Goal: Task Accomplishment & Management: Manage account settings

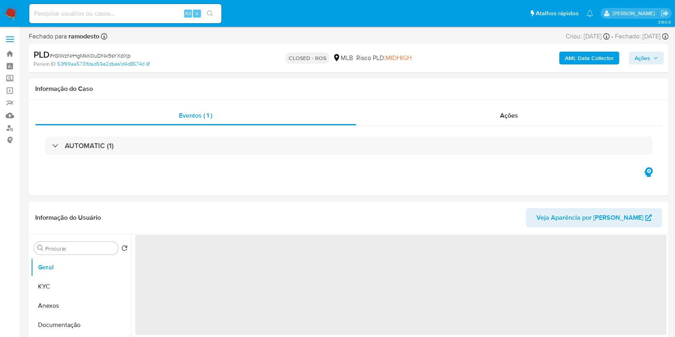
click at [17, 17] on img at bounding box center [11, 14] width 14 height 14
select select "10"
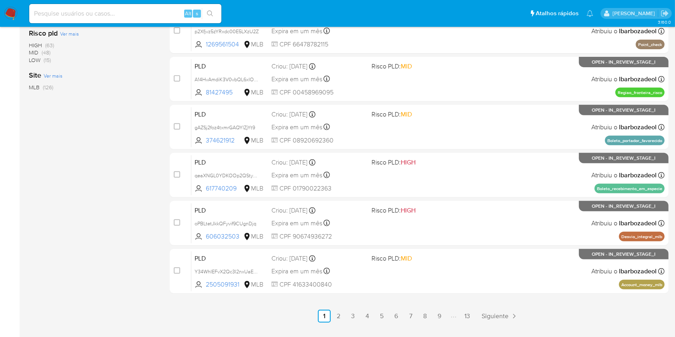
scroll to position [323, 0]
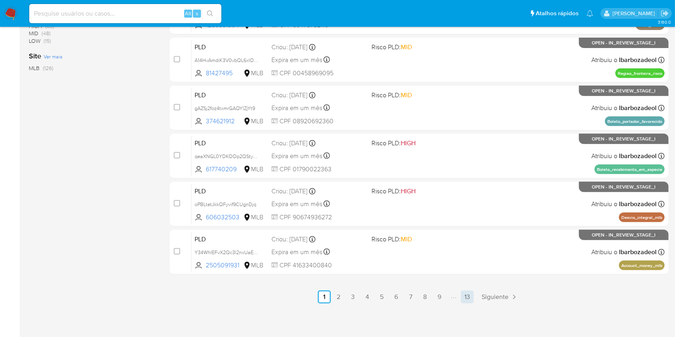
click at [471, 299] on link "13" at bounding box center [467, 297] width 13 height 13
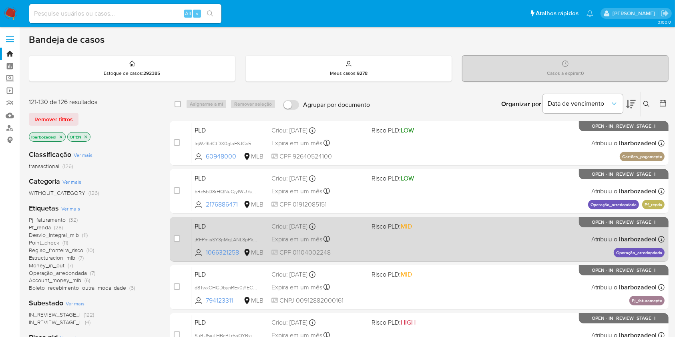
scroll to position [150, 0]
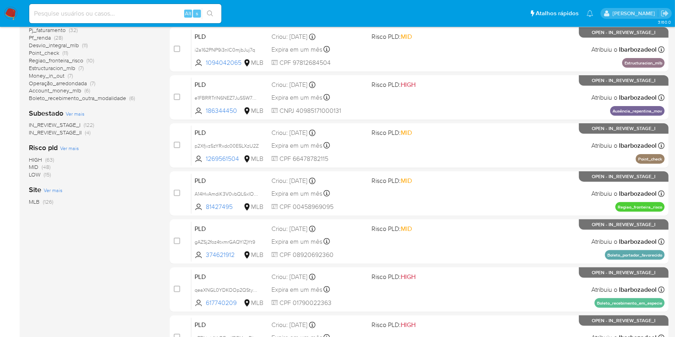
scroll to position [323, 0]
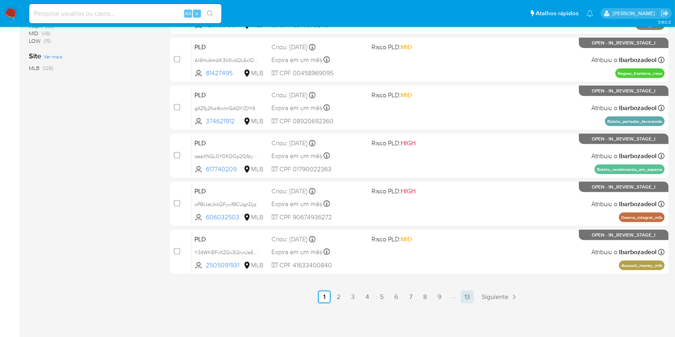
click at [469, 297] on link "13" at bounding box center [467, 297] width 13 height 13
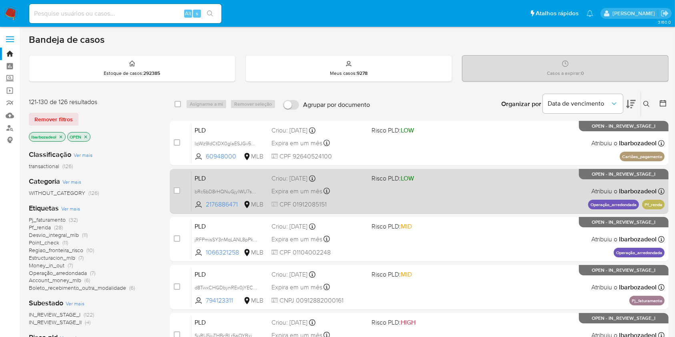
scroll to position [150, 0]
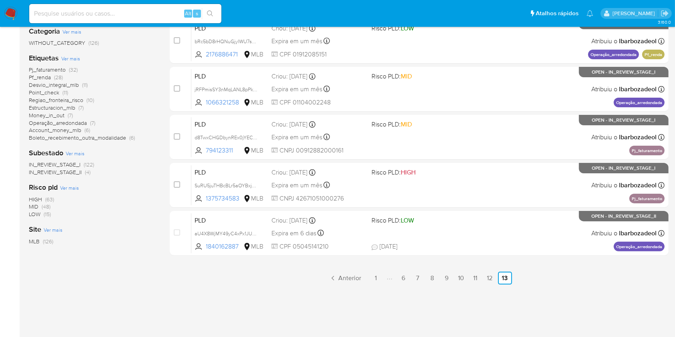
click at [253, 296] on div "select-all-cases-checkbox Asignarme a mí Remover seleção Agrupar por documento …" at bounding box center [419, 122] width 499 height 363
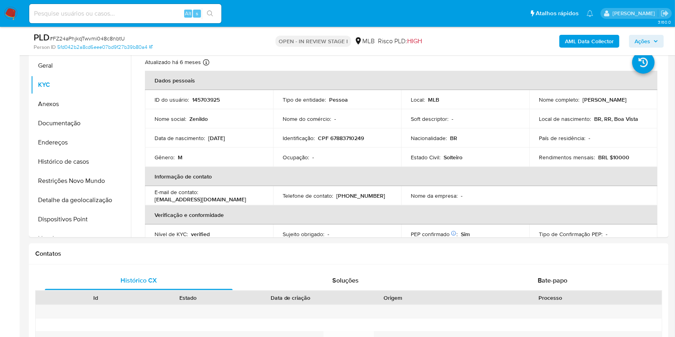
scroll to position [423, 0]
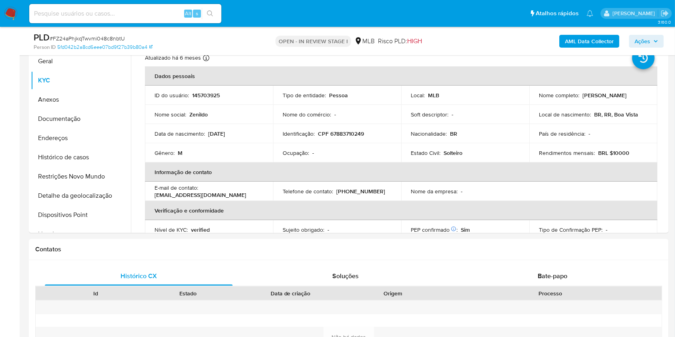
click at [650, 42] on span "Ações" at bounding box center [646, 41] width 24 height 11
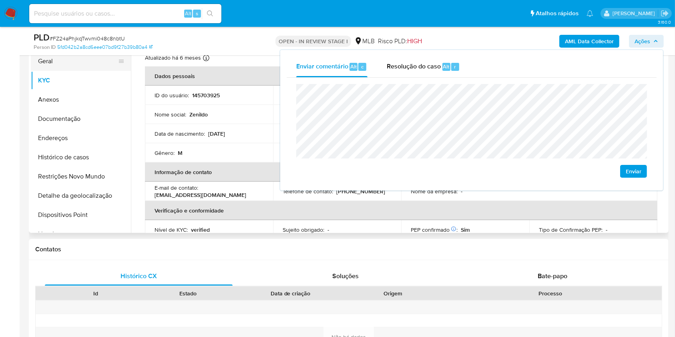
click at [73, 60] on button "Geral" at bounding box center [78, 61] width 94 height 19
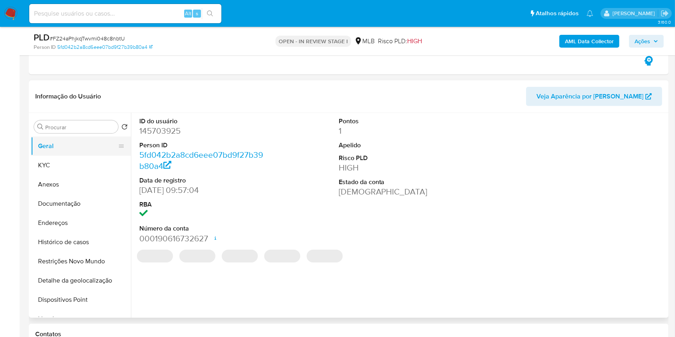
scroll to position [334, 0]
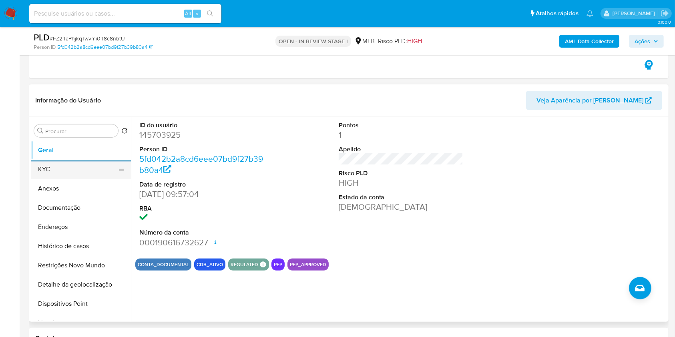
click at [105, 170] on button "KYC" at bounding box center [78, 169] width 94 height 19
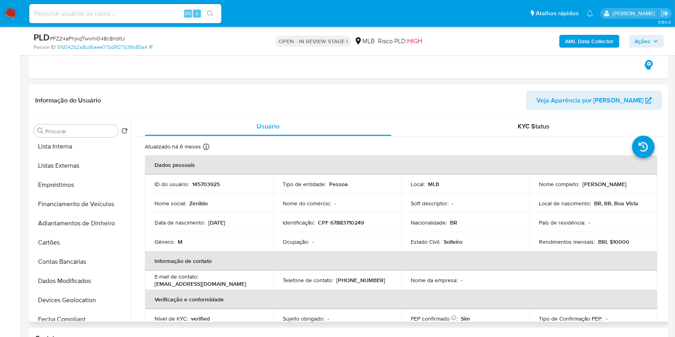
scroll to position [177, 0]
click at [86, 149] on button "Lista Interna" at bounding box center [78, 146] width 94 height 19
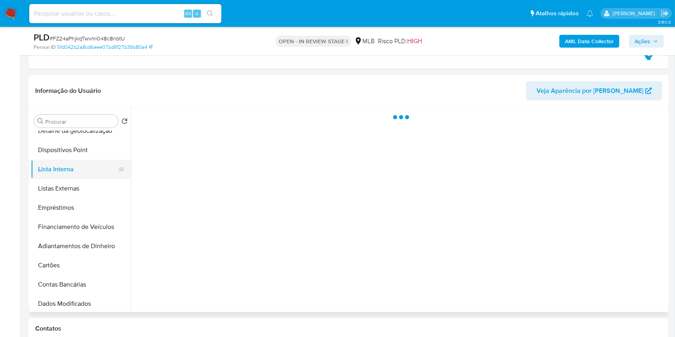
scroll to position [142, 0]
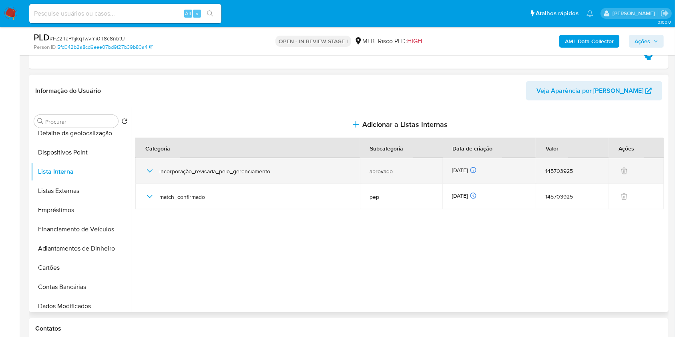
click at [152, 173] on icon "button" at bounding box center [150, 171] width 10 height 10
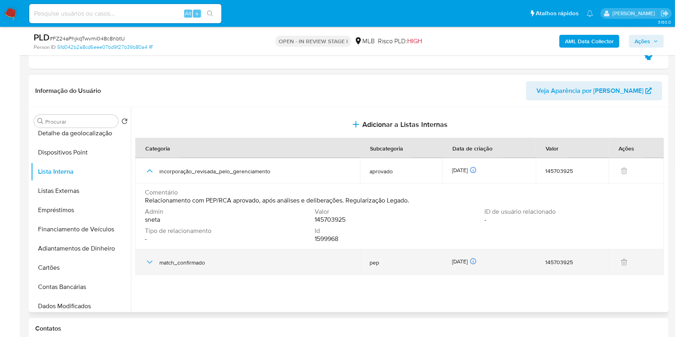
click at [149, 265] on icon "button" at bounding box center [150, 262] width 10 height 10
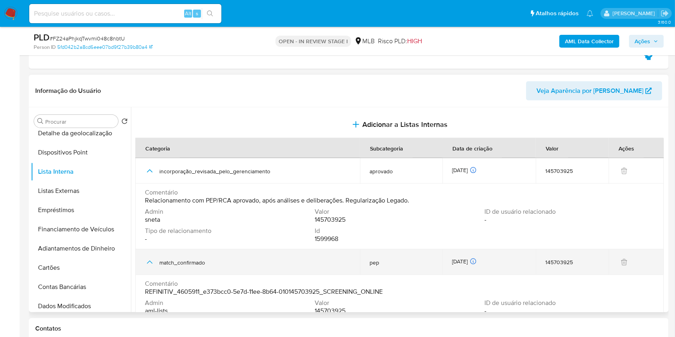
scroll to position [32, 0]
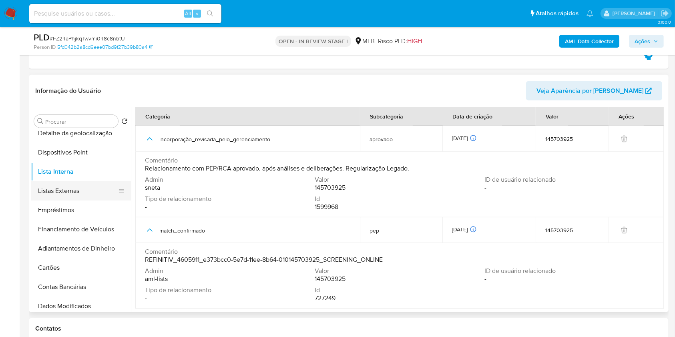
click at [77, 186] on button "Listas Externas" at bounding box center [78, 190] width 94 height 19
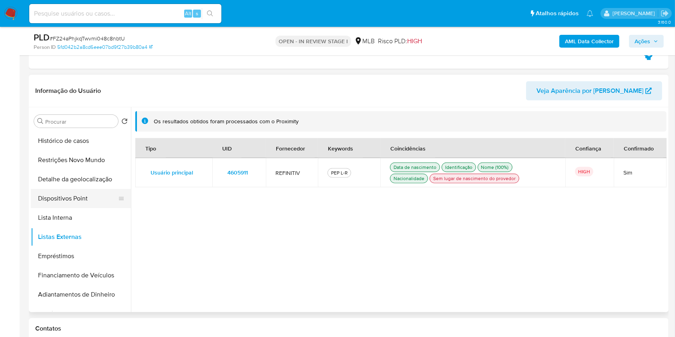
scroll to position [93, 0]
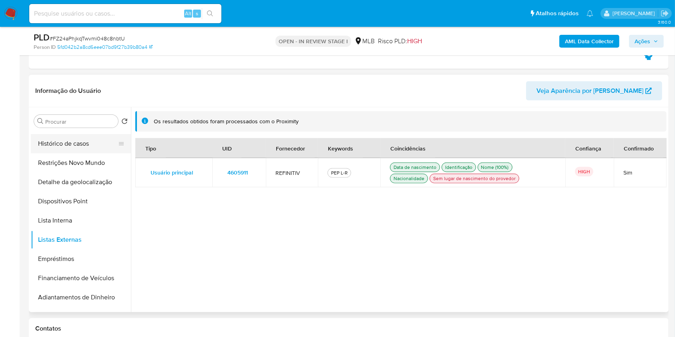
click at [68, 137] on button "Histórico de casos" at bounding box center [78, 143] width 94 height 19
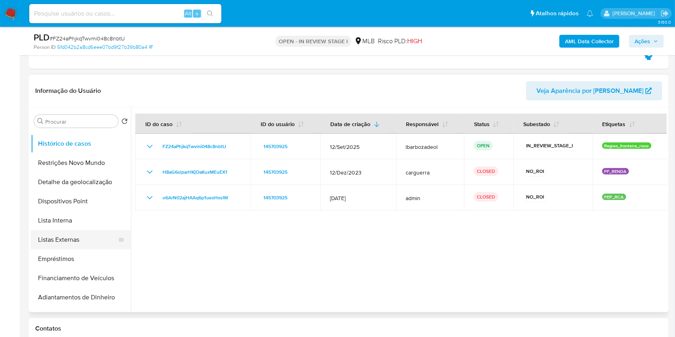
click at [80, 239] on button "Listas Externas" at bounding box center [78, 239] width 94 height 19
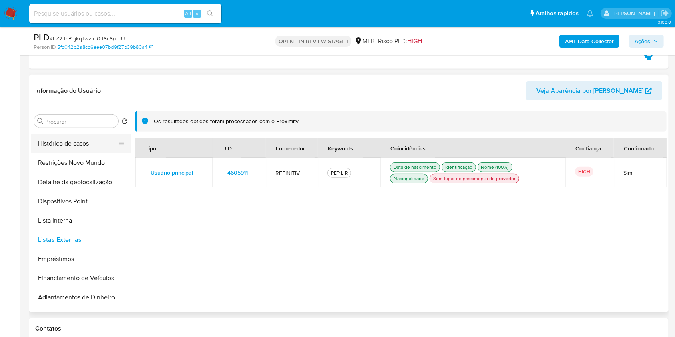
click at [85, 143] on button "Histórico de casos" at bounding box center [78, 143] width 94 height 19
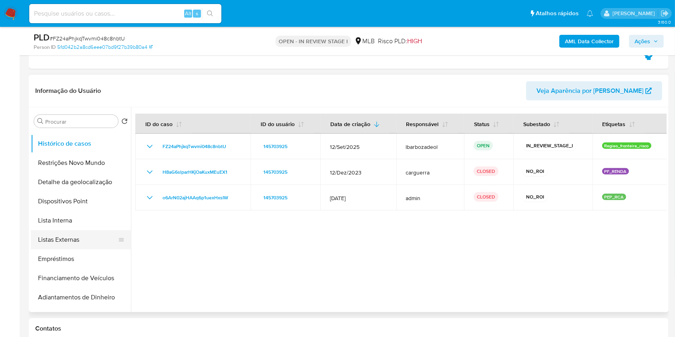
click at [84, 243] on button "Listas Externas" at bounding box center [78, 239] width 94 height 19
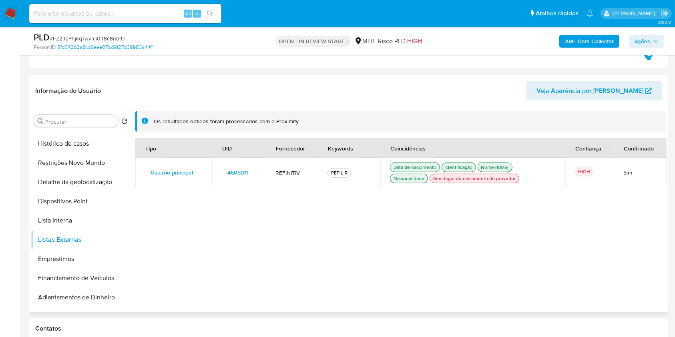
click at [237, 169] on span "4605911" at bounding box center [237, 172] width 20 height 11
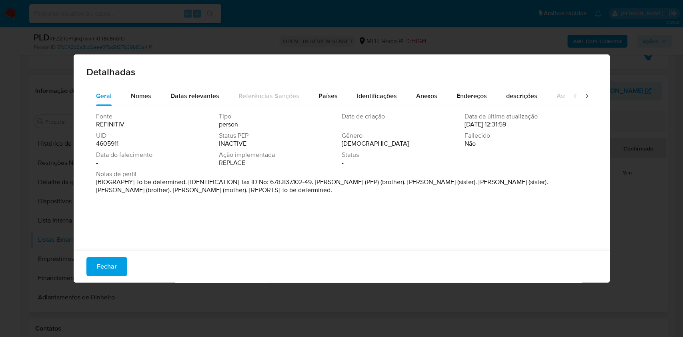
click at [112, 142] on span "4605911" at bounding box center [107, 144] width 22 height 8
click at [98, 266] on span "Fechar" at bounding box center [107, 267] width 20 height 18
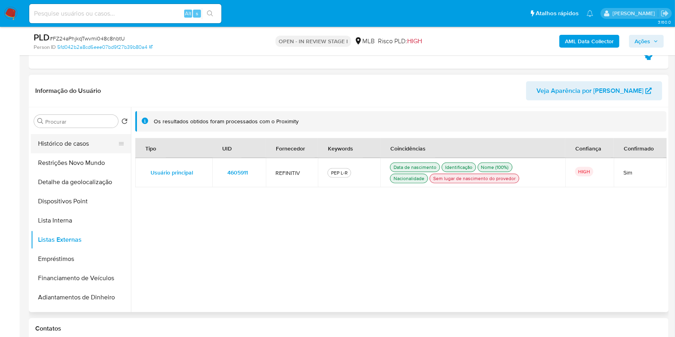
scroll to position [0, 0]
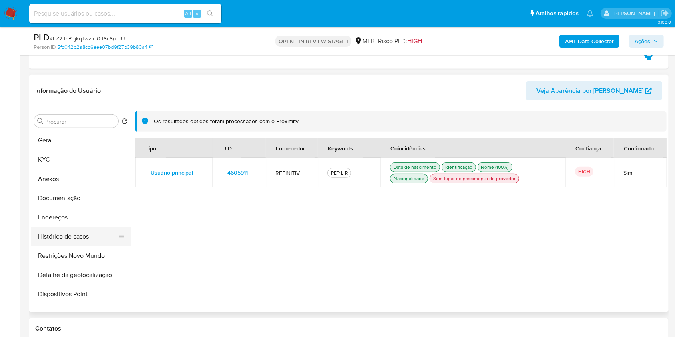
click at [91, 145] on button "Geral" at bounding box center [81, 140] width 100 height 19
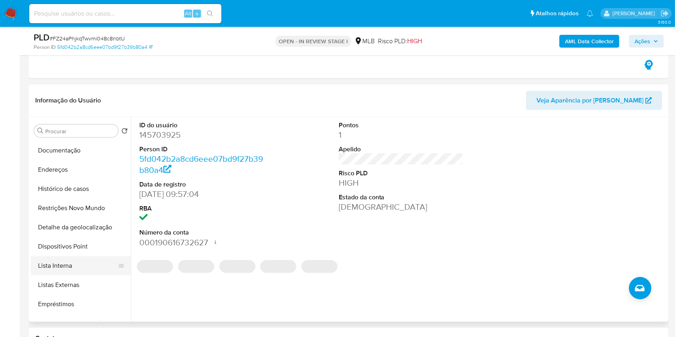
scroll to position [58, 0]
click at [82, 273] on button "Lista Interna" at bounding box center [78, 265] width 94 height 19
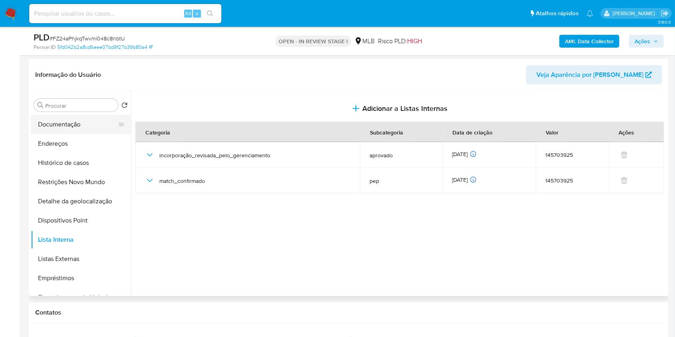
scroll to position [0, 0]
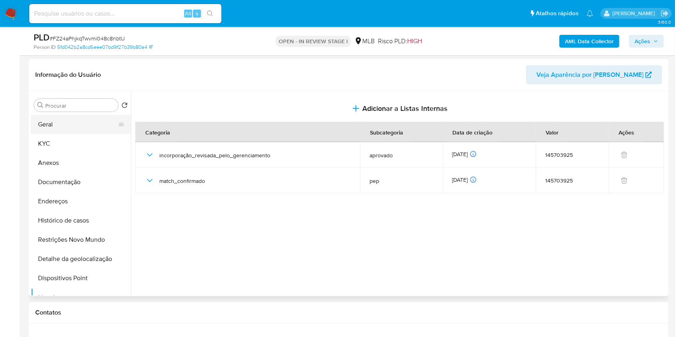
click at [82, 116] on button "Geral" at bounding box center [78, 124] width 94 height 19
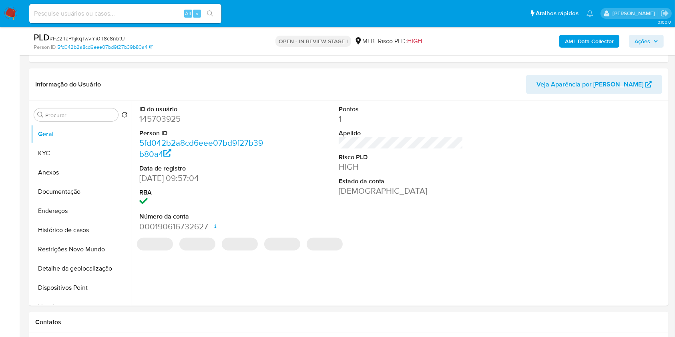
click at [174, 116] on dd "145703925" at bounding box center [201, 118] width 125 height 11
copy dd "145703925"
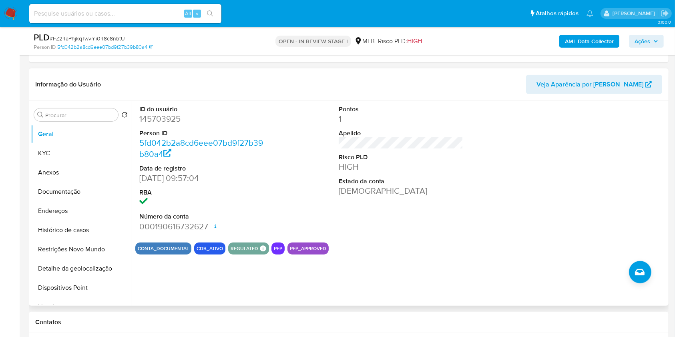
click at [271, 195] on div "ID do usuário 145703925 Person ID 5fd042b2a8cd6eee07bd9f27b39b80a4 Data de regi…" at bounding box center [400, 168] width 531 height 135
click at [86, 188] on button "Documentação" at bounding box center [78, 191] width 94 height 19
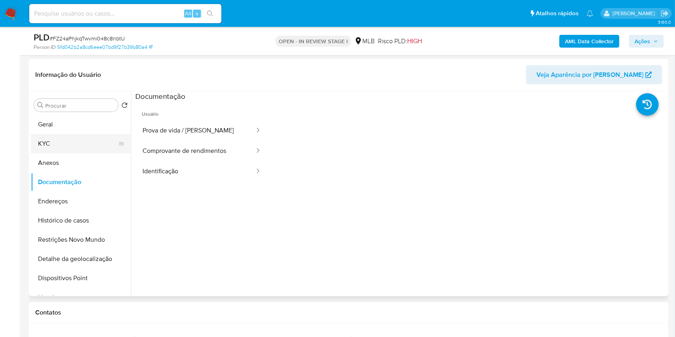
click at [73, 145] on button "KYC" at bounding box center [78, 143] width 94 height 19
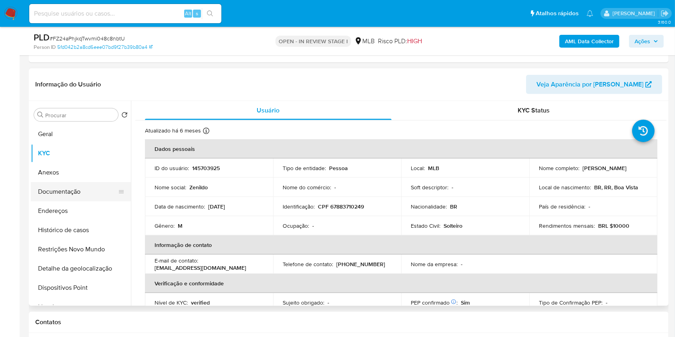
click at [68, 190] on button "Documentação" at bounding box center [78, 191] width 94 height 19
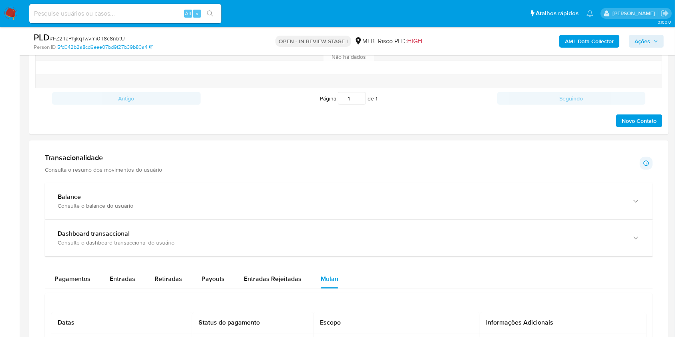
scroll to position [763, 0]
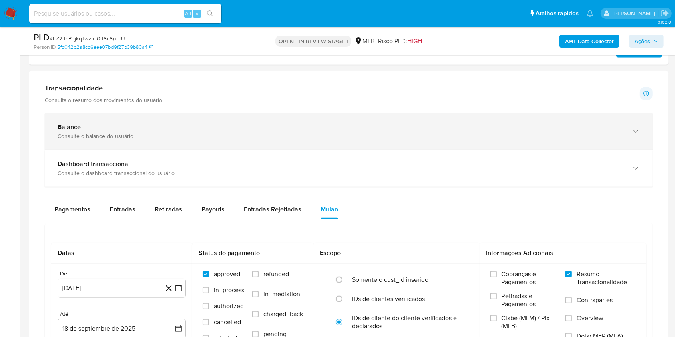
click at [178, 133] on div "Consulte o balance do usuário" at bounding box center [341, 136] width 566 height 7
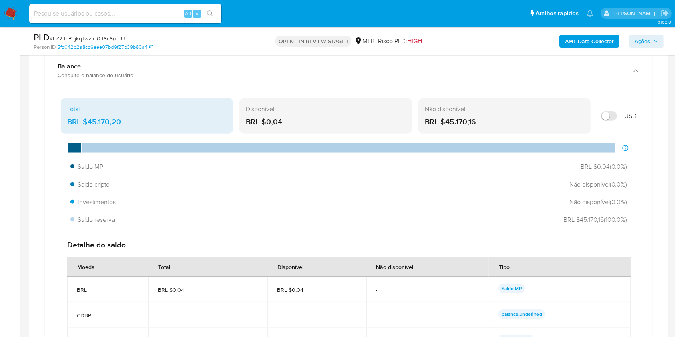
scroll to position [825, 0]
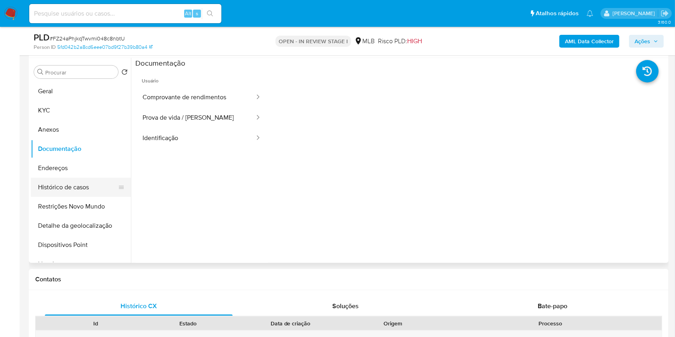
click at [80, 187] on button "Histórico de casos" at bounding box center [78, 187] width 94 height 19
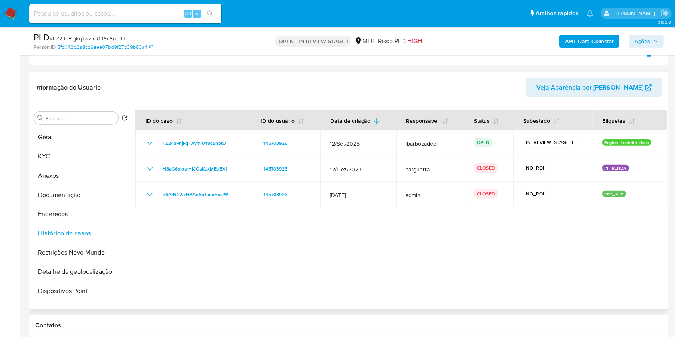
scroll to position [336, 0]
click at [70, 201] on button "Documentação" at bounding box center [78, 195] width 94 height 19
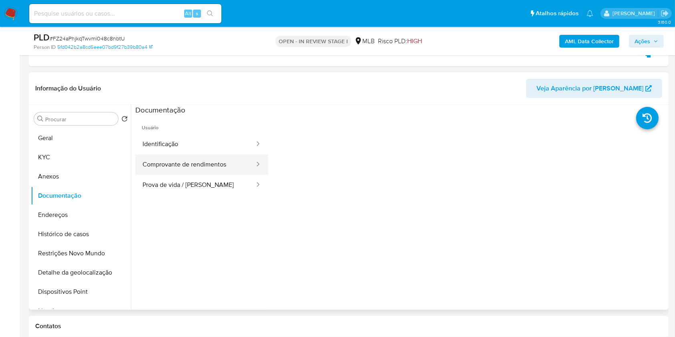
click at [211, 164] on button "Comprovante de rendimentos" at bounding box center [195, 165] width 120 height 20
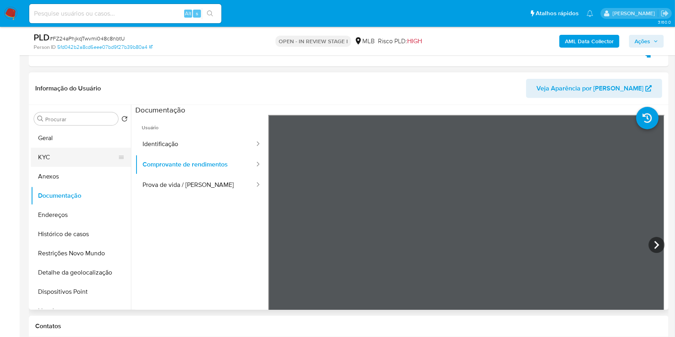
click at [68, 152] on button "KYC" at bounding box center [78, 157] width 94 height 19
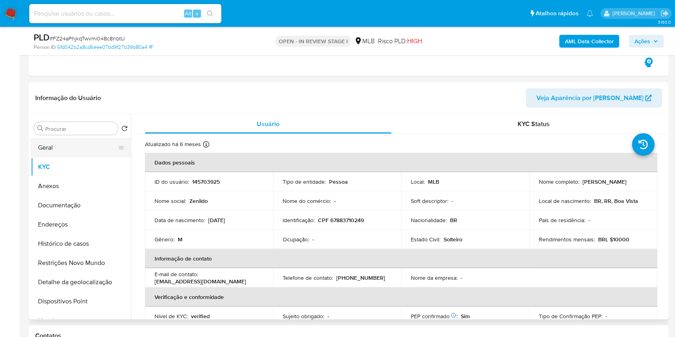
click at [84, 145] on button "Geral" at bounding box center [78, 147] width 94 height 19
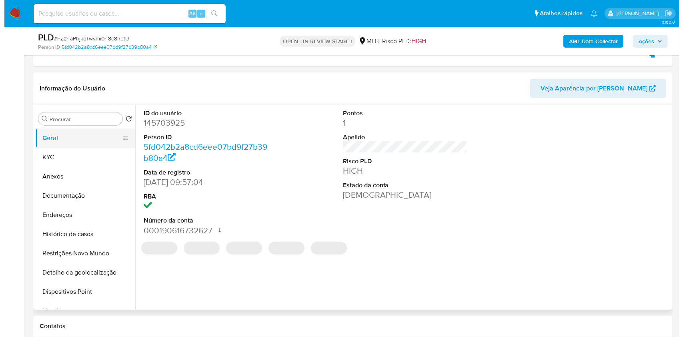
scroll to position [348, 0]
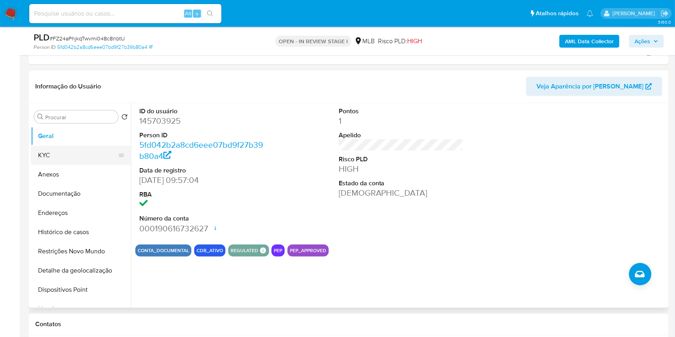
click at [96, 160] on button "KYC" at bounding box center [78, 155] width 94 height 19
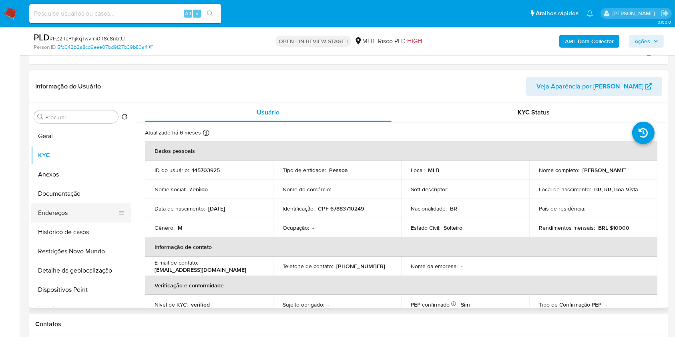
click at [88, 214] on button "Endereços" at bounding box center [78, 212] width 94 height 19
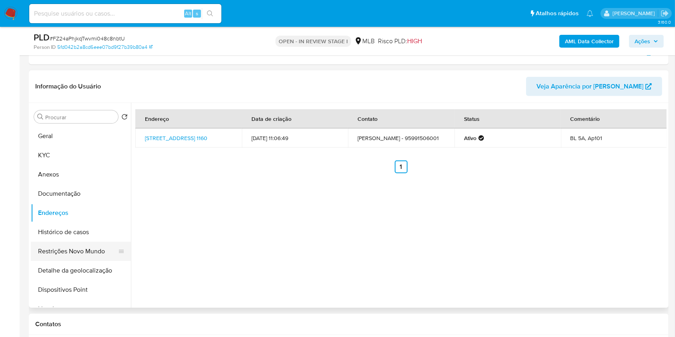
click at [80, 259] on button "Restrições Novo Mundo" at bounding box center [78, 251] width 94 height 19
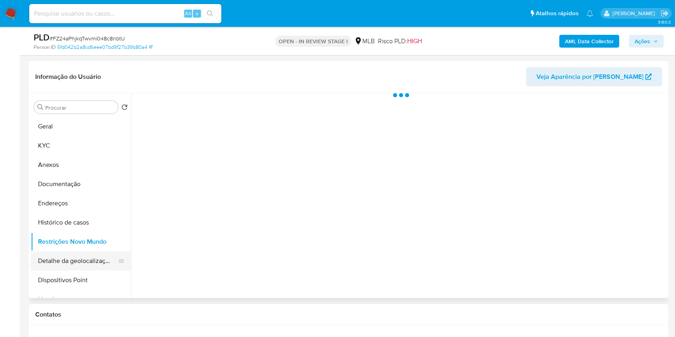
click at [80, 266] on button "Detalhe da geolocalização" at bounding box center [78, 260] width 94 height 19
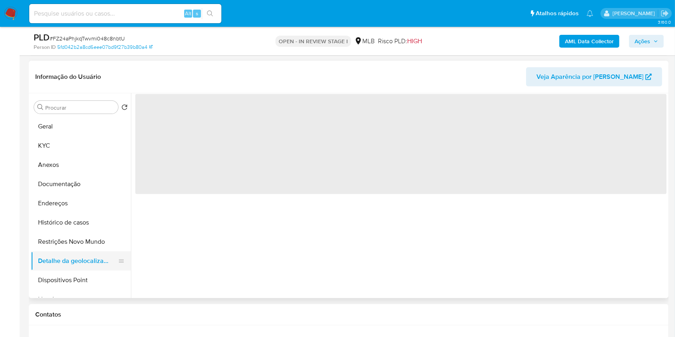
click at [80, 266] on button "Detalhe da geolocalização" at bounding box center [78, 260] width 94 height 19
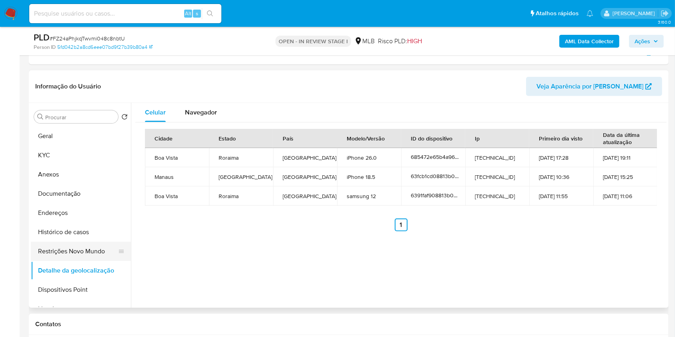
click at [76, 251] on button "Restrições Novo Mundo" at bounding box center [78, 251] width 94 height 19
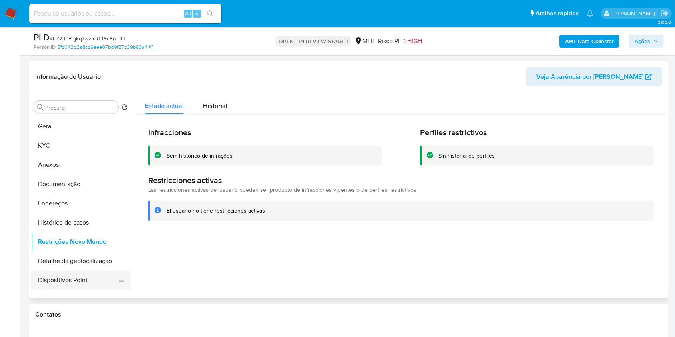
click at [70, 271] on button "Dispositivos Point" at bounding box center [78, 280] width 94 height 19
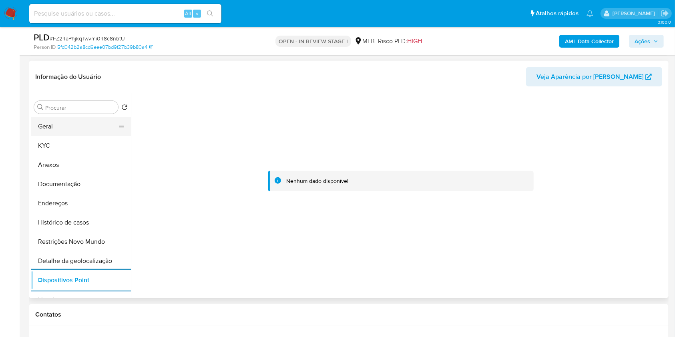
click at [83, 122] on button "Geral" at bounding box center [78, 126] width 94 height 19
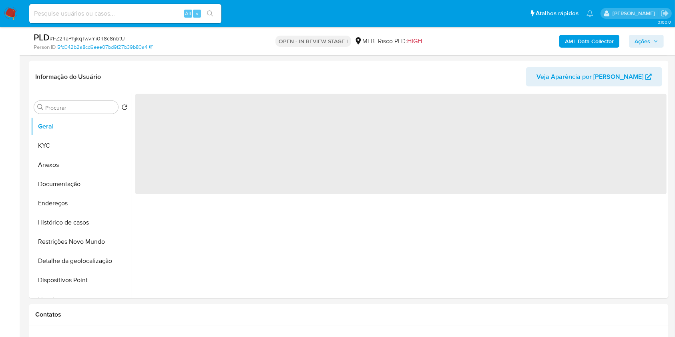
click at [639, 42] on span "Ações" at bounding box center [642, 41] width 16 height 13
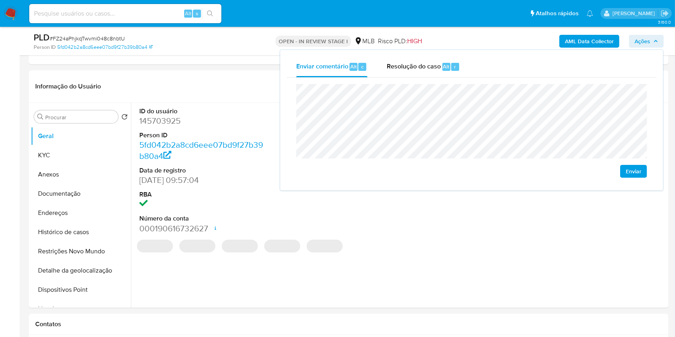
drag, startPoint x: 396, startPoint y: 69, endPoint x: 392, endPoint y: 82, distance: 13.8
click at [396, 69] on span "Resolução do caso" at bounding box center [414, 66] width 54 height 9
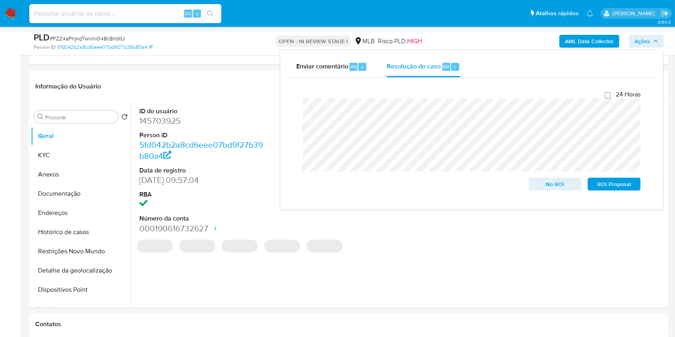
click at [438, 38] on div "OPEN - IN REVIEW STAGE I MLB Risco PLD: HIGH" at bounding box center [349, 41] width 208 height 19
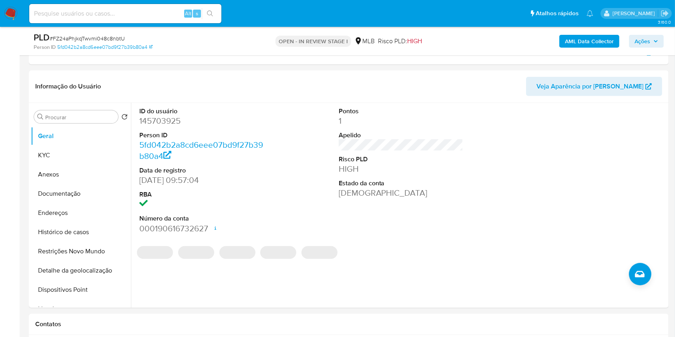
click at [568, 39] on b "AML Data Collector" at bounding box center [589, 41] width 49 height 13
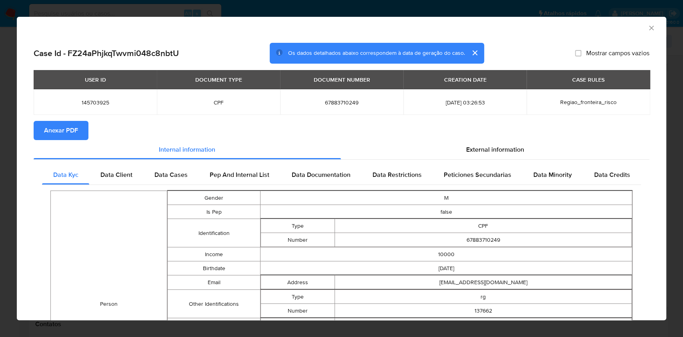
click at [57, 133] on span "Anexar PDF" at bounding box center [61, 131] width 34 height 18
click at [648, 28] on icon "Fechar a janela" at bounding box center [652, 28] width 8 height 8
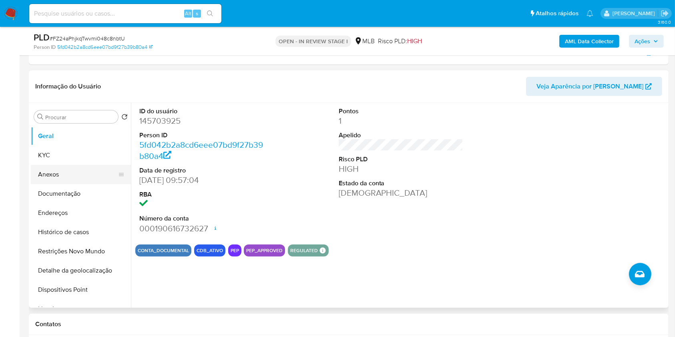
click at [80, 178] on button "Anexos" at bounding box center [78, 174] width 94 height 19
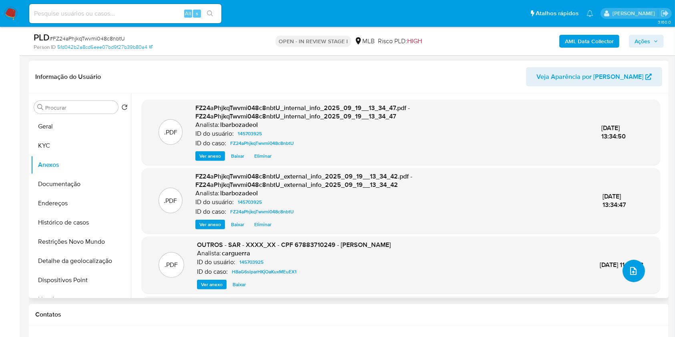
click at [632, 270] on icon "upload-file" at bounding box center [633, 271] width 10 height 10
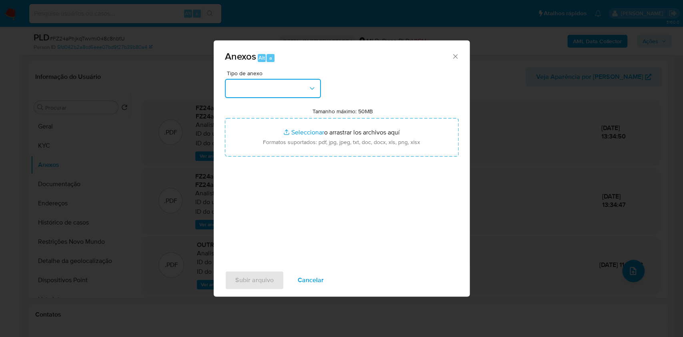
click at [271, 91] on button "button" at bounding box center [273, 88] width 96 height 19
click at [314, 90] on icon "button" at bounding box center [312, 88] width 8 height 8
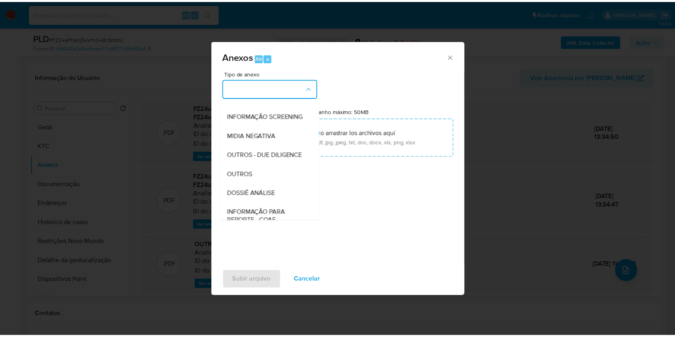
scroll to position [123, 0]
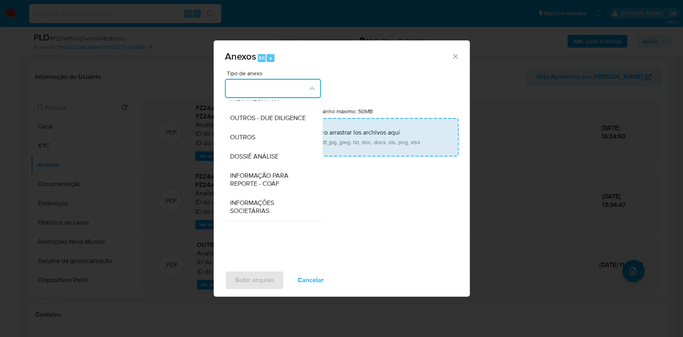
click at [266, 157] on span "DOSSIÊ ANÁLISE" at bounding box center [254, 157] width 48 height 8
click at [266, 157] on div "Tipo de anexo CAPTURA BUREAU CAPTURA DOWJONES CAPTURA GOOGLE CAPTURA WEB INFORM…" at bounding box center [342, 164] width 234 height 189
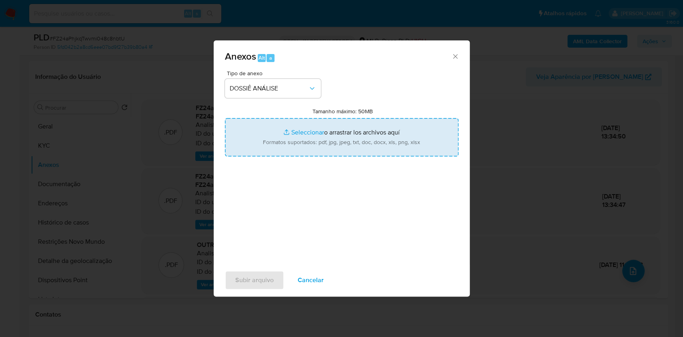
click at [282, 137] on input "Tamanho máximo: 50MB Seleccionar archivos" at bounding box center [342, 137] width 234 height 38
type input "C:\fakepath\Declinio - XXXX - CPF 67883710249 - ZENILDO DE OLIVEIRA SOUSA.pdf"
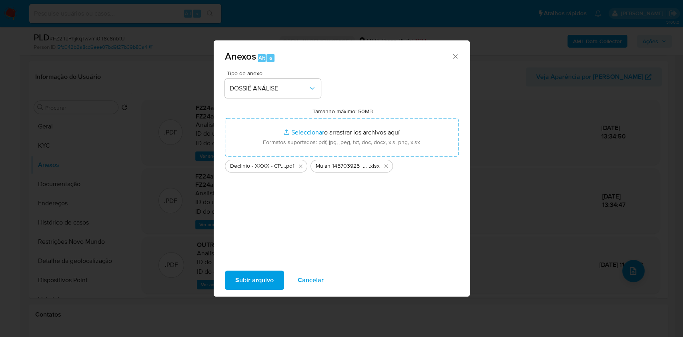
click at [250, 274] on span "Subir arquivo" at bounding box center [254, 280] width 38 height 18
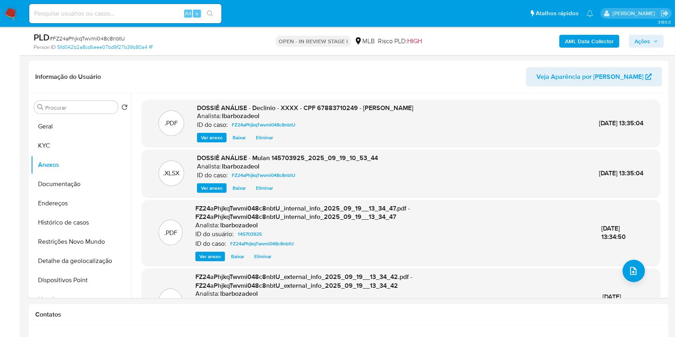
click at [663, 40] on button "Ações" at bounding box center [646, 41] width 35 height 13
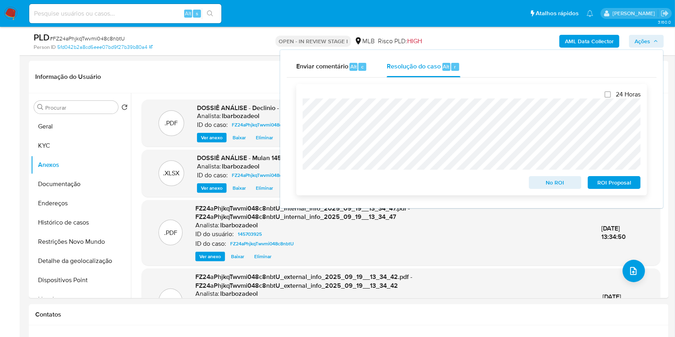
click at [544, 184] on span "No ROI" at bounding box center [555, 182] width 42 height 11
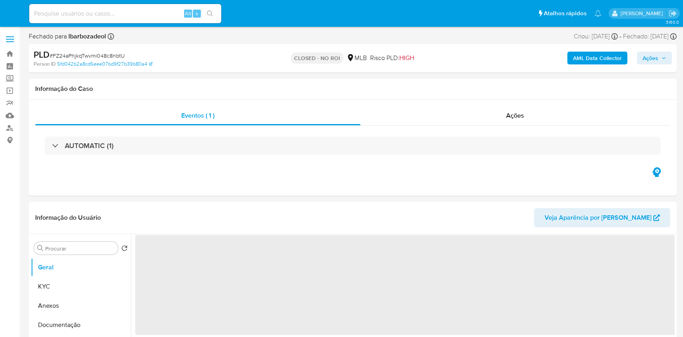
select select "10"
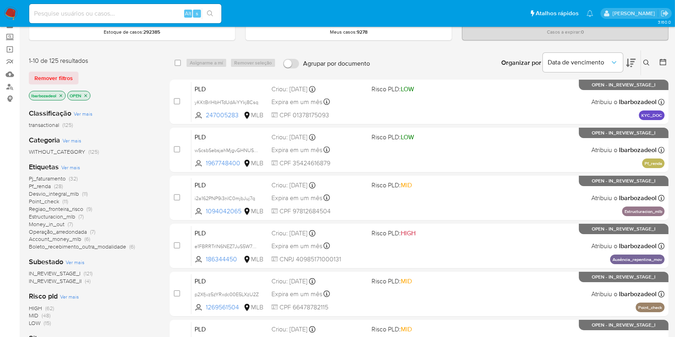
scroll to position [44, 0]
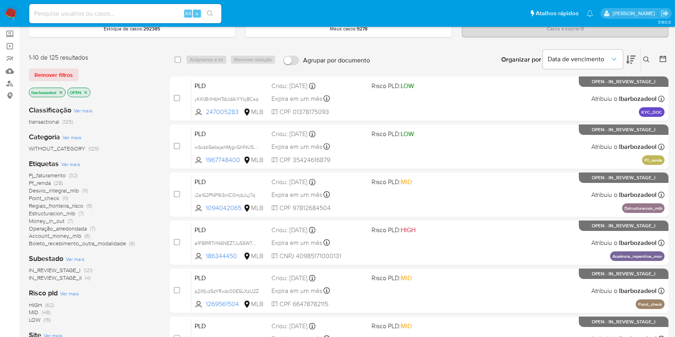
click at [51, 172] on span "Pj_faturamento" at bounding box center [47, 175] width 37 height 8
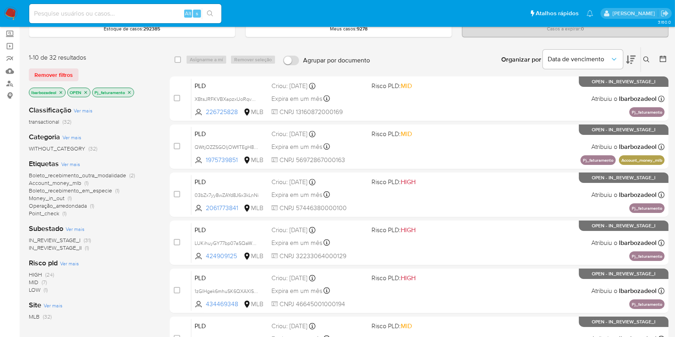
click at [9, 13] on img at bounding box center [11, 14] width 14 height 14
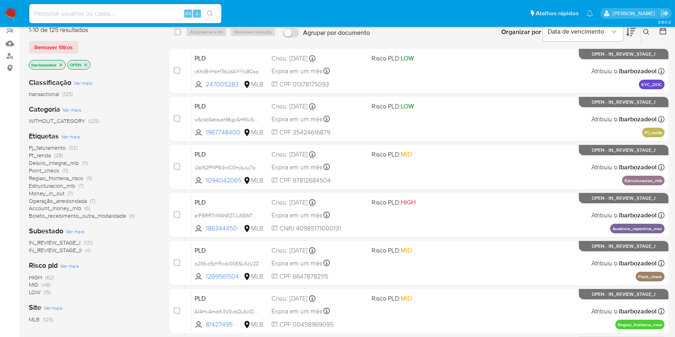
scroll to position [74, 0]
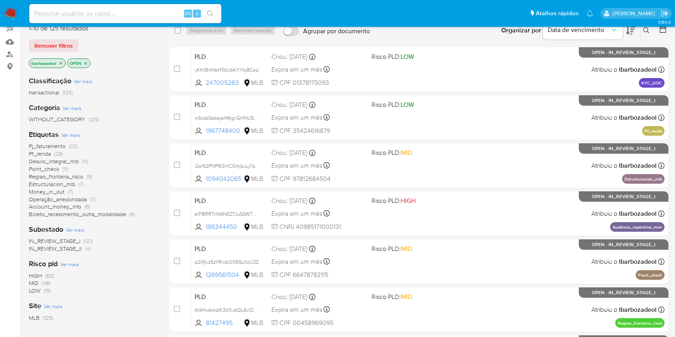
click at [50, 275] on span "(62)" at bounding box center [49, 276] width 9 height 8
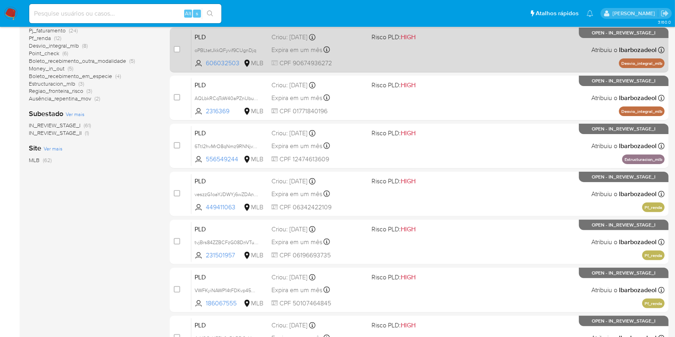
scroll to position [323, 0]
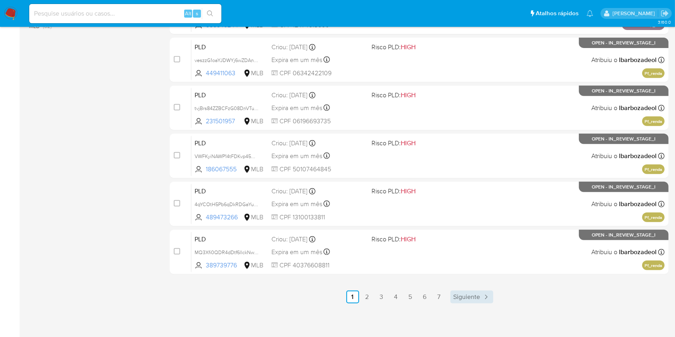
click at [477, 301] on link "Siguiente" at bounding box center [471, 297] width 43 height 13
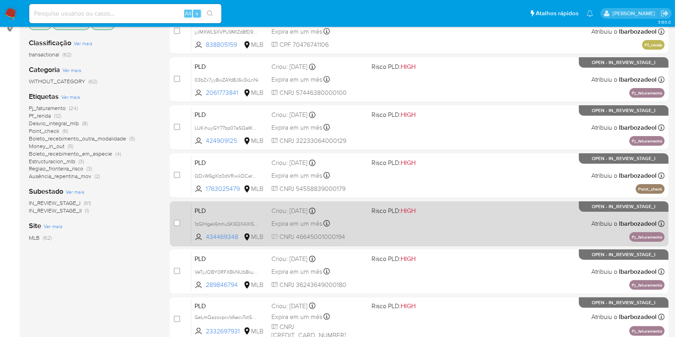
scroll to position [112, 0]
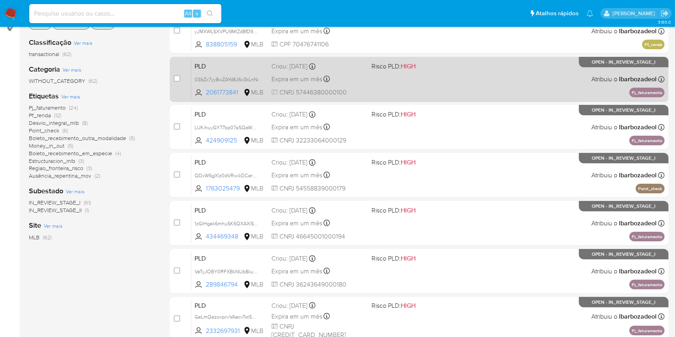
click at [435, 92] on div "PLD 03bZx7yy8wZAYd8J6x3kLnNi 2061773841 MLB Risco PLD: HIGH Criou: 12/09/2025 C…" at bounding box center [427, 79] width 473 height 40
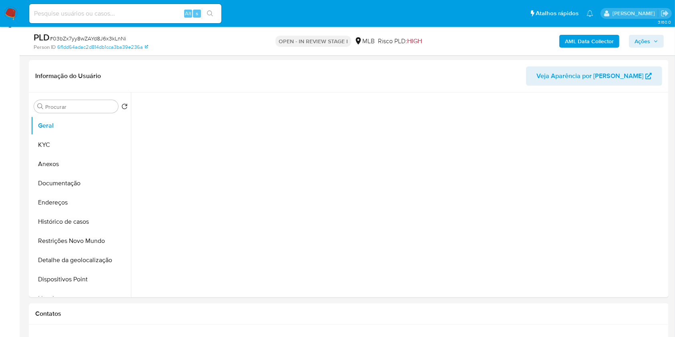
scroll to position [125, 0]
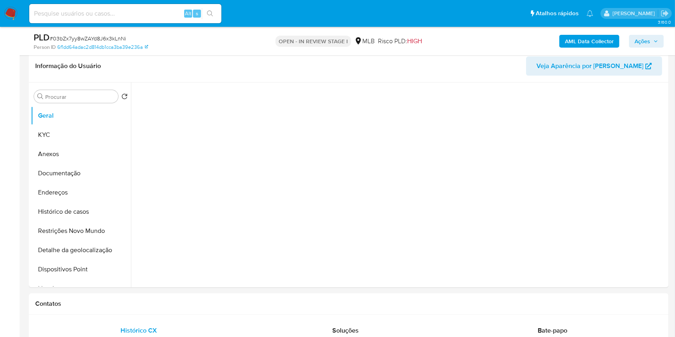
select select "10"
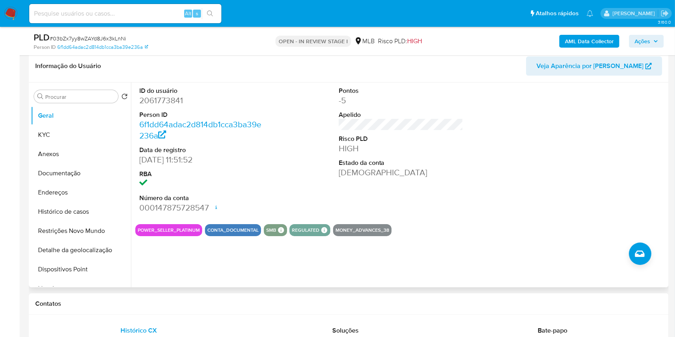
click at [230, 106] on dl "ID do usuário 2061773841 Person ID 6f1dd64adac2d814db1cca3ba39e236a Data de reg…" at bounding box center [201, 149] width 125 height 127
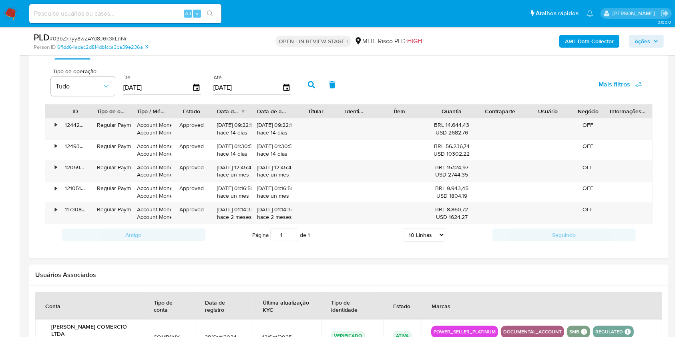
scroll to position [673, 0]
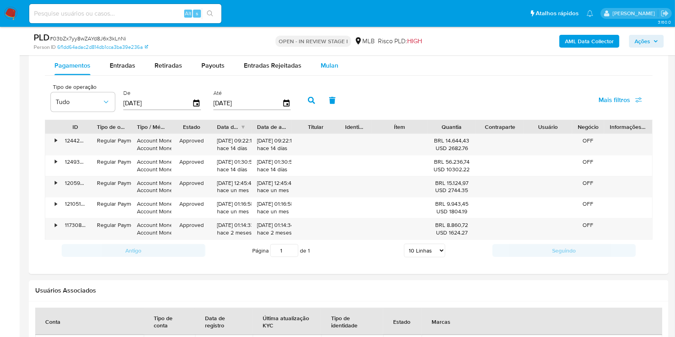
click at [339, 60] on button "Mulan" at bounding box center [329, 65] width 37 height 19
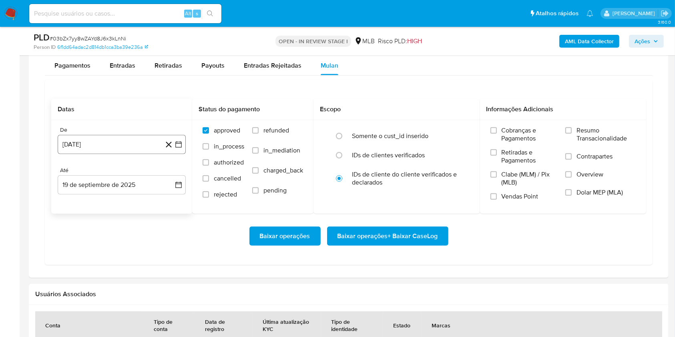
click at [117, 135] on button "19 de agosto de 2024" at bounding box center [122, 144] width 128 height 19
click at [116, 172] on span "agosto 2024" at bounding box center [118, 173] width 36 height 8
click at [116, 170] on span "agosto 2024" at bounding box center [118, 173] width 36 height 8
click at [171, 169] on icon "Año siguiente" at bounding box center [170, 174] width 10 height 10
click at [123, 246] on span "ago" at bounding box center [121, 247] width 10 height 6
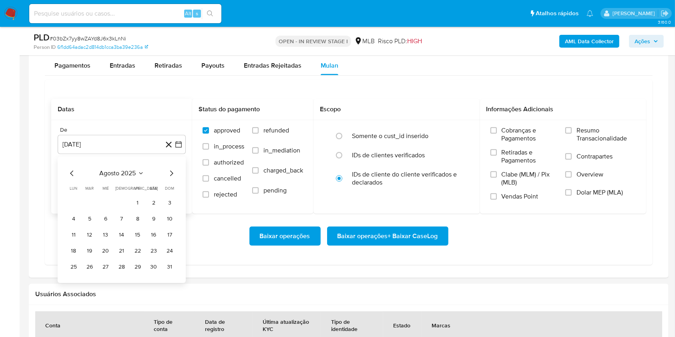
click at [141, 199] on button "1" at bounding box center [137, 203] width 13 height 13
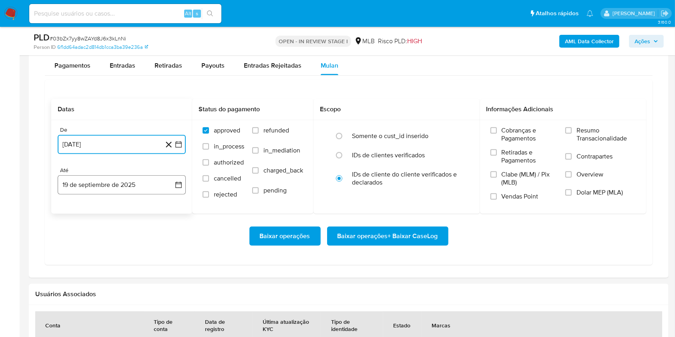
click at [101, 178] on button "19 de septiembre de 2025" at bounding box center [122, 184] width 128 height 19
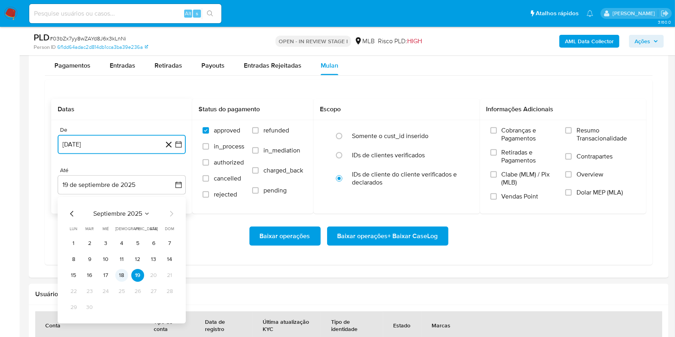
click at [121, 273] on button "18" at bounding box center [121, 275] width 13 height 13
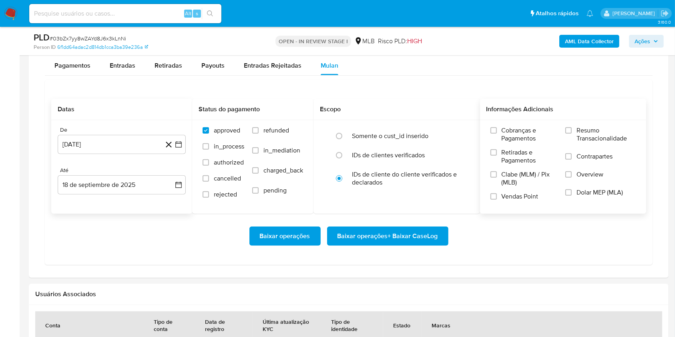
click at [580, 126] on span "Resumo Transacionalidade" at bounding box center [605, 134] width 59 height 16
click at [572, 127] on input "Resumo Transacionalidade" at bounding box center [568, 130] width 6 height 6
click at [379, 231] on span "Baixar operações + Baixar CaseLog" at bounding box center [387, 236] width 100 height 18
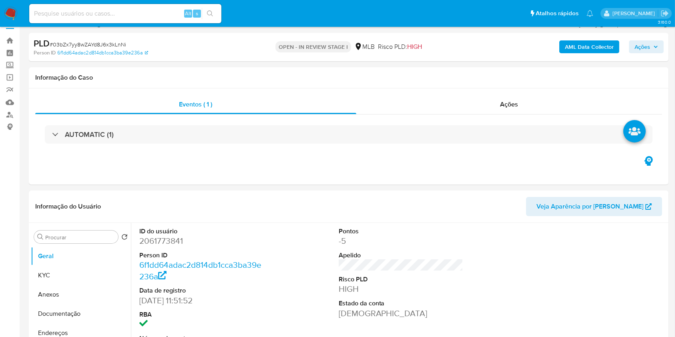
scroll to position [0, 0]
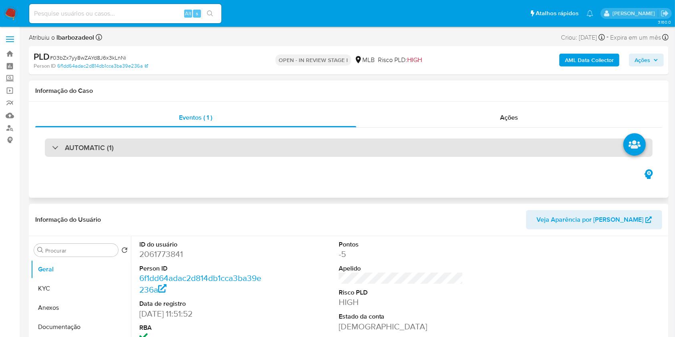
click at [298, 139] on div "AUTOMATIC (1)" at bounding box center [349, 148] width 608 height 18
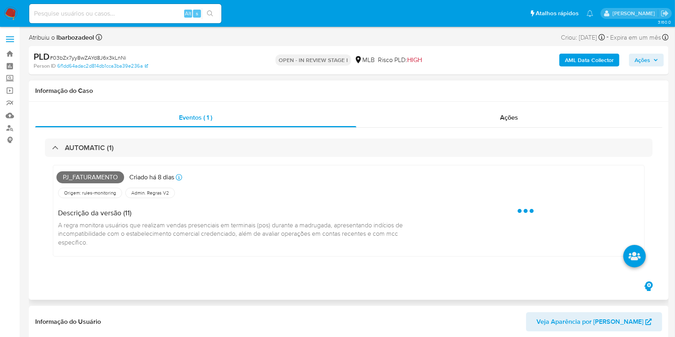
click at [94, 175] on span "Pj_faturamento" at bounding box center [90, 177] width 68 height 12
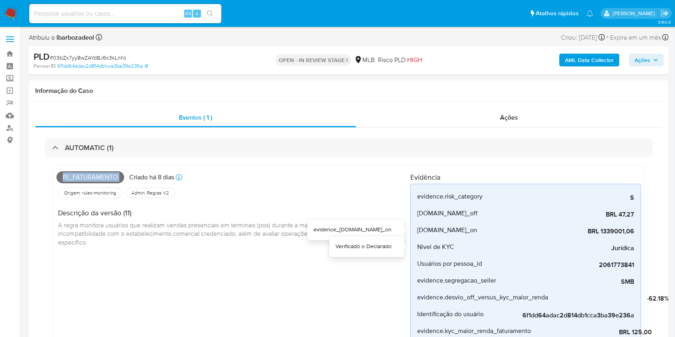
copy span "Pj_faturamento"
click at [655, 58] on icon "button" at bounding box center [655, 60] width 5 height 5
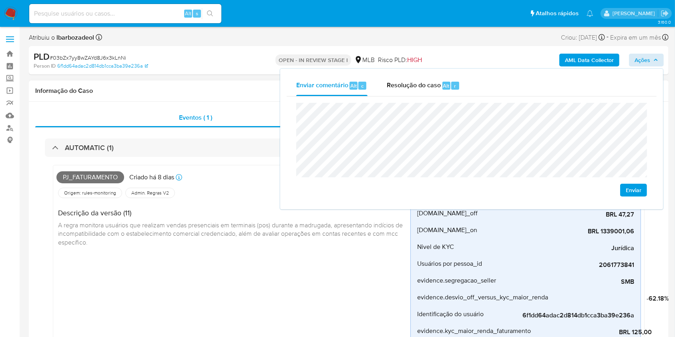
click at [176, 80] on div "Informação do Caso" at bounding box center [349, 90] width 640 height 21
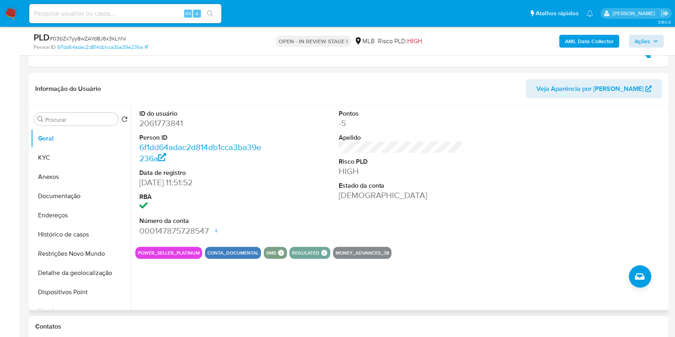
scroll to position [373, 0]
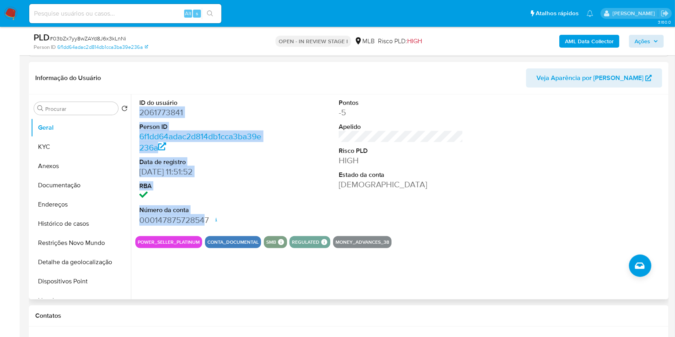
drag, startPoint x: 139, startPoint y: 112, endPoint x: 206, endPoint y: 217, distance: 124.7
click at [206, 217] on dl "ID do usuário 2061773841 Person ID 6f1dd64adac2d814db1cca3ba39e236a Data de reg…" at bounding box center [201, 161] width 125 height 127
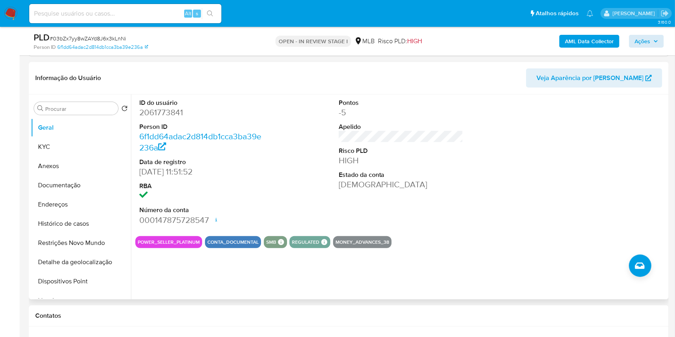
click at [208, 219] on dd "000147875728547 Data de abertura 28/10/2024 12:21 Status ACTIVE" at bounding box center [201, 220] width 125 height 11
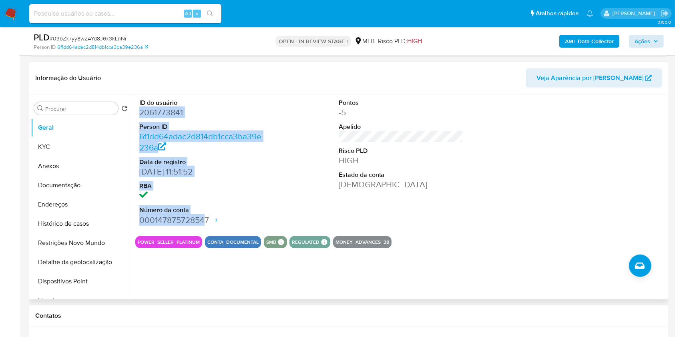
drag, startPoint x: 185, startPoint y: 204, endPoint x: 139, endPoint y: 113, distance: 102.0
click at [139, 113] on div "ID do usuário 2061773841 Person ID 6f1dd64adac2d814db1cca3ba39e236a Data de reg…" at bounding box center [201, 161] width 133 height 135
copy dl "2061773841 Person ID 6f1dd64adac2d814db1cca3ba39e236a Data de registro 28/10/20…"
click at [656, 45] on span "Ações" at bounding box center [646, 41] width 24 height 11
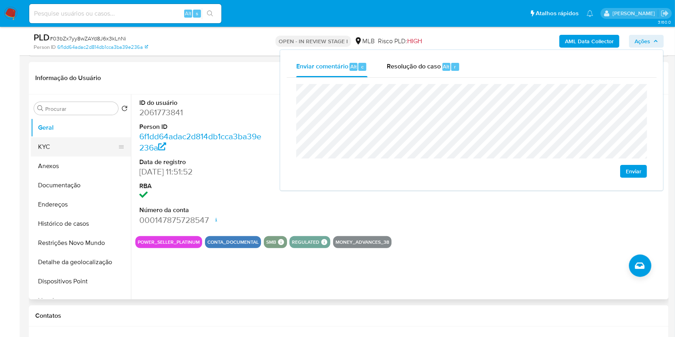
click at [90, 153] on button "KYC" at bounding box center [78, 146] width 94 height 19
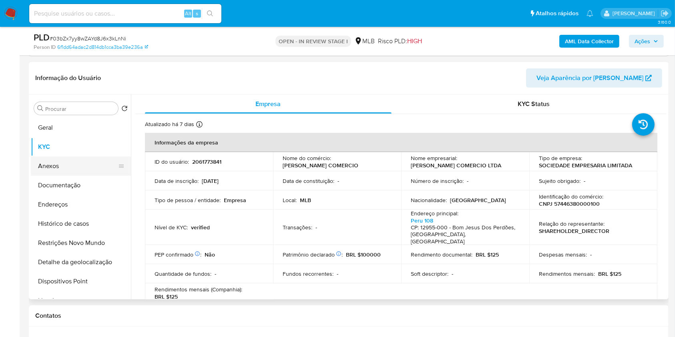
click at [90, 153] on button "KYC" at bounding box center [81, 146] width 100 height 19
drag, startPoint x: 90, startPoint y: 153, endPoint x: 339, endPoint y: 77, distance: 260.7
click at [343, 76] on header "Informação do Usuário Veja Aparência por [PERSON_NAME]" at bounding box center [348, 77] width 627 height 19
click at [580, 207] on p "CNPJ 57446380000100" at bounding box center [569, 203] width 61 height 7
click at [579, 207] on p "CNPJ 57446380000100" at bounding box center [569, 203] width 61 height 7
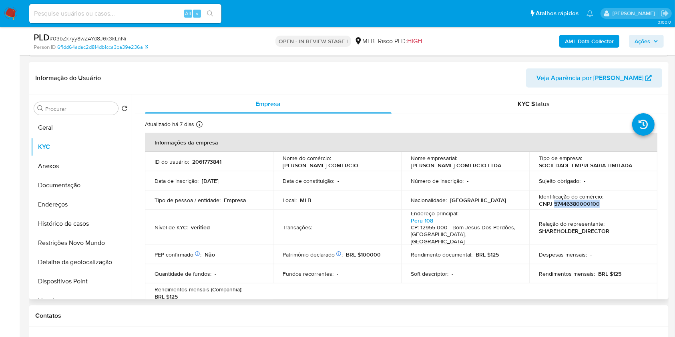
copy p "57446380000100"
click at [641, 43] on span "Ações" at bounding box center [642, 41] width 16 height 13
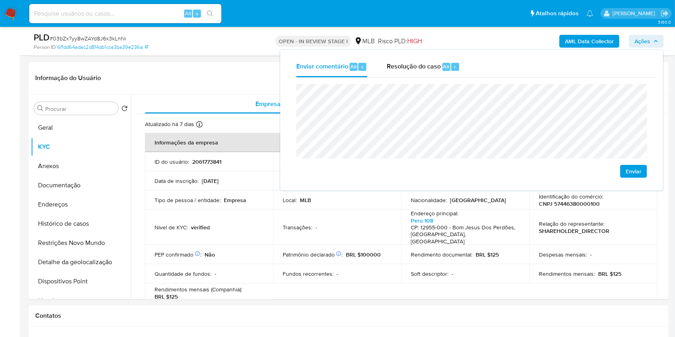
click at [0, 0] on lt-span "econômica" at bounding box center [0, 0] width 0 height 0
click at [245, 161] on div "ID do usuário : 2061773841" at bounding box center [209, 161] width 109 height 7
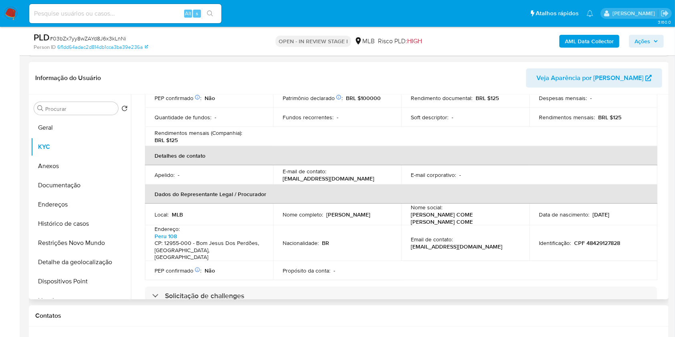
scroll to position [157, 0]
click at [588, 239] on p "CPF 48429127828" at bounding box center [597, 242] width 46 height 7
copy p "48429127828"
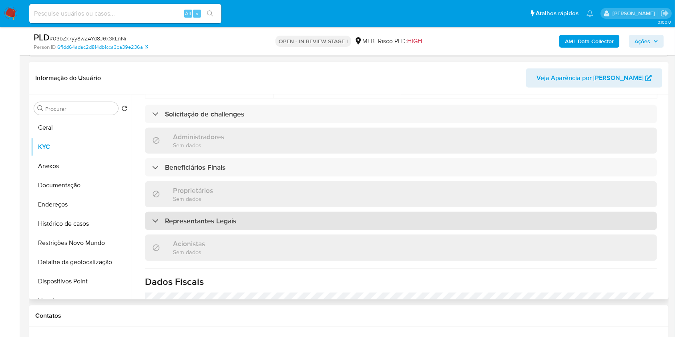
scroll to position [348, 0]
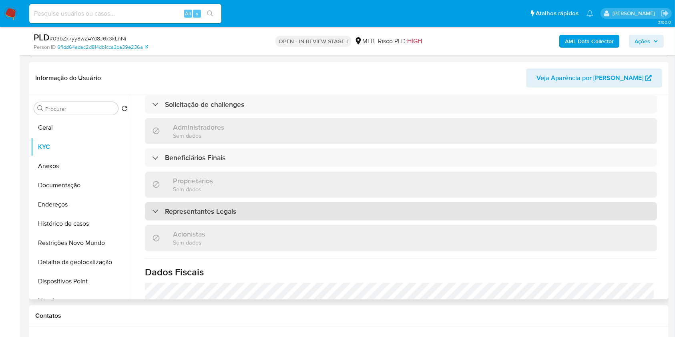
click at [283, 203] on div "Representantes Legais" at bounding box center [401, 211] width 512 height 18
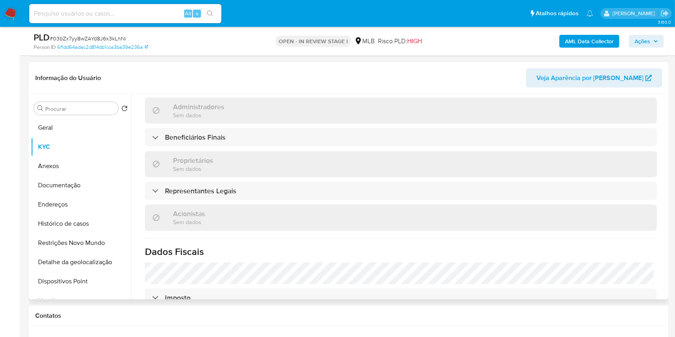
scroll to position [368, 0]
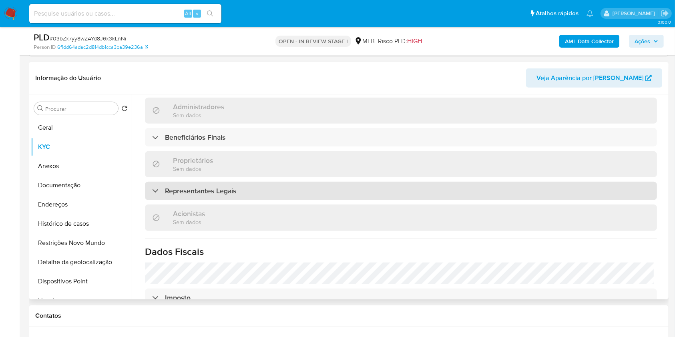
click at [269, 182] on div "Representantes Legais" at bounding box center [401, 191] width 512 height 18
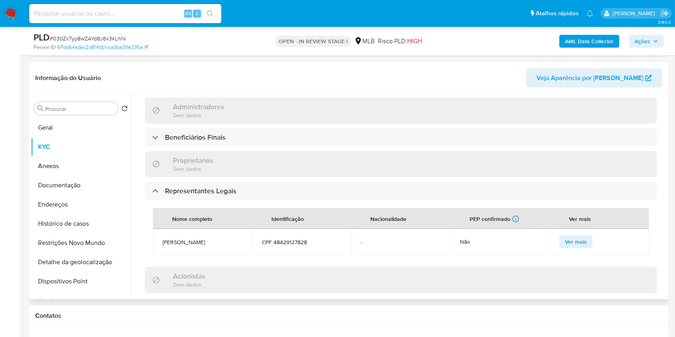
click at [269, 139] on div "Informações da empresa ID do usuário : 2061773841 Nome do comércio : GABRIELLI …" at bounding box center [401, 124] width 512 height 718
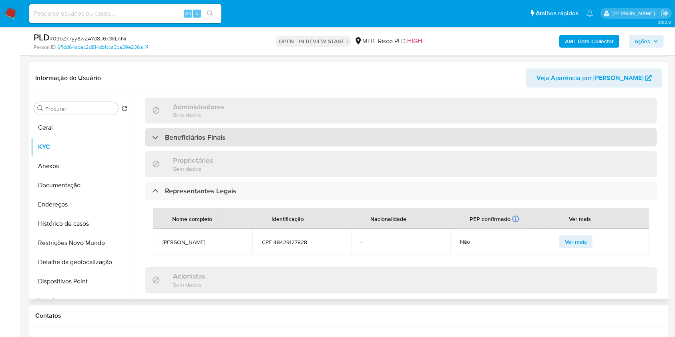
drag, startPoint x: 269, startPoint y: 139, endPoint x: 256, endPoint y: 118, distance: 24.1
drag, startPoint x: 256, startPoint y: 118, endPoint x: 247, endPoint y: 122, distance: 9.5
click at [247, 110] on div "Administradores Sem dados" at bounding box center [401, 111] width 512 height 26
click at [247, 128] on div "Beneficiários Finais" at bounding box center [401, 137] width 512 height 18
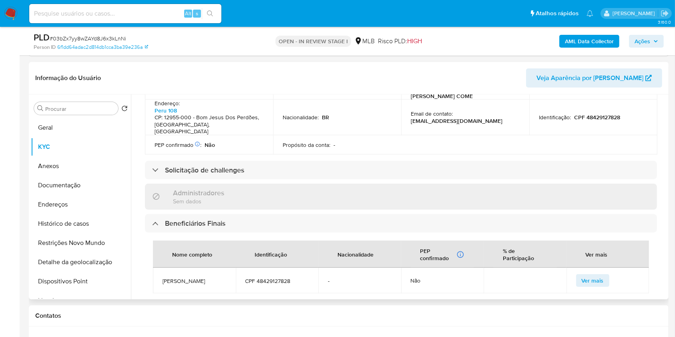
scroll to position [282, 0]
click at [644, 38] on span "Ações" at bounding box center [642, 41] width 16 height 13
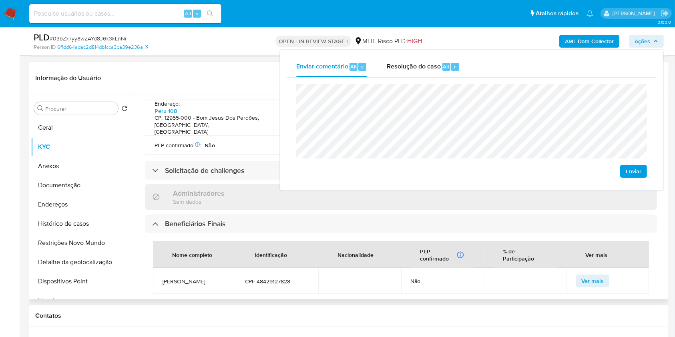
click at [199, 114] on h4 "CP: 12955-000 - Bom Jesus Dos Perdões, São Paulo, Brasil" at bounding box center [208, 124] width 106 height 21
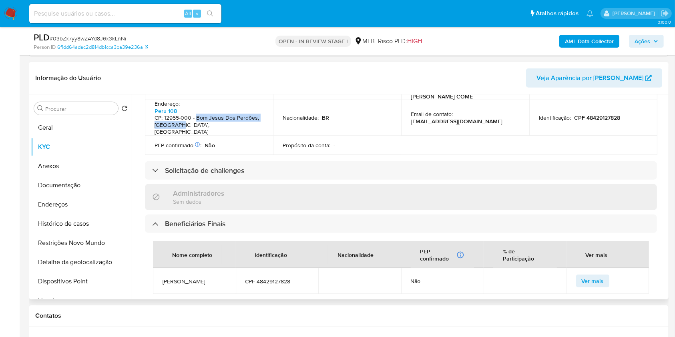
drag, startPoint x: 197, startPoint y: 112, endPoint x: 178, endPoint y: 118, distance: 20.0
click at [178, 118] on h4 "CP: 12955-000 - Bom Jesus Dos Perdões, São Paulo, Brasil" at bounding box center [208, 124] width 106 height 21
copy h4 "Bom Jesus Dos Perdões, São Paulo"
click at [656, 40] on icon "button" at bounding box center [655, 41] width 5 height 5
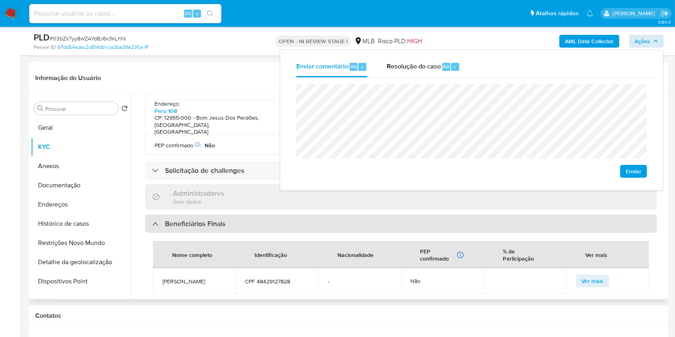
scroll to position [113, 0]
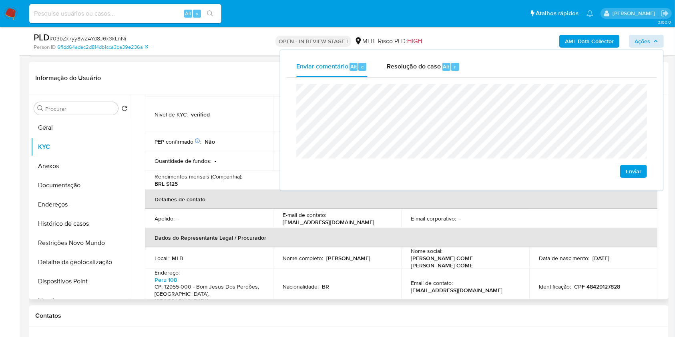
click at [231, 196] on th "Detalhes de contato" at bounding box center [401, 199] width 512 height 19
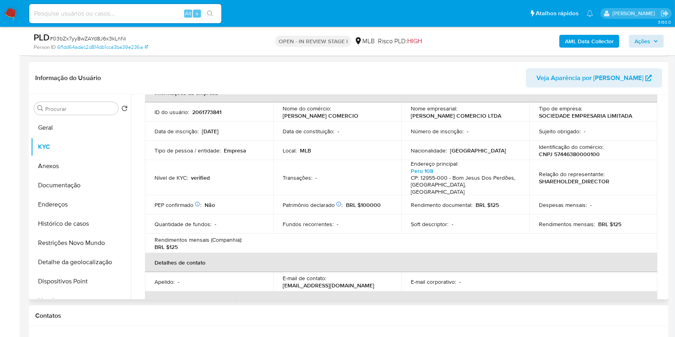
scroll to position [52, 0]
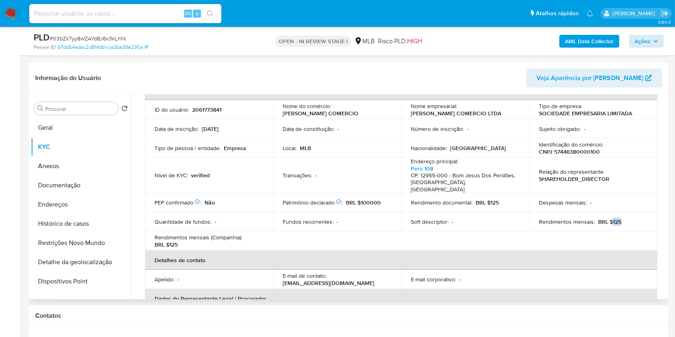
drag, startPoint x: 610, startPoint y: 217, endPoint x: 626, endPoint y: 217, distance: 16.8
click at [626, 218] on div "Rendimentos mensais : BRL $125" at bounding box center [593, 221] width 109 height 7
copy p "125"
click at [644, 42] on span "Ações" at bounding box center [642, 41] width 16 height 13
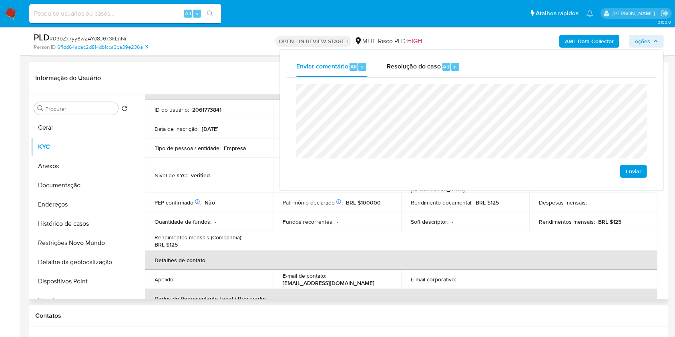
click at [334, 223] on td "Fundos recorrentes : -" at bounding box center [337, 221] width 128 height 19
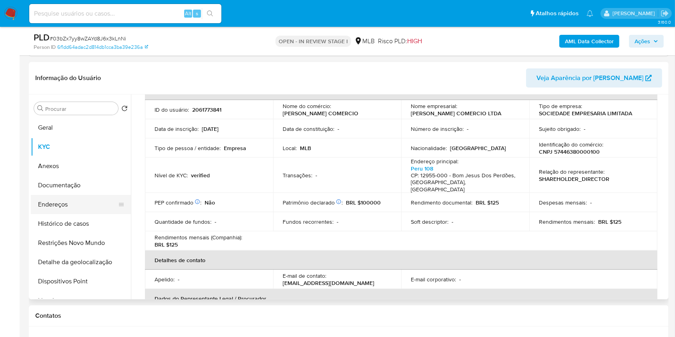
click at [82, 195] on button "Endereços" at bounding box center [78, 204] width 94 height 19
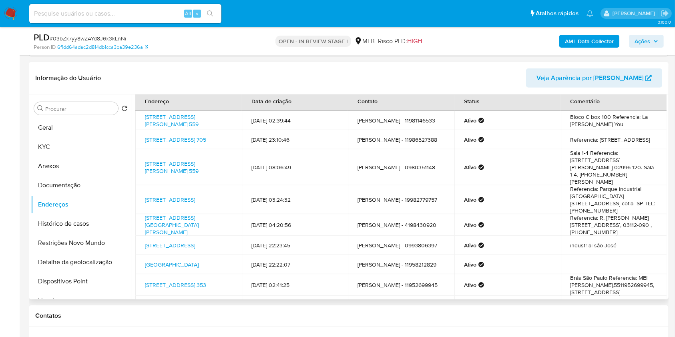
scroll to position [15, 0]
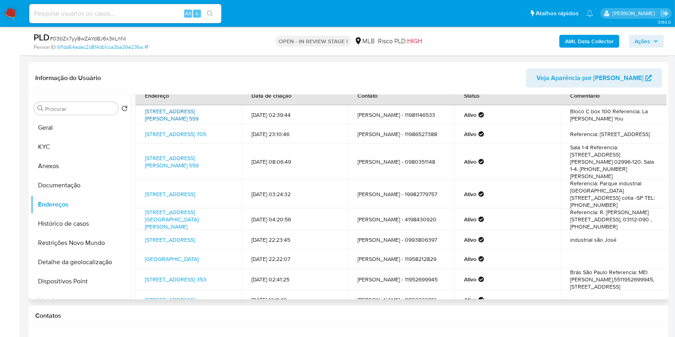
click at [199, 115] on link "Rua Savério Valente 559, São Paulo, São Paulo, 02996120, Brasil 559" at bounding box center [172, 114] width 54 height 15
click at [196, 137] on link "Rua Silva Teles 705, São Paulo, São Paulo, 03026001, Brasil 705" at bounding box center [175, 134] width 61 height 8
click at [195, 155] on link "Rua Savério Valente 559, São Paulo, São Paulo, 02996120, Brasil 559" at bounding box center [172, 161] width 54 height 15
click at [185, 190] on link "Rua Santa Clara 82, Cotia, São Paulo, 06715867, Brasil 82" at bounding box center [170, 194] width 50 height 8
click at [189, 208] on link "Rua Marina Crespi 200, São Paulo, São Paulo, 03112090, Brasil 200" at bounding box center [172, 219] width 54 height 22
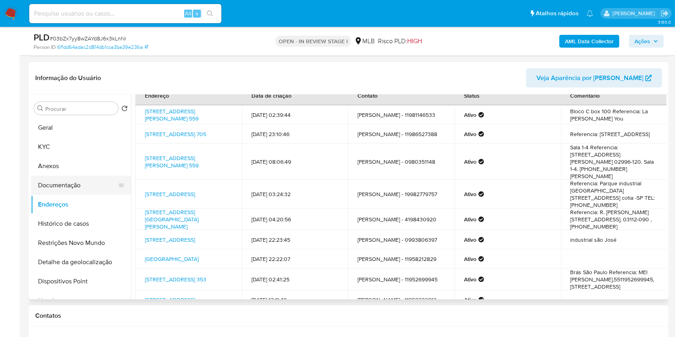
click at [92, 188] on button "Documentação" at bounding box center [78, 185] width 94 height 19
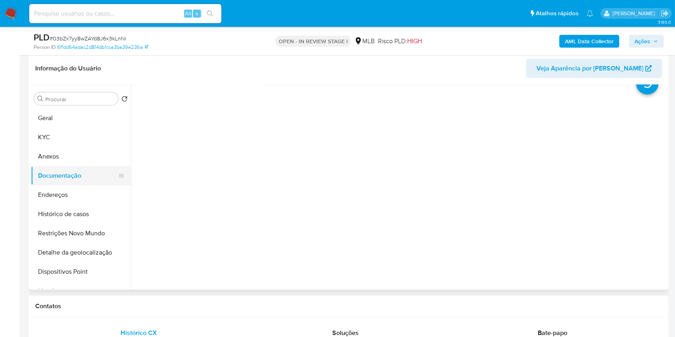
scroll to position [0, 0]
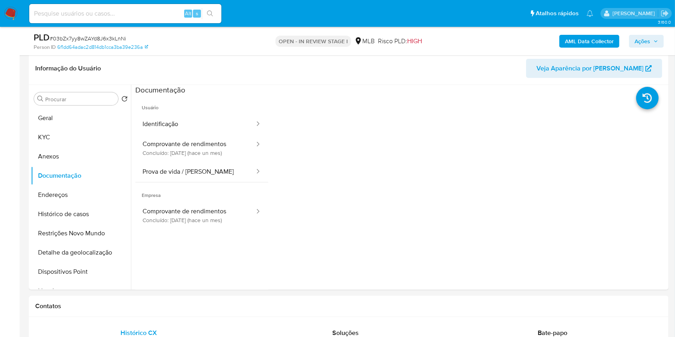
click at [207, 117] on button "Identificação" at bounding box center [195, 124] width 120 height 20
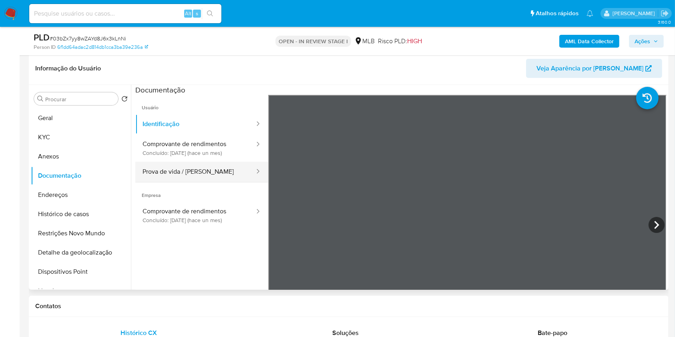
click at [196, 177] on button "Prova de vida / Selfie" at bounding box center [195, 172] width 120 height 20
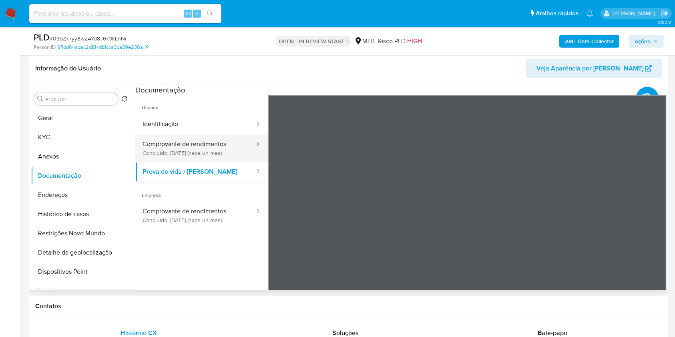
click at [199, 152] on button "Comprovante de rendimentos Concluído: 12/08/2025 (hace un mes)" at bounding box center [195, 148] width 120 height 27
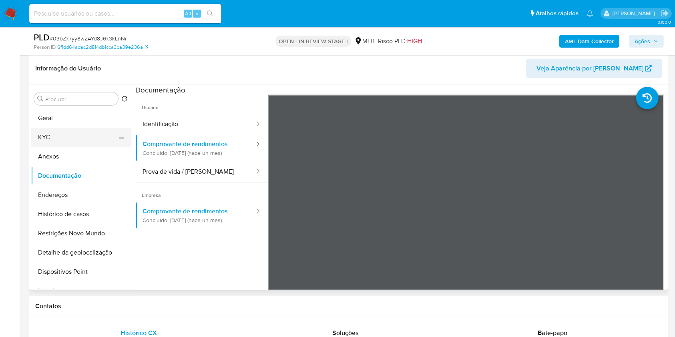
click at [72, 131] on button "KYC" at bounding box center [78, 137] width 94 height 19
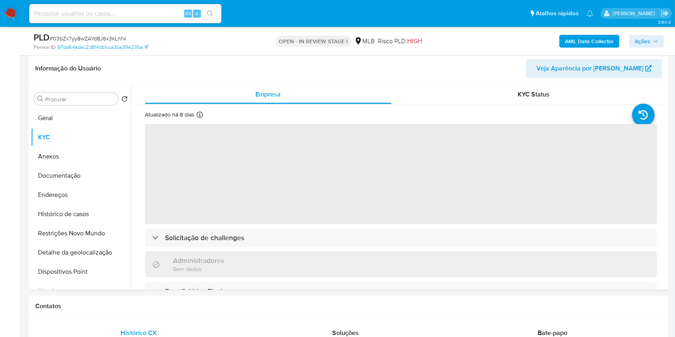
click at [639, 36] on span "Ações" at bounding box center [642, 41] width 16 height 13
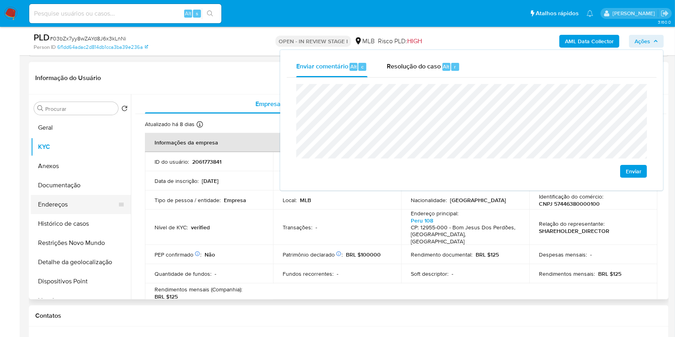
click at [68, 201] on button "Endereços" at bounding box center [78, 204] width 94 height 19
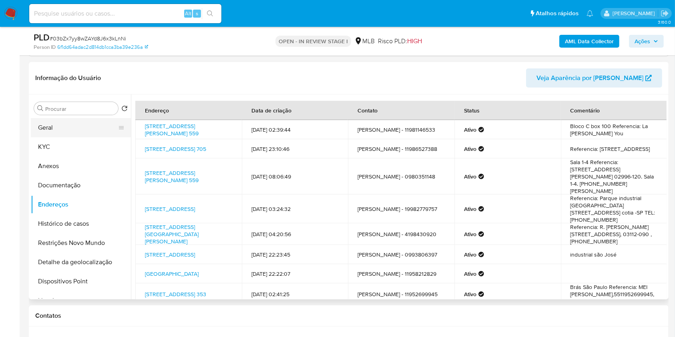
click at [66, 121] on button "Geral" at bounding box center [78, 127] width 94 height 19
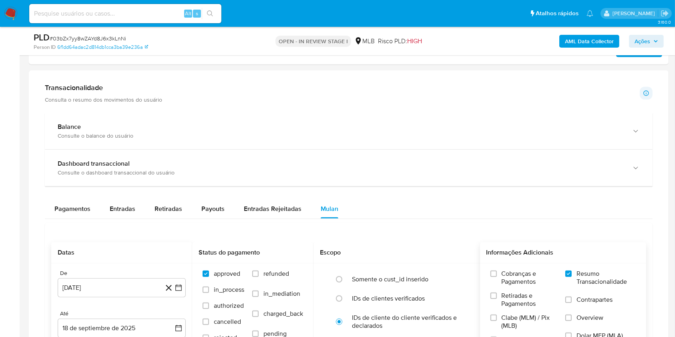
scroll to position [793, 0]
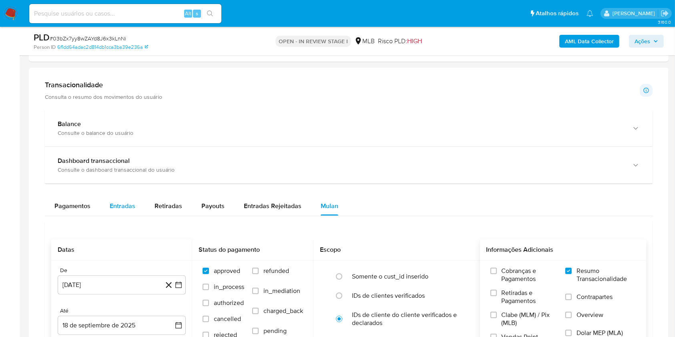
click at [105, 210] on button "Entradas" at bounding box center [122, 206] width 45 height 19
select select "10"
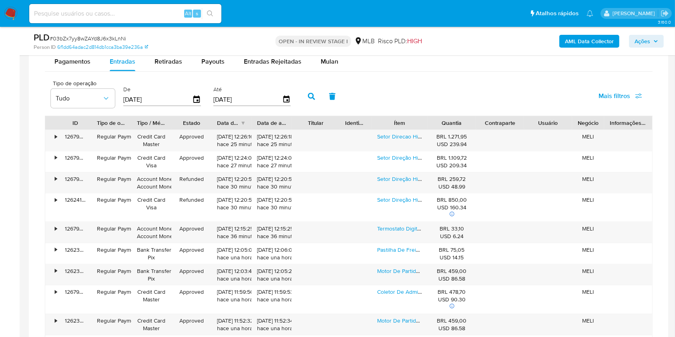
scroll to position [971, 0]
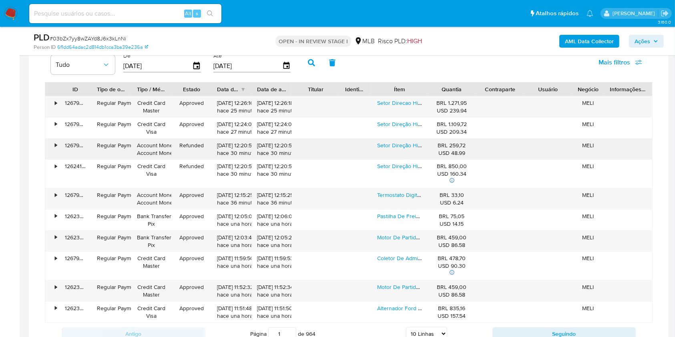
type button "1"
click at [415, 101] on link "Setor Direcao Hidraulica P/ Ford Ranger 2003-2011 Novo" at bounding box center [451, 103] width 149 height 8
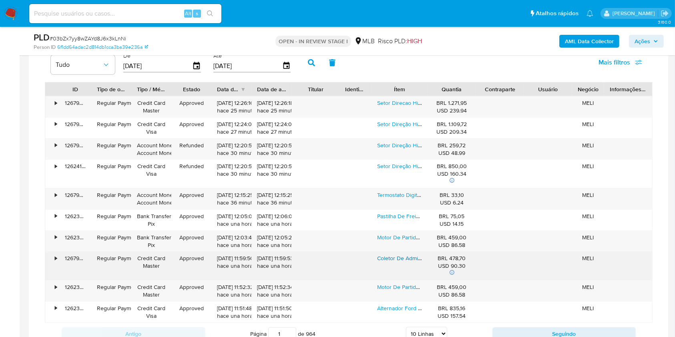
click at [385, 255] on link "Coletor De Admissão Jeep Compass Fiat Renegade Toro Diesel" at bounding box center [456, 258] width 158 height 8
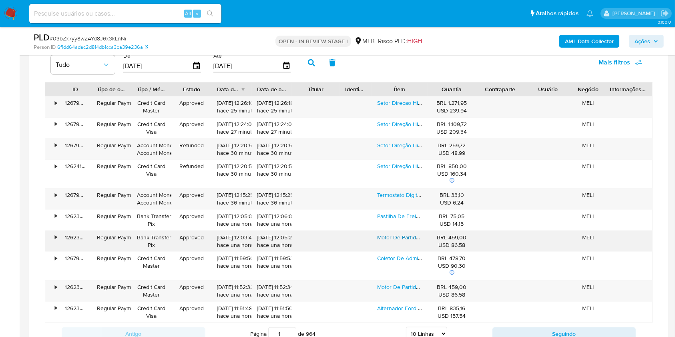
click at [391, 235] on link "Motor De Partida Arranque Rápida Opala 4cc E 6cc 12v 10d" at bounding box center [450, 237] width 147 height 8
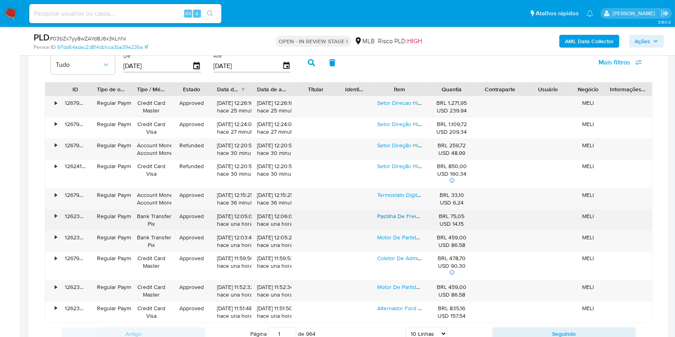
click at [390, 212] on link "Pastilha De Freio Para Space Fox 2003 A 2022" at bounding box center [438, 216] width 122 height 8
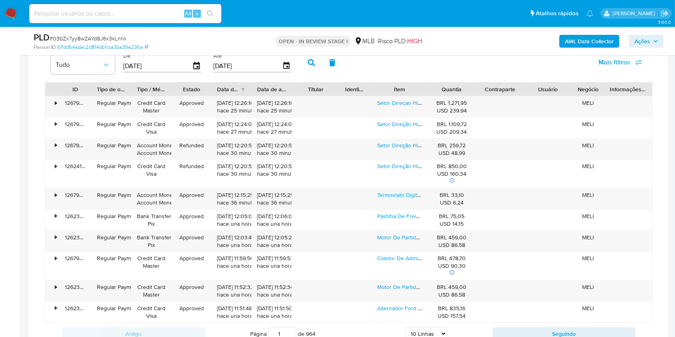
click at [635, 35] on span "Ações" at bounding box center [642, 41] width 16 height 13
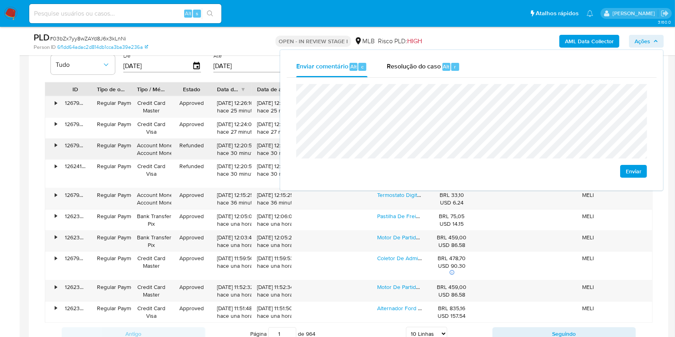
click at [237, 139] on div "19/09/2025 12:20:54 hace 30 minutos" at bounding box center [231, 149] width 40 height 21
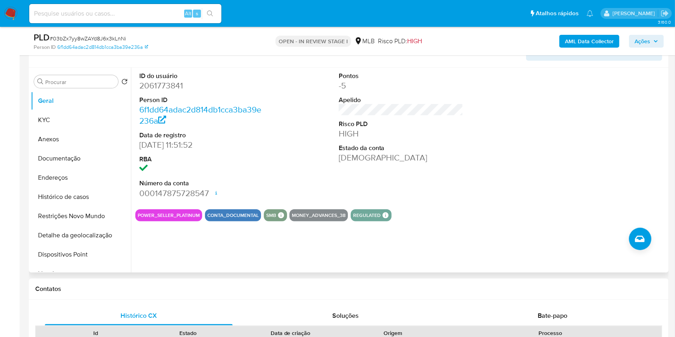
scroll to position [391, 0]
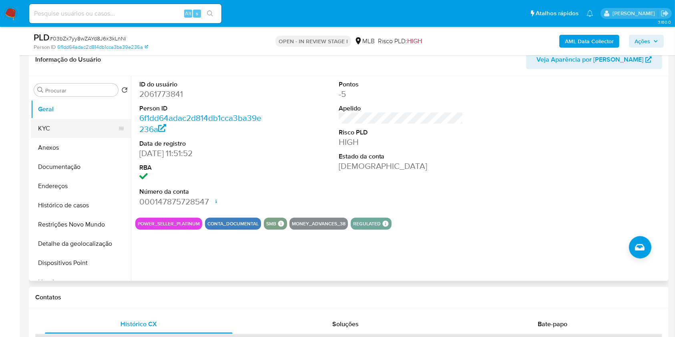
click at [105, 132] on button "KYC" at bounding box center [78, 128] width 94 height 19
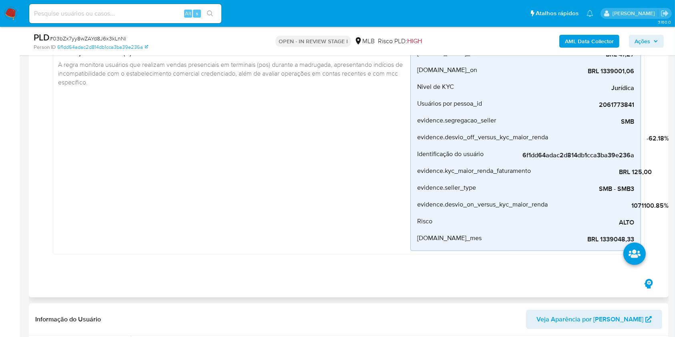
scroll to position [0, 0]
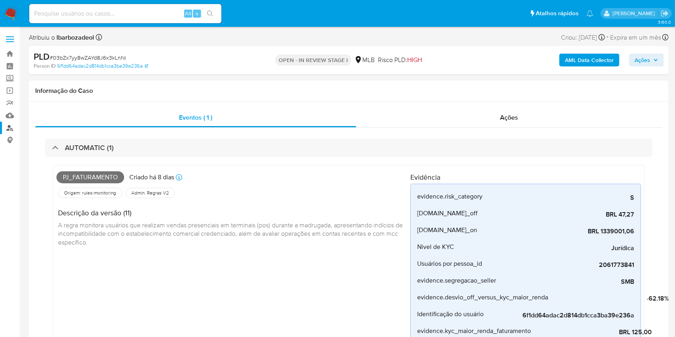
click at [12, 126] on link "Localizador de pessoas" at bounding box center [47, 128] width 95 height 12
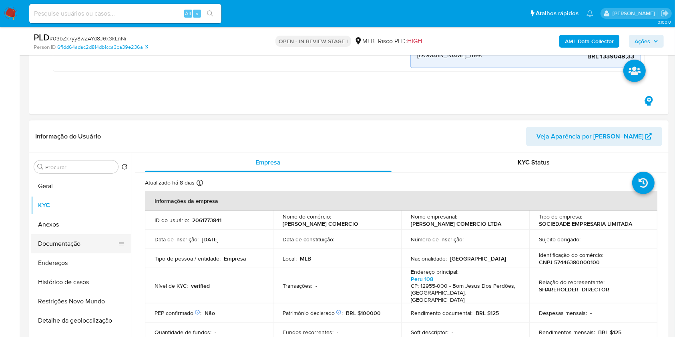
scroll to position [318, 0]
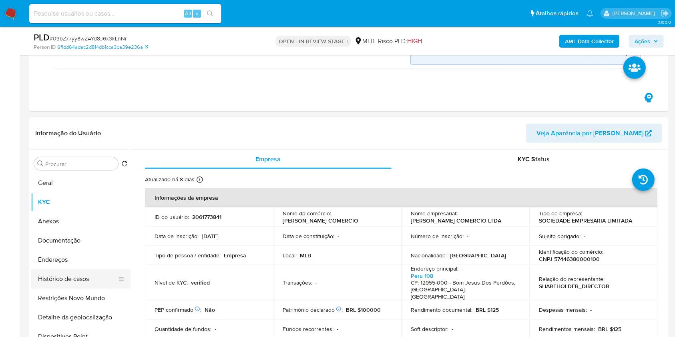
click at [54, 275] on button "Histórico de casos" at bounding box center [78, 278] width 94 height 19
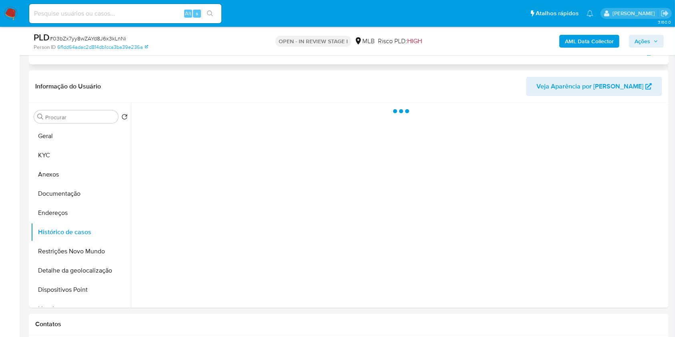
scroll to position [355, 0]
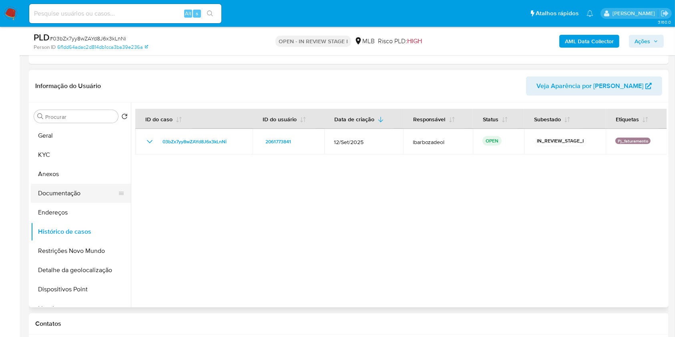
drag, startPoint x: 68, startPoint y: 201, endPoint x: 74, endPoint y: 194, distance: 8.3
click at [68, 201] on button "Documentação" at bounding box center [78, 193] width 94 height 19
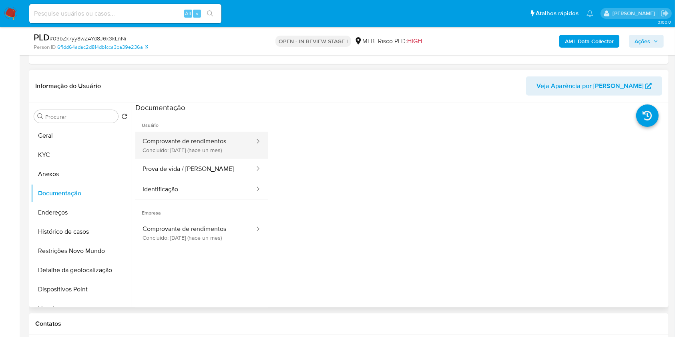
click at [201, 141] on button "Comprovante de rendimentos Concluído: 12/08/2025 (hace un mes)" at bounding box center [195, 145] width 120 height 27
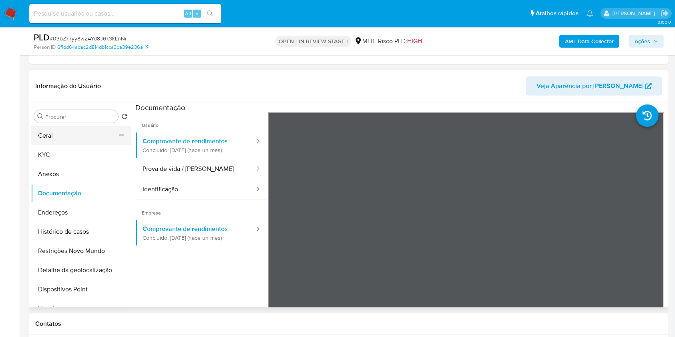
click at [89, 135] on button "Geral" at bounding box center [78, 135] width 94 height 19
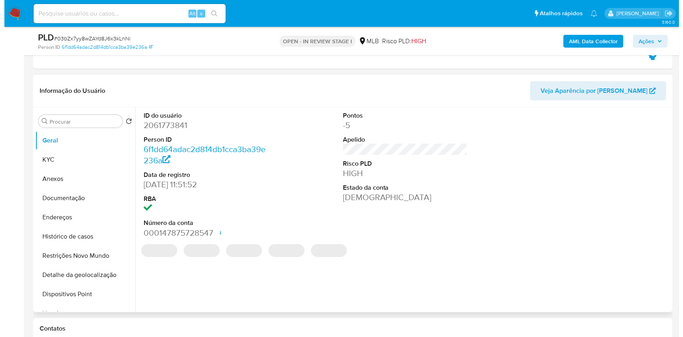
scroll to position [361, 0]
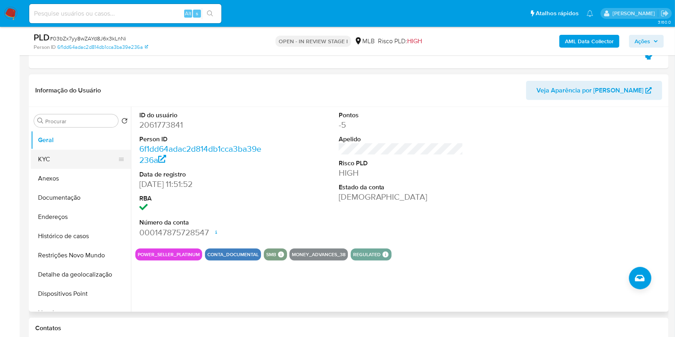
click at [89, 151] on button "KYC" at bounding box center [78, 159] width 94 height 19
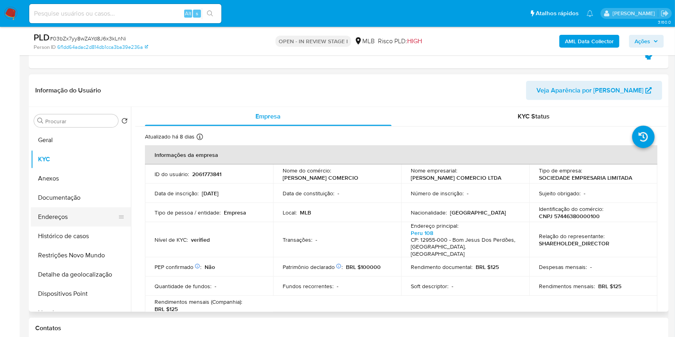
click at [81, 216] on button "Endereços" at bounding box center [78, 216] width 94 height 19
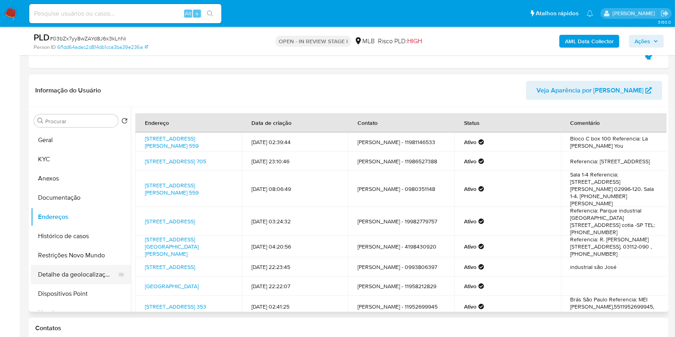
click at [83, 272] on button "Detalhe da geolocalização" at bounding box center [78, 274] width 94 height 19
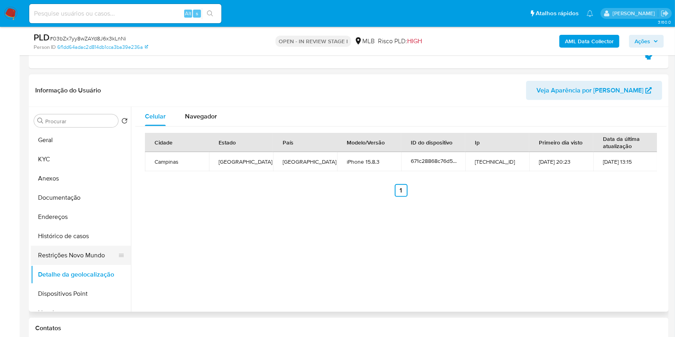
click at [96, 260] on button "Restrições Novo Mundo" at bounding box center [78, 255] width 94 height 19
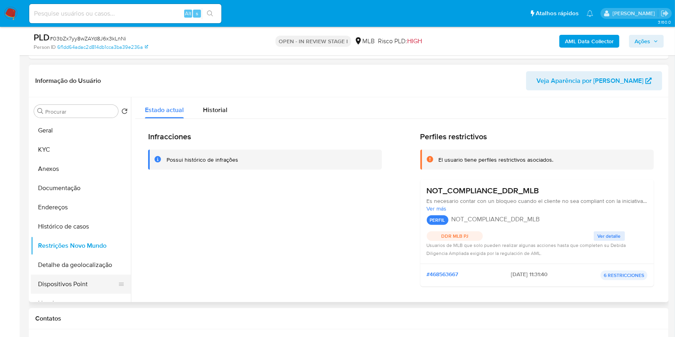
click at [74, 284] on button "Dispositivos Point" at bounding box center [78, 284] width 94 height 19
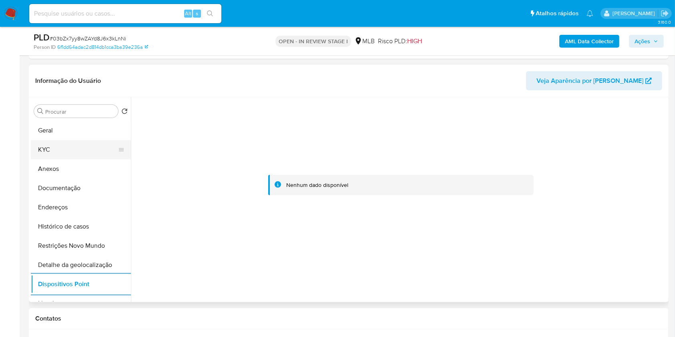
click at [70, 148] on button "KYC" at bounding box center [78, 149] width 94 height 19
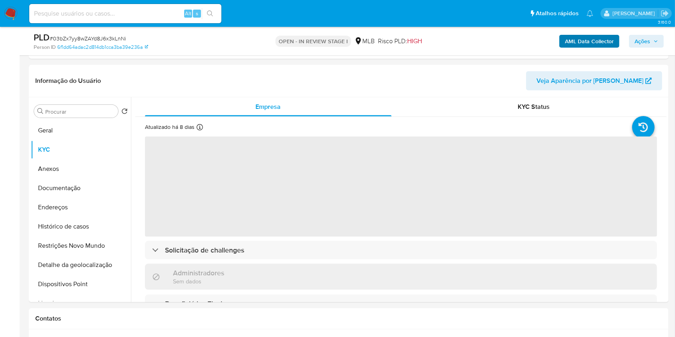
drag, startPoint x: 657, startPoint y: 38, endPoint x: 611, endPoint y: 46, distance: 46.8
click at [656, 38] on span "Ações" at bounding box center [646, 41] width 24 height 11
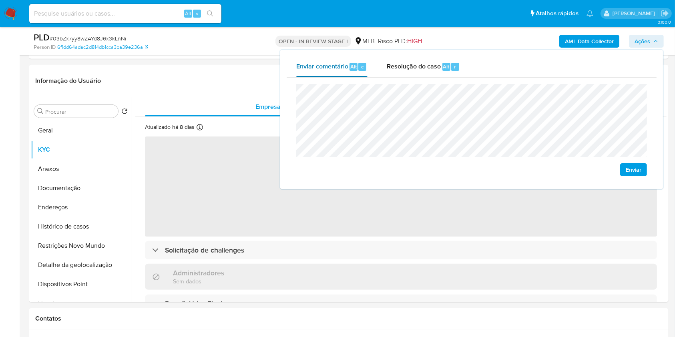
click at [361, 65] on span "c" at bounding box center [362, 67] width 2 height 8
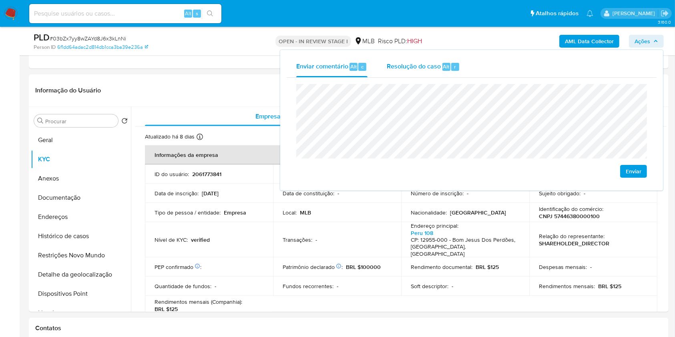
click at [412, 66] on span "Resolução do caso" at bounding box center [414, 66] width 54 height 9
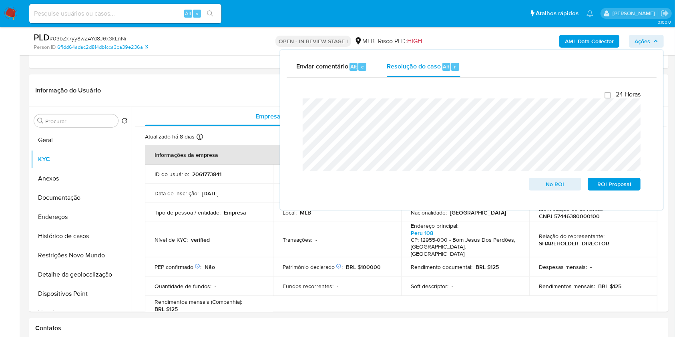
click at [440, 46] on div "OPEN - IN REVIEW STAGE I MLB Risco PLD: HIGH" at bounding box center [349, 41] width 208 height 19
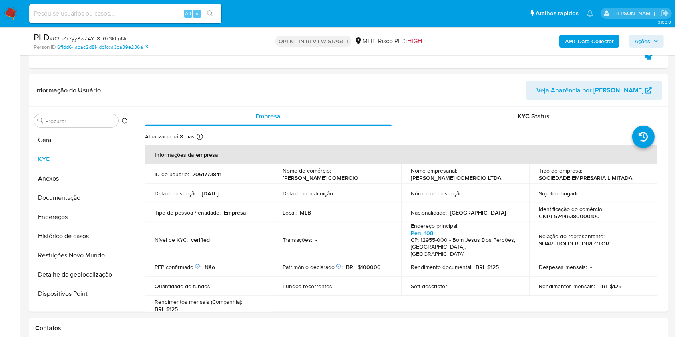
click at [578, 37] on b "AML Data Collector" at bounding box center [589, 41] width 49 height 13
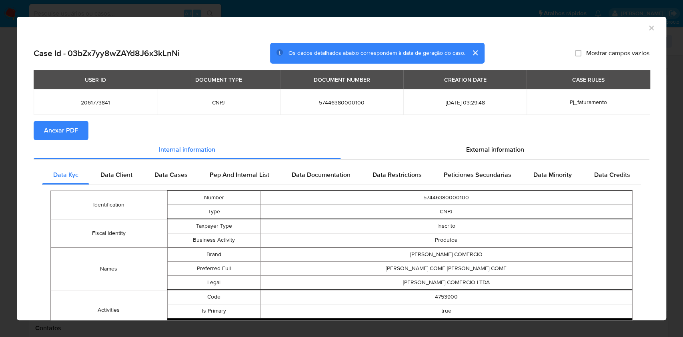
click at [74, 131] on span "Anexar PDF" at bounding box center [61, 131] width 34 height 18
click at [647, 30] on div "AML Data Collector" at bounding box center [342, 27] width 650 height 20
click at [648, 30] on icon "Fechar a janela" at bounding box center [652, 28] width 8 height 8
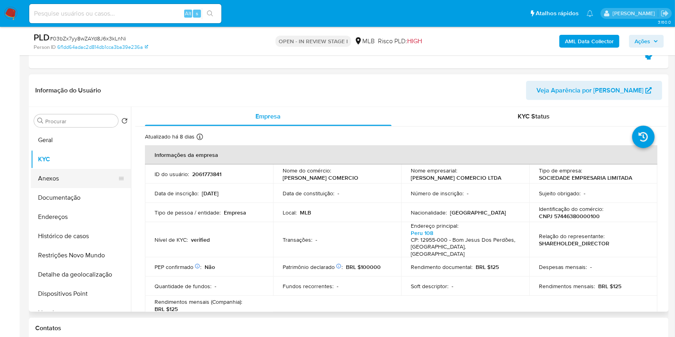
click at [80, 185] on button "Anexos" at bounding box center [78, 178] width 94 height 19
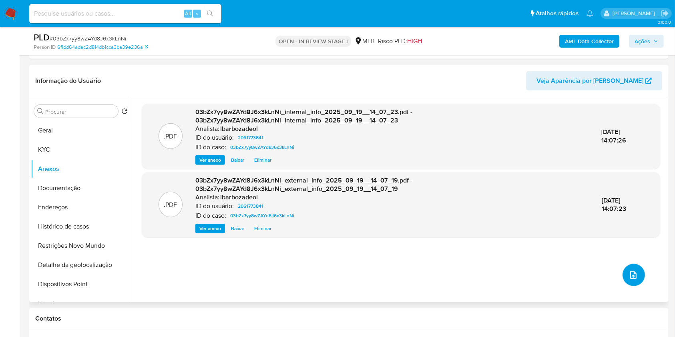
click at [632, 273] on icon "upload-file" at bounding box center [633, 275] width 10 height 10
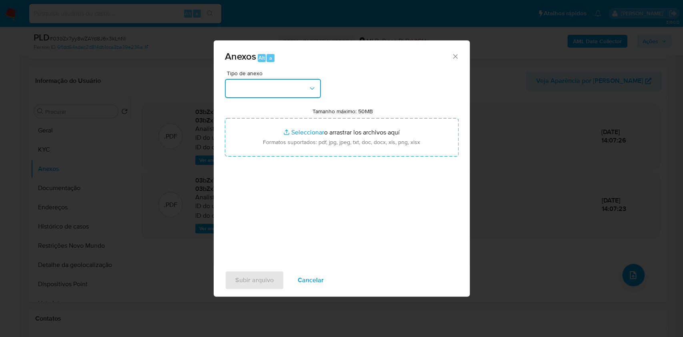
click at [293, 90] on button "button" at bounding box center [273, 88] width 96 height 19
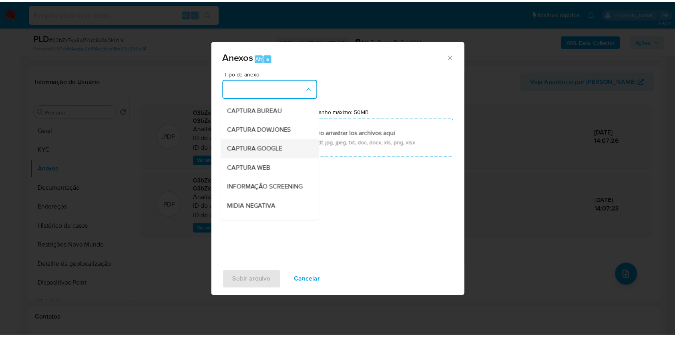
scroll to position [123, 0]
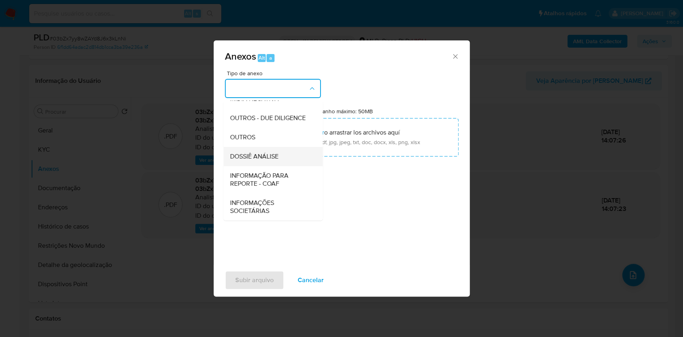
click at [273, 149] on div "DOSSIÊ ANÁLISE" at bounding box center [271, 156] width 82 height 19
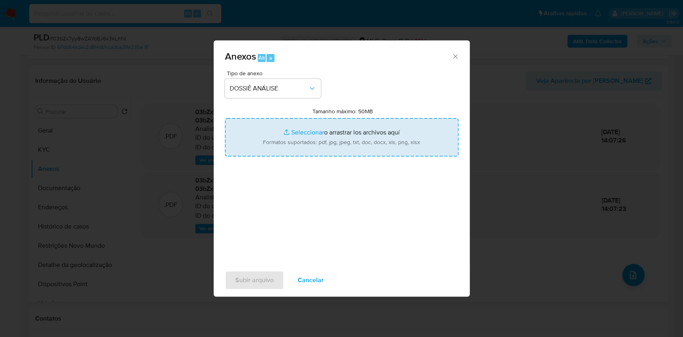
click at [275, 146] on input "Tamanho máximo: 50MB Seleccionar archivos" at bounding box center [342, 137] width 234 height 38
type input "C:\fakepath\Mulan 2061773841_2025_09_19_12_41_59.xlsx"
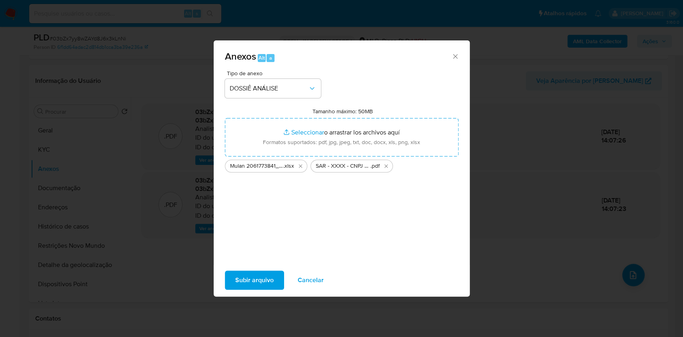
click at [256, 279] on span "Subir arquivo" at bounding box center [254, 280] width 38 height 18
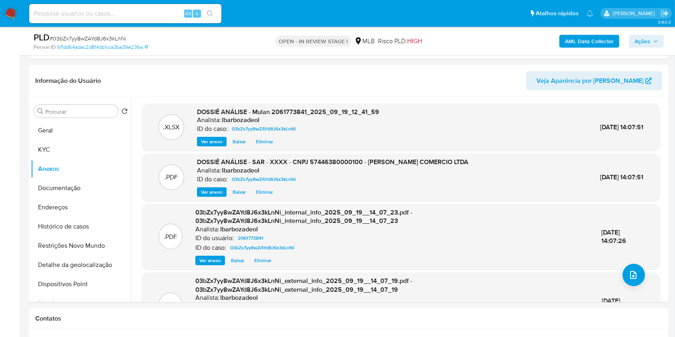
click at [653, 42] on icon "button" at bounding box center [655, 41] width 5 height 5
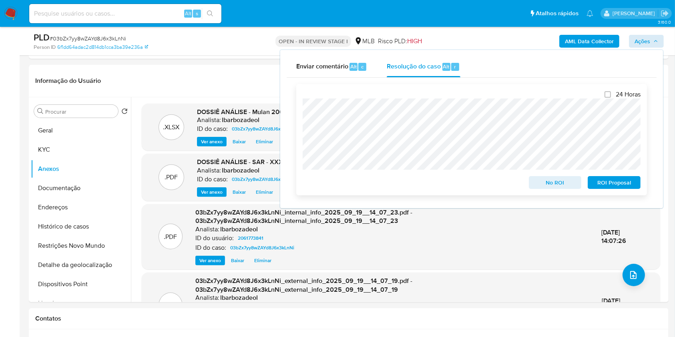
click at [602, 185] on span "ROI Proposal" at bounding box center [614, 182] width 42 height 11
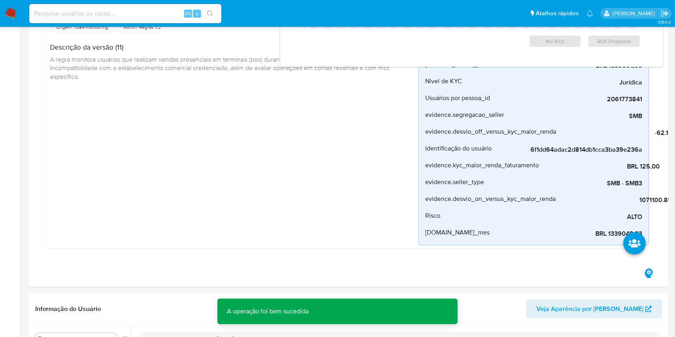
scroll to position [0, 0]
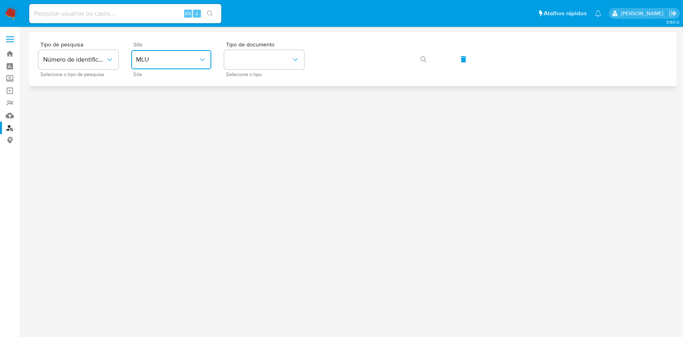
click at [198, 56] on span "MLU" at bounding box center [167, 60] width 62 height 8
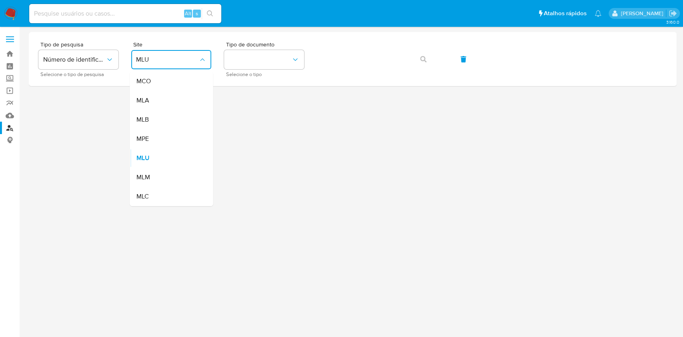
click at [178, 121] on div "MLB" at bounding box center [169, 119] width 66 height 19
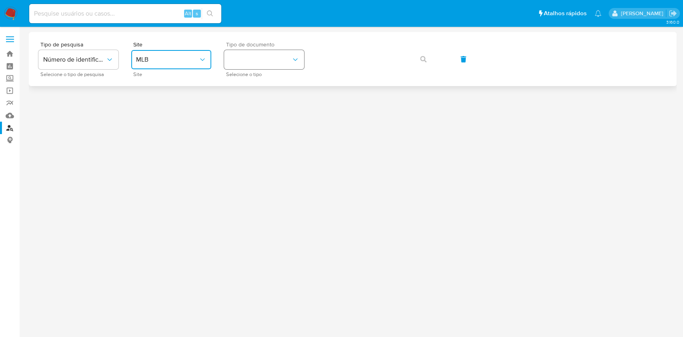
click at [245, 58] on button "identificationType" at bounding box center [264, 59] width 80 height 19
click at [246, 114] on div "CPF CPF" at bounding box center [262, 112] width 66 height 27
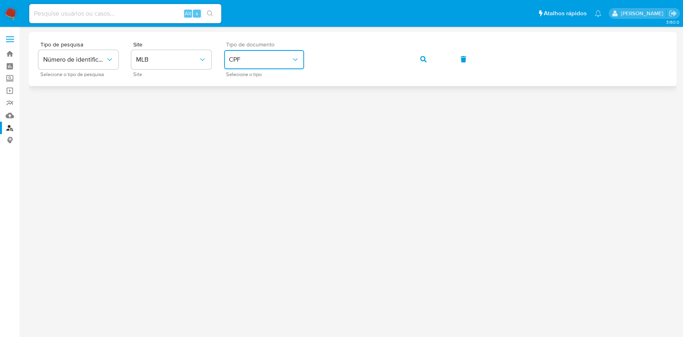
click at [422, 56] on icon "button" at bounding box center [423, 59] width 6 height 6
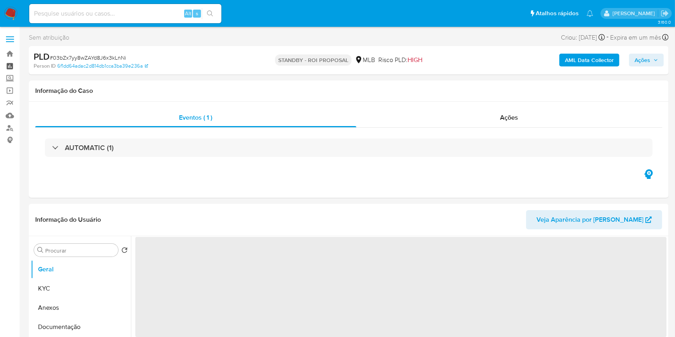
select select "10"
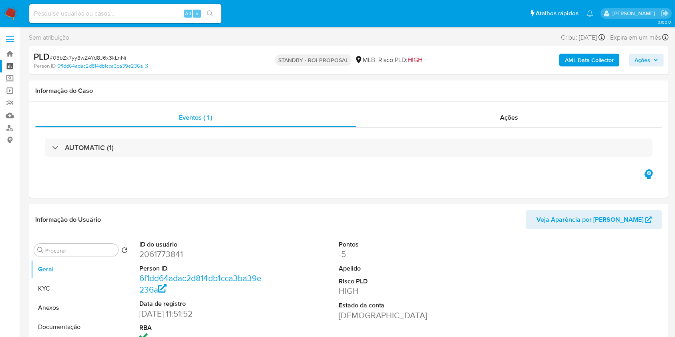
click at [10, 66] on link "Painel" at bounding box center [47, 66] width 95 height 12
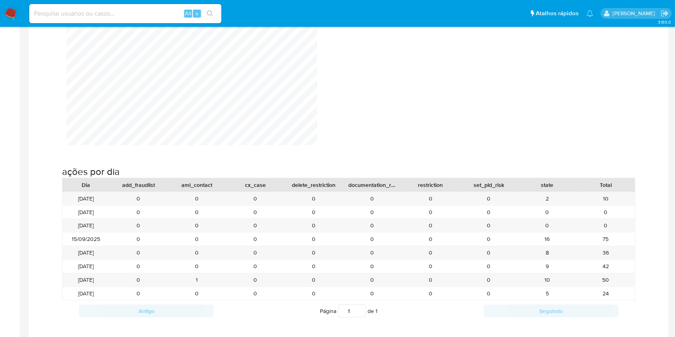
scroll to position [777, 0]
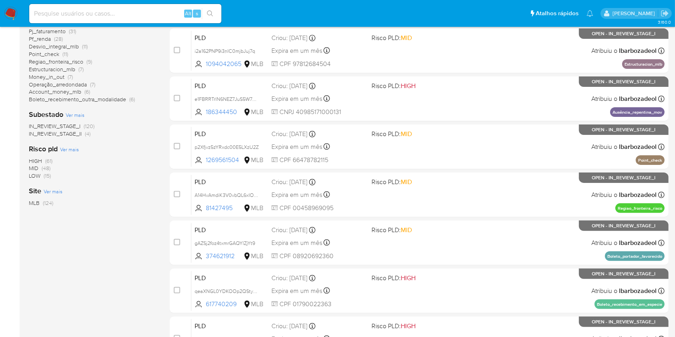
scroll to position [189, 0]
click at [48, 157] on span "(61)" at bounding box center [48, 161] width 7 height 8
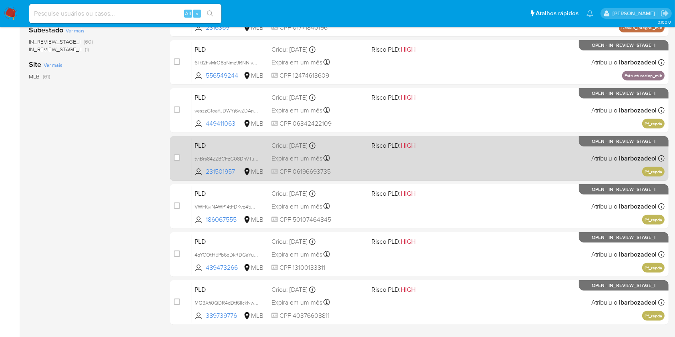
scroll to position [274, 0]
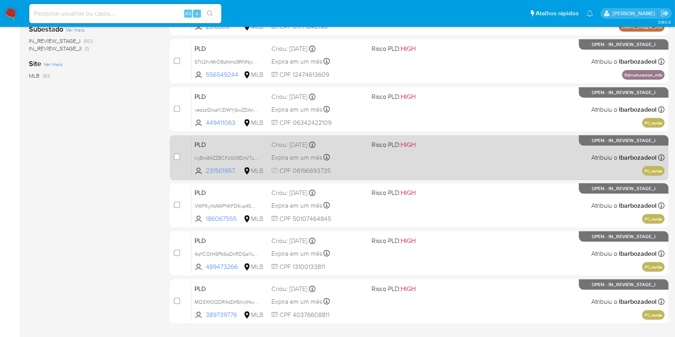
click at [437, 157] on div "PLD tvjBrs84ZZBCFzG08DnVTuVC 231501957 MLB Risco PLD: HIGH Criou: 12/09/2025 Cr…" at bounding box center [427, 157] width 473 height 40
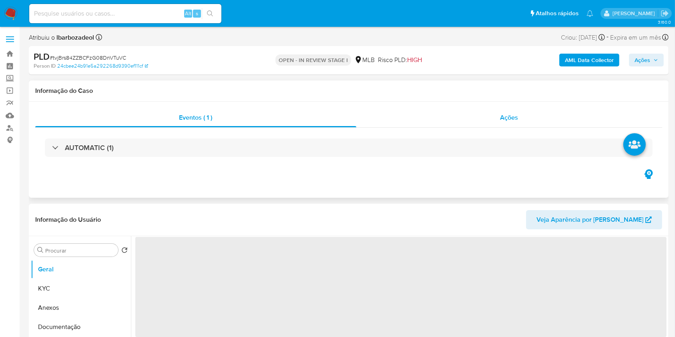
select select "10"
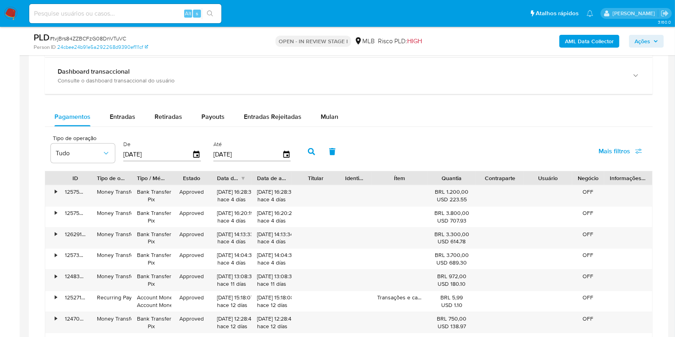
scroll to position [625, 0]
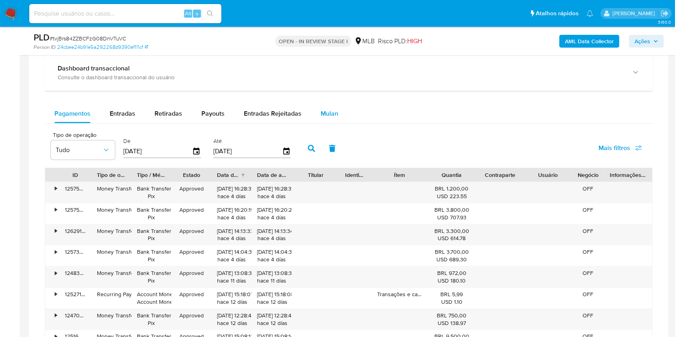
click at [321, 116] on span "Mulan" at bounding box center [330, 113] width 18 height 9
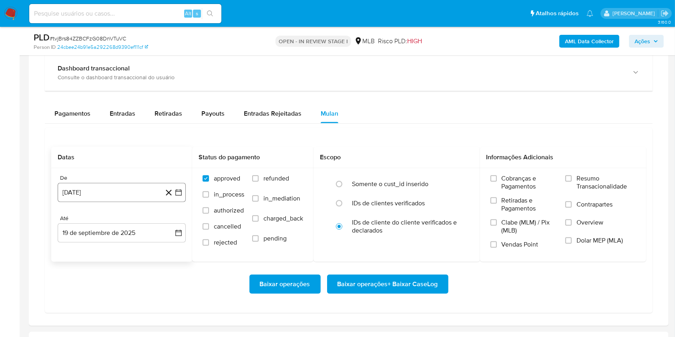
click at [103, 194] on button "[DATE]" at bounding box center [122, 192] width 128 height 19
click at [116, 193] on button "[DATE]" at bounding box center [122, 192] width 128 height 19
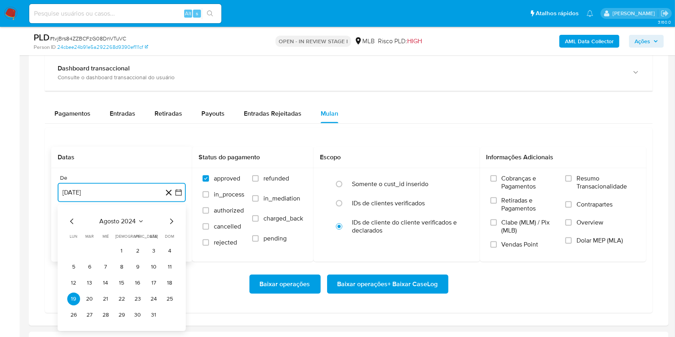
click at [116, 225] on span "agosto 2024" at bounding box center [118, 221] width 36 height 8
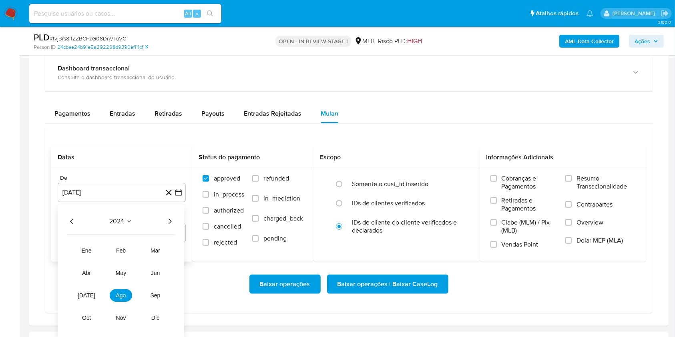
click at [167, 219] on icon "Año siguiente" at bounding box center [170, 222] width 10 height 10
click at [87, 299] on button "[DATE]" at bounding box center [86, 295] width 22 height 13
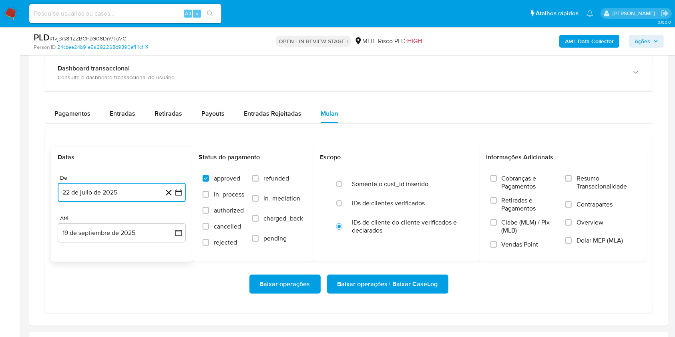
click at [147, 193] on button "22 de julio de 2025" at bounding box center [122, 192] width 128 height 19
click at [171, 219] on icon "Mes siguiente" at bounding box center [171, 222] width 3 height 6
click at [135, 250] on button "1" at bounding box center [137, 251] width 13 height 13
click at [123, 232] on button "19 de septiembre de 2025" at bounding box center [122, 232] width 128 height 19
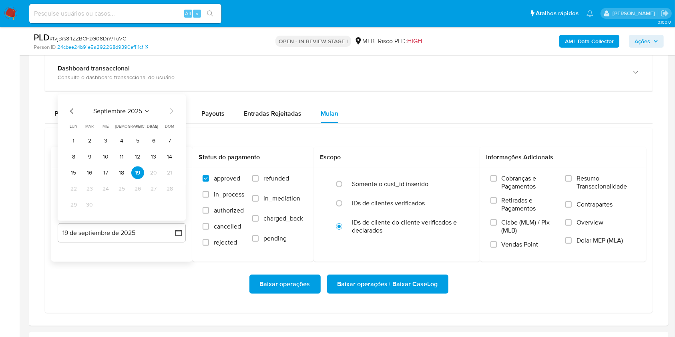
click at [122, 180] on tbody "1 2 3 4 5 6 7 8 9 10 11 12 13 14 15 16 17 18 19 20 21 22 23 24 25 26 27 28 29 30" at bounding box center [121, 173] width 109 height 77
click at [122, 175] on button "18" at bounding box center [121, 173] width 13 height 13
click at [596, 183] on span "Resumo Transacionalidade" at bounding box center [605, 183] width 59 height 16
click at [572, 182] on input "Resumo Transacionalidade" at bounding box center [568, 178] width 6 height 6
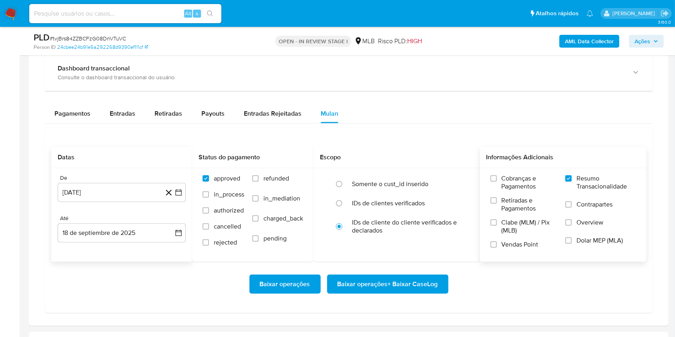
click at [408, 278] on span "Baixar operações + Baixar CaseLog" at bounding box center [387, 284] width 100 height 18
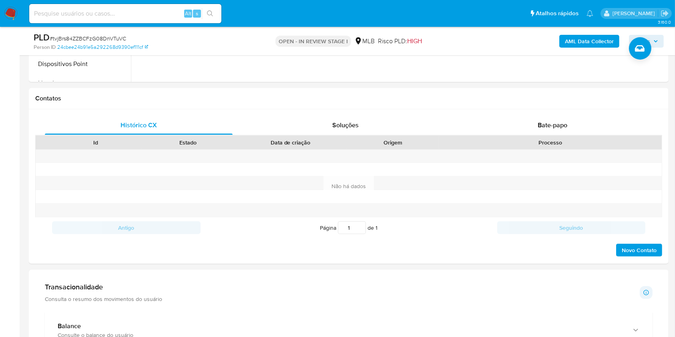
scroll to position [40, 0]
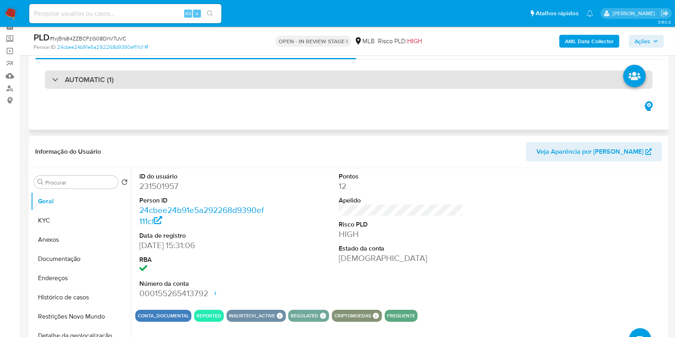
click at [337, 79] on div "AUTOMATIC (1)" at bounding box center [349, 79] width 608 height 18
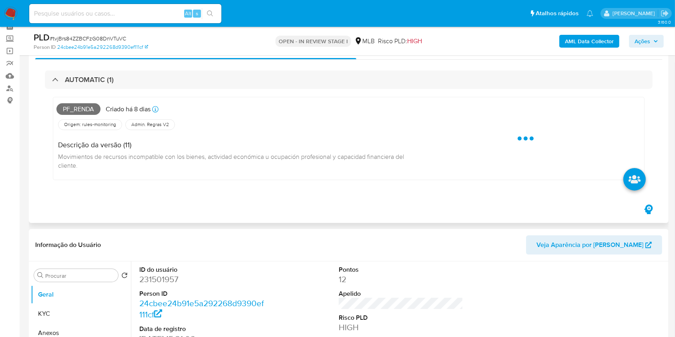
click at [84, 109] on span "Pf_renda" at bounding box center [78, 109] width 44 height 12
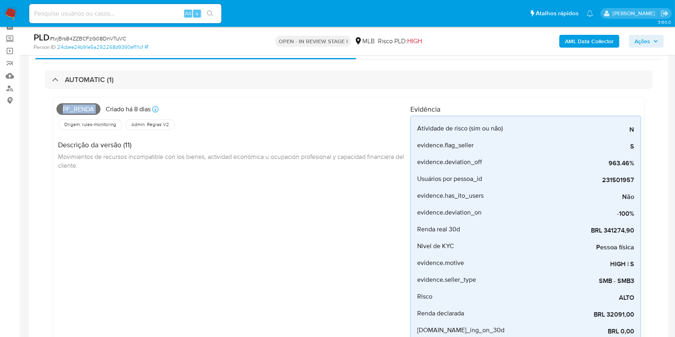
copy span "Pf_renda"
click at [648, 39] on span "Ações" at bounding box center [642, 41] width 16 height 13
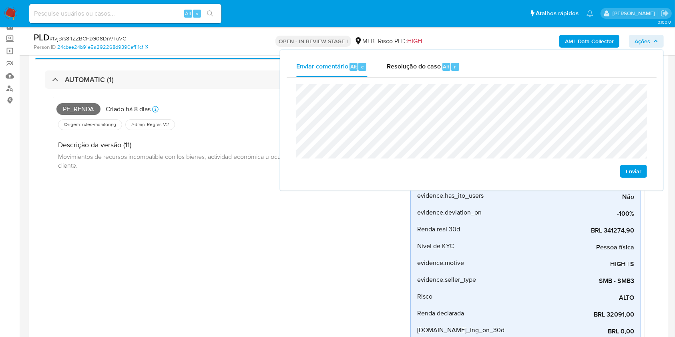
click at [165, 147] on h4 "Descrição da versão (11)" at bounding box center [231, 145] width 346 height 9
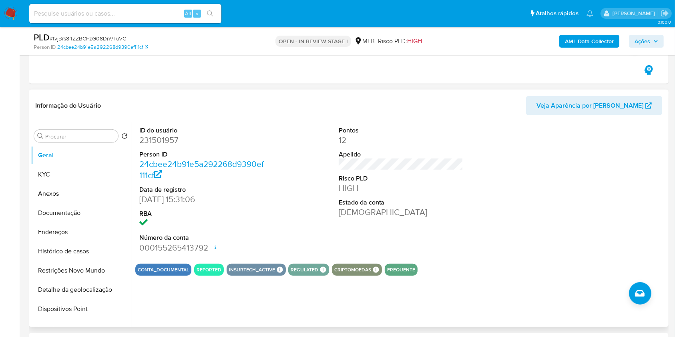
scroll to position [378, 0]
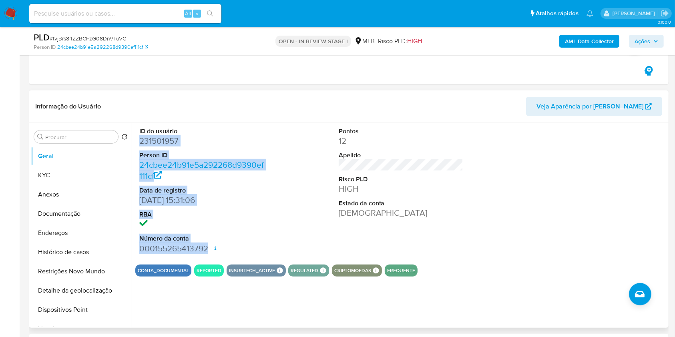
drag, startPoint x: 137, startPoint y: 141, endPoint x: 210, endPoint y: 251, distance: 132.5
click at [210, 251] on div "ID do usuário 231501957 Person ID 24cbee24b91e5a292268d9390ef111cf Data de regi…" at bounding box center [201, 190] width 133 height 135
copy dl "231501957 Person ID 24cbee24b91e5a292268d9390ef111cf Data de registro 15/10/201…"
click at [229, 105] on header "Informação do Usuário Veja Aparência por Pessoa" at bounding box center [348, 106] width 627 height 19
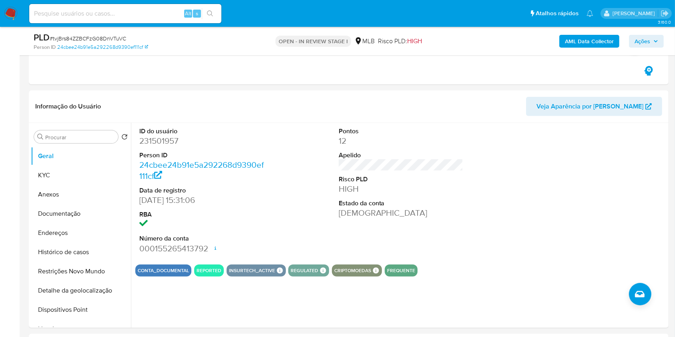
drag, startPoint x: 634, startPoint y: 41, endPoint x: 656, endPoint y: 47, distance: 23.3
click at [635, 40] on button "Ações" at bounding box center [646, 41] width 35 height 13
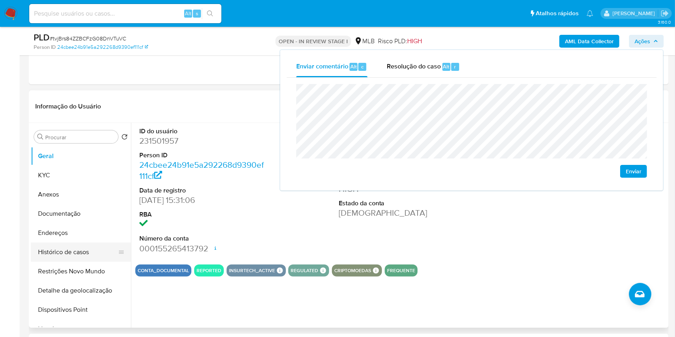
click at [87, 247] on button "Histórico de casos" at bounding box center [78, 252] width 94 height 19
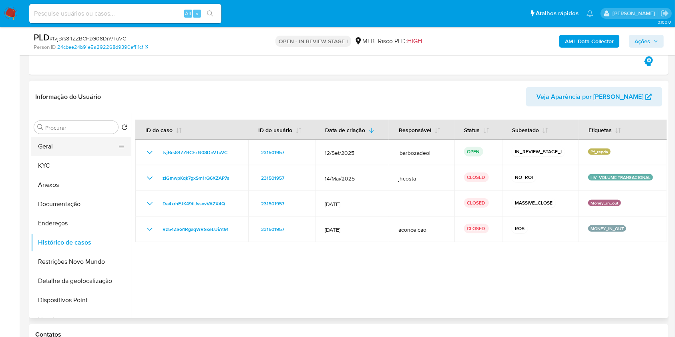
click at [70, 146] on button "Geral" at bounding box center [78, 146] width 94 height 19
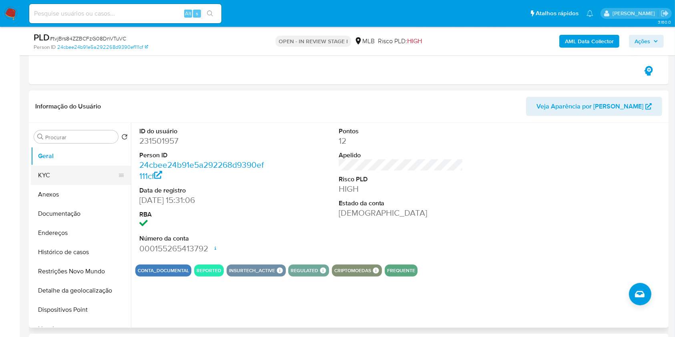
click at [78, 177] on button "KYC" at bounding box center [78, 175] width 94 height 19
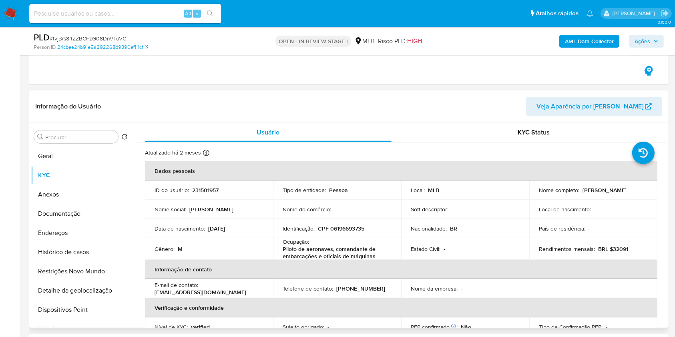
click at [352, 229] on p "CPF 06196693735" at bounding box center [341, 228] width 46 height 7
copy p "06196693735"
click at [637, 40] on span "Ações" at bounding box center [642, 41] width 16 height 13
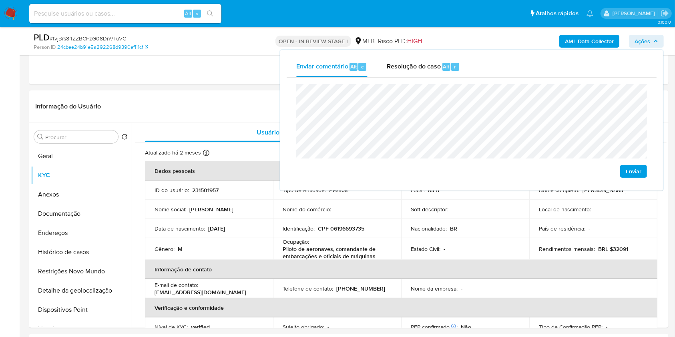
click at [554, 161] on div "Enviar" at bounding box center [471, 131] width 351 height 94
click at [0, 0] on lt-span "econômica" at bounding box center [0, 0] width 0 height 0
click at [342, 235] on td "Identificação : CPF 06196693735" at bounding box center [337, 228] width 128 height 19
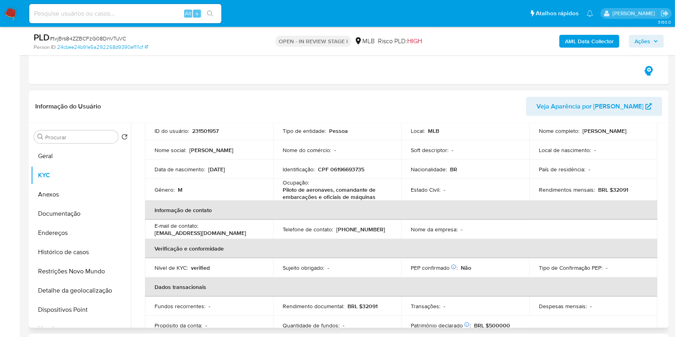
scroll to position [60, 0]
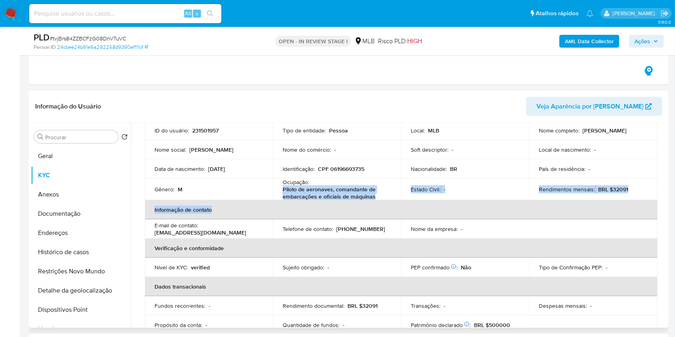
drag, startPoint x: 282, startPoint y: 190, endPoint x: 389, endPoint y: 199, distance: 107.2
click at [389, 199] on table "Dados pessoais ID do usuário : 231501957 Tipo de entidade : Pessoa Local : MLB …" at bounding box center [401, 218] width 512 height 233
click at [415, 188] on p "Estado Civil :" at bounding box center [426, 189] width 30 height 7
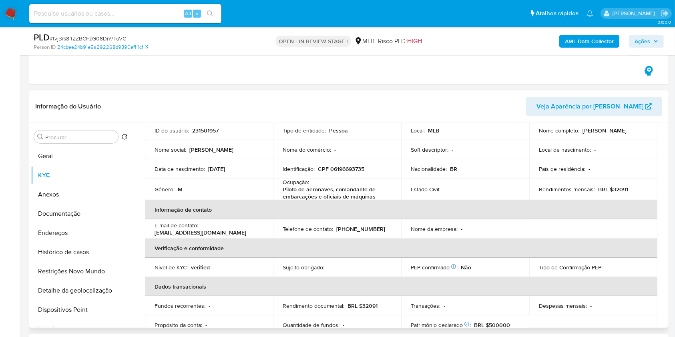
click at [280, 187] on td "Ocupação : Piloto de aeronaves, comandante de embarcações e oficiais de máquinas" at bounding box center [337, 190] width 128 height 22
click at [283, 190] on p "Piloto de aeronaves, comandante de embarcações e oficiais de máquinas" at bounding box center [336, 193] width 106 height 14
drag, startPoint x: 282, startPoint y: 189, endPoint x: 368, endPoint y: 194, distance: 86.6
click at [367, 195] on p "Piloto de aeronaves, comandante de embarcações e oficiais de máquinas" at bounding box center [336, 193] width 106 height 14
copy p "Piloto de aeronaves, comandante de embarcações e oficiais de máquinas"
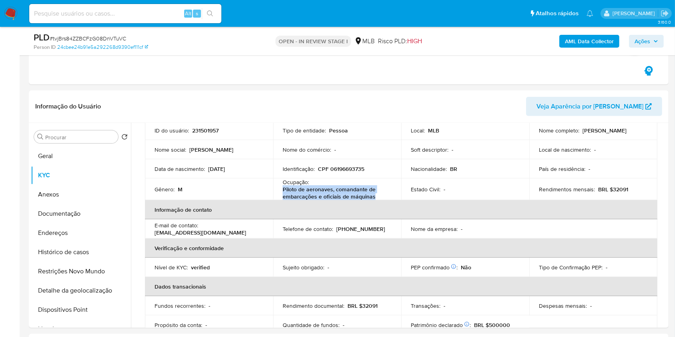
click at [653, 43] on span "Ações" at bounding box center [646, 41] width 24 height 11
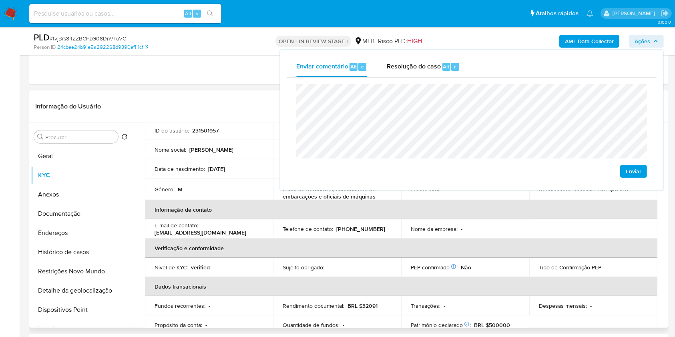
click at [480, 257] on th "Verificação e conformidade" at bounding box center [401, 248] width 512 height 19
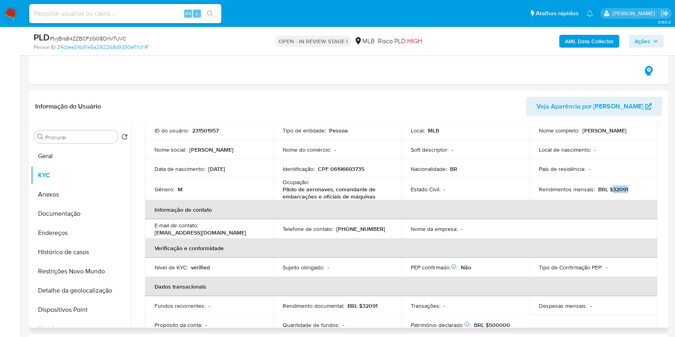
drag, startPoint x: 610, startPoint y: 189, endPoint x: 632, endPoint y: 191, distance: 22.8
click at [632, 191] on div "Rendimentos mensais : BRL $32091" at bounding box center [593, 189] width 109 height 7
copy p "32091"
click at [654, 44] on span "Ações" at bounding box center [646, 41] width 24 height 11
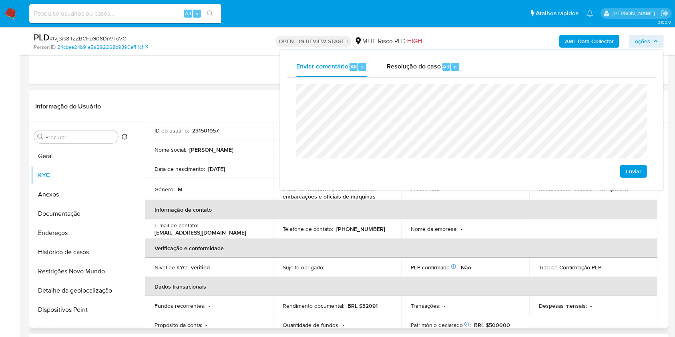
click at [420, 209] on th "Informação de contato" at bounding box center [401, 209] width 512 height 19
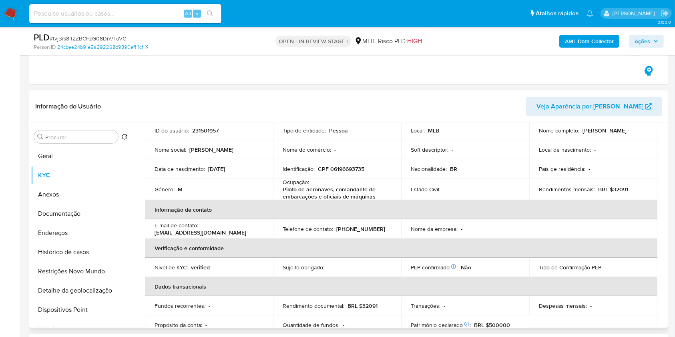
scroll to position [343, 0]
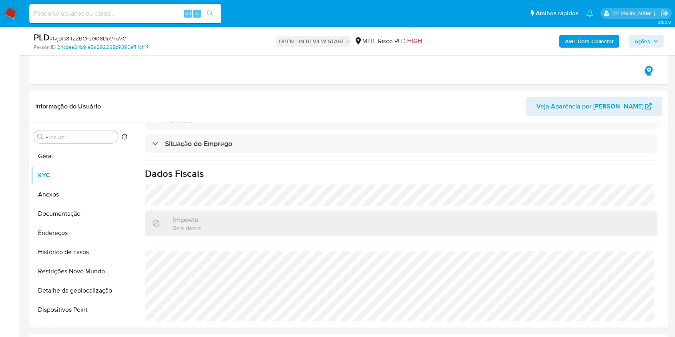
click at [634, 43] on button "Ações" at bounding box center [646, 41] width 35 height 13
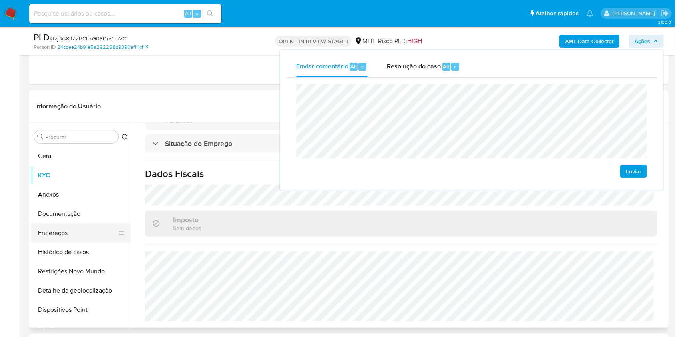
click at [87, 232] on button "Endereços" at bounding box center [78, 232] width 94 height 19
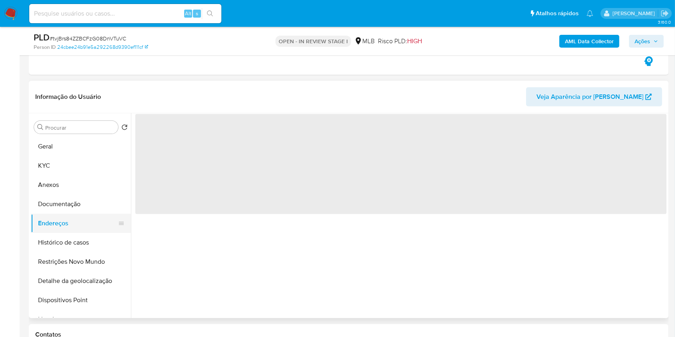
scroll to position [0, 0]
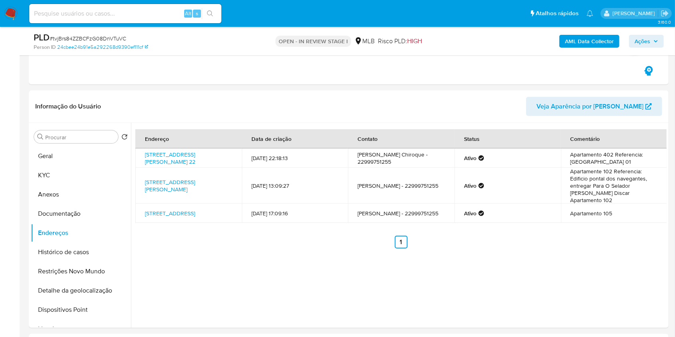
click at [655, 43] on span "Ações" at bounding box center [646, 41] width 24 height 11
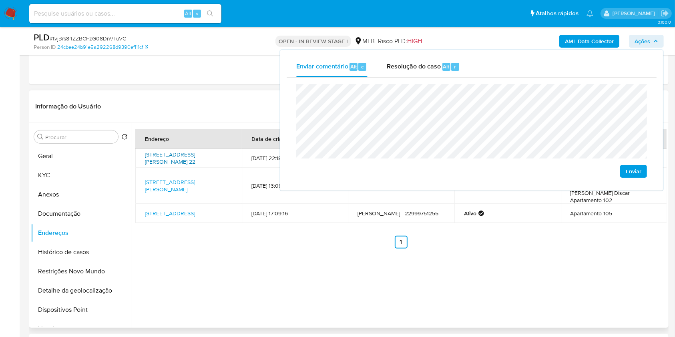
click at [179, 157] on link "Rua Leonel De Souza 22, Cabo Frio, Rio De Janeiro, 28907470, Brasil 22" at bounding box center [170, 158] width 50 height 15
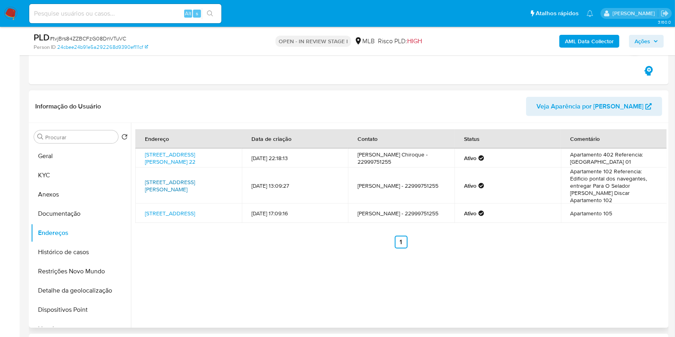
click at [175, 185] on link "Rua Zulmira Mendes 63, Cabo Frio, Rio De Janeiro, 28908105, Brasil 63" at bounding box center [170, 185] width 50 height 15
click at [173, 213] on link "Rua Parana 444, Cabo Frio, Rio De Janeiro, 28915010, Brasil 444" at bounding box center [170, 213] width 50 height 8
click at [85, 215] on button "Documentação" at bounding box center [78, 213] width 94 height 19
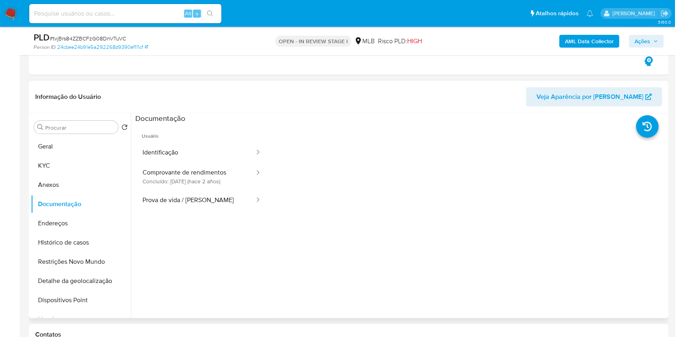
click at [213, 212] on ul "Usuário Identificação Comprovante de rendimentos Concluído: 22/01/2024 (hace 2 …" at bounding box center [201, 238] width 133 height 231
click at [223, 199] on button "Prova de vida / [PERSON_NAME]" at bounding box center [195, 200] width 120 height 20
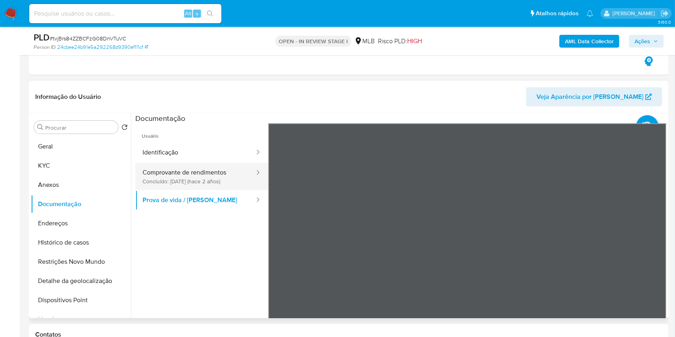
click at [179, 169] on button "Comprovante de rendimentos Concluído: 22/01/2024 (hace 2 años)" at bounding box center [195, 176] width 120 height 27
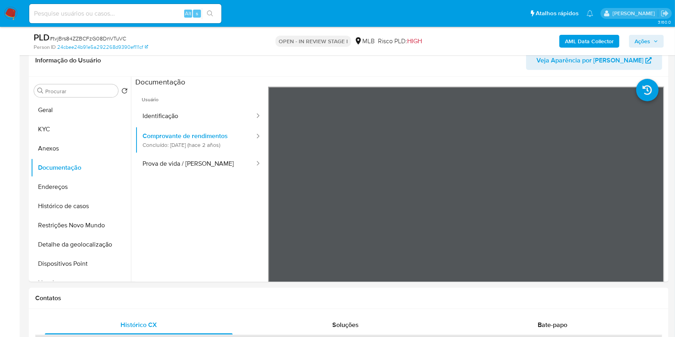
scroll to position [404, 0]
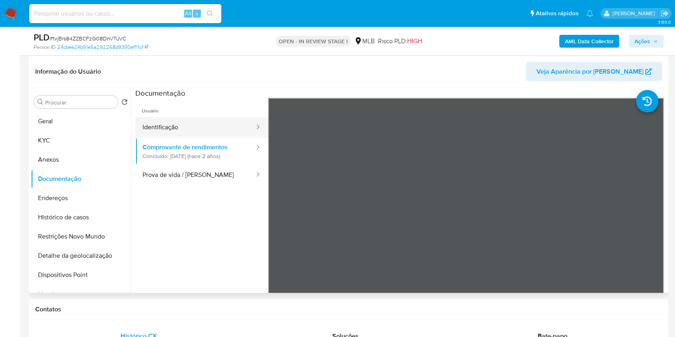
click at [187, 125] on button "Identificação" at bounding box center [195, 127] width 120 height 20
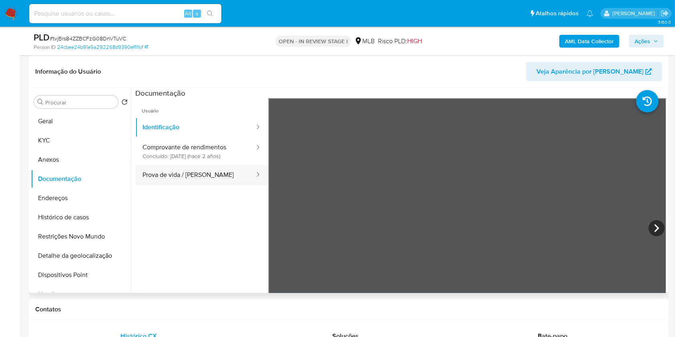
click at [205, 169] on button "Prova de vida / [PERSON_NAME]" at bounding box center [195, 175] width 120 height 20
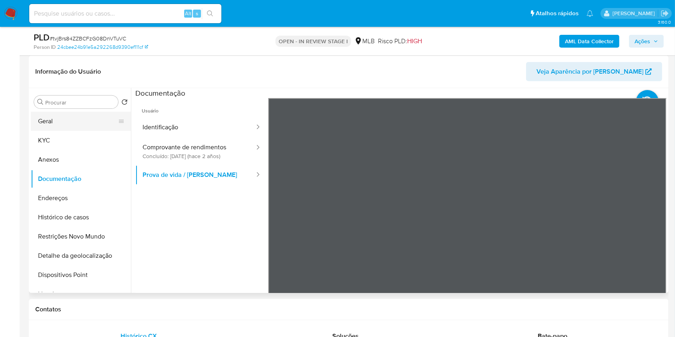
click at [76, 114] on button "Geral" at bounding box center [78, 121] width 94 height 19
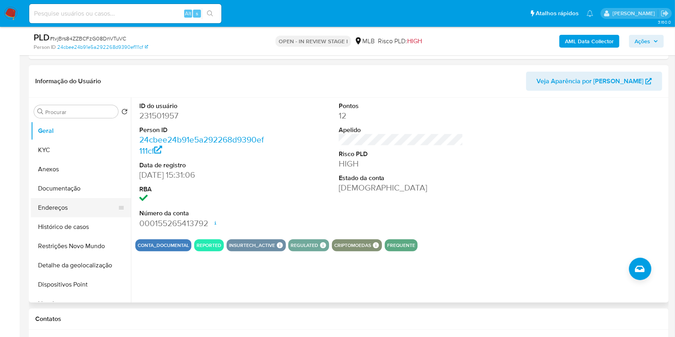
click at [83, 198] on button "Endereços" at bounding box center [78, 207] width 94 height 19
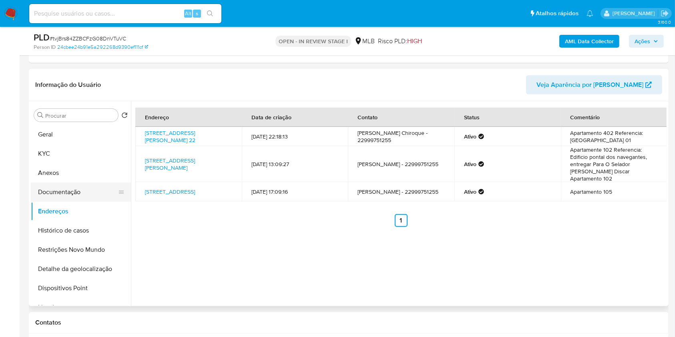
scroll to position [400, 0]
click at [75, 190] on button "Documentação" at bounding box center [78, 191] width 94 height 19
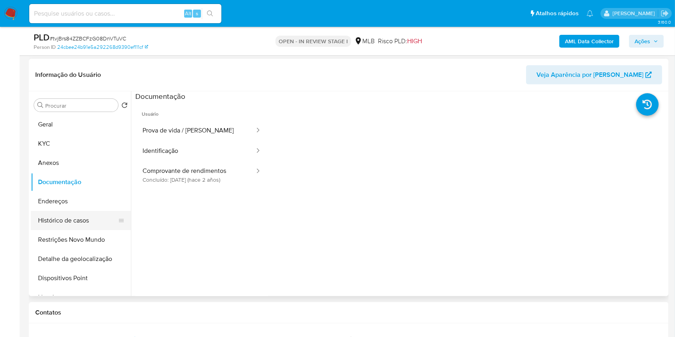
click at [61, 226] on button "Histórico de casos" at bounding box center [78, 220] width 94 height 19
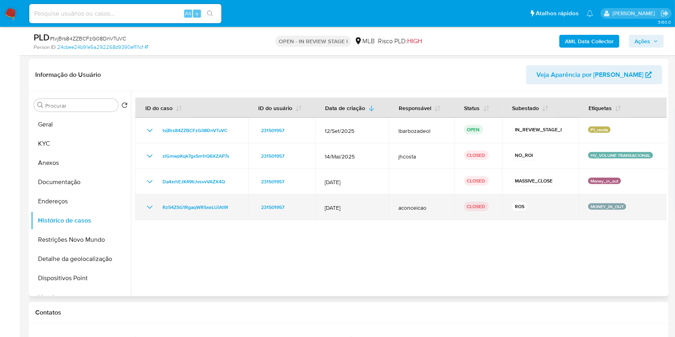
drag, startPoint x: 517, startPoint y: 205, endPoint x: 508, endPoint y: 204, distance: 8.8
click at [508, 204] on td "ROS" at bounding box center [540, 208] width 76 height 26
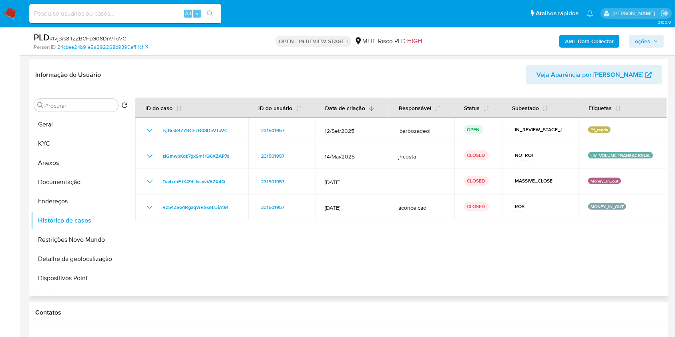
click at [501, 255] on div at bounding box center [399, 193] width 536 height 205
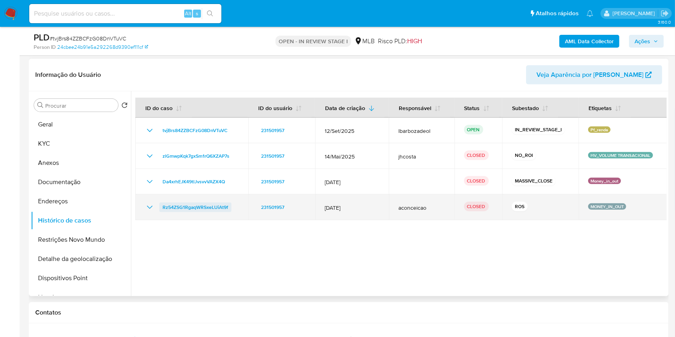
click at [216, 207] on span "Rz54ZSG1RgaqWRSxeLUiAt9f" at bounding box center [196, 208] width 66 height 10
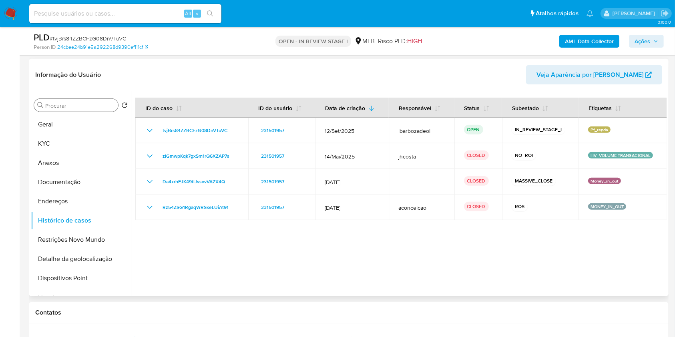
click at [86, 103] on input "Procurar" at bounding box center [80, 105] width 70 height 7
click at [71, 126] on button "Geral" at bounding box center [78, 124] width 94 height 19
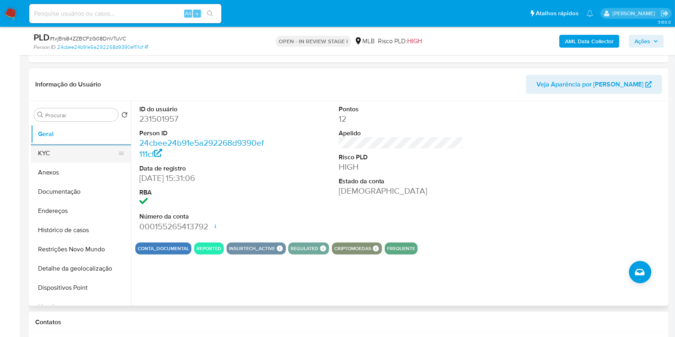
click at [95, 158] on button "KYC" at bounding box center [78, 153] width 94 height 19
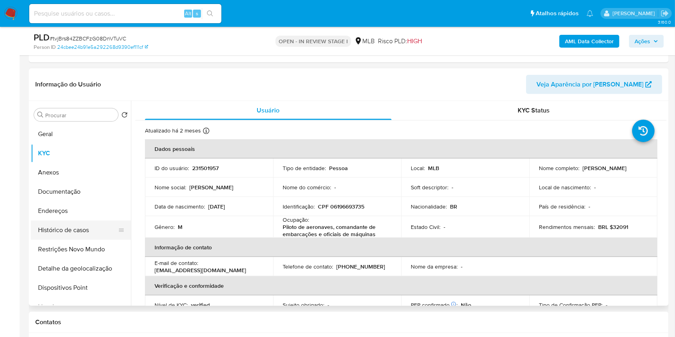
click at [87, 226] on button "Histórico de casos" at bounding box center [78, 230] width 94 height 19
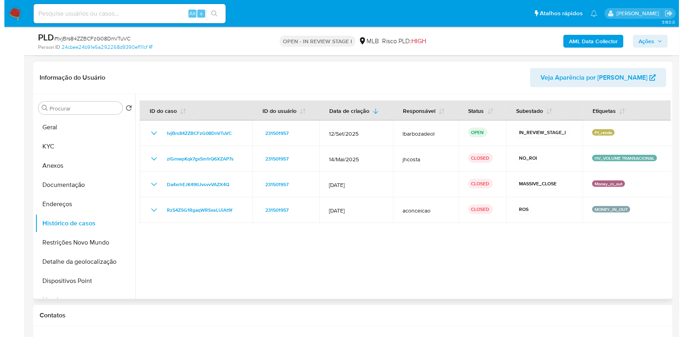
scroll to position [393, 0]
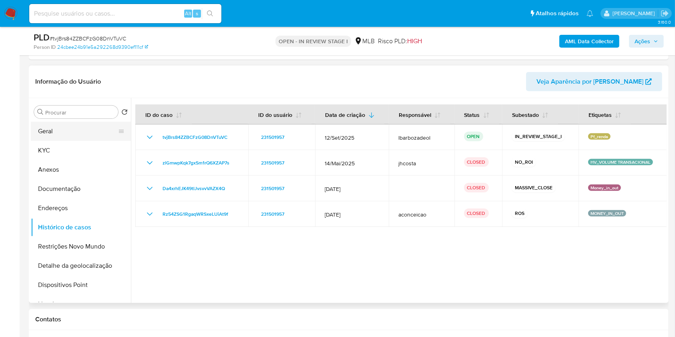
click at [86, 133] on button "Geral" at bounding box center [78, 131] width 94 height 19
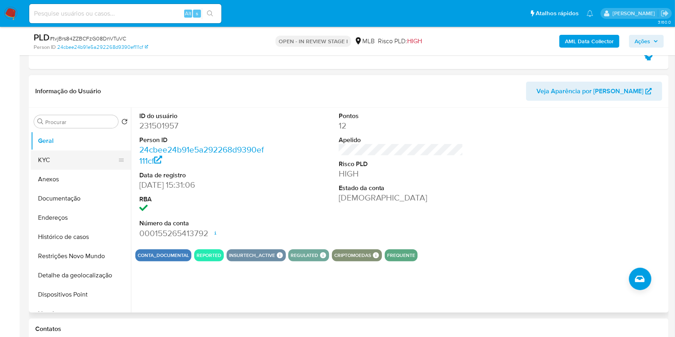
click at [83, 159] on button "KYC" at bounding box center [78, 160] width 94 height 19
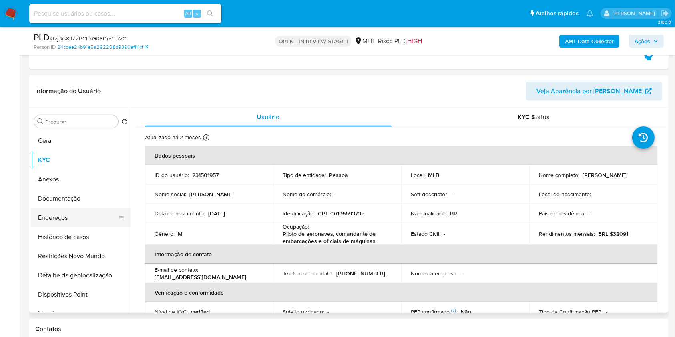
click at [90, 217] on button "Endereços" at bounding box center [78, 217] width 94 height 19
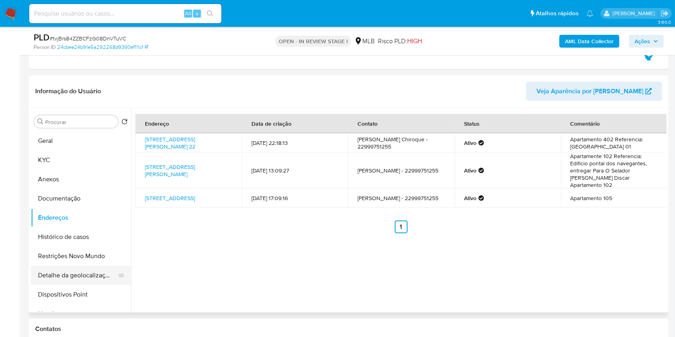
click at [87, 268] on button "Detalhe da geolocalização" at bounding box center [78, 275] width 94 height 19
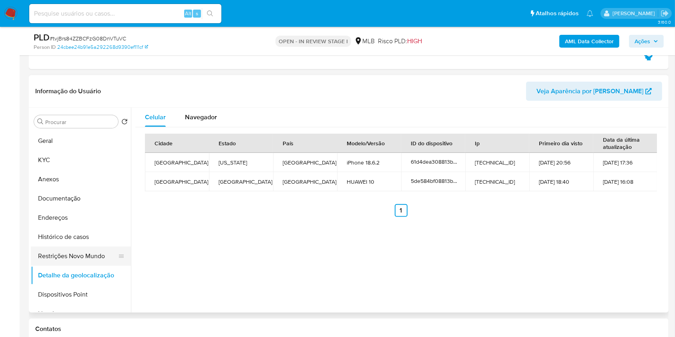
click at [93, 258] on button "Restrições Novo Mundo" at bounding box center [78, 256] width 94 height 19
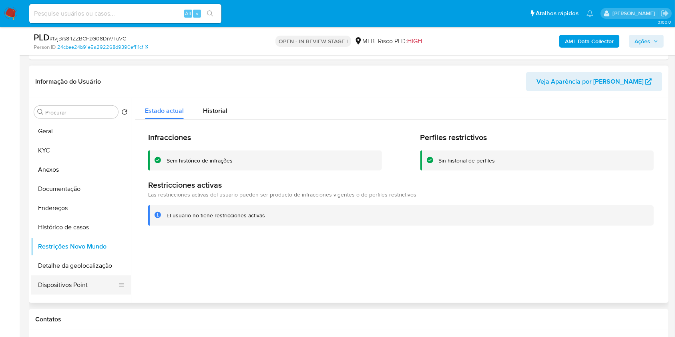
click at [82, 277] on button "Dispositivos Point" at bounding box center [78, 284] width 94 height 19
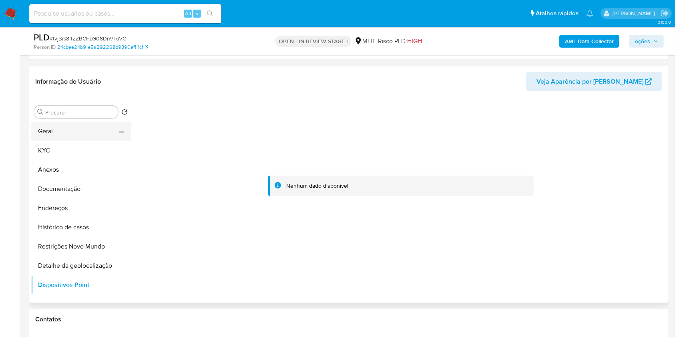
click at [58, 135] on button "Geral" at bounding box center [78, 131] width 94 height 19
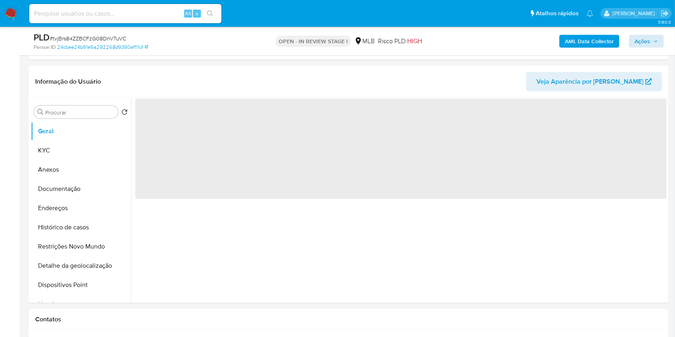
drag, startPoint x: 644, startPoint y: 33, endPoint x: 637, endPoint y: 42, distance: 11.2
click at [644, 36] on div "AML Data Collector Ações" at bounding box center [560, 41] width 208 height 19
click at [636, 43] on span "Ações" at bounding box center [642, 41] width 16 height 13
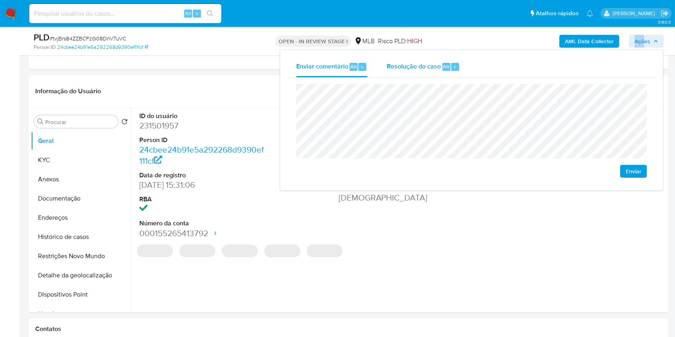
click at [434, 69] on span "Resolução do caso" at bounding box center [414, 66] width 54 height 9
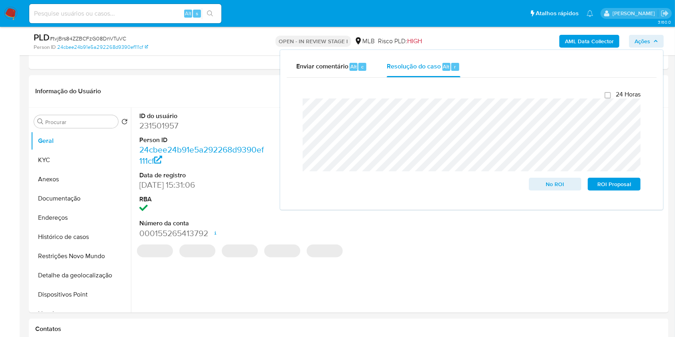
click at [463, 36] on div "AML Data Collector Ações Enviar comentário Alt c Resolução do caso Alt r Fecham…" at bounding box center [560, 41] width 208 height 19
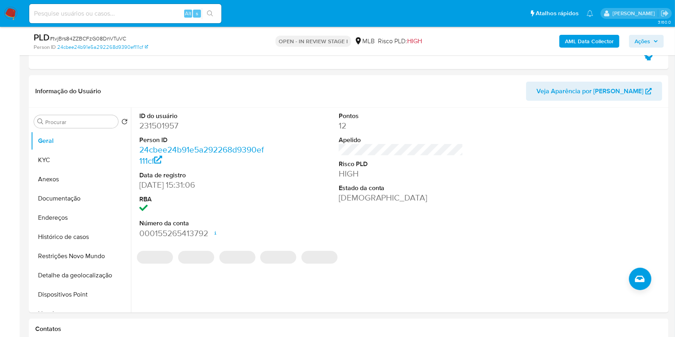
click at [589, 46] on b "AML Data Collector" at bounding box center [589, 41] width 49 height 13
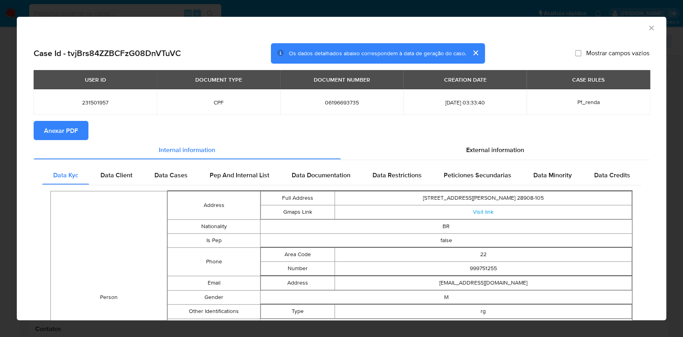
click at [86, 127] on button "Anexar PDF" at bounding box center [61, 130] width 55 height 19
click at [648, 26] on icon "Fechar a janela" at bounding box center [652, 28] width 8 height 8
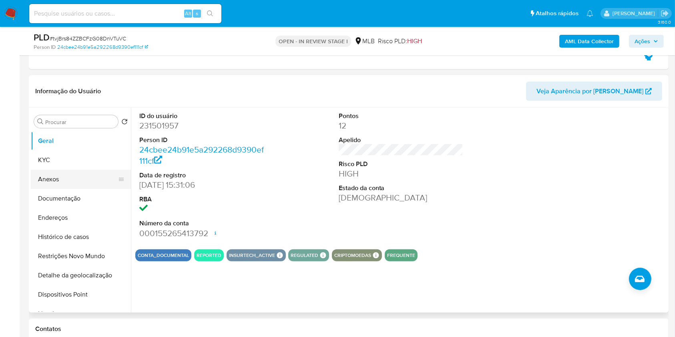
click at [52, 186] on button "Anexos" at bounding box center [78, 179] width 94 height 19
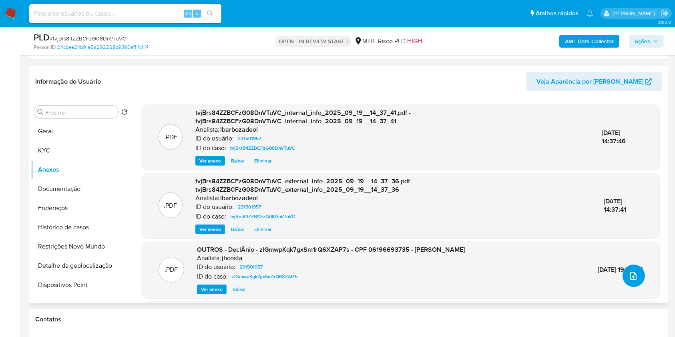
click at [628, 271] on icon "upload-file" at bounding box center [633, 276] width 10 height 10
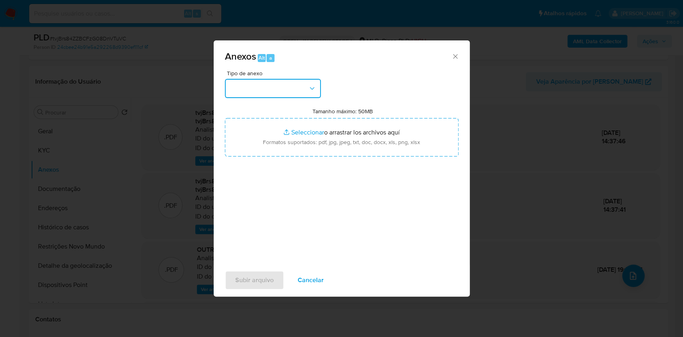
click at [298, 88] on button "button" at bounding box center [273, 88] width 96 height 19
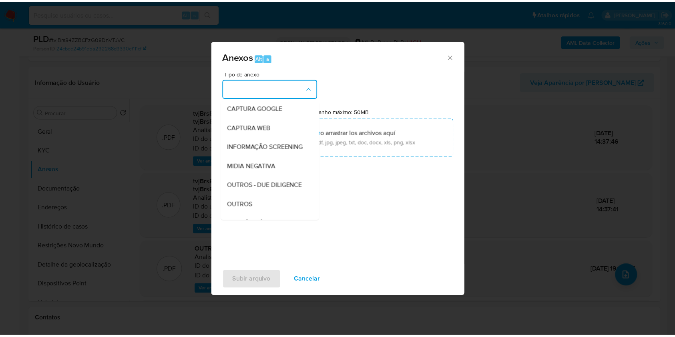
scroll to position [123, 0]
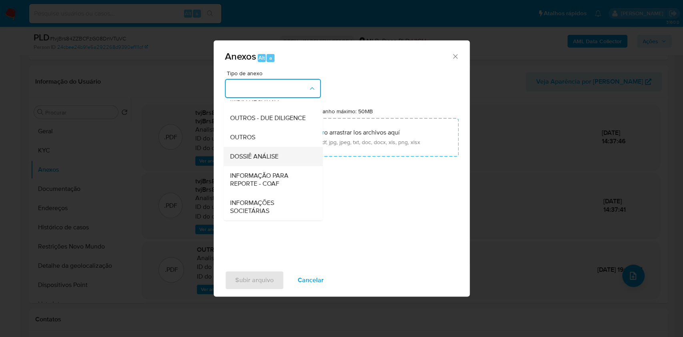
click at [284, 155] on div "DOSSIÊ ANÁLISE" at bounding box center [271, 156] width 82 height 19
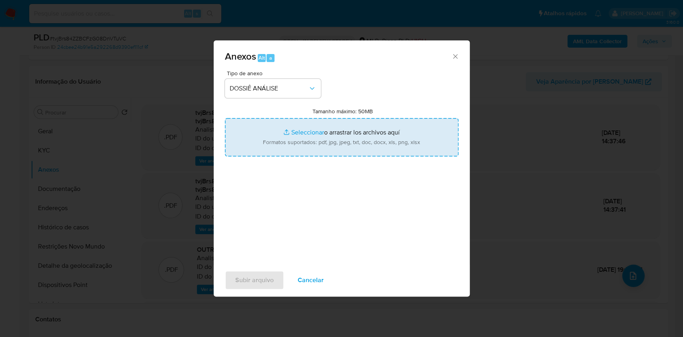
click at [305, 144] on input "Tamanho máximo: 50MB Seleccionar archivos" at bounding box center [342, 137] width 234 height 38
type input "C:\fakepath\2° SAR - XXXX - CPF 06196693735 - JOSE MERCEDES MONCADA CHIROQUE.pdf"
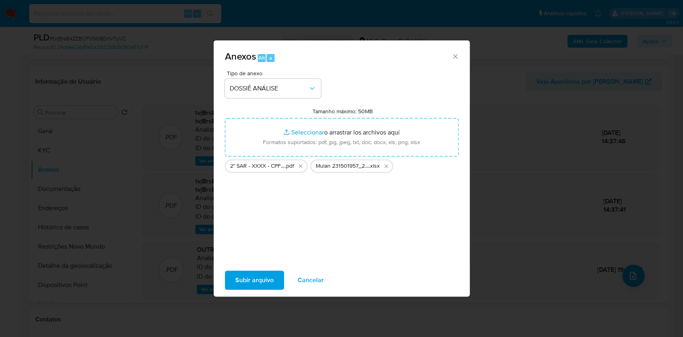
click at [269, 271] on span "Subir arquivo" at bounding box center [254, 280] width 38 height 18
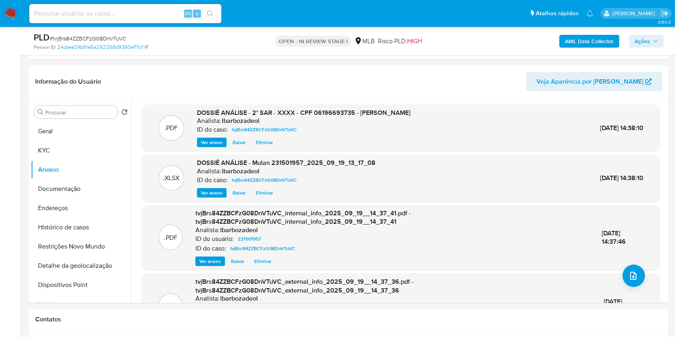
click at [639, 40] on span "Ações" at bounding box center [642, 41] width 16 height 13
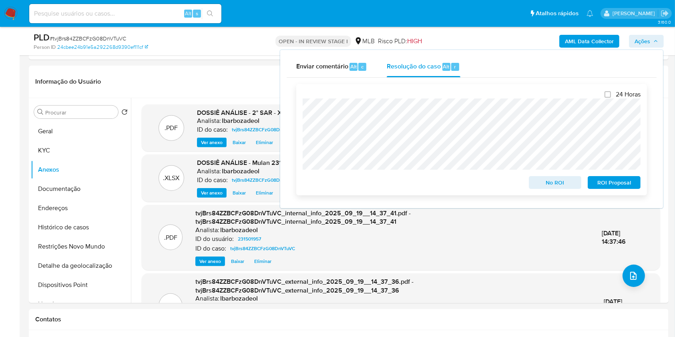
click at [598, 182] on span "ROI Proposal" at bounding box center [614, 182] width 42 height 11
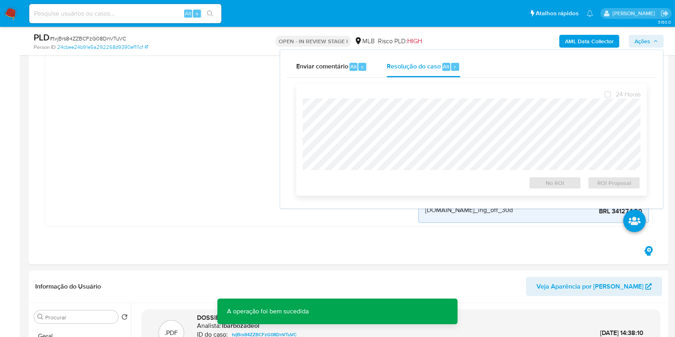
scroll to position [0, 0]
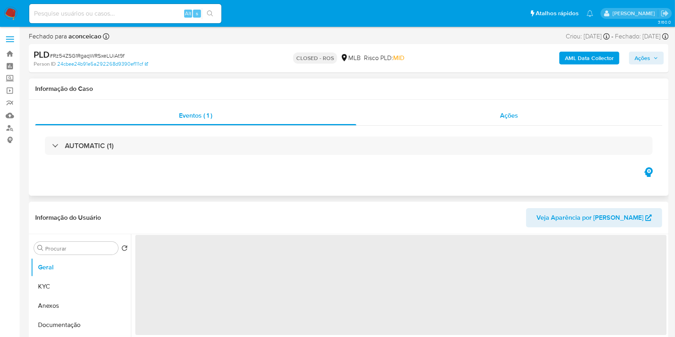
click at [379, 124] on div "Ações" at bounding box center [509, 115] width 306 height 19
select select "10"
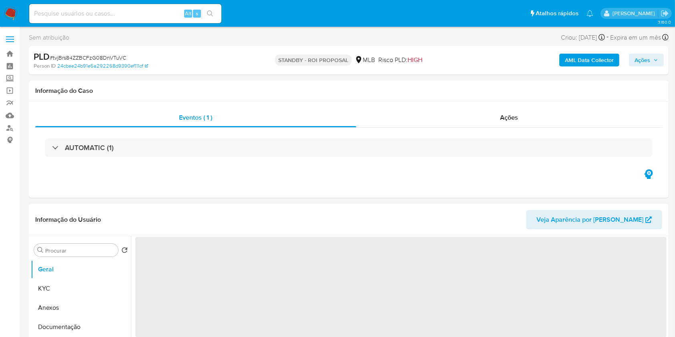
select select "10"
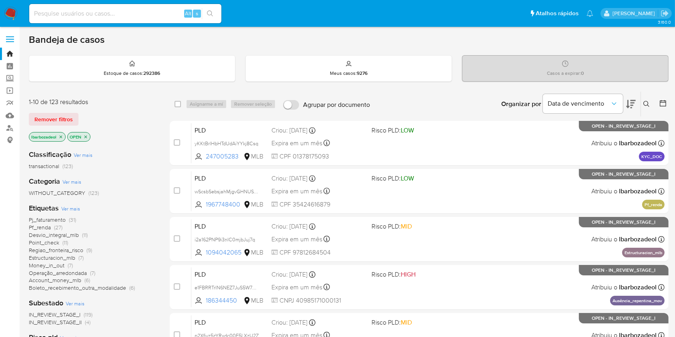
scroll to position [323, 0]
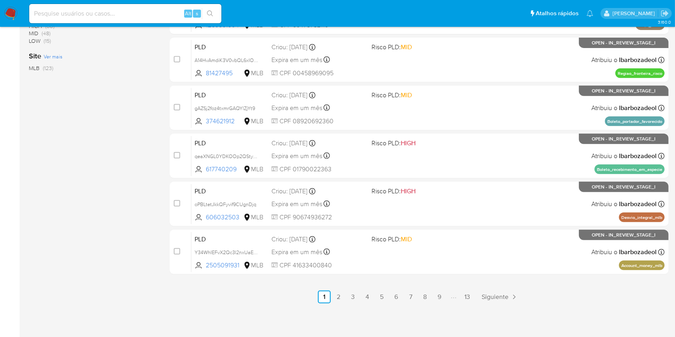
click at [460, 297] on ul "Anterior 1 2 3 4 5 6 7 8 9 13 Siguiente" at bounding box center [419, 297] width 499 height 13
click at [466, 295] on link "13" at bounding box center [467, 297] width 13 height 13
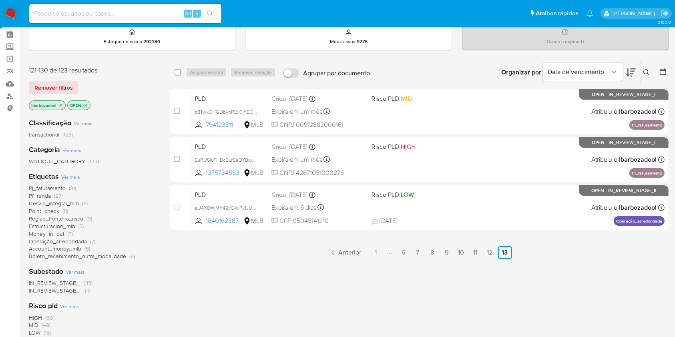
scroll to position [31, 0]
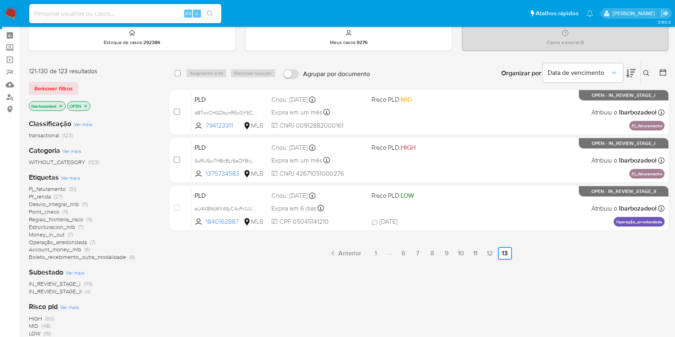
click at [42, 315] on span "HIGH (60)" at bounding box center [42, 319] width 26 height 8
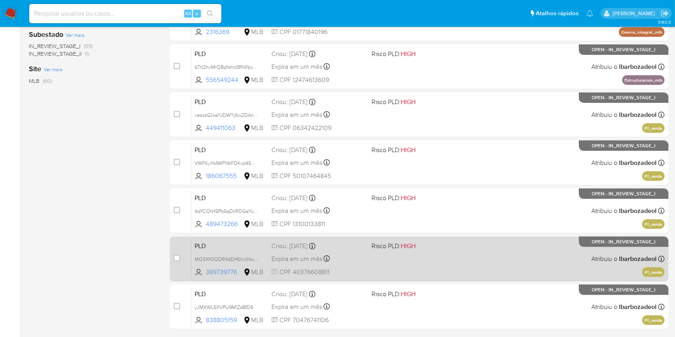
scroll to position [323, 0]
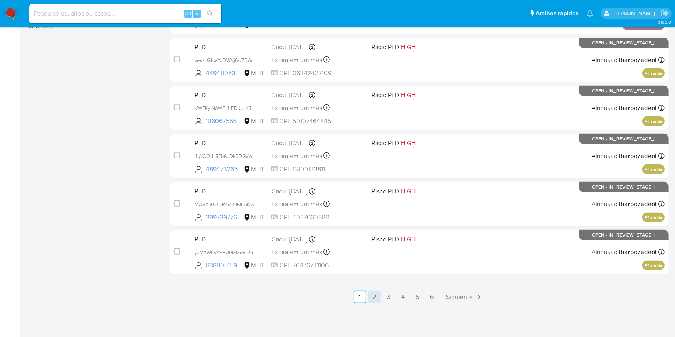
click at [377, 299] on link "2" at bounding box center [374, 297] width 13 height 13
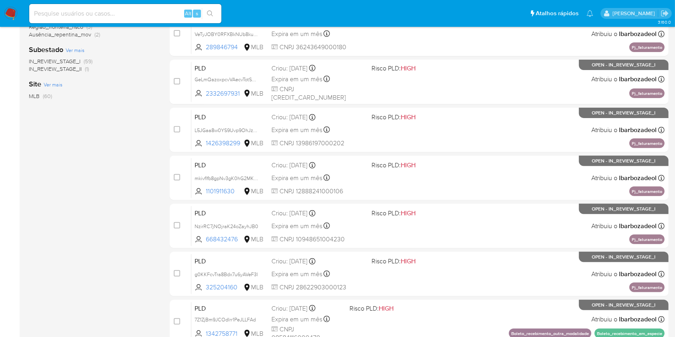
scroll to position [323, 0]
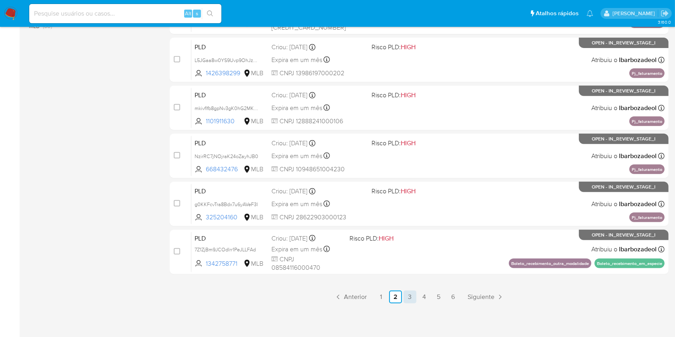
click at [408, 298] on link "3" at bounding box center [410, 297] width 13 height 13
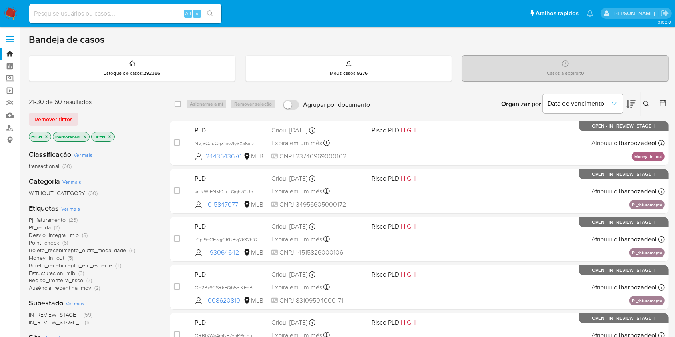
scroll to position [323, 0]
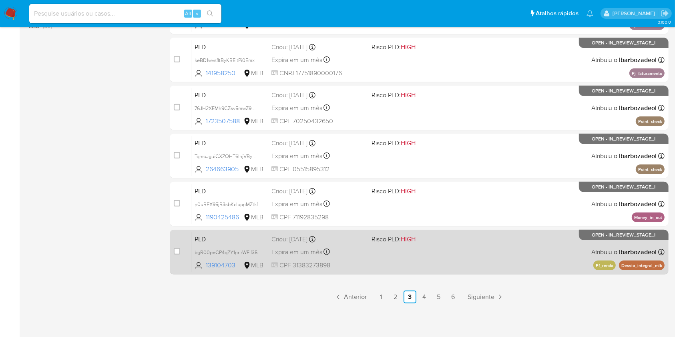
click at [458, 260] on div "PLD bgR00peCP4qZY1nrirWEif35 139104703 MLB Risco PLD: HIGH Criou: 12/09/2025 Cr…" at bounding box center [427, 252] width 473 height 40
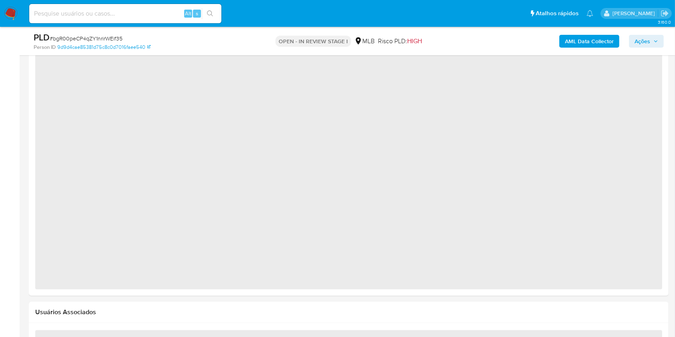
select select "10"
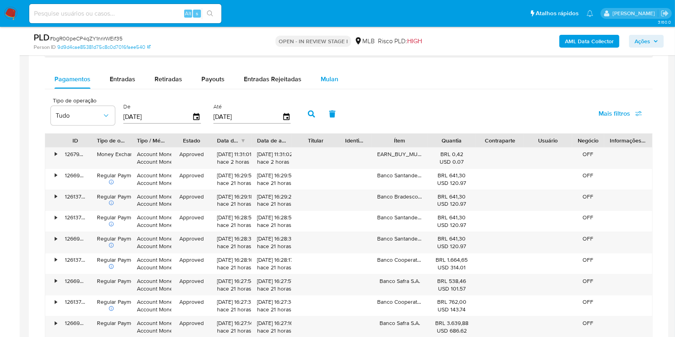
scroll to position [659, 0]
click at [321, 71] on div "Mulan" at bounding box center [330, 79] width 18 height 19
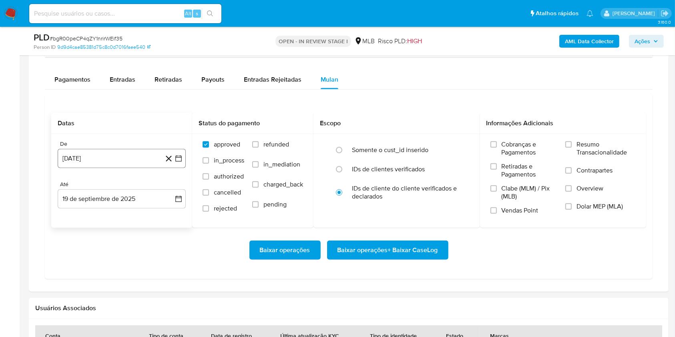
click at [118, 149] on button "[DATE]" at bounding box center [122, 158] width 128 height 19
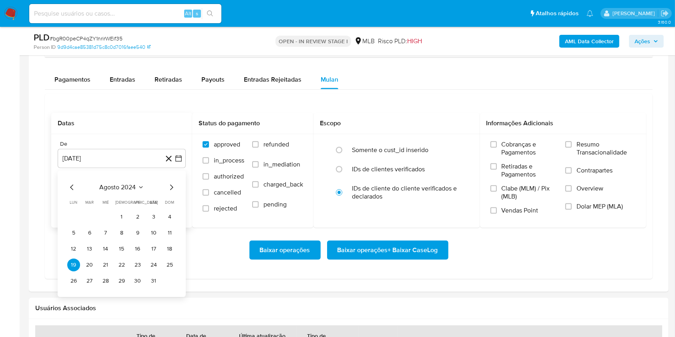
click at [105, 189] on span "agosto 2024" at bounding box center [118, 187] width 36 height 8
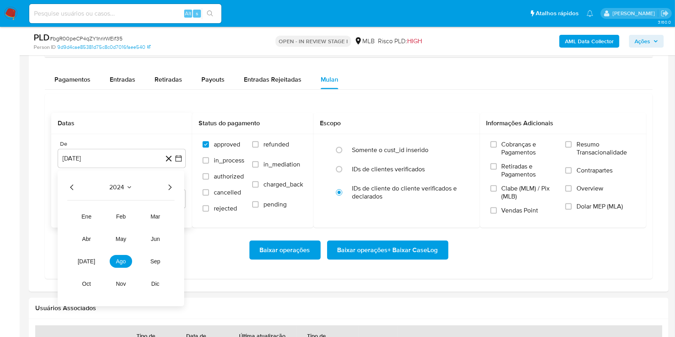
click at [167, 189] on icon "Año siguiente" at bounding box center [170, 188] width 10 height 10
click at [88, 267] on button "[DATE]" at bounding box center [86, 261] width 22 height 13
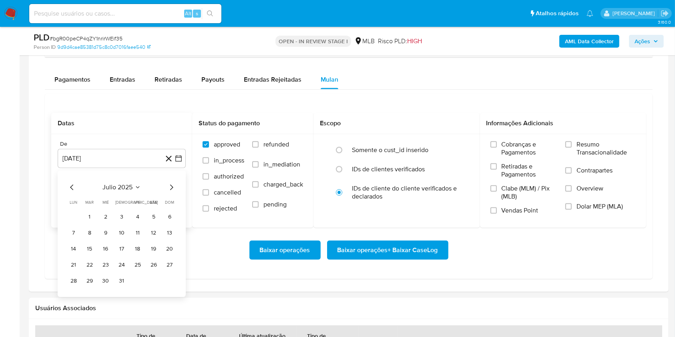
click at [172, 187] on icon "Mes siguiente" at bounding box center [172, 188] width 10 height 10
click at [136, 212] on button "1" at bounding box center [137, 217] width 13 height 13
click at [117, 208] on div "De 1 de agosto de 2025 1-08-2025 Até 19 de septiembre de 2025 19-09-2025" at bounding box center [121, 181] width 141 height 94
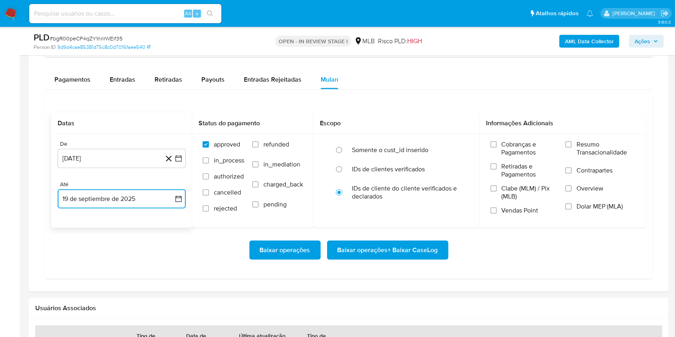
click at [116, 204] on button "19 de septiembre de 2025" at bounding box center [122, 198] width 128 height 19
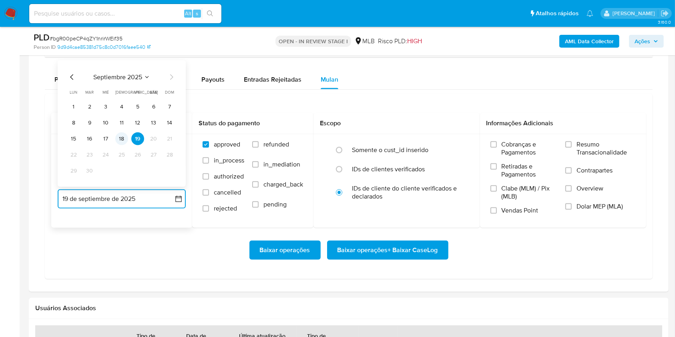
click at [119, 142] on button "18" at bounding box center [121, 139] width 13 height 13
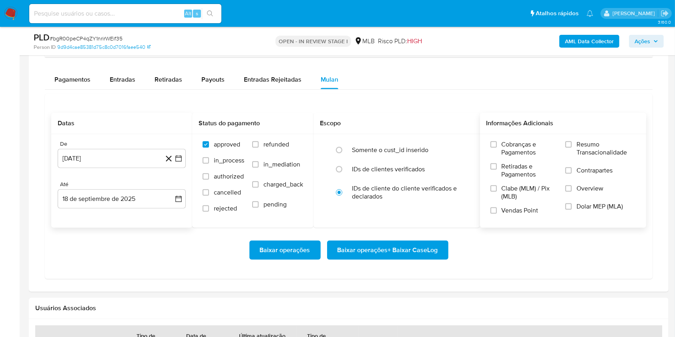
click at [587, 156] on label "Resumo Transacionalidade" at bounding box center [600, 154] width 70 height 26
click at [572, 148] on input "Resumo Transacionalidade" at bounding box center [568, 144] width 6 height 6
click at [396, 251] on span "Baixar operações + Baixar CaseLog" at bounding box center [387, 250] width 100 height 18
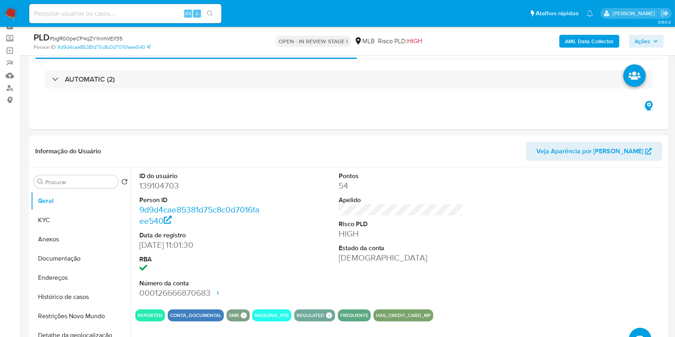
scroll to position [0, 0]
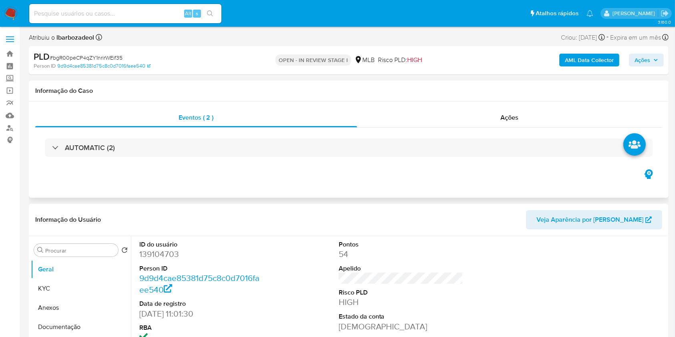
click at [274, 159] on div "AUTOMATIC (2)" at bounding box center [348, 148] width 627 height 40
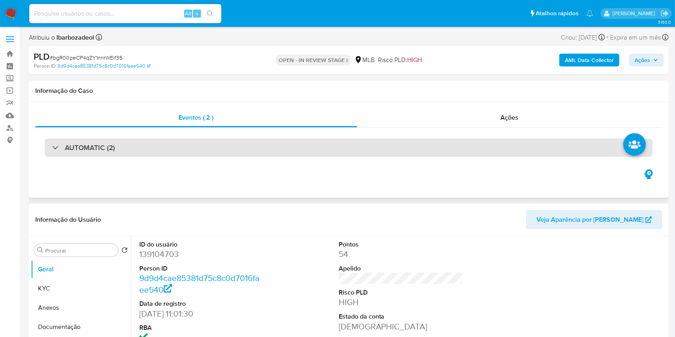
click at [167, 149] on div "AUTOMATIC (2)" at bounding box center [349, 148] width 608 height 18
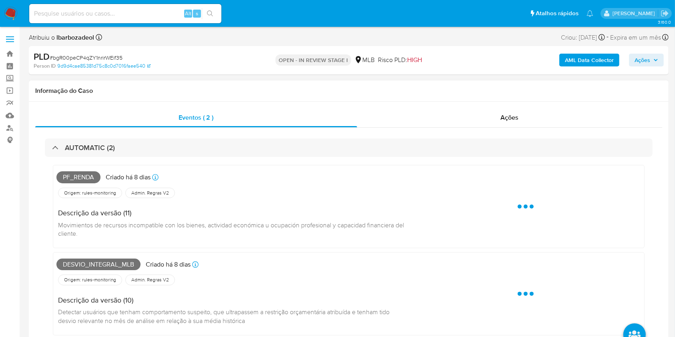
click at [92, 179] on span "Pf_renda" at bounding box center [78, 177] width 44 height 12
click at [91, 178] on span "Pf_renda" at bounding box center [78, 177] width 44 height 12
copy span "Pf_renda"
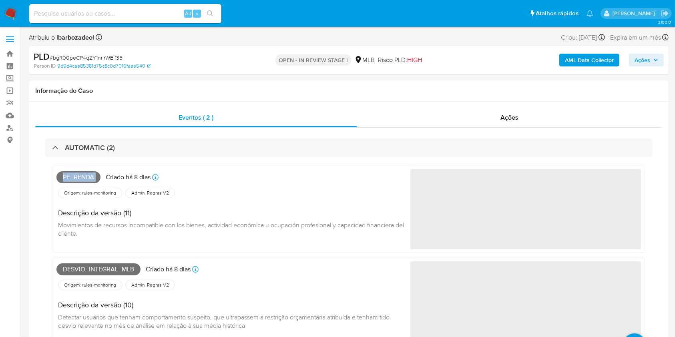
click at [646, 62] on span "Ações" at bounding box center [642, 60] width 16 height 13
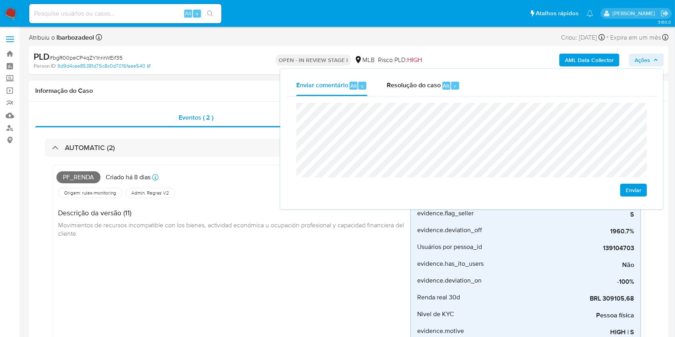
click at [231, 91] on h1 "Informação do Caso" at bounding box center [348, 91] width 627 height 8
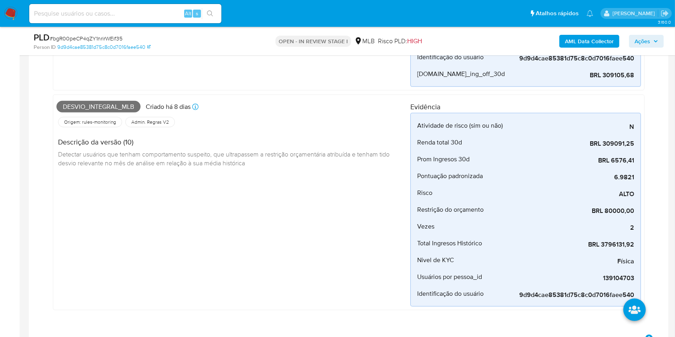
scroll to position [330, 0]
click at [124, 105] on span "Desvio_integral_mlb" at bounding box center [98, 106] width 84 height 12
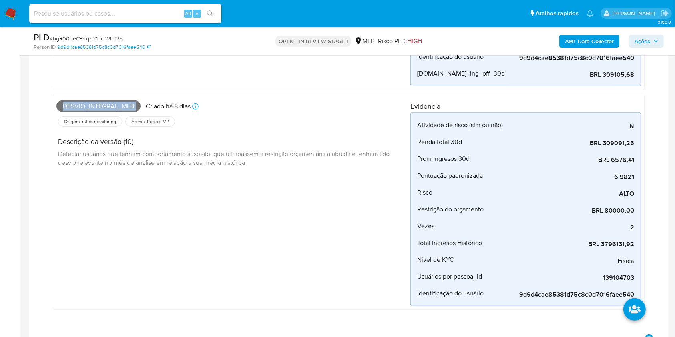
copy span "Desvio_integral_mlb"
click at [656, 37] on span "Ações" at bounding box center [646, 41] width 24 height 11
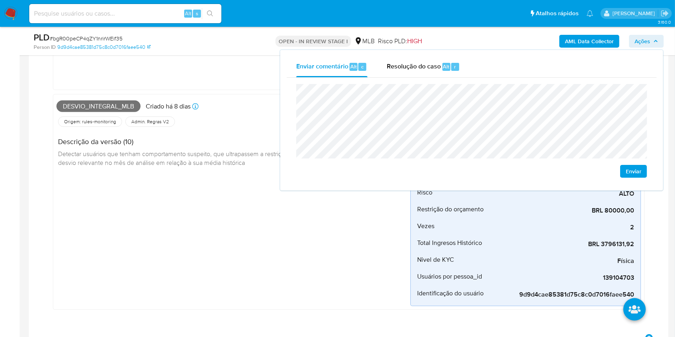
click at [212, 100] on div "Desvio_integral_mlb Criado há 8 dias Criado: 12/09/2025 00:23:52" at bounding box center [233, 107] width 354 height 18
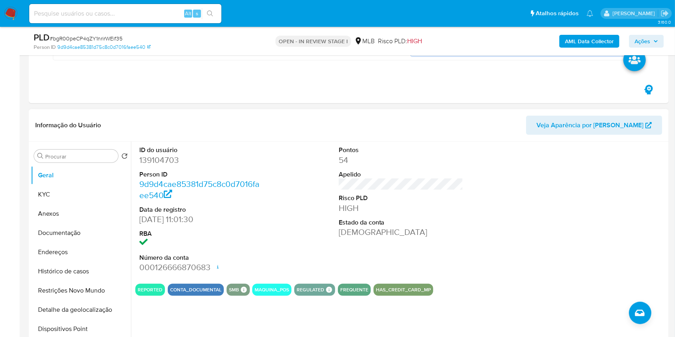
scroll to position [613, 0]
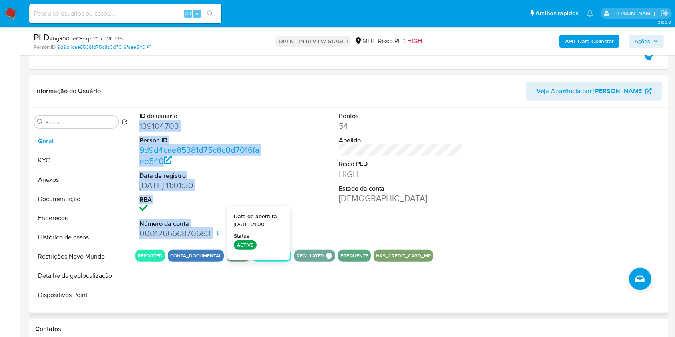
drag, startPoint x: 137, startPoint y: 126, endPoint x: 217, endPoint y: 231, distance: 131.7
click at [217, 232] on div "ID do usuário 139104703 Person ID 9d9d4cae85381d75c8c0d7016faee540 Data de regi…" at bounding box center [201, 175] width 133 height 135
copy dl "139104703 Person ID 9d9d4cae85381d75c8c0d7016faee540 Data de registro 24/05/201…"
drag, startPoint x: 653, startPoint y: 42, endPoint x: 643, endPoint y: 46, distance: 11.1
click at [653, 42] on span "Ações" at bounding box center [646, 41] width 24 height 11
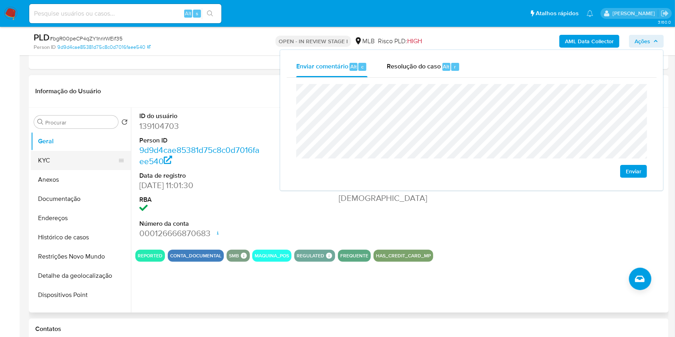
drag, startPoint x: 59, startPoint y: 144, endPoint x: 61, endPoint y: 152, distance: 8.7
click at [59, 144] on button "Geral" at bounding box center [81, 141] width 100 height 19
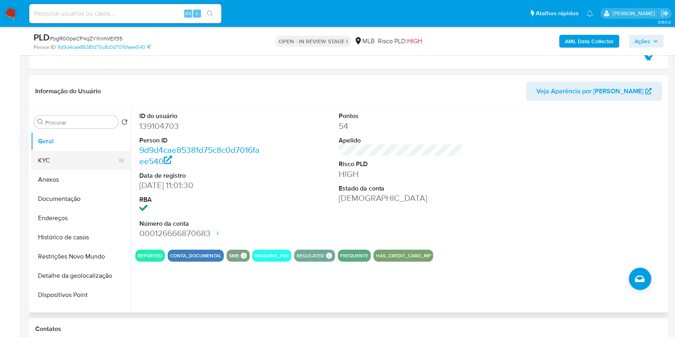
click at [62, 157] on button "KYC" at bounding box center [78, 160] width 94 height 19
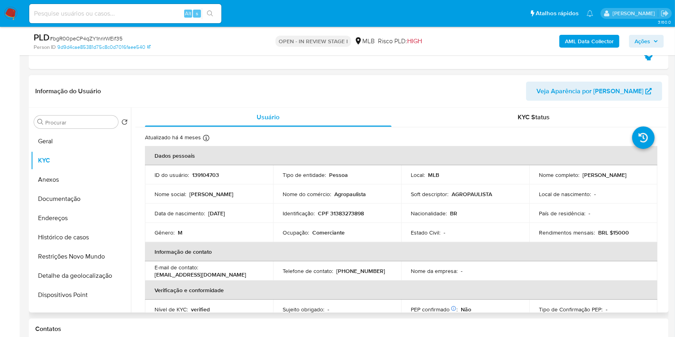
click at [339, 215] on p "CPF 31383273898" at bounding box center [341, 213] width 46 height 7
copy p "31383273898"
click at [644, 40] on span "Ações" at bounding box center [642, 41] width 16 height 13
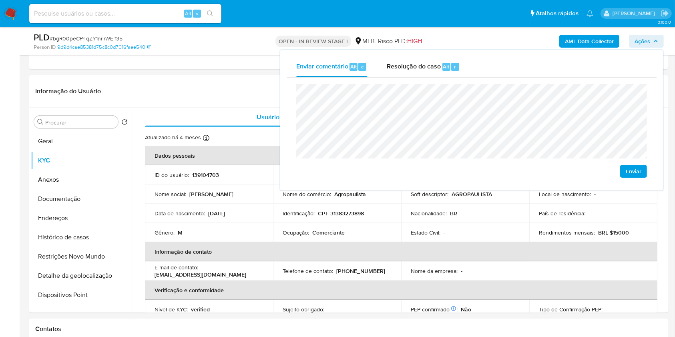
click at [0, 0] on lt-span "econômica" at bounding box center [0, 0] width 0 height 0
click at [0, 0] on lt-div "Encontrado possível erro de ortografia. econômica economia econômico econômicas…" at bounding box center [0, 0] width 0 height 0
click at [0, 0] on lt-span "econômica" at bounding box center [0, 0] width 0 height 0
click at [248, 219] on td "Data de nascimento : 07/01/1983" at bounding box center [209, 213] width 128 height 19
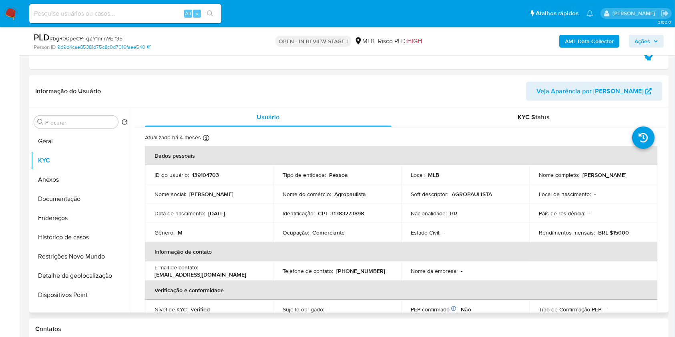
click at [332, 229] on p "Comerciante" at bounding box center [328, 232] width 32 height 7
copy p "Comerciante"
click at [635, 36] on span "Ações" at bounding box center [642, 41] width 16 height 13
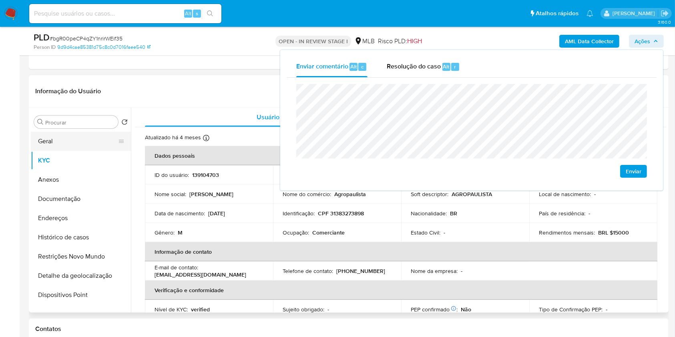
click at [70, 139] on button "Geral" at bounding box center [78, 141] width 94 height 19
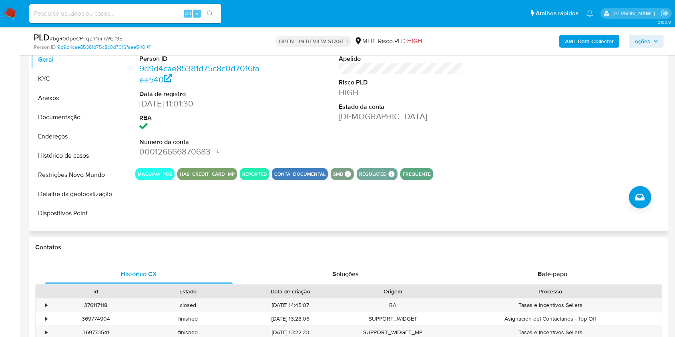
scroll to position [695, 0]
click at [80, 84] on button "KYC" at bounding box center [78, 78] width 94 height 19
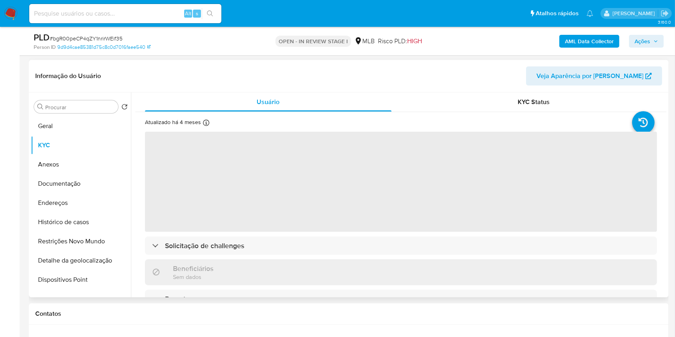
scroll to position [610, 0]
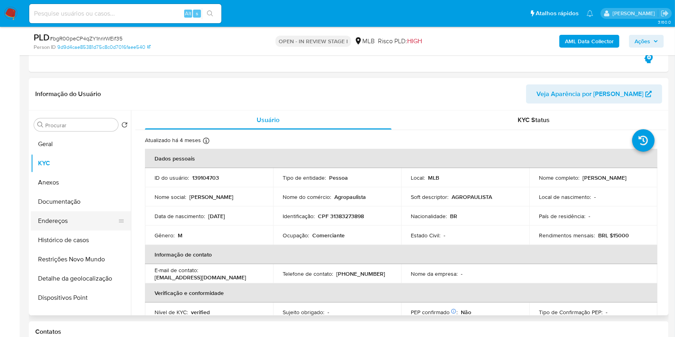
click at [93, 220] on button "Endereços" at bounding box center [78, 220] width 94 height 19
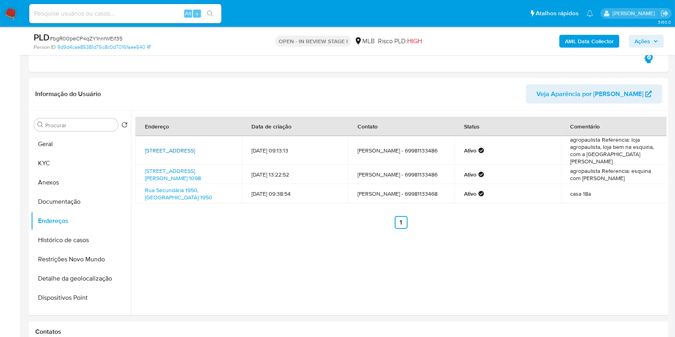
click at [181, 147] on link "Avenida Nações Unidas 310, Porto Velho, Rondônia, 76804175, Brasil 310" at bounding box center [170, 151] width 50 height 8
click at [177, 174] on link "Avenida Governador Jorge Teixeira 1098, Porto Velho, Rondônia, 76820116, Brasil…" at bounding box center [173, 174] width 56 height 15
click at [181, 188] on link "Rua Secundária 1950, Porto Velho, Rondônia, 76810164, Brasil 1950" at bounding box center [178, 193] width 67 height 15
click at [83, 155] on button "KYC" at bounding box center [78, 163] width 94 height 19
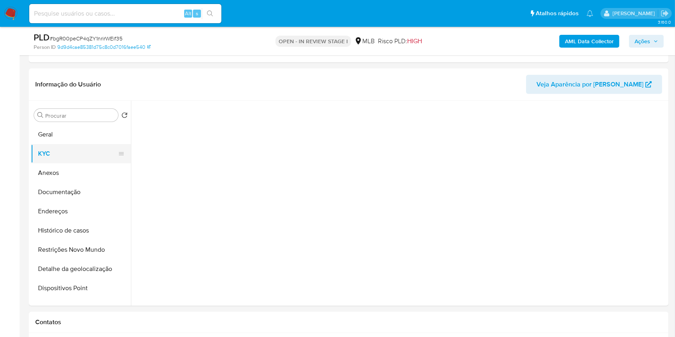
click at [83, 155] on button "KYC" at bounding box center [78, 153] width 94 height 19
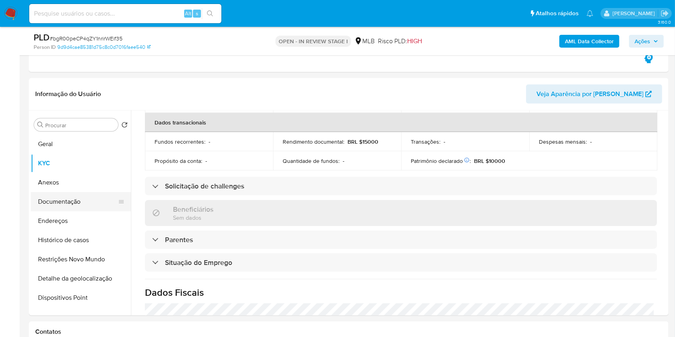
scroll to position [340, 0]
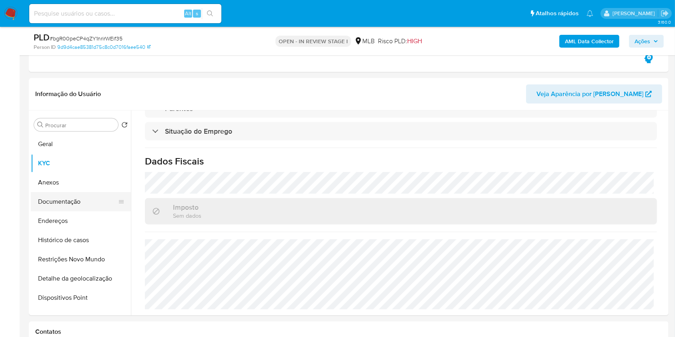
click at [58, 201] on button "Documentação" at bounding box center [78, 201] width 94 height 19
click at [58, 211] on button "Endereços" at bounding box center [81, 220] width 100 height 19
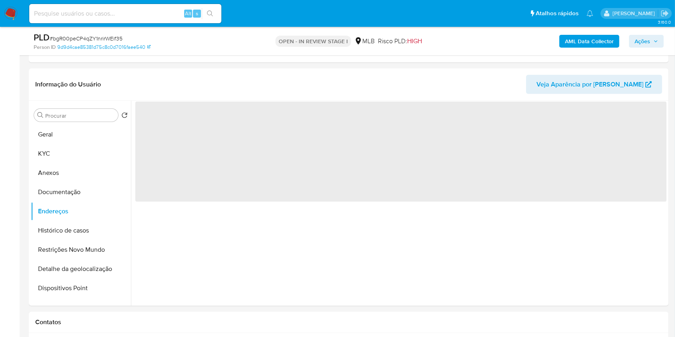
scroll to position [0, 0]
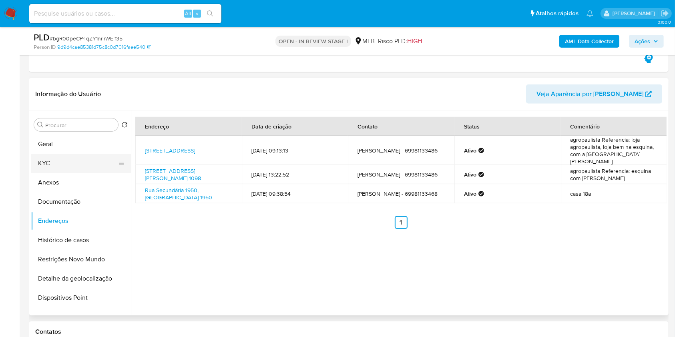
click at [66, 162] on button "KYC" at bounding box center [78, 163] width 94 height 19
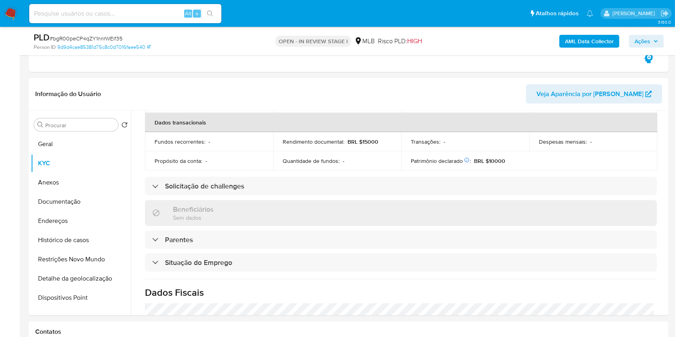
scroll to position [340, 0]
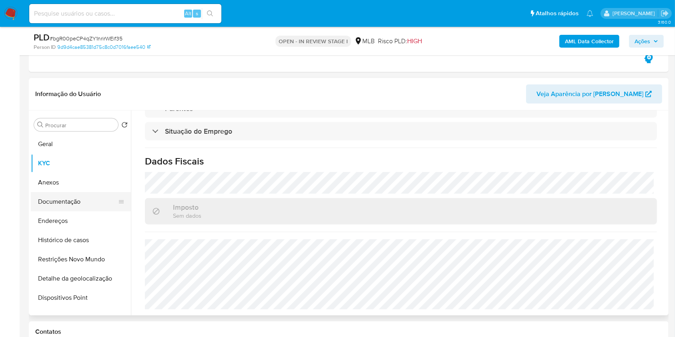
click at [91, 197] on button "Documentação" at bounding box center [78, 201] width 94 height 19
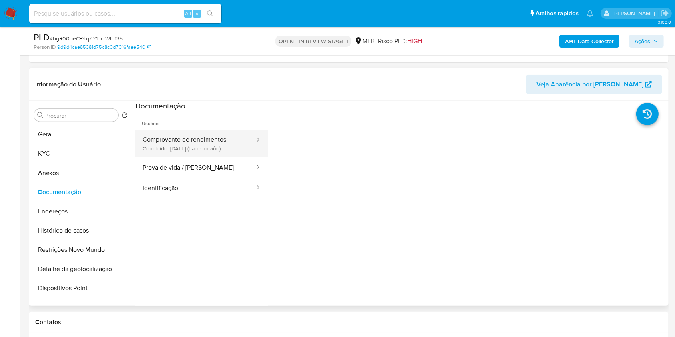
click at [218, 148] on button "Comprovante de rendimentos Concluído: 25/06/2024 (hace un año)" at bounding box center [195, 143] width 120 height 27
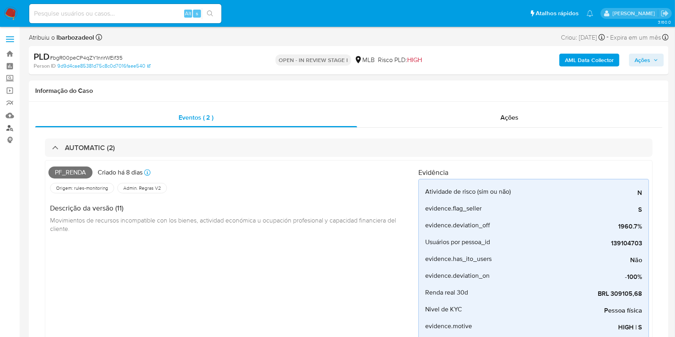
click at [10, 126] on link "Localizador de pessoas" at bounding box center [47, 128] width 95 height 12
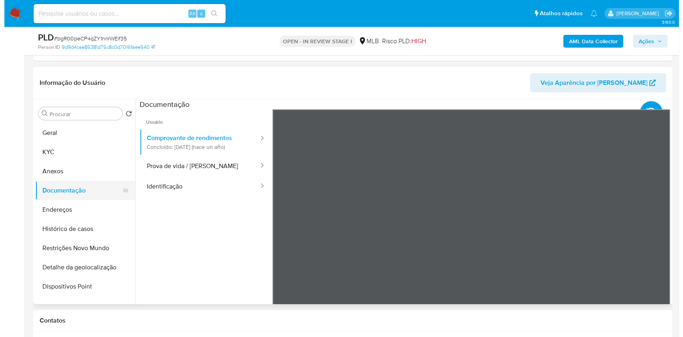
scroll to position [612, 0]
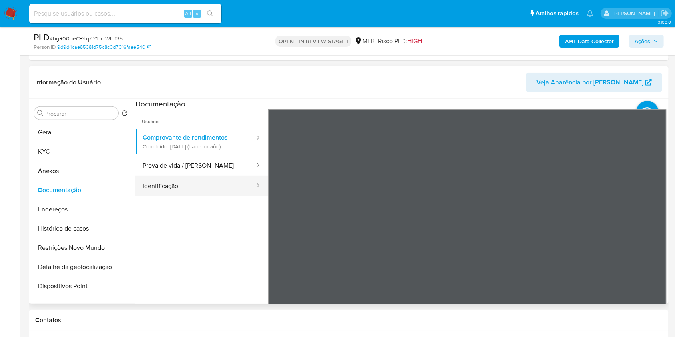
click at [206, 185] on button "Identificação" at bounding box center [195, 186] width 120 height 20
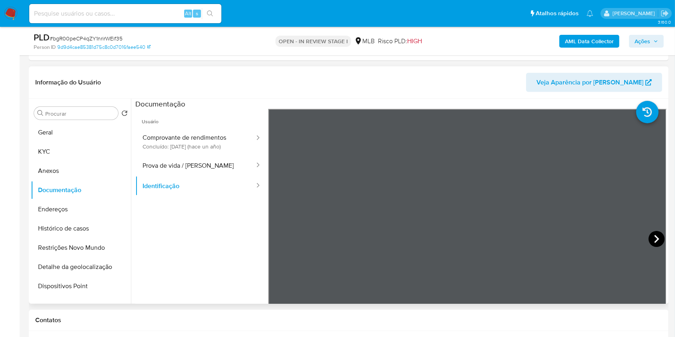
click at [650, 233] on icon at bounding box center [656, 239] width 16 height 16
click at [82, 231] on button "Histórico de casos" at bounding box center [78, 228] width 94 height 19
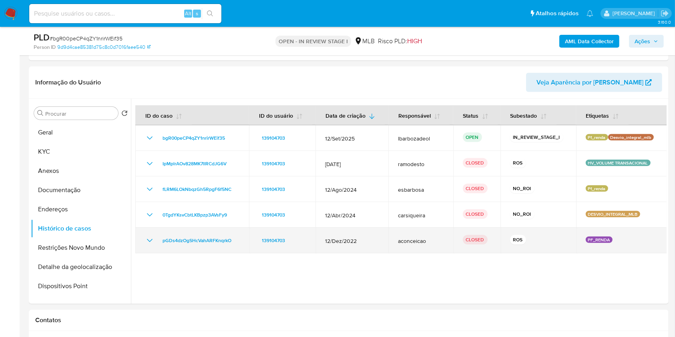
drag, startPoint x: 523, startPoint y: 238, endPoint x: 497, endPoint y: 240, distance: 26.1
click at [497, 240] on tr "pGDs4dzOgSHcVahARFKnqrkO 139104703 12/Dez/2022 aconceicao CLOSED ROS PF_RENDA" at bounding box center [401, 241] width 532 height 26
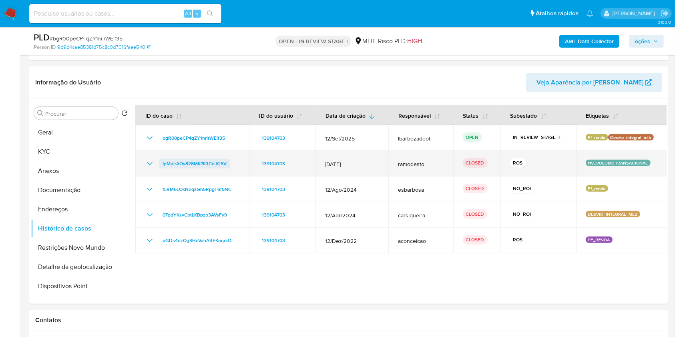
click at [203, 165] on span "IpMplrAOv828MK7lIRCdJG6V" at bounding box center [195, 164] width 64 height 10
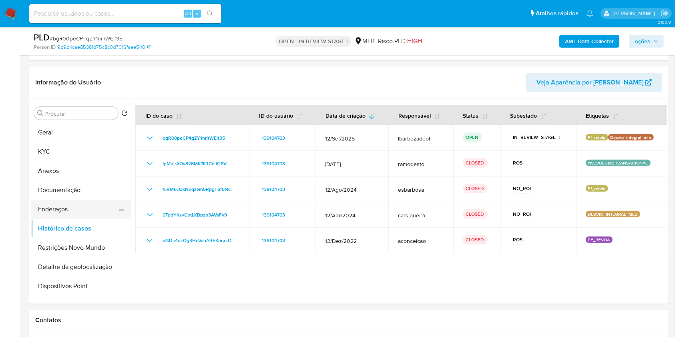
click at [70, 207] on button "Endereços" at bounding box center [78, 209] width 94 height 19
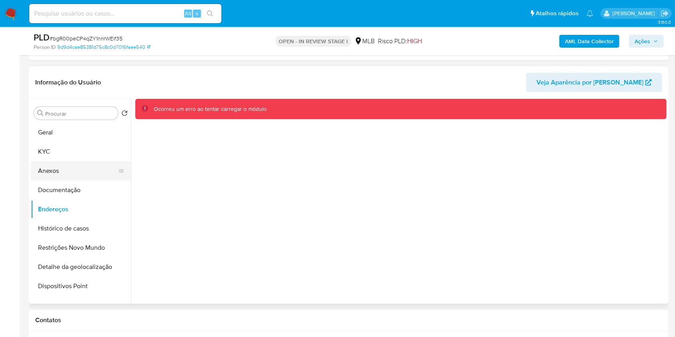
click at [68, 161] on button "Anexos" at bounding box center [78, 170] width 94 height 19
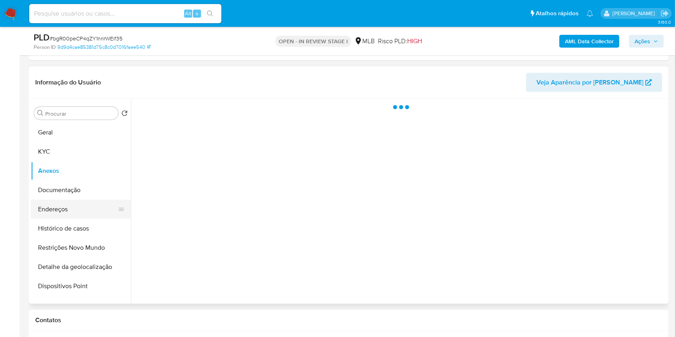
click at [60, 210] on button "Endereços" at bounding box center [78, 209] width 94 height 19
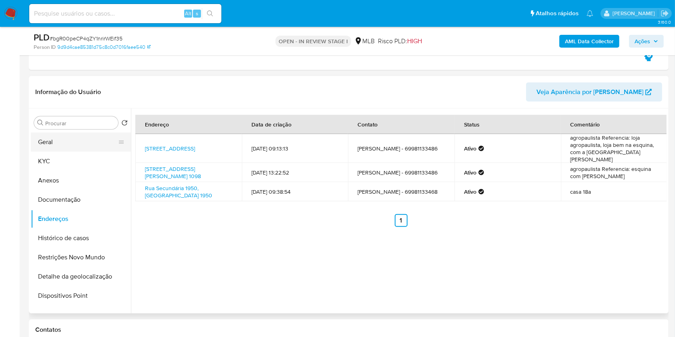
click at [88, 145] on button "Geral" at bounding box center [78, 142] width 94 height 19
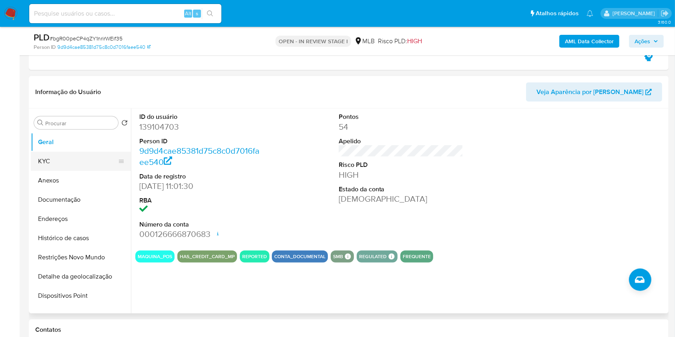
click at [99, 165] on button "KYC" at bounding box center [78, 161] width 94 height 19
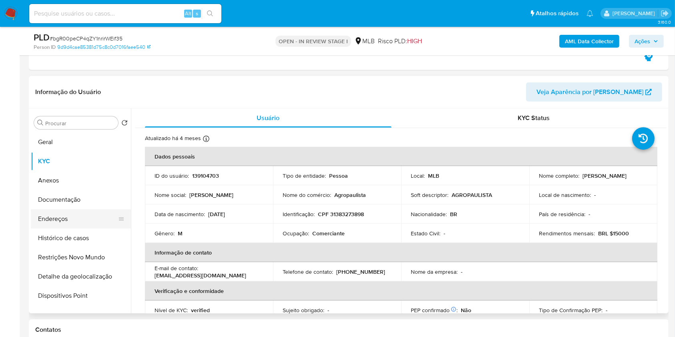
click at [85, 215] on button "Endereços" at bounding box center [78, 218] width 94 height 19
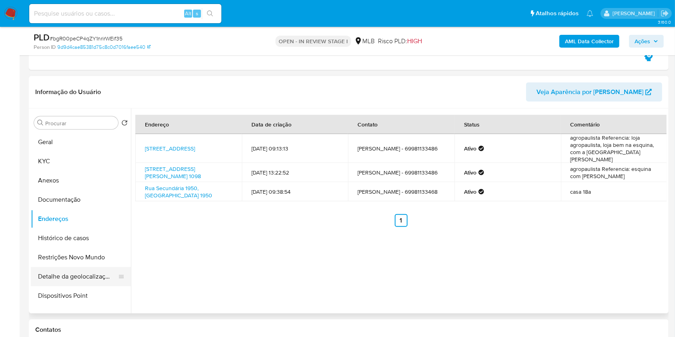
click at [77, 269] on button "Detalhe da geolocalização" at bounding box center [78, 276] width 94 height 19
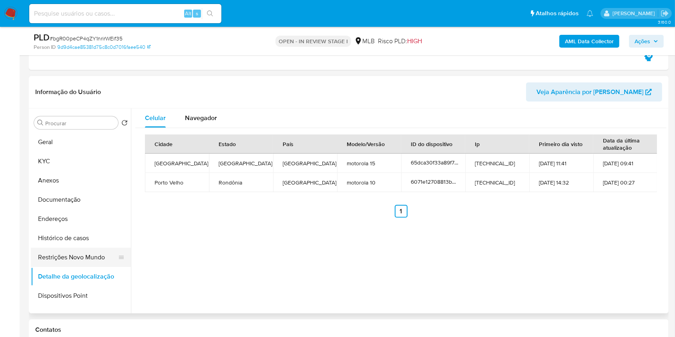
click at [91, 249] on button "Restrições Novo Mundo" at bounding box center [78, 257] width 94 height 19
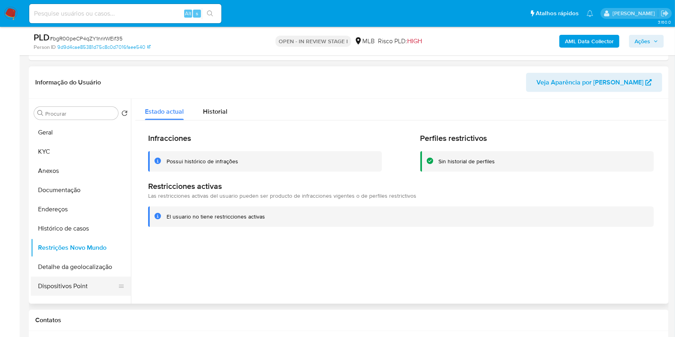
click at [84, 281] on button "Dispositivos Point" at bounding box center [78, 286] width 94 height 19
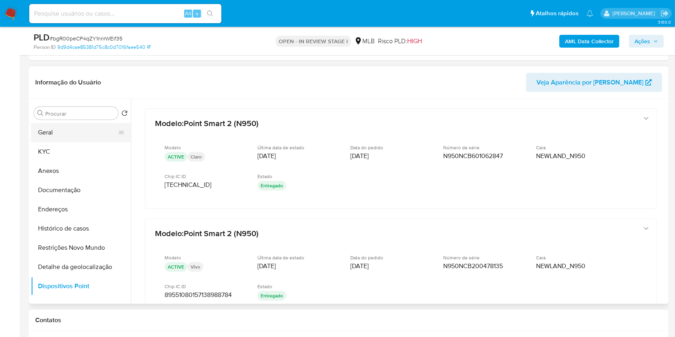
click at [82, 135] on button "Geral" at bounding box center [78, 132] width 94 height 19
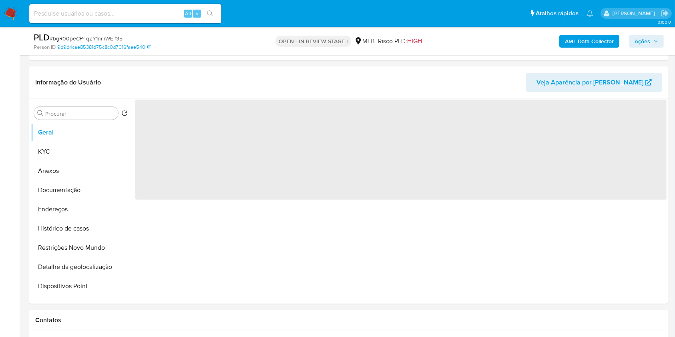
click at [639, 41] on span "Ações" at bounding box center [642, 41] width 16 height 13
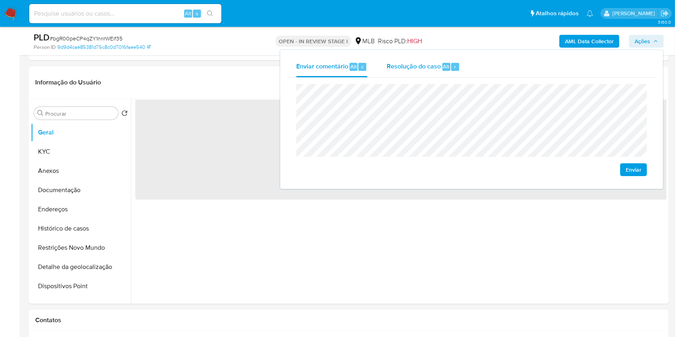
click at [407, 75] on div "Resolução do caso Alt r" at bounding box center [423, 66] width 73 height 21
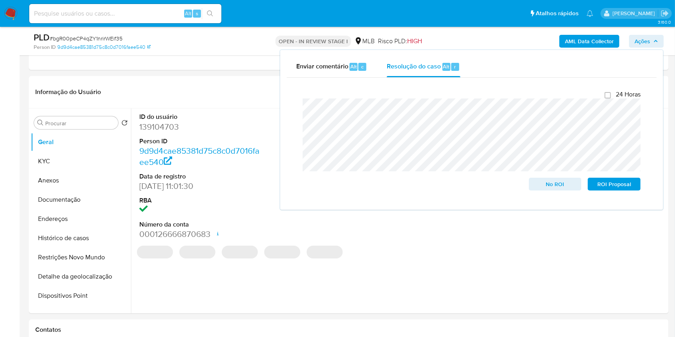
click at [464, 44] on div "AML Data Collector Ações Enviar comentário Alt c Resolução do caso Alt r Fecham…" at bounding box center [560, 41] width 208 height 19
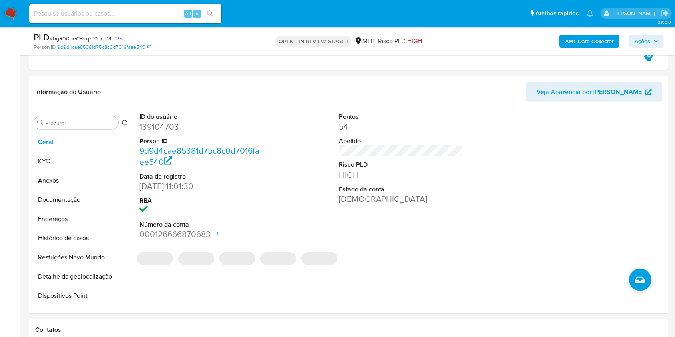
click at [594, 36] on b "AML Data Collector" at bounding box center [589, 41] width 49 height 13
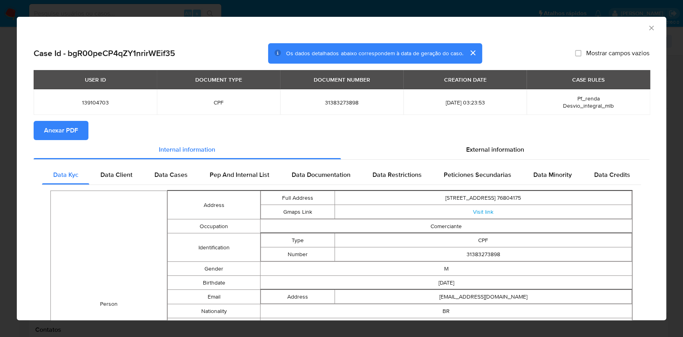
click at [68, 134] on span "Anexar PDF" at bounding box center [61, 131] width 34 height 18
click at [648, 28] on icon "Fechar a janela" at bounding box center [652, 28] width 8 height 8
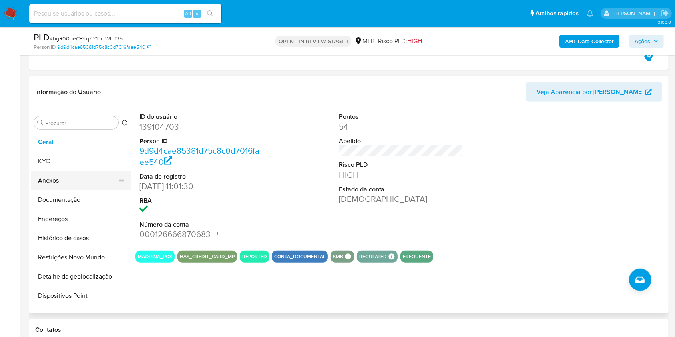
click at [94, 171] on button "Anexos" at bounding box center [78, 180] width 94 height 19
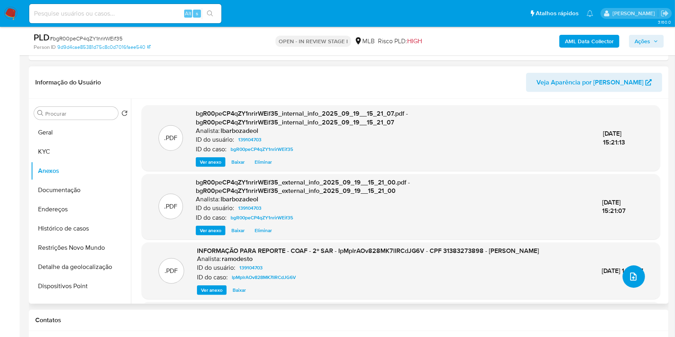
click at [628, 280] on icon "upload-file" at bounding box center [633, 277] width 10 height 10
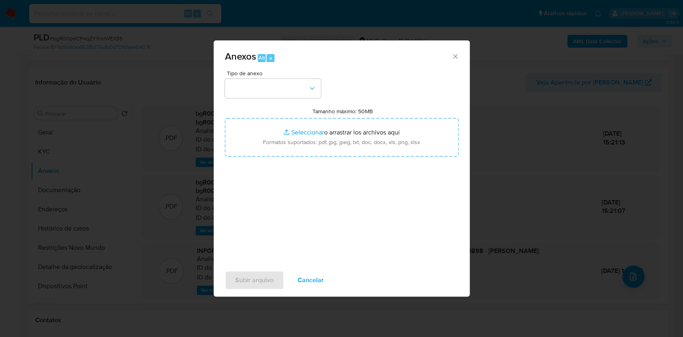
click at [305, 99] on div "Tipo de anexo Tamanho máximo: 50MB Seleccionar archivos Seleccionar o arrastrar…" at bounding box center [342, 164] width 234 height 189
click at [304, 93] on button "button" at bounding box center [273, 88] width 96 height 19
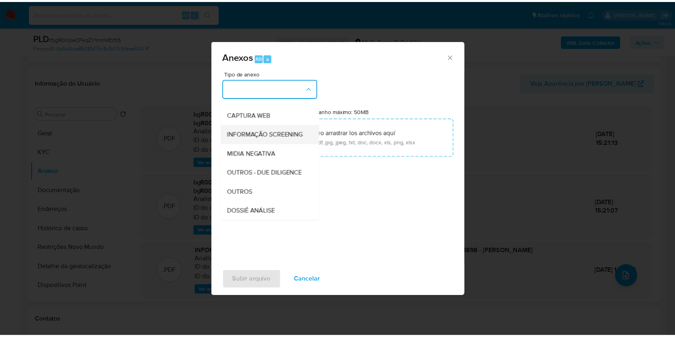
scroll to position [123, 0]
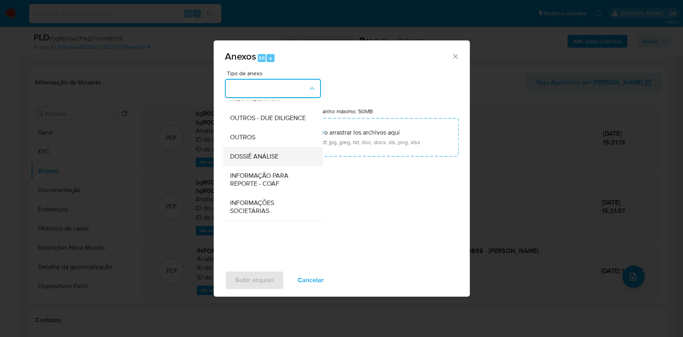
click at [275, 151] on div "DOSSIÊ ANÁLISE" at bounding box center [271, 156] width 82 height 19
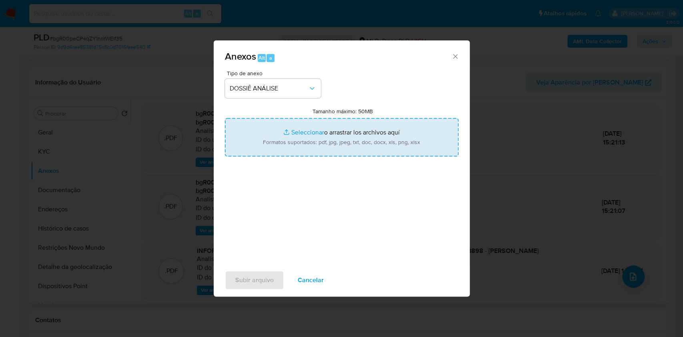
click at [275, 145] on input "Tamanho máximo: 50MB Seleccionar archivos" at bounding box center [342, 137] width 234 height 38
type input "C:\fakepath\Declinio - XXXX - CPF 31383273898 - MARCEL VIEIRA UEHARA.pdf"
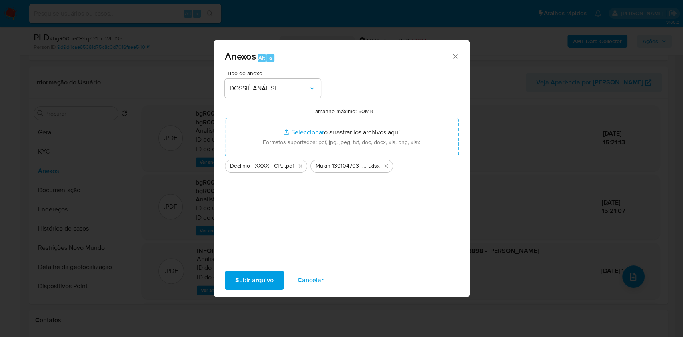
click at [260, 279] on span "Subir arquivo" at bounding box center [254, 280] width 38 height 18
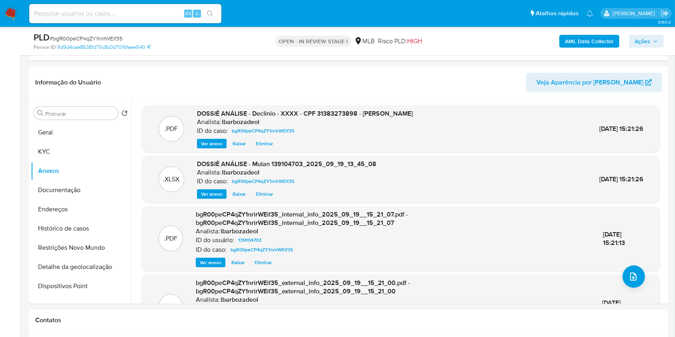
click at [643, 39] on span "Ações" at bounding box center [642, 41] width 16 height 13
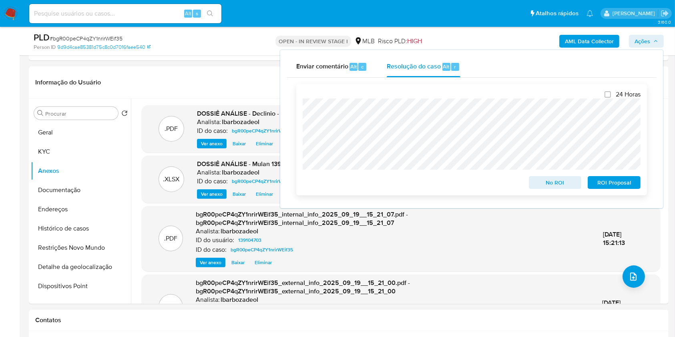
click at [550, 186] on span "No ROI" at bounding box center [555, 182] width 42 height 11
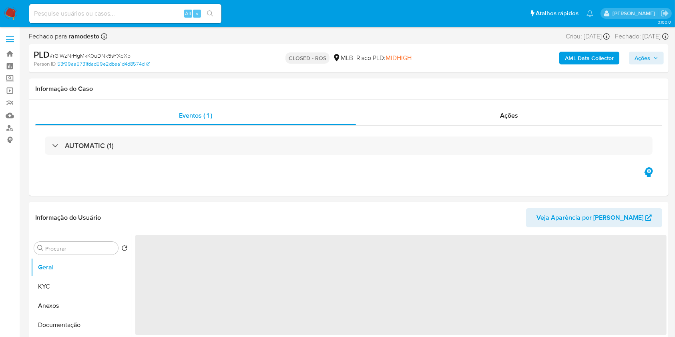
select select "10"
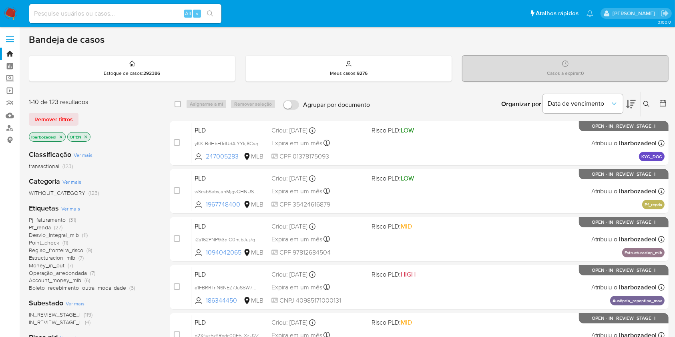
scroll to position [323, 0]
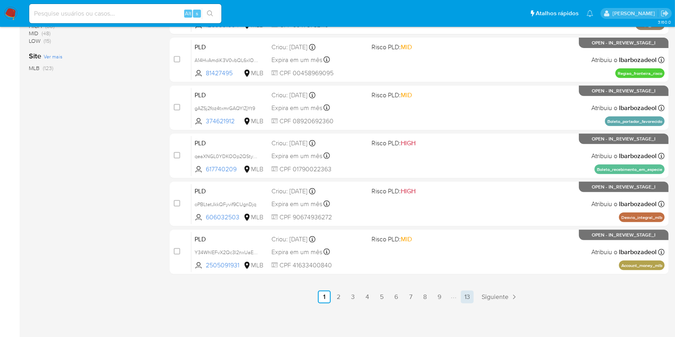
click at [470, 294] on link "13" at bounding box center [467, 297] width 13 height 13
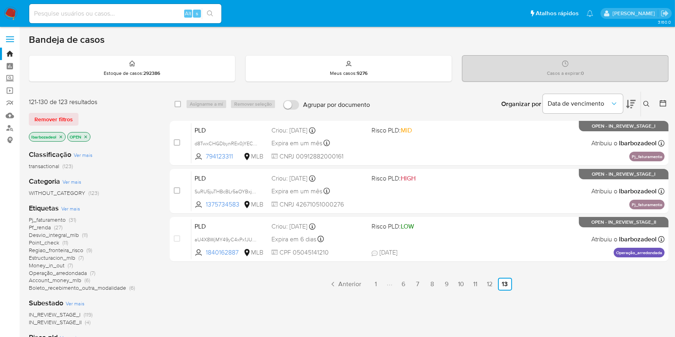
click at [59, 136] on icon "close-filter" at bounding box center [60, 137] width 5 height 5
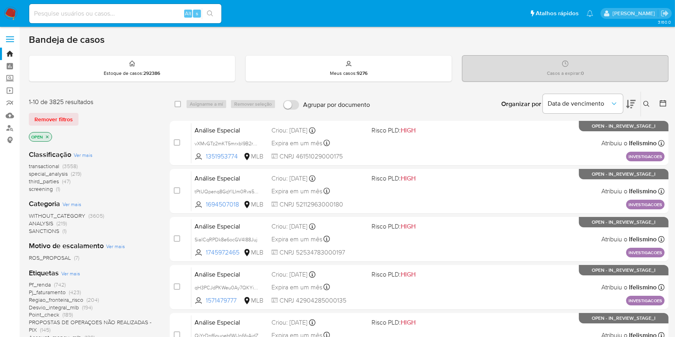
scroll to position [350, 0]
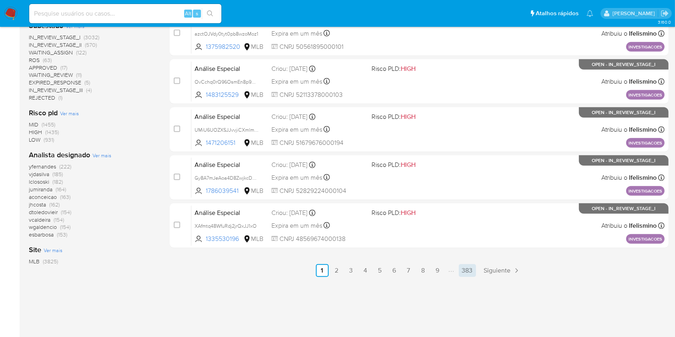
click at [469, 273] on link "383" at bounding box center [467, 270] width 17 height 13
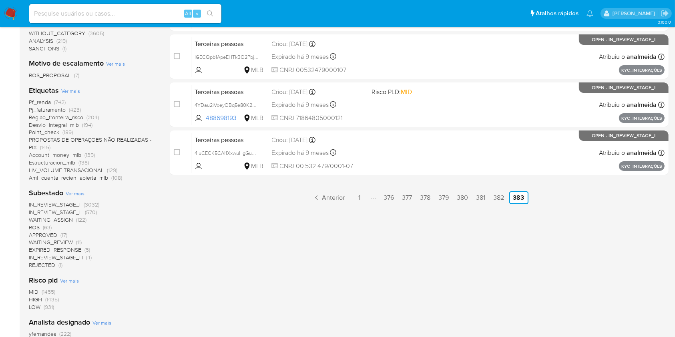
scroll to position [149, 0]
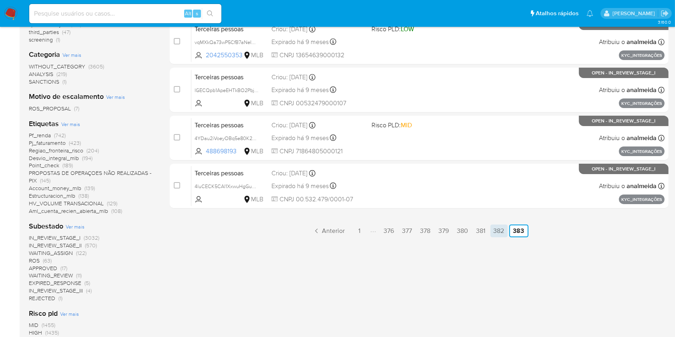
click at [500, 227] on link "382" at bounding box center [498, 231] width 17 height 13
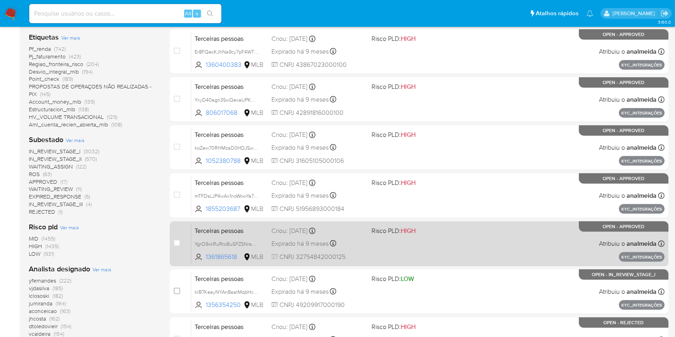
scroll to position [244, 0]
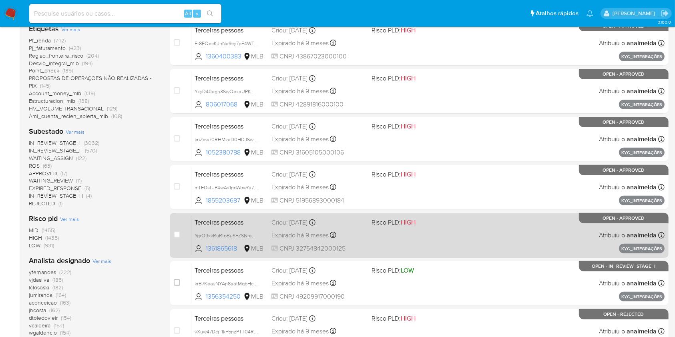
click at [489, 280] on div "Terceiras pessoas krB7KeayNYAn8aatMqbHcqEI 1356354250 MLB Risco PLD: LOW Criou:…" at bounding box center [427, 283] width 473 height 40
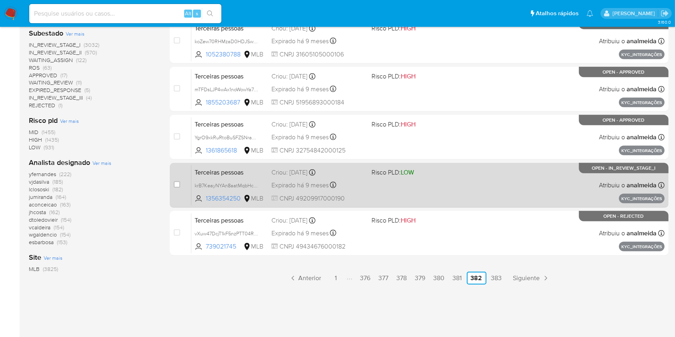
scroll to position [350, 0]
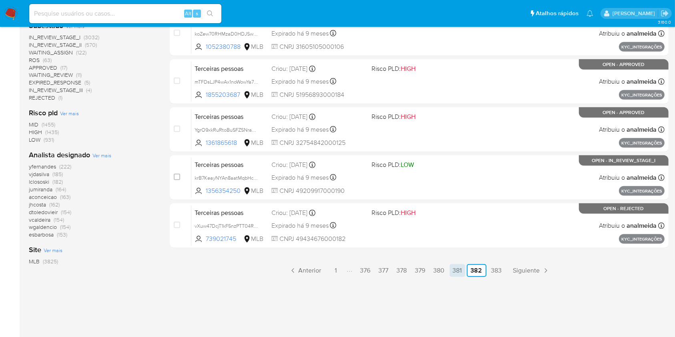
click at [458, 271] on link "381" at bounding box center [458, 270] width 16 height 13
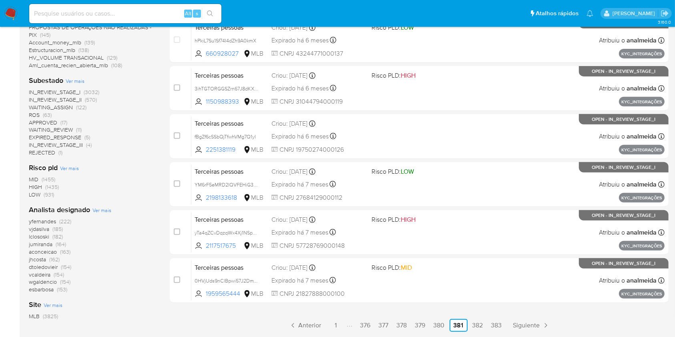
scroll to position [327, 0]
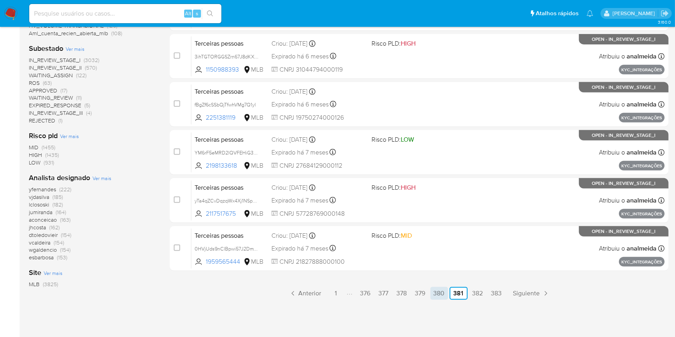
click at [443, 289] on link "380" at bounding box center [439, 293] width 18 height 13
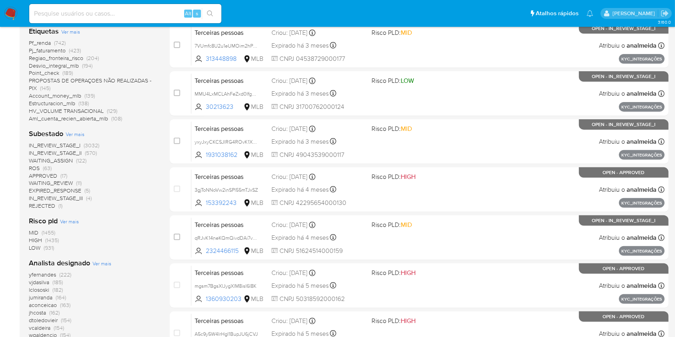
scroll to position [350, 0]
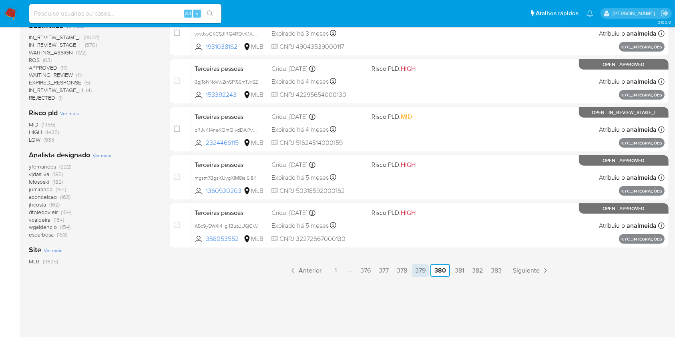
click at [417, 269] on link "379" at bounding box center [420, 270] width 17 height 13
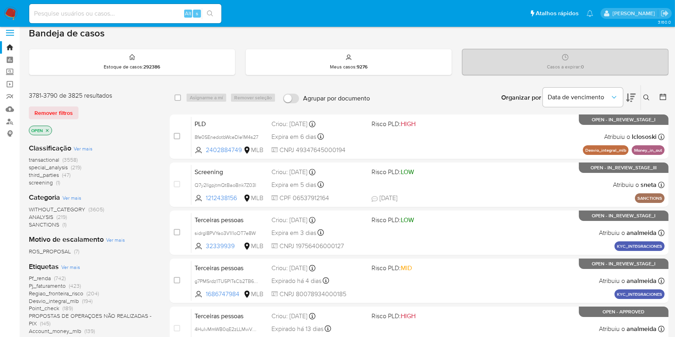
scroll to position [350, 0]
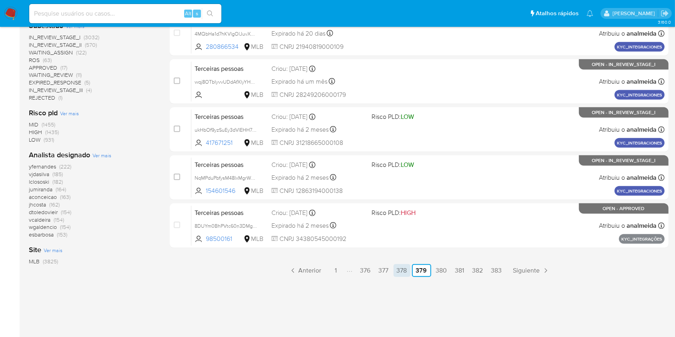
click at [405, 271] on link "378" at bounding box center [401, 270] width 17 height 13
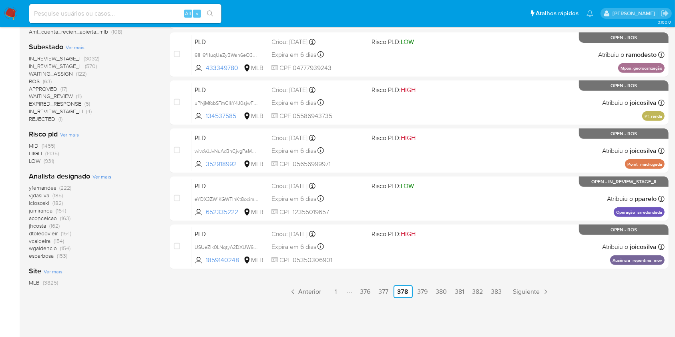
scroll to position [350, 0]
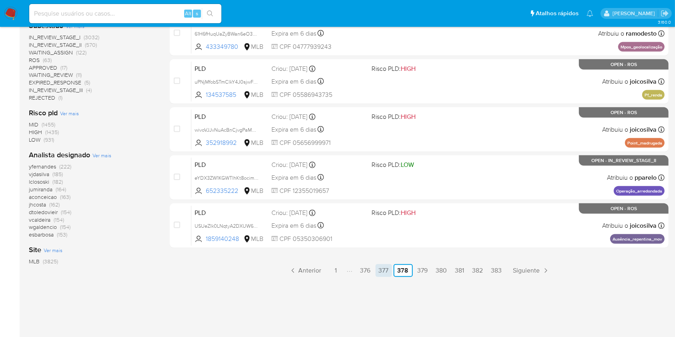
click at [386, 269] on link "377" at bounding box center [383, 270] width 16 height 13
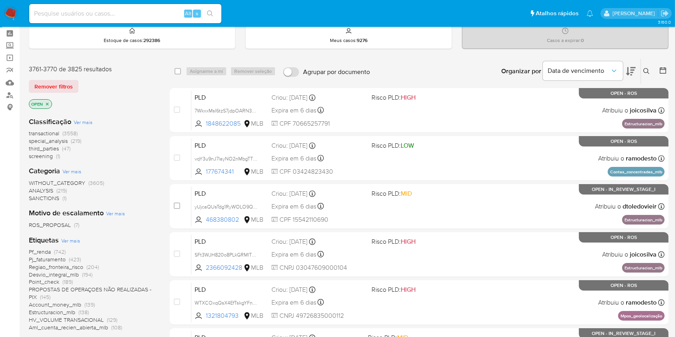
scroll to position [36, 0]
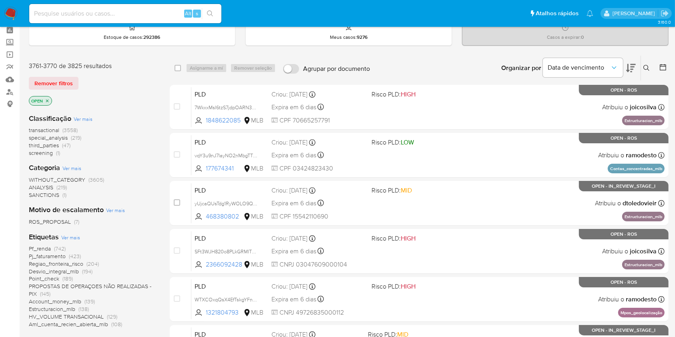
click at [64, 129] on span "(3558)" at bounding box center [69, 130] width 15 height 8
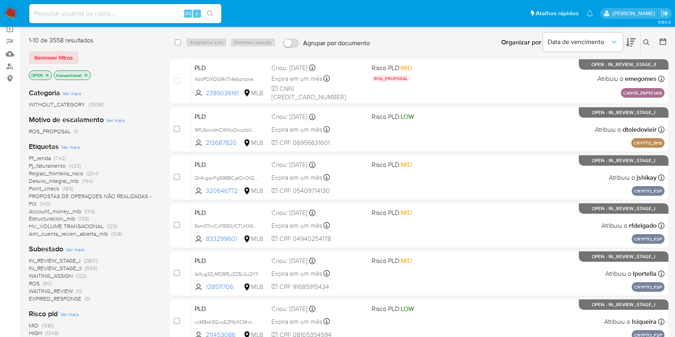
scroll to position [323, 0]
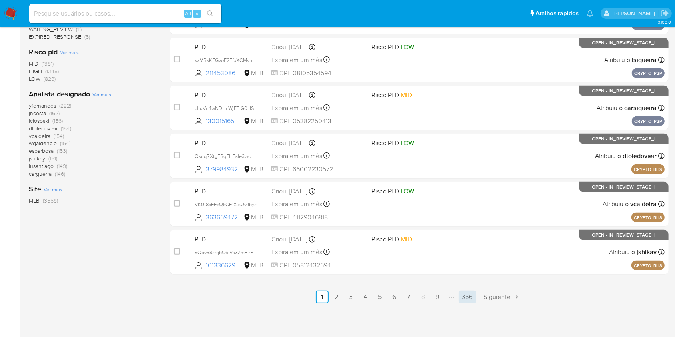
click at [466, 300] on link "356" at bounding box center [467, 297] width 17 height 13
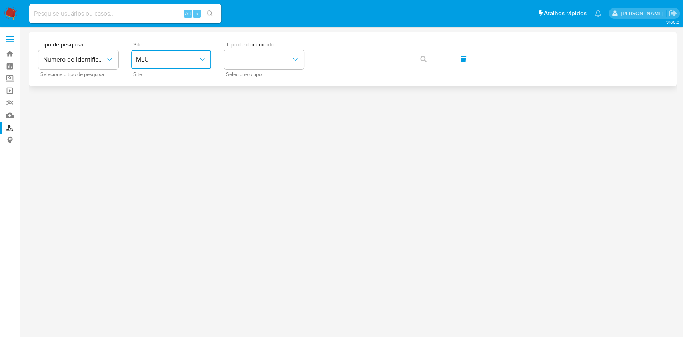
click at [198, 56] on span "MLU" at bounding box center [167, 60] width 62 height 8
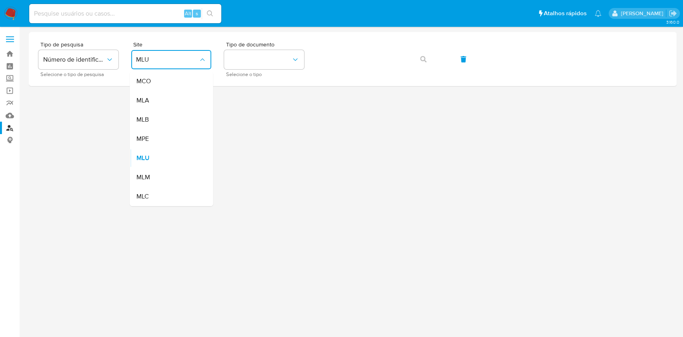
click at [188, 120] on div "MLB" at bounding box center [169, 119] width 66 height 19
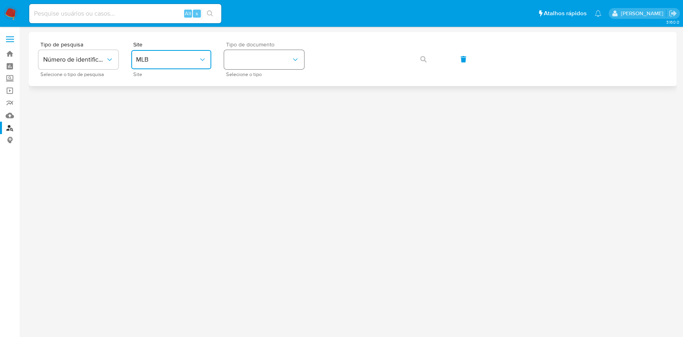
click at [250, 53] on button "identificationType" at bounding box center [264, 59] width 80 height 19
click at [266, 108] on div "CPF CPF" at bounding box center [262, 112] width 66 height 27
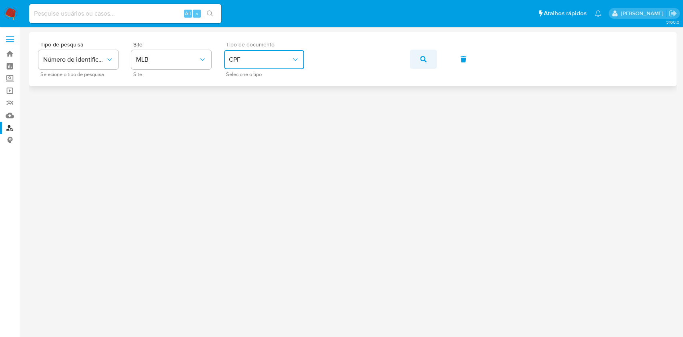
click at [433, 60] on button "button" at bounding box center [423, 59] width 27 height 19
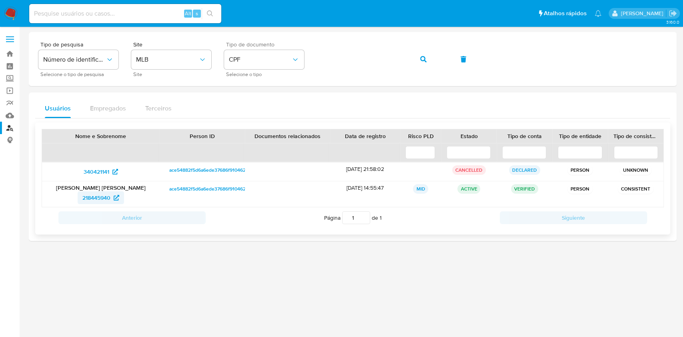
click at [122, 199] on link "218445940" at bounding box center [101, 197] width 46 height 13
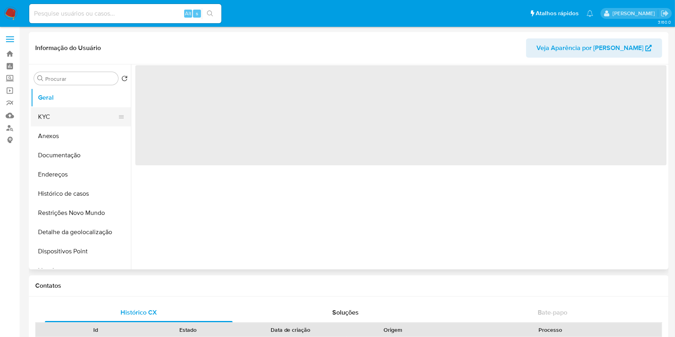
select select "10"
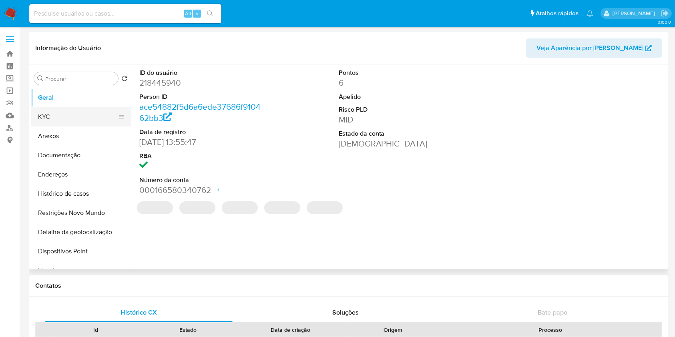
click at [63, 120] on button "KYC" at bounding box center [78, 116] width 94 height 19
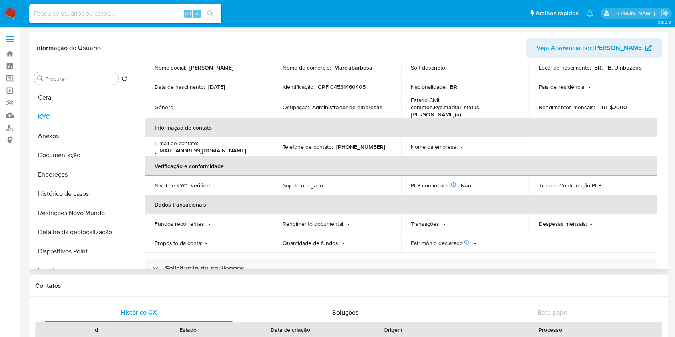
scroll to position [84, 0]
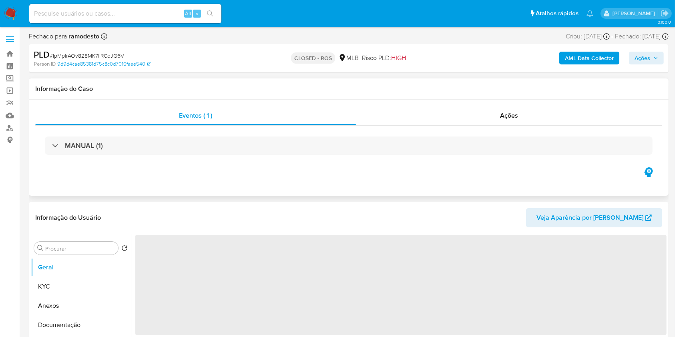
select select "10"
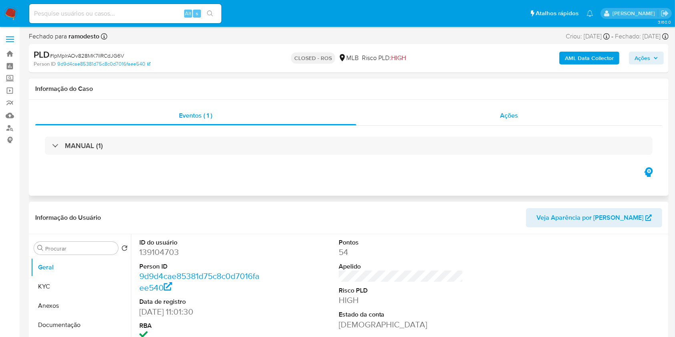
click at [424, 114] on div "Ações" at bounding box center [509, 115] width 306 height 19
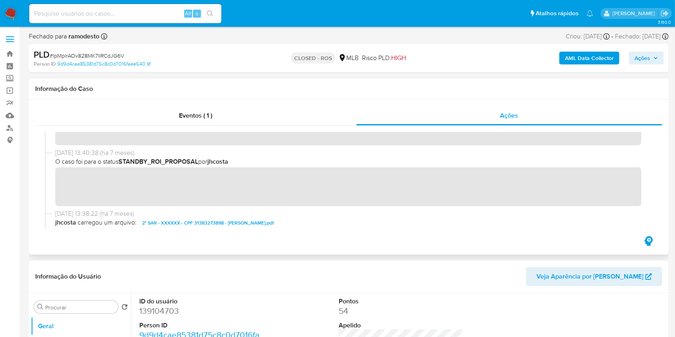
scroll to position [436, 0]
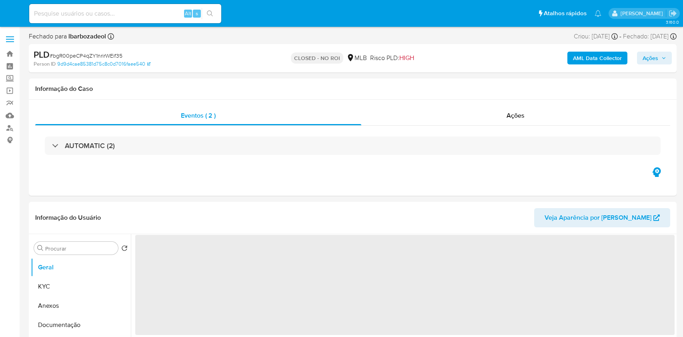
select select "10"
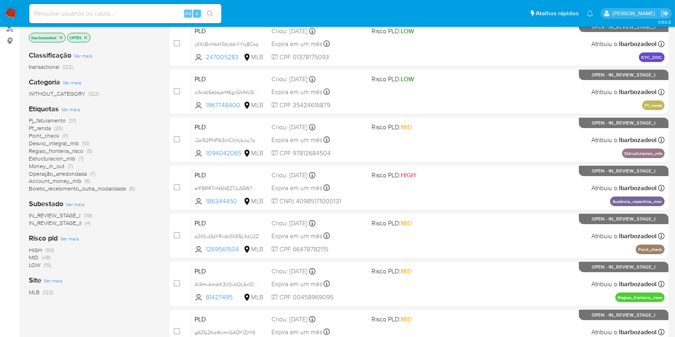
scroll to position [100, 0]
click at [46, 250] on span "(59)" at bounding box center [49, 250] width 9 height 8
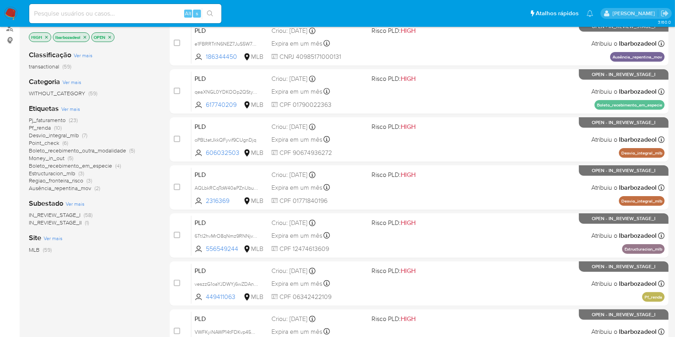
scroll to position [323, 0]
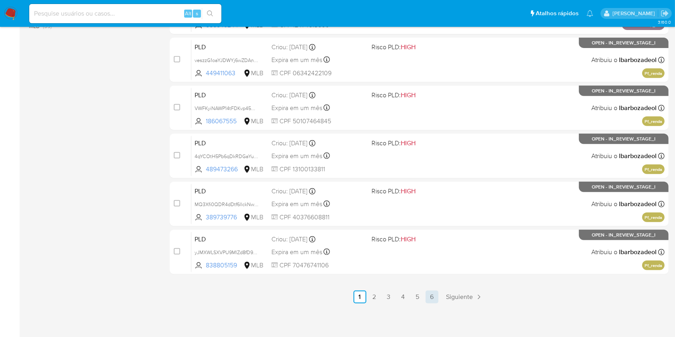
click at [428, 296] on link "6" at bounding box center [432, 297] width 13 height 13
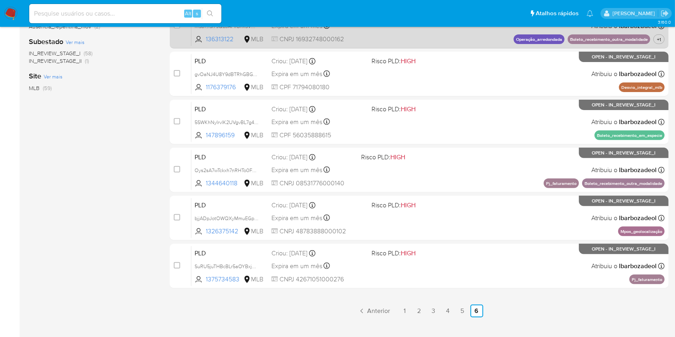
scroll to position [275, 0]
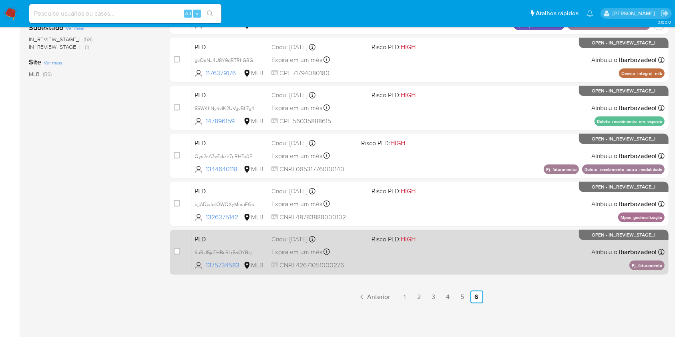
click at [444, 260] on div "PLD SuRU5juTHBcBLr5aOYBxjdD7 1375734583 MLB Risco PLD: HIGH Criou: 12/09/2025 C…" at bounding box center [427, 252] width 473 height 40
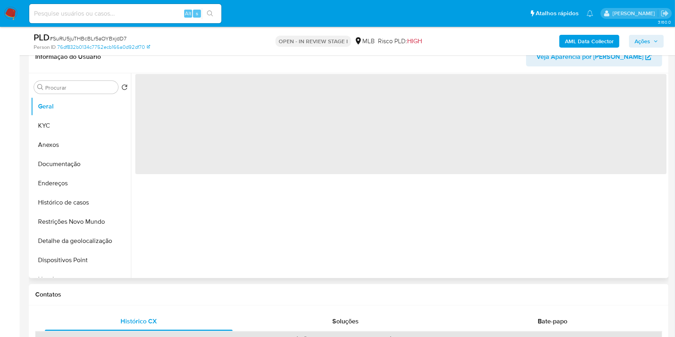
select select "10"
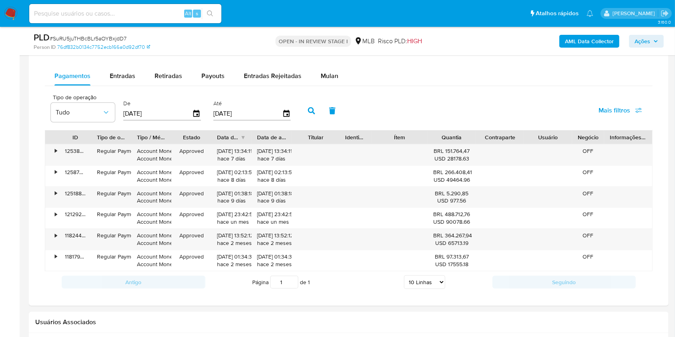
scroll to position [665, 0]
click at [329, 72] on span "Mulan" at bounding box center [330, 74] width 18 height 9
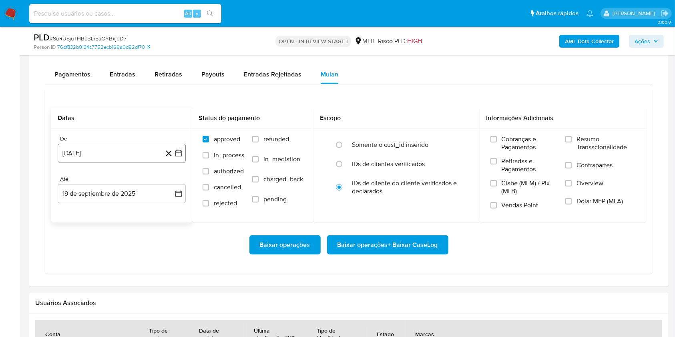
click at [124, 153] on button "[DATE]" at bounding box center [122, 153] width 128 height 19
click at [118, 181] on span "agosto 2024" at bounding box center [118, 182] width 36 height 8
click at [168, 180] on icon "Año siguiente" at bounding box center [170, 182] width 10 height 10
click at [125, 256] on span "ago" at bounding box center [121, 256] width 10 height 6
click at [139, 207] on button "1" at bounding box center [137, 211] width 13 height 13
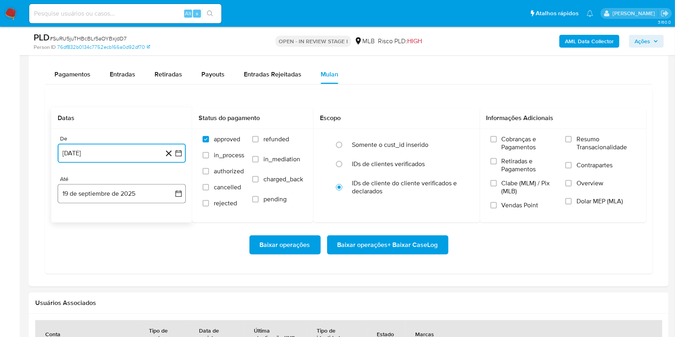
click at [124, 194] on button "19 de septiembre de 2025" at bounding box center [122, 193] width 128 height 19
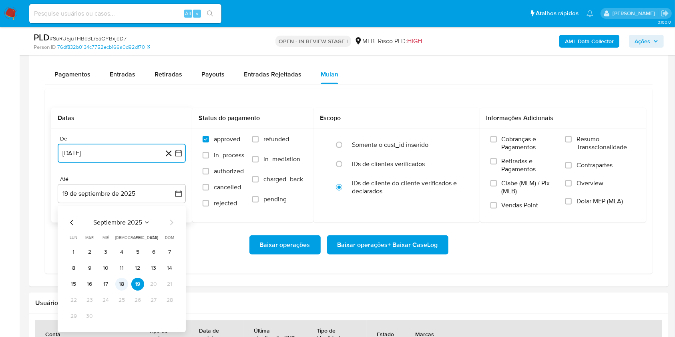
click at [125, 283] on button "18" at bounding box center [121, 284] width 13 height 13
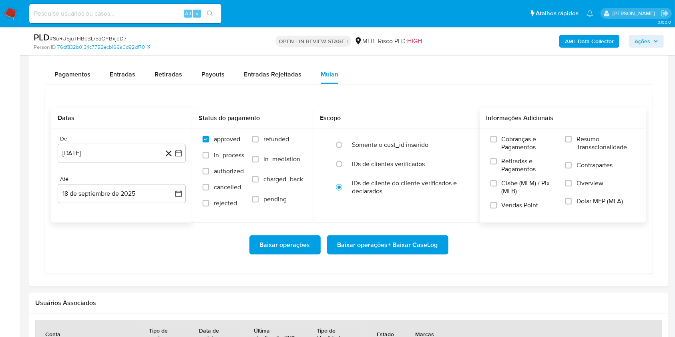
click at [566, 134] on div "Cobranças e Pagamentos Retiradas e Pagamentos Clabe (MLM) / Pix (MLB) Vendas Po…" at bounding box center [563, 175] width 167 height 93
click at [570, 138] on input "Resumo Transacionalidade" at bounding box center [568, 139] width 6 height 6
click at [412, 243] on span "Baixar operações + Baixar CaseLog" at bounding box center [387, 245] width 100 height 18
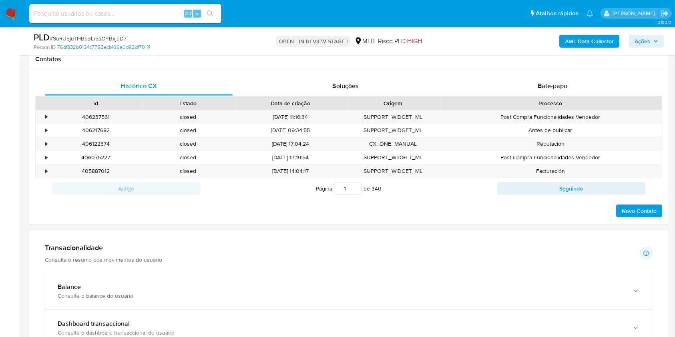
scroll to position [0, 0]
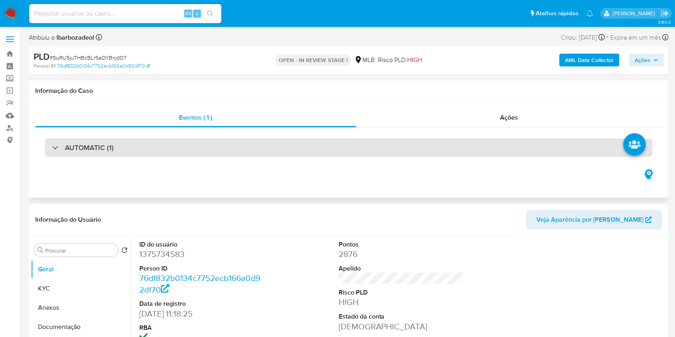
click at [279, 146] on div "AUTOMATIC (1)" at bounding box center [349, 148] width 608 height 18
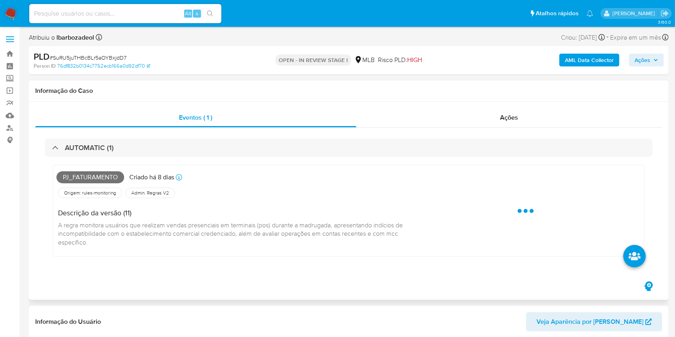
click at [104, 175] on span "Pj_faturamento" at bounding box center [90, 177] width 68 height 12
copy span "Pj_faturamento"
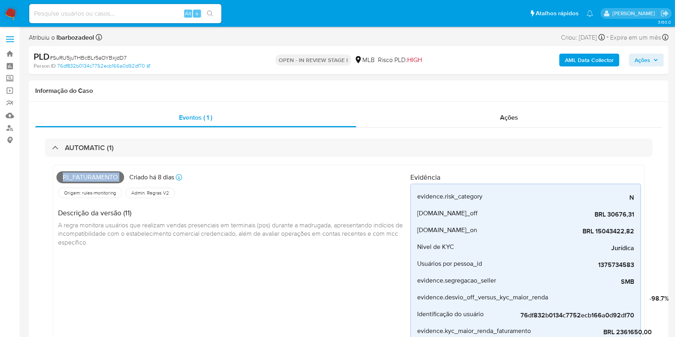
click at [661, 59] on button "Ações" at bounding box center [646, 60] width 35 height 13
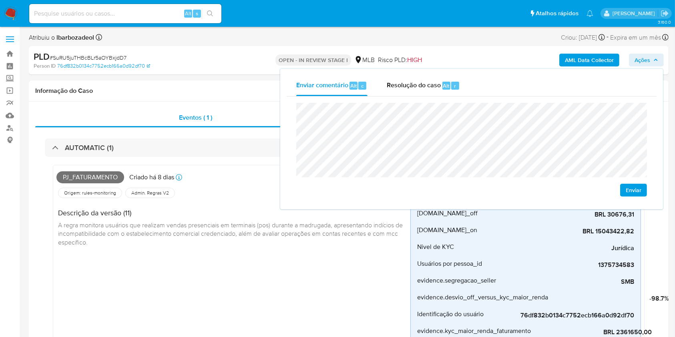
click at [195, 74] on div "PLD # SuRU5juTHBcBLr5aOYBxjdD7 Person ID 76df832b0134c7752ecb166a0d92df70 OPEN …" at bounding box center [349, 60] width 640 height 28
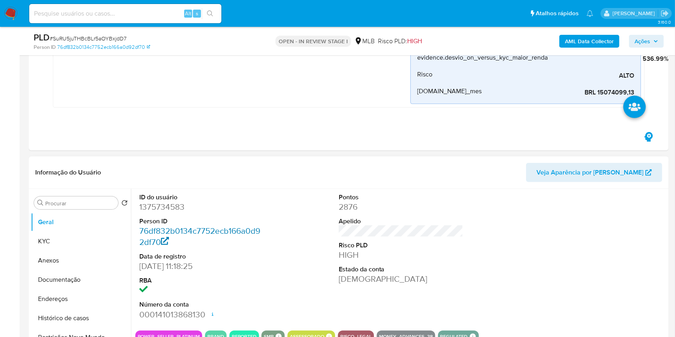
scroll to position [365, 0]
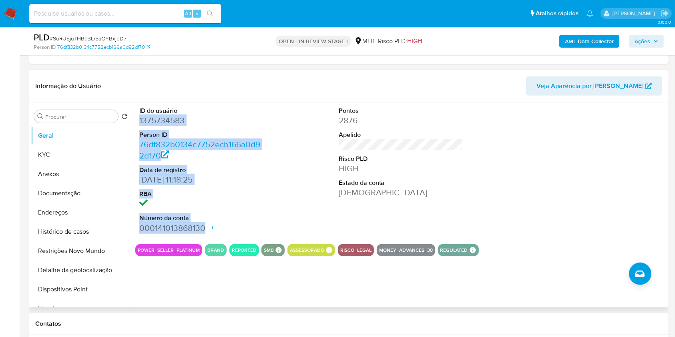
drag, startPoint x: 140, startPoint y: 120, endPoint x: 202, endPoint y: 222, distance: 120.0
click at [202, 222] on dl "ID do usuário 1375734583 Person ID 76df832b0134c7752ecb166a0d92df70 Data de reg…" at bounding box center [201, 169] width 125 height 127
copy dl "1375734583 Person ID 76df832b0134c7752ecb166a0d92df70 Data de registro 16/05/20…"
click at [645, 41] on span "Ações" at bounding box center [642, 41] width 16 height 13
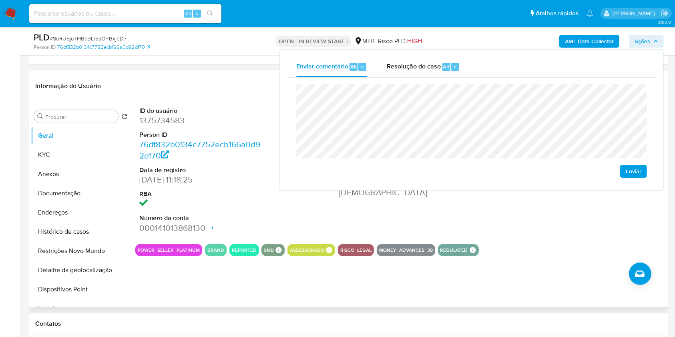
click at [276, 227] on div "ID do usuário 1375734583 Person ID 76df832b0134c7752ecb166a0d92df70 Data de reg…" at bounding box center [400, 169] width 531 height 135
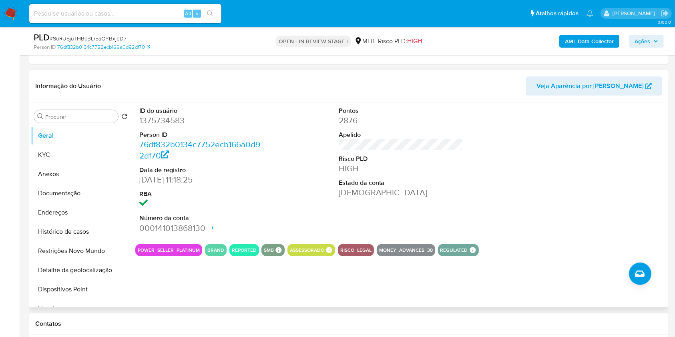
click at [645, 215] on div at bounding box center [600, 169] width 133 height 135
click at [639, 44] on span "Ações" at bounding box center [642, 41] width 16 height 13
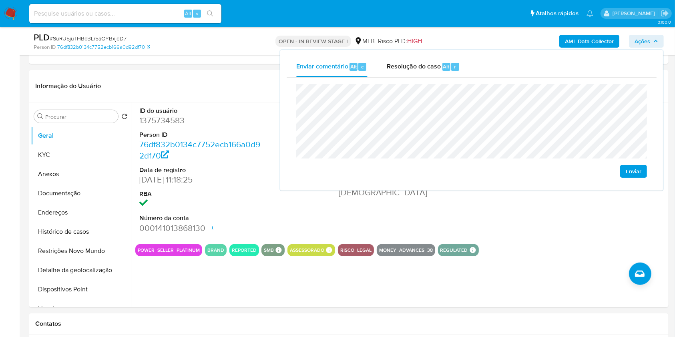
click at [639, 44] on span "Ações" at bounding box center [642, 41] width 16 height 13
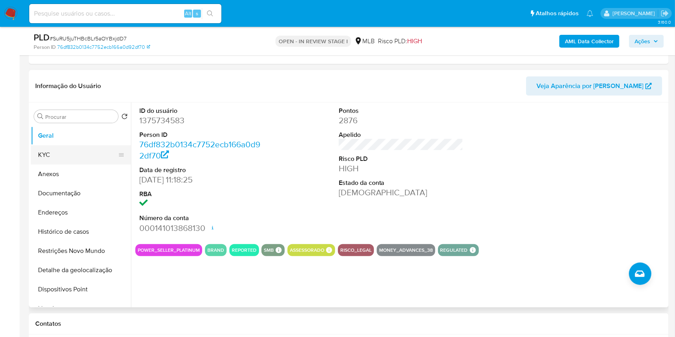
click at [77, 151] on button "KYC" at bounding box center [78, 154] width 94 height 19
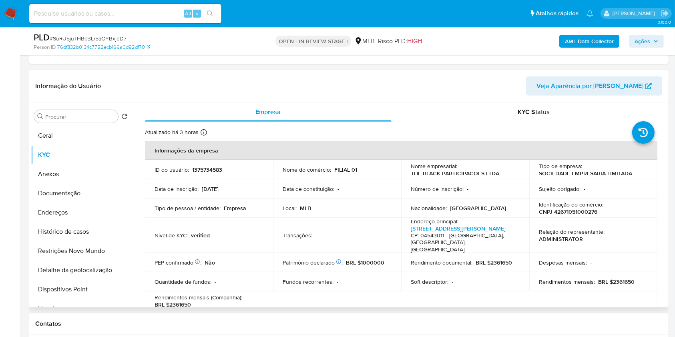
click at [568, 214] on p "CNPJ 42671051000276" at bounding box center [568, 211] width 58 height 7
copy p "42671051000276"
click at [647, 38] on span "Ações" at bounding box center [642, 41] width 16 height 13
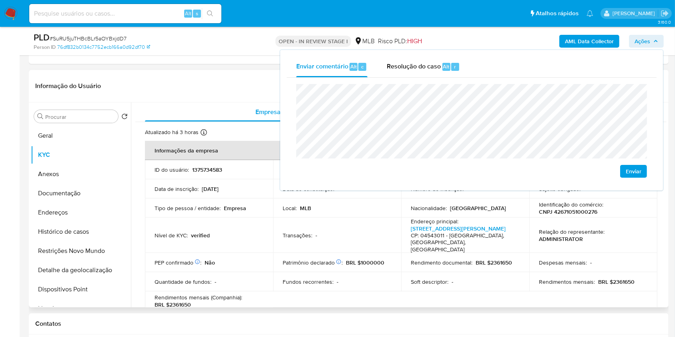
click at [305, 210] on p "MLB" at bounding box center [305, 208] width 11 height 7
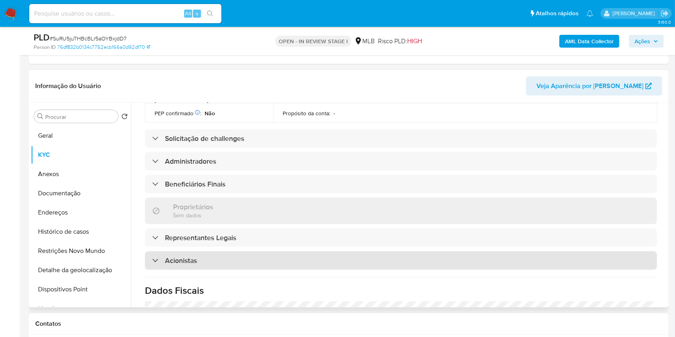
click at [271, 265] on div "Acionistas" at bounding box center [401, 260] width 512 height 18
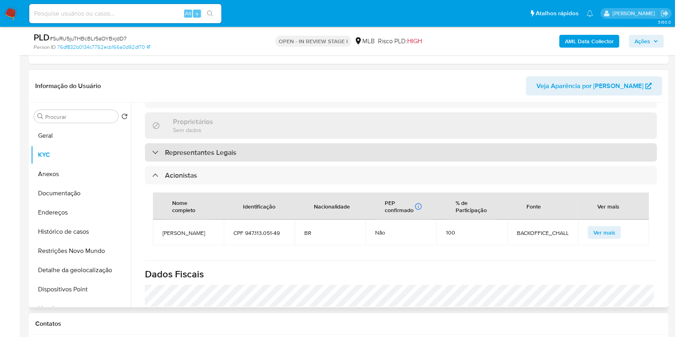
scroll to position [405, 0]
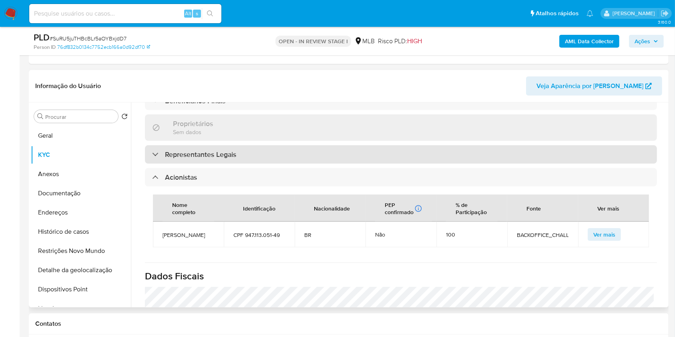
click at [243, 149] on div "Representantes Legais" at bounding box center [401, 154] width 512 height 18
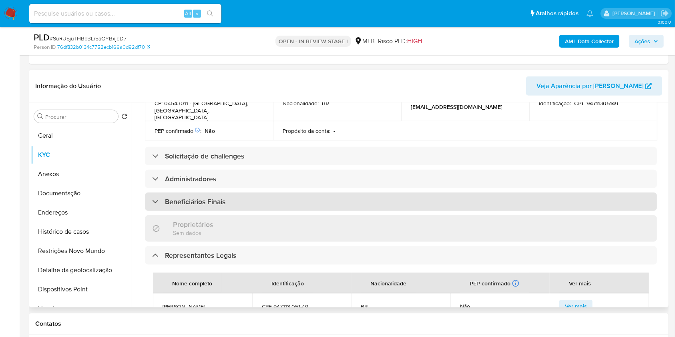
scroll to position [302, 0]
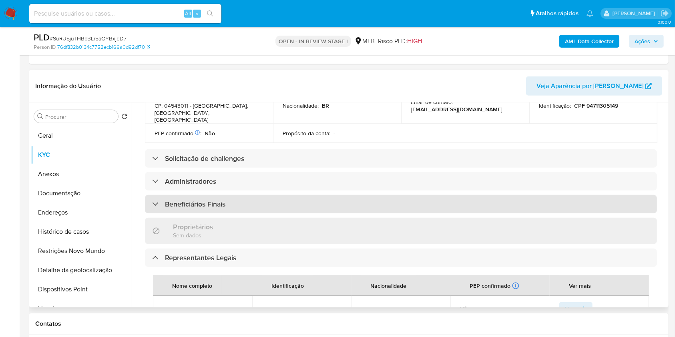
click at [256, 203] on div "Beneficiários Finais" at bounding box center [401, 204] width 512 height 18
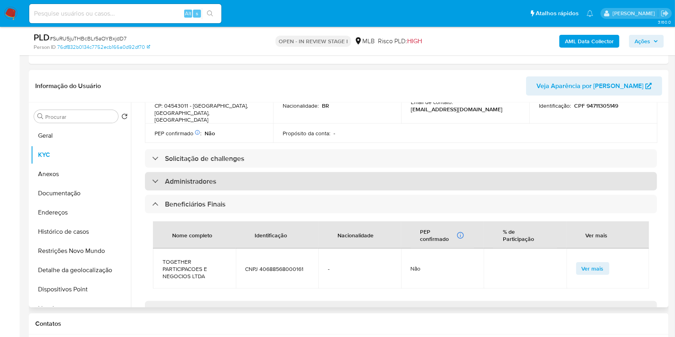
click at [271, 182] on div "Administradores" at bounding box center [401, 181] width 512 height 18
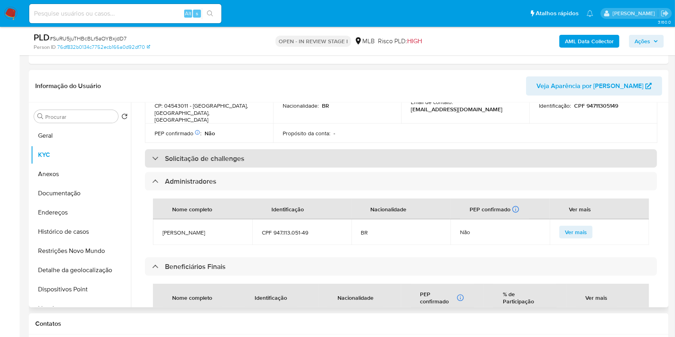
click at [273, 156] on div "Solicitação de challenges" at bounding box center [401, 158] width 512 height 18
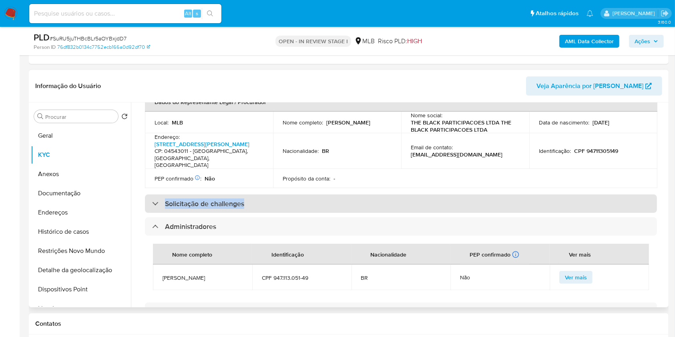
scroll to position [256, 0]
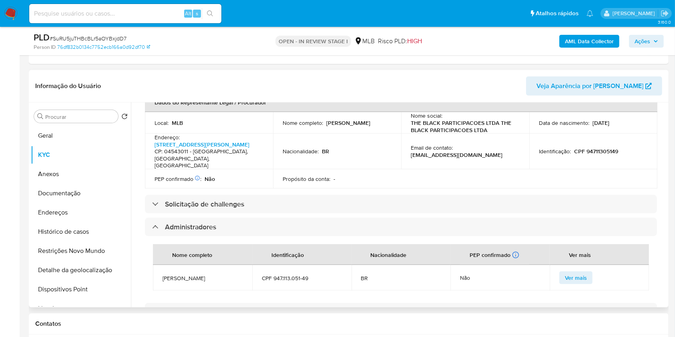
click at [586, 153] on p "CPF 94711305149" at bounding box center [596, 151] width 44 height 7
copy p "94711305149"
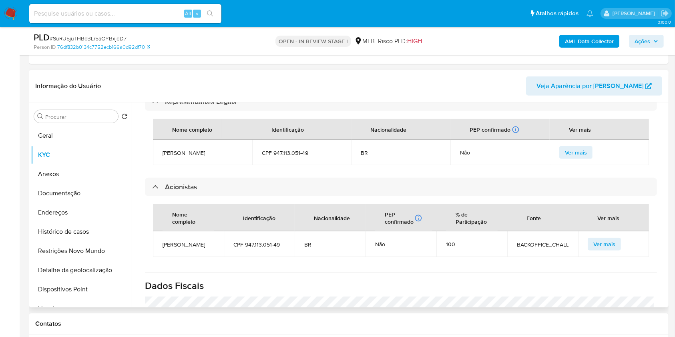
scroll to position [620, 0]
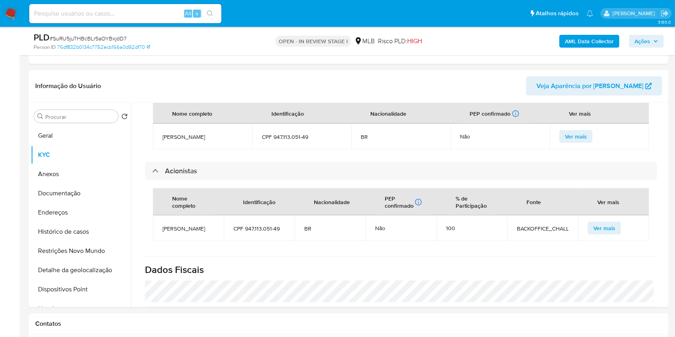
click at [644, 42] on span "Ações" at bounding box center [642, 41] width 16 height 13
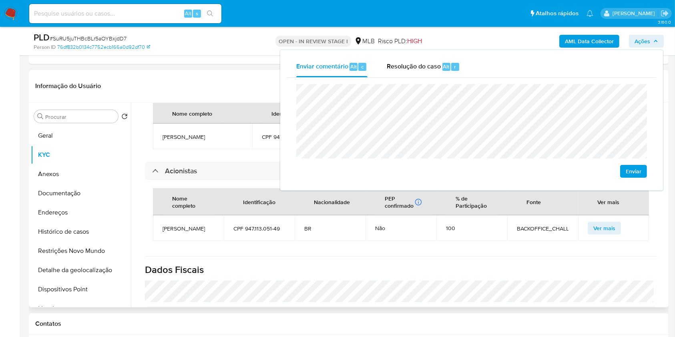
click at [252, 133] on td "CPF 947.113.051-49" at bounding box center [301, 137] width 99 height 26
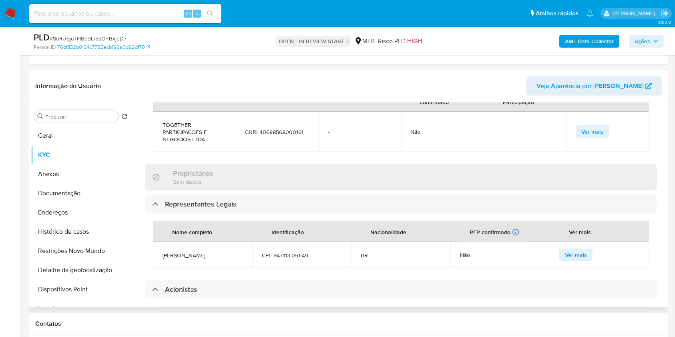
scroll to position [500, 0]
click at [277, 134] on span "CNPJ 40688568000161" at bounding box center [277, 132] width 64 height 7
copy span "40688568000161"
click at [646, 43] on span "Ações" at bounding box center [642, 41] width 16 height 13
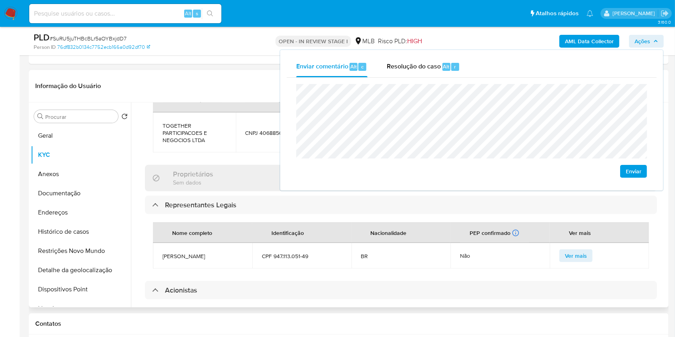
click at [269, 161] on div "Informações da empresa ID do usuário : 1375734583 Nome do comércio : FILIAL 01 …" at bounding box center [401, 99] width 512 height 917
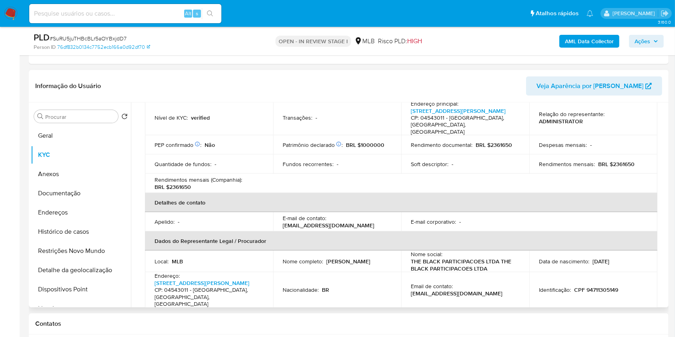
scroll to position [109, 0]
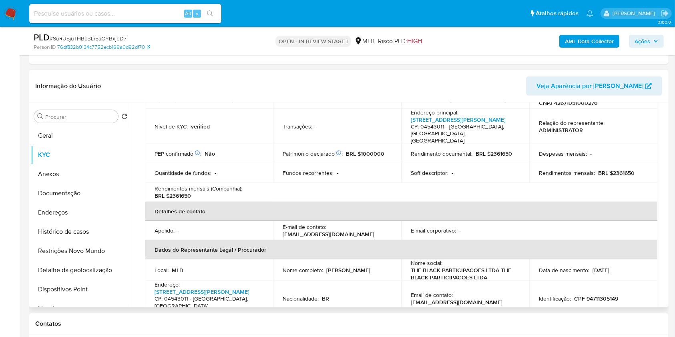
click at [610, 172] on p "BRL $2361650" at bounding box center [616, 172] width 36 height 7
drag, startPoint x: 610, startPoint y: 172, endPoint x: 634, endPoint y: 172, distance: 23.6
click at [634, 172] on div "Rendimentos mensais : BRL $2361650" at bounding box center [593, 172] width 109 height 7
click at [647, 175] on td "Rendimentos mensais : BRL $2361650" at bounding box center [593, 172] width 128 height 19
drag, startPoint x: 611, startPoint y: 173, endPoint x: 634, endPoint y: 173, distance: 23.2
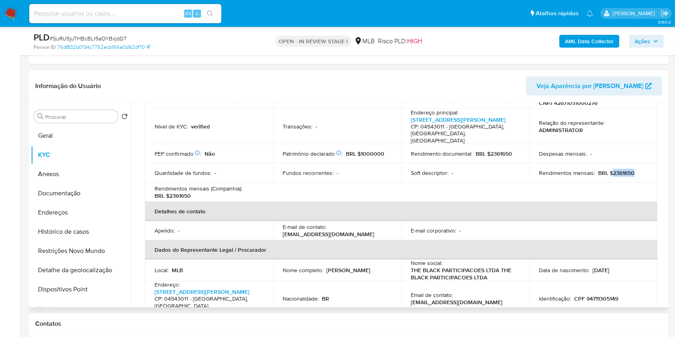
click at [634, 173] on div "Rendimentos mensais : BRL $2361650" at bounding box center [593, 172] width 109 height 7
copy p "2361650"
click at [638, 43] on span "Ações" at bounding box center [642, 41] width 16 height 13
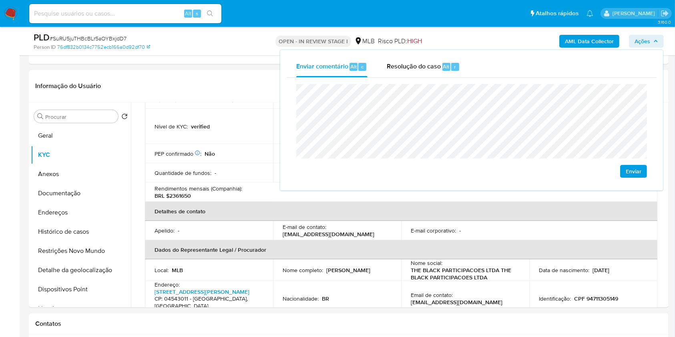
click at [0, 0] on lt-span "econômica" at bounding box center [0, 0] width 0 height 0
click at [0, 0] on lt-span "Goiânia" at bounding box center [0, 0] width 0 height 0
click at [81, 215] on button "Endereços" at bounding box center [78, 212] width 94 height 19
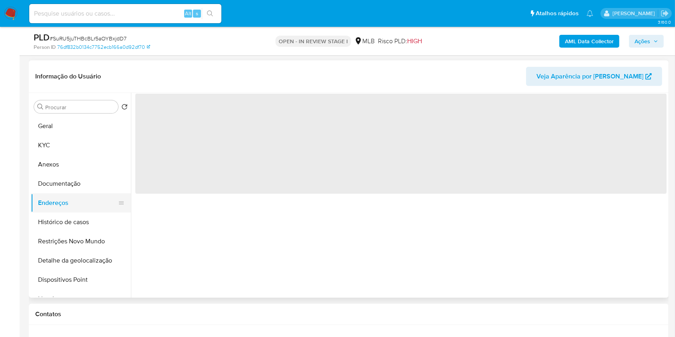
scroll to position [0, 0]
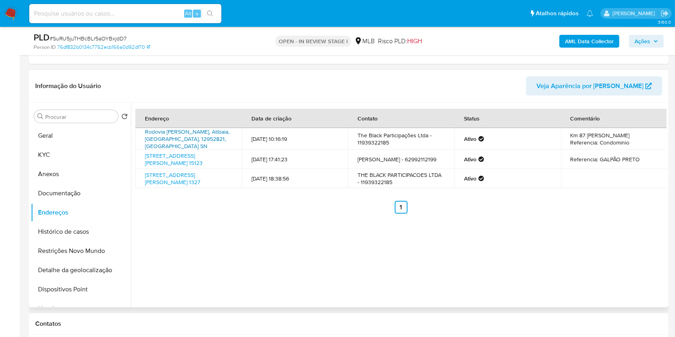
click at [187, 135] on link "Rodovia Dom Pedro I Sn, Atibaia, São Paulo, 12952821, Brasil SN" at bounding box center [187, 139] width 84 height 22
click at [185, 158] on link "Avenida Coronel Sezefredo Fagundes 15123, São Paulo, São Paulo, 02368000, Brasi…" at bounding box center [174, 159] width 58 height 15
click at [183, 178] on link "Avenida Presidente Juscelino Kubitschek 1327, São Paulo, São Paulo, 04543011, B…" at bounding box center [172, 178] width 55 height 15
click at [85, 193] on button "Documentação" at bounding box center [78, 193] width 94 height 19
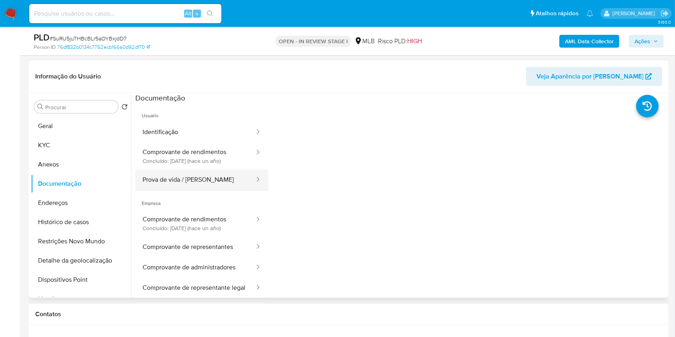
click at [201, 175] on button "Prova de vida / Selfie" at bounding box center [195, 180] width 120 height 20
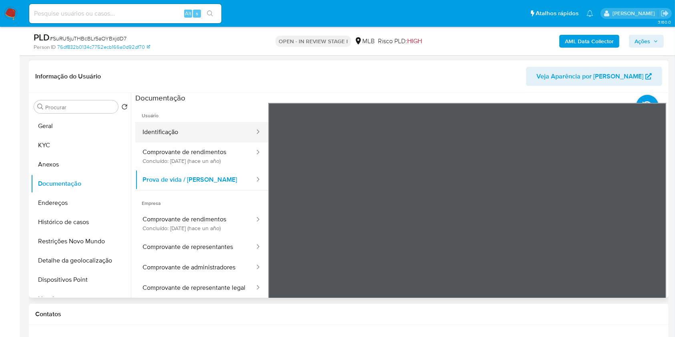
click at [191, 136] on button "Identificação" at bounding box center [195, 132] width 120 height 20
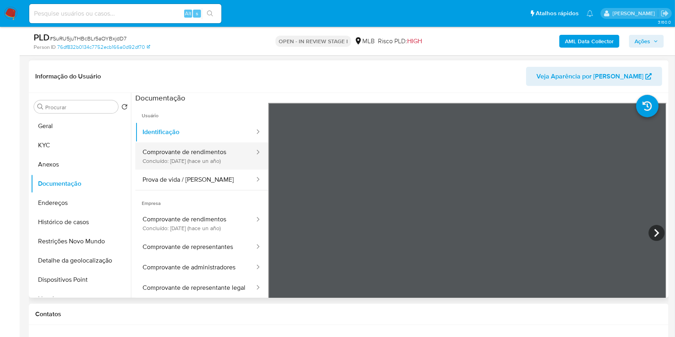
click at [201, 145] on button "Comprovante de rendimentos Concluído: 06/05/2024 (hace un año)" at bounding box center [195, 156] width 120 height 27
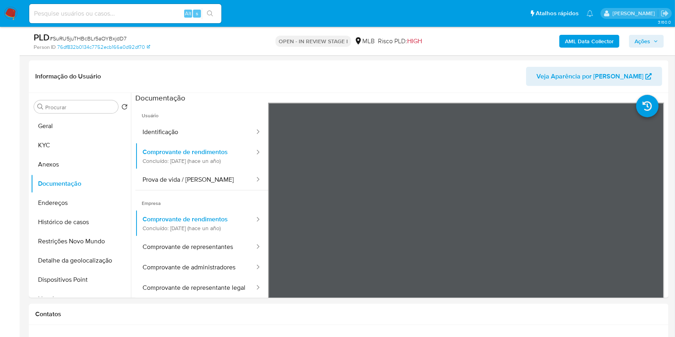
click at [653, 46] on span "Ações" at bounding box center [646, 41] width 24 height 11
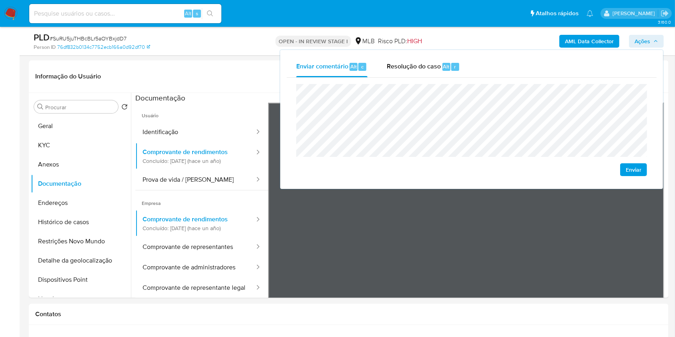
click at [653, 46] on span "Ações" at bounding box center [646, 41] width 24 height 11
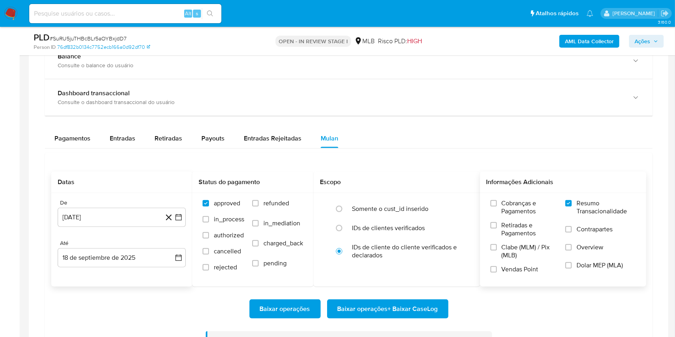
scroll to position [907, 0]
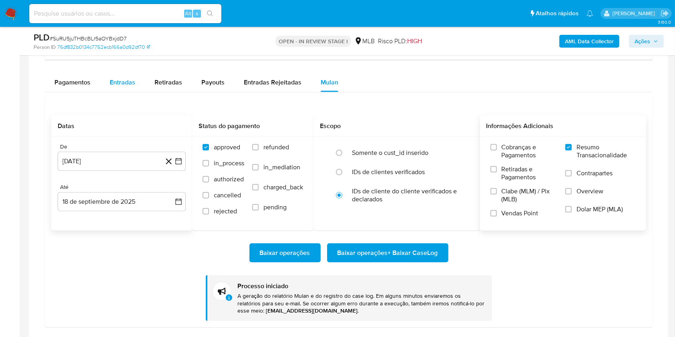
click at [133, 87] on div "Entradas" at bounding box center [123, 82] width 26 height 19
select select "10"
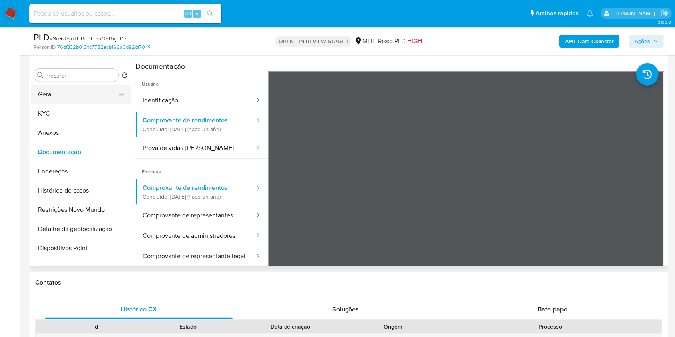
scroll to position [396, 0]
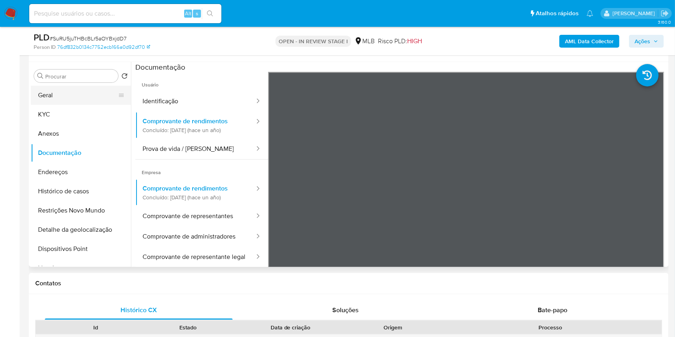
click at [70, 98] on button "Geral" at bounding box center [78, 95] width 94 height 19
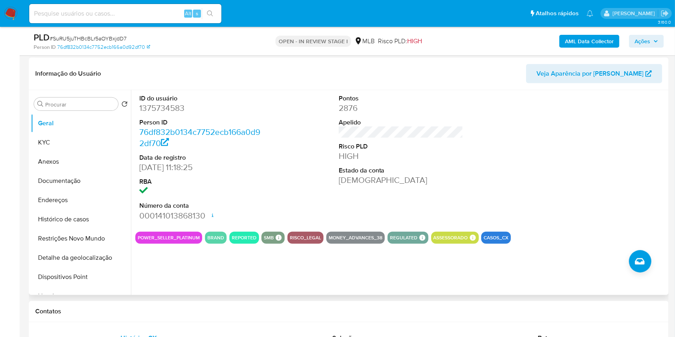
scroll to position [378, 0]
click at [82, 135] on button "KYC" at bounding box center [78, 142] width 94 height 19
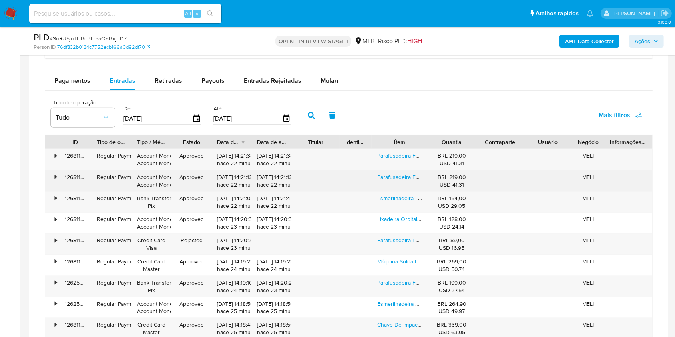
scroll to position [919, 0]
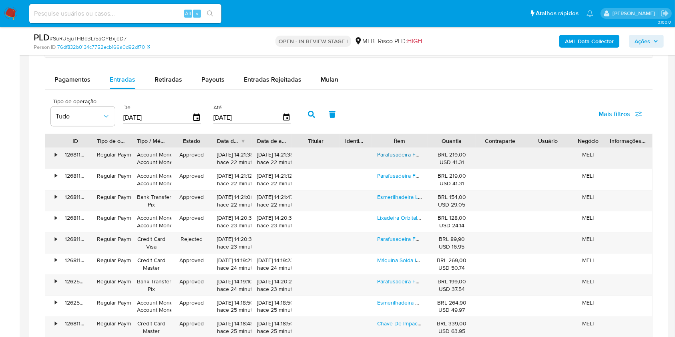
click at [397, 152] on link "Parafusadeira Furadeira De Impacto The Black Tools Profissional Tb-21px 2 Bater…" at bounding box center [513, 155] width 273 height 8
click at [393, 197] on link "Esmerilhadeira Lixadeira Angular 4.1/2 750w Cor Preto Frequência 60hz" at bounding box center [466, 197] width 178 height 8
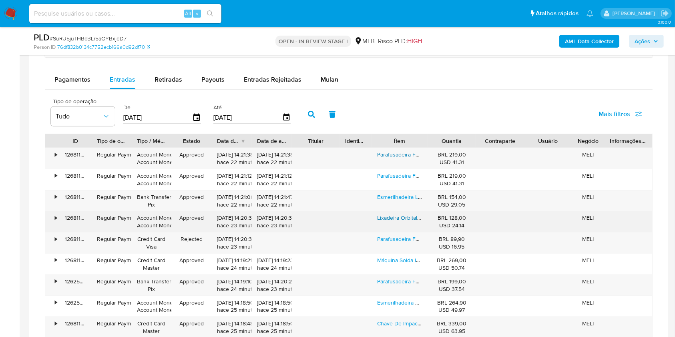
click at [394, 216] on link "Lixadeira Orbital De Lixa Btl150 10000 Rpm 150w Preta Cor Preto Frequência 60hz" at bounding box center [480, 218] width 206 height 8
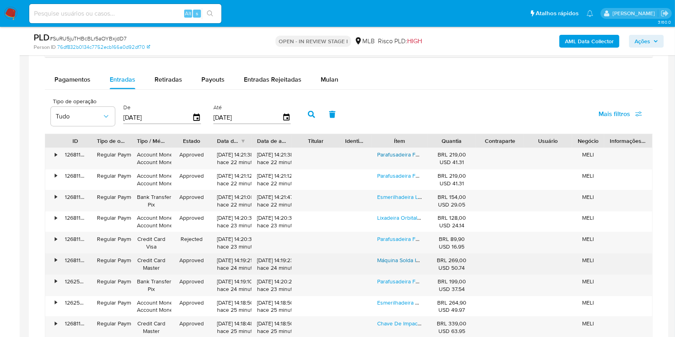
click at [393, 261] on link "Máquina Solda Inversora Mma The Black Tools Preto 50/60hz Voltagem" at bounding box center [465, 260] width 177 height 8
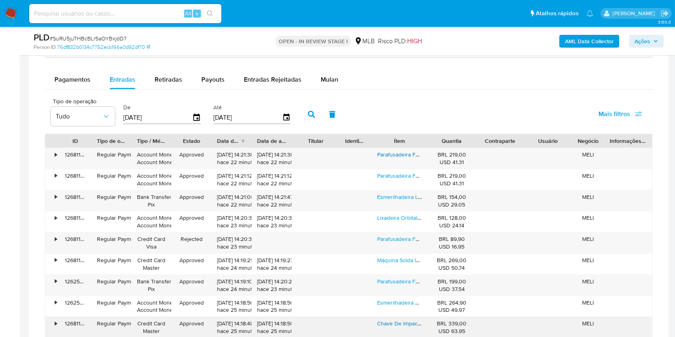
click at [392, 322] on link "Chave De Impacto A Bateria Tb-21i The Black Tools" at bounding box center [440, 323] width 126 height 8
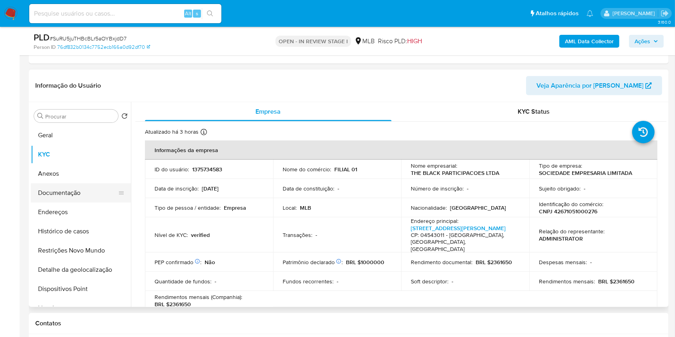
scroll to position [365, 0]
click at [81, 233] on button "Histórico de casos" at bounding box center [78, 231] width 94 height 19
click at [81, 241] on button "Restrições Novo Mundo" at bounding box center [81, 250] width 100 height 19
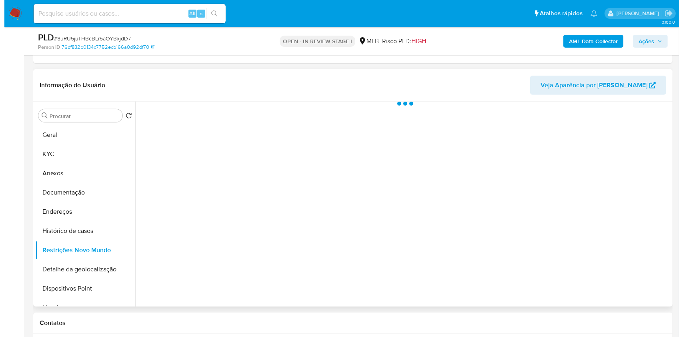
scroll to position [355, 0]
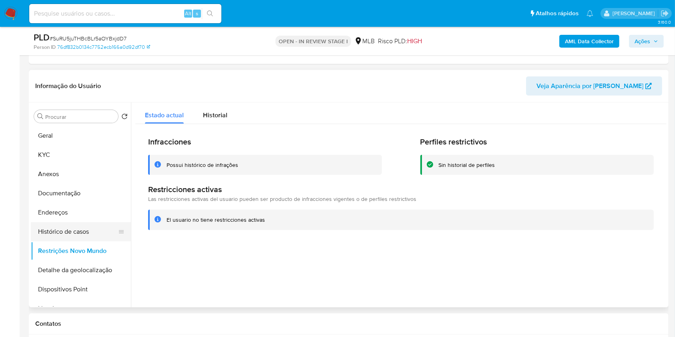
click at [86, 232] on button "Histórico de casos" at bounding box center [78, 231] width 94 height 19
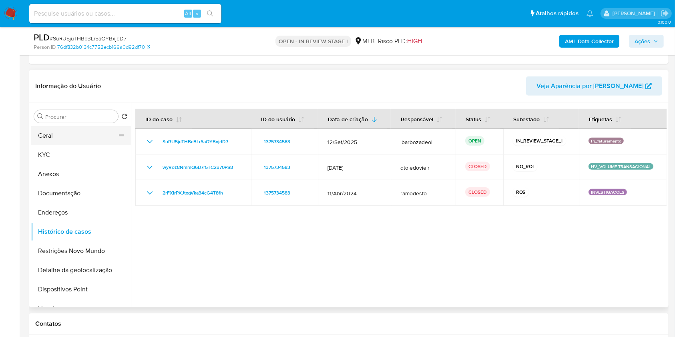
click at [80, 137] on button "Geral" at bounding box center [78, 135] width 94 height 19
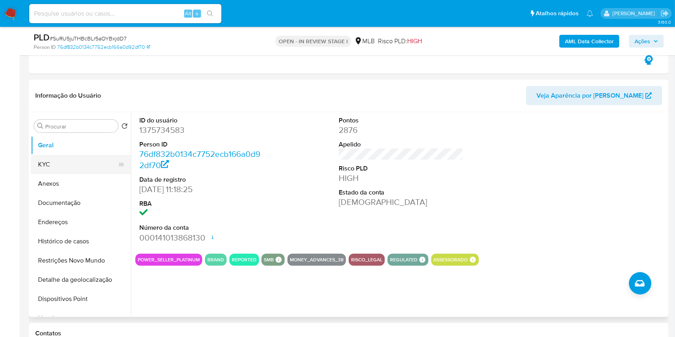
click at [73, 164] on button "KYC" at bounding box center [78, 164] width 94 height 19
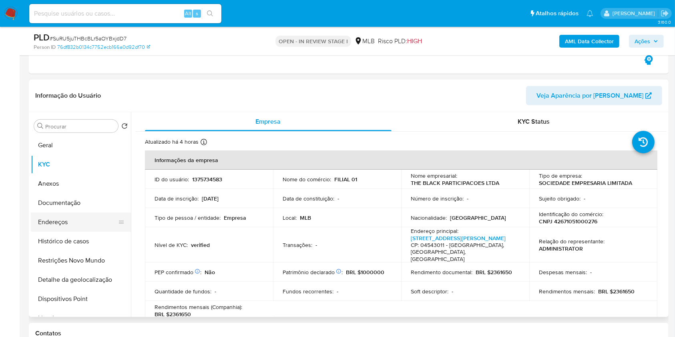
click at [72, 217] on button "Endereços" at bounding box center [78, 222] width 94 height 19
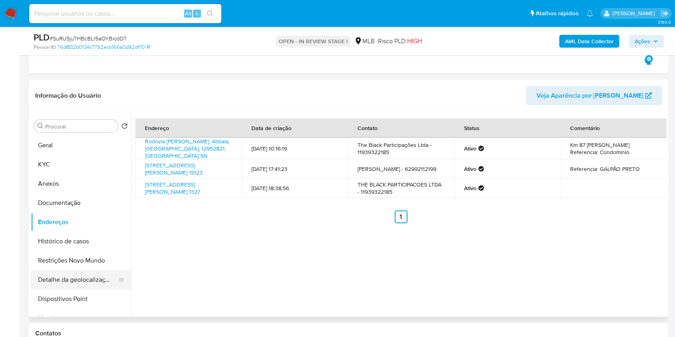
click at [74, 280] on button "Detalhe da geolocalização" at bounding box center [78, 279] width 94 height 19
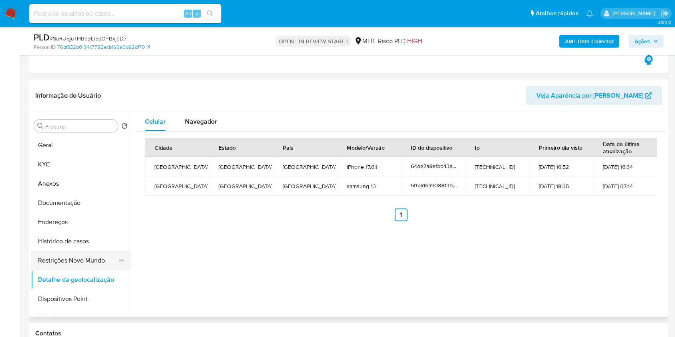
click at [84, 264] on button "Restrições Novo Mundo" at bounding box center [78, 260] width 94 height 19
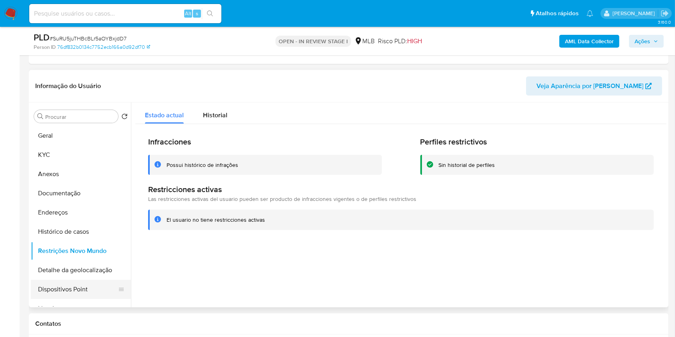
click at [102, 284] on button "Dispositivos Point" at bounding box center [78, 289] width 94 height 19
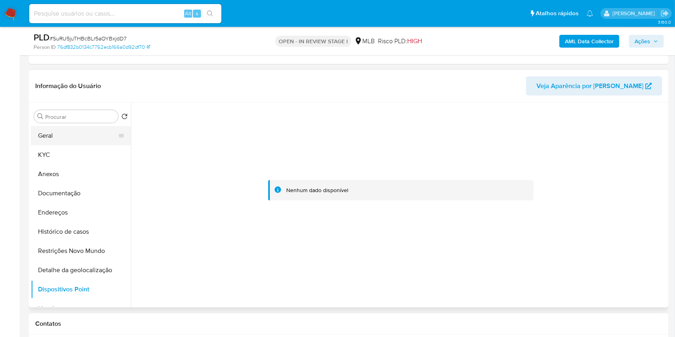
click at [68, 137] on button "Geral" at bounding box center [78, 135] width 94 height 19
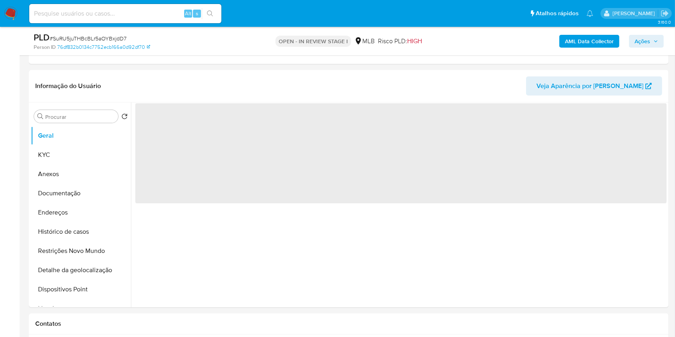
click at [658, 46] on button "Ações" at bounding box center [646, 41] width 35 height 13
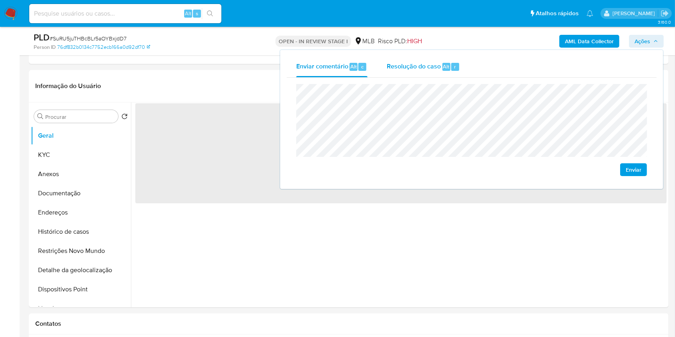
click at [424, 53] on div "Enviar comentário Alt c Resolução do caso Alt r Enviar" at bounding box center [471, 119] width 383 height 139
click at [422, 68] on span "Resolução do caso" at bounding box center [414, 66] width 54 height 9
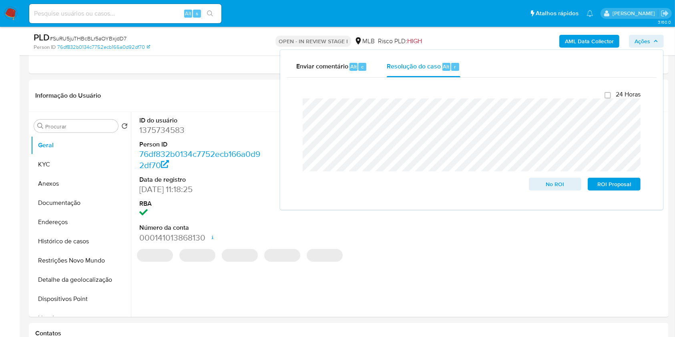
click at [464, 35] on div "AML Data Collector Ações Enviar comentário Alt c Resolução do caso Alt r Fecham…" at bounding box center [560, 41] width 208 height 19
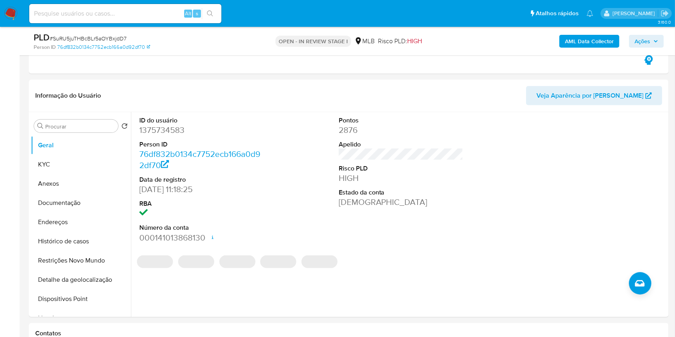
click at [598, 44] on b "AML Data Collector" at bounding box center [589, 41] width 49 height 13
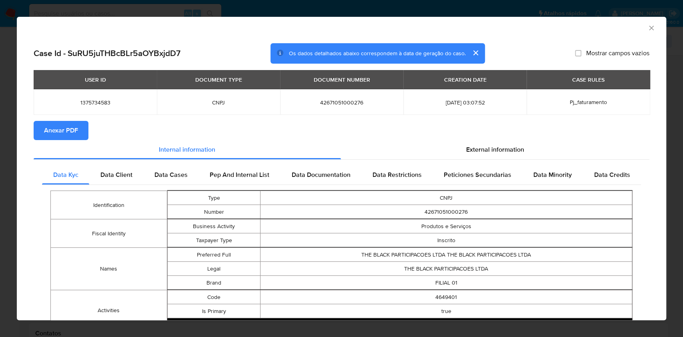
click at [66, 134] on span "Anexar PDF" at bounding box center [61, 131] width 34 height 18
click at [648, 30] on icon "Fechar a janela" at bounding box center [652, 28] width 8 height 8
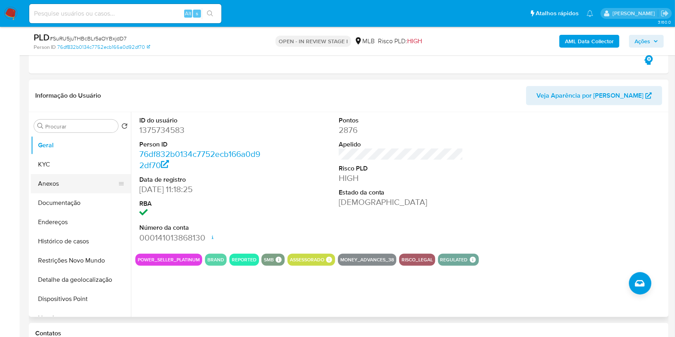
click at [59, 187] on button "Anexos" at bounding box center [78, 183] width 94 height 19
click at [59, 193] on button "Documentação" at bounding box center [81, 202] width 100 height 19
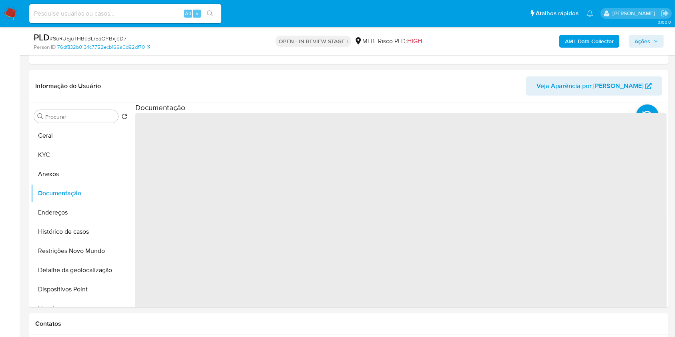
click at [656, 46] on span "Ações" at bounding box center [646, 41] width 24 height 11
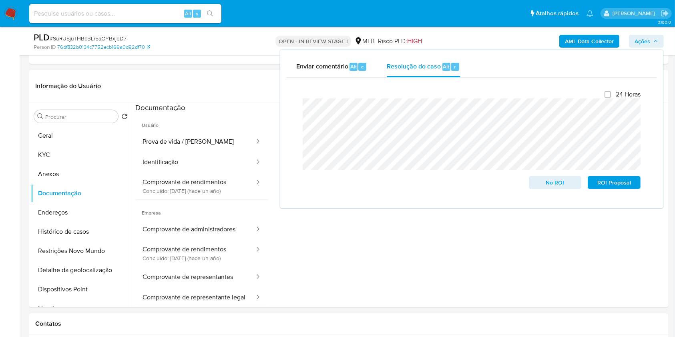
click at [656, 46] on span "Ações" at bounding box center [646, 41] width 24 height 11
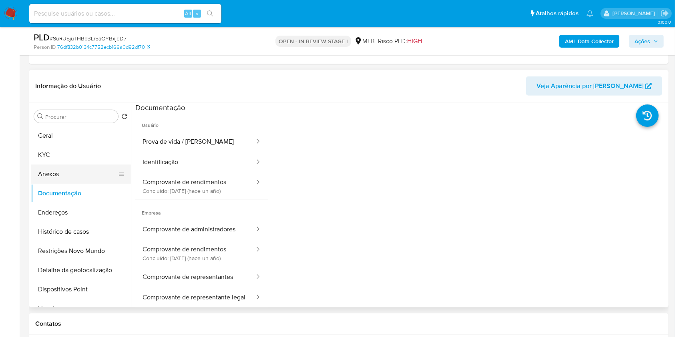
click at [50, 173] on button "Anexos" at bounding box center [78, 174] width 94 height 19
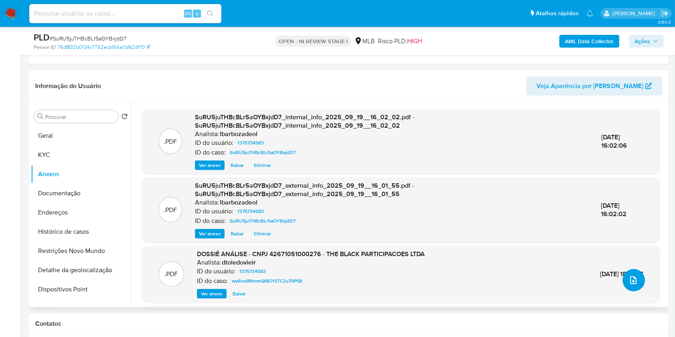
click at [629, 281] on icon "upload-file" at bounding box center [633, 280] width 10 height 10
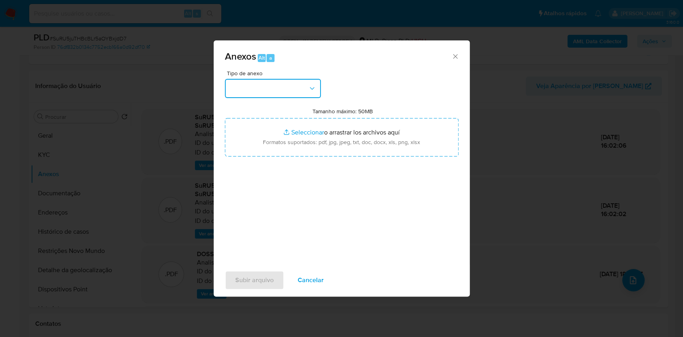
click at [298, 80] on button "button" at bounding box center [273, 88] width 96 height 19
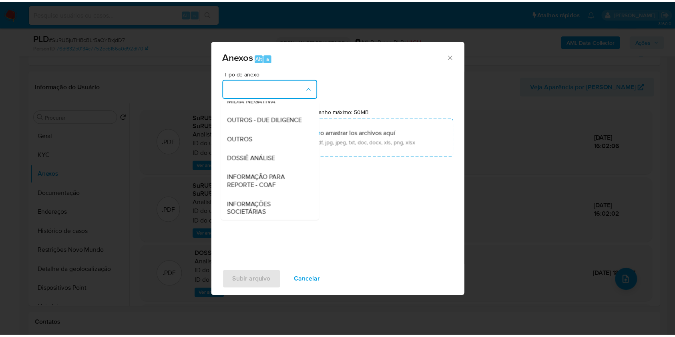
scroll to position [123, 0]
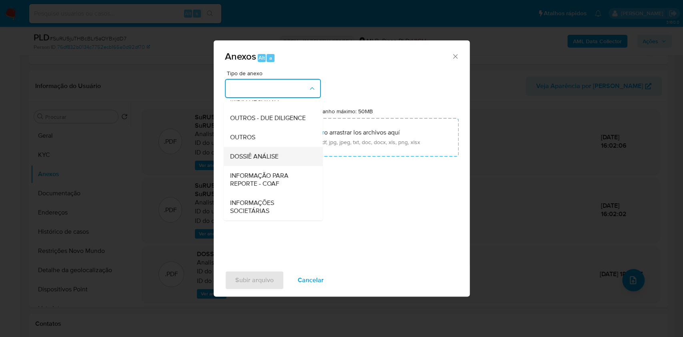
click at [268, 159] on span "DOSSIÊ ANÁLISE" at bounding box center [254, 157] width 48 height 8
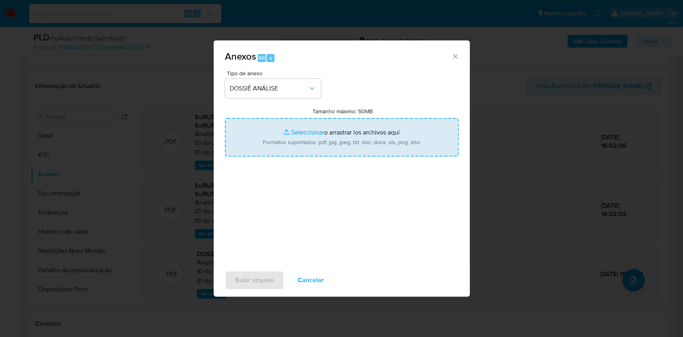
click at [290, 146] on input "Tamanho máximo: 50MB Seleccionar archivos" at bounding box center [342, 137] width 234 height 38
type input "C:\fakepath\Declinio - XXX - CNPJ 42671051000276 - THE BLACK PARTICIPACOES LTDA…"
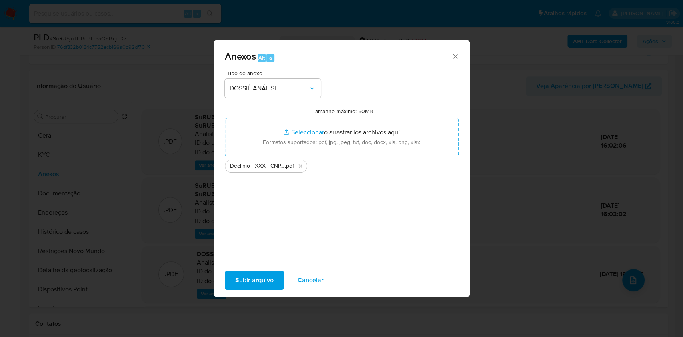
click at [254, 270] on div "Subir arquivo Cancelar" at bounding box center [342, 280] width 256 height 30
click at [252, 285] on span "Subir arquivo" at bounding box center [254, 280] width 38 height 18
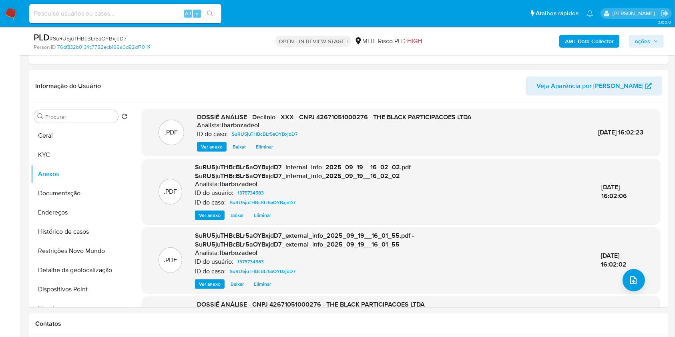
click at [648, 40] on span "Ações" at bounding box center [642, 41] width 16 height 13
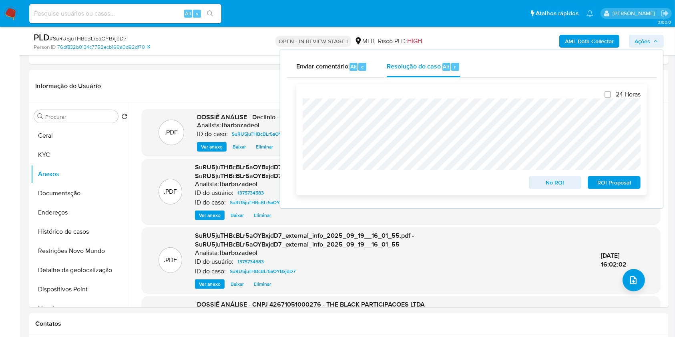
click at [537, 183] on span "No ROI" at bounding box center [555, 182] width 42 height 11
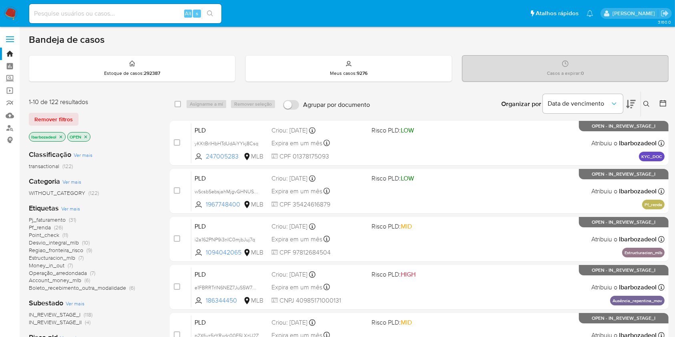
click at [60, 136] on icon "close-filter" at bounding box center [60, 137] width 5 height 5
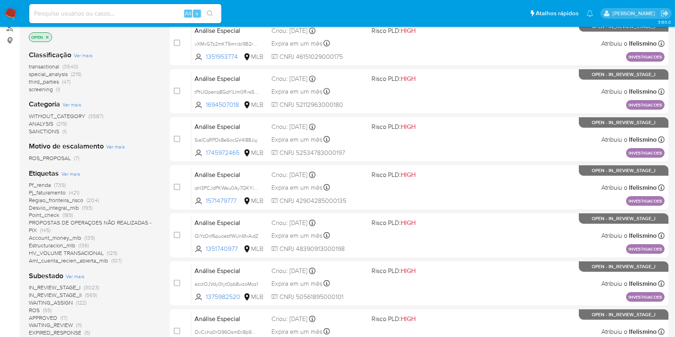
scroll to position [100, 0]
click at [93, 251] on span "HV_VOLUME TRANSACIONAL" at bounding box center [66, 253] width 75 height 8
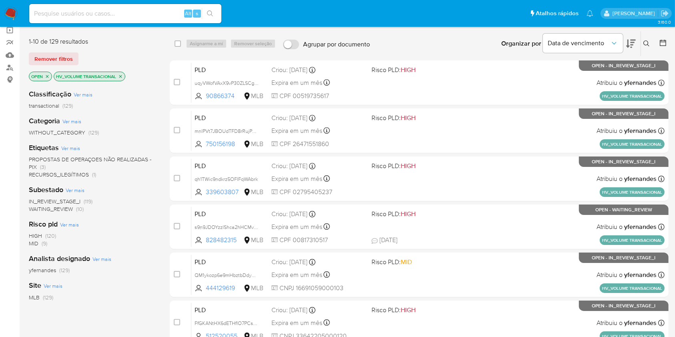
scroll to position [60, 0]
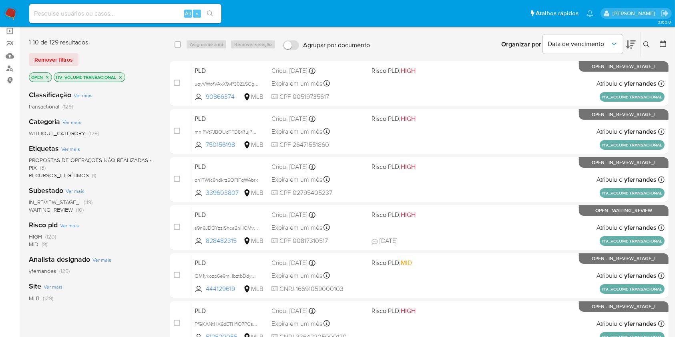
click at [98, 262] on span "Ver mais" at bounding box center [101, 259] width 19 height 7
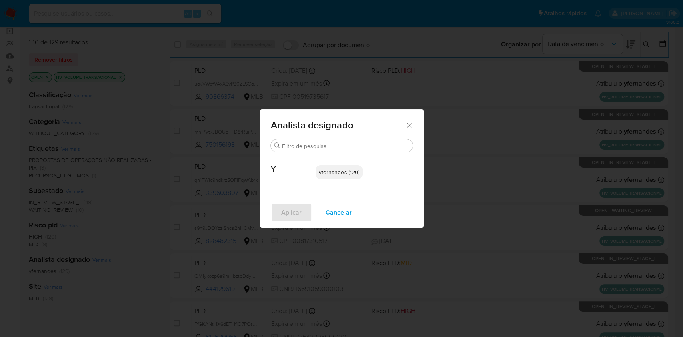
click at [331, 214] on span "Cancelar" at bounding box center [339, 213] width 26 height 18
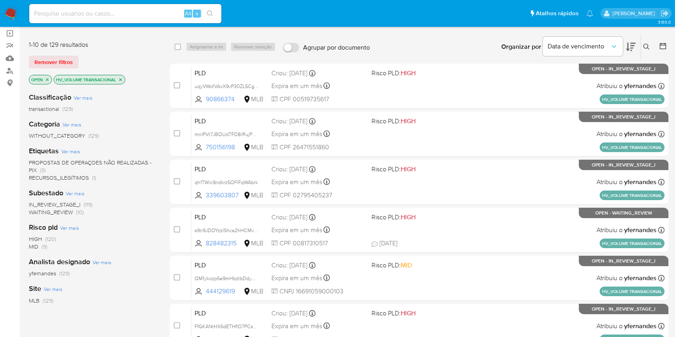
scroll to position [0, 0]
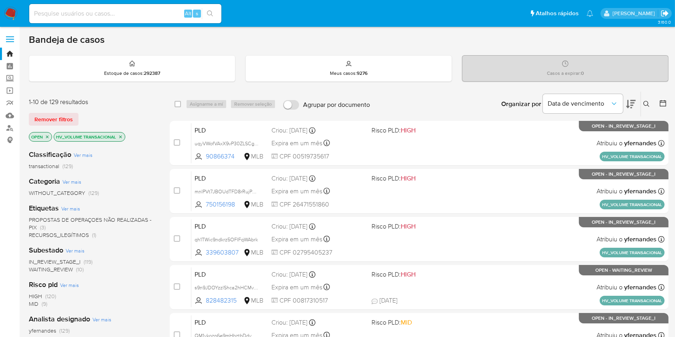
click at [668, 14] on icon "Sair" at bounding box center [664, 13] width 8 height 8
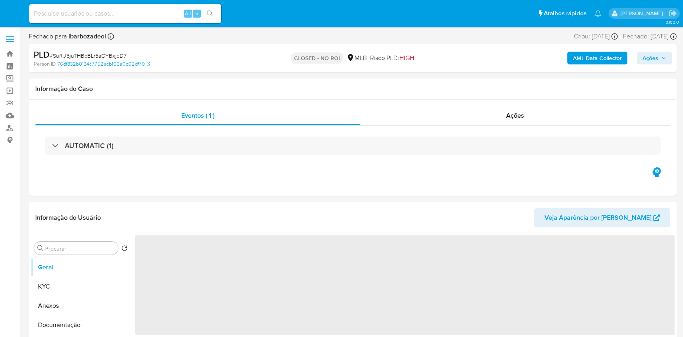
select select "10"
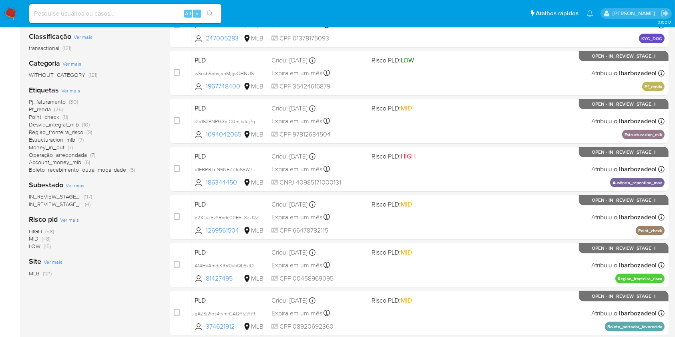
scroll to position [117, 0]
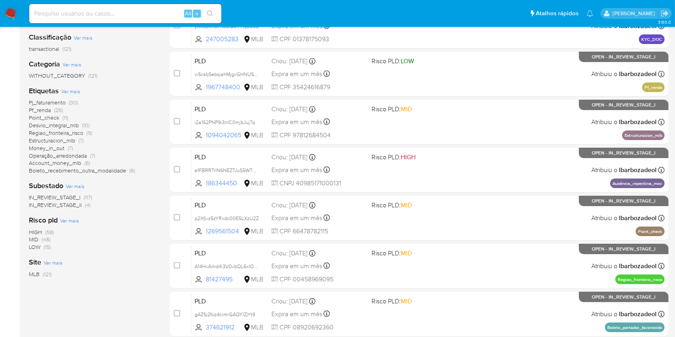
click at [49, 229] on span "(58)" at bounding box center [49, 232] width 9 height 8
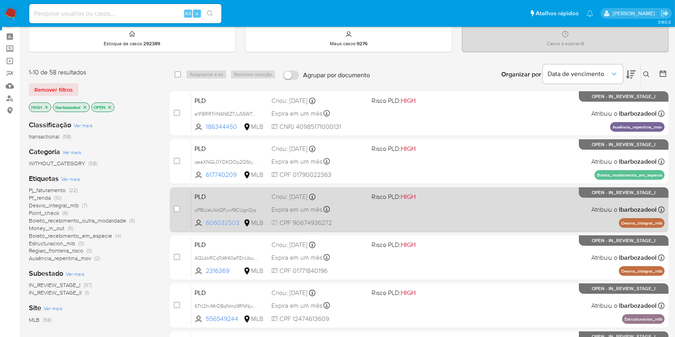
scroll to position [29, 0]
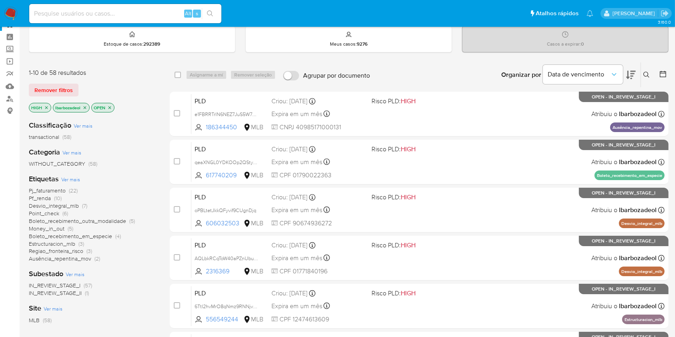
click at [59, 195] on span "(10)" at bounding box center [58, 198] width 8 height 8
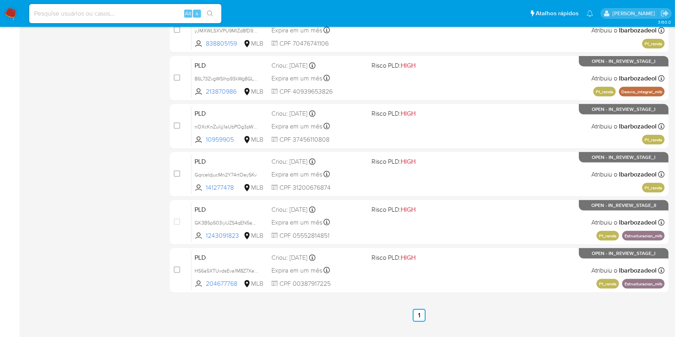
scroll to position [323, 0]
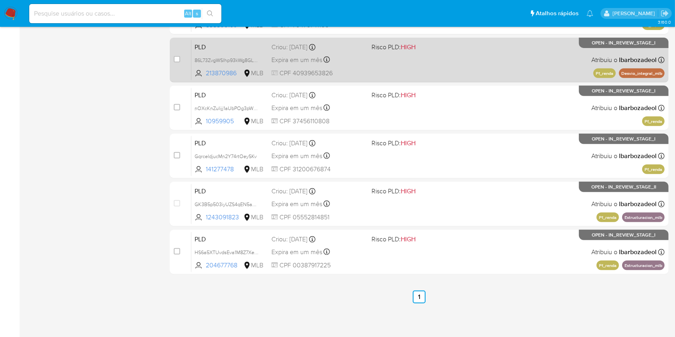
click at [462, 74] on div "PLD 86L73ZvgWSlhp93kWg8GLdRn 213870986 MLB Risco PLD: HIGH Criou: [DATE] Criou:…" at bounding box center [427, 60] width 473 height 40
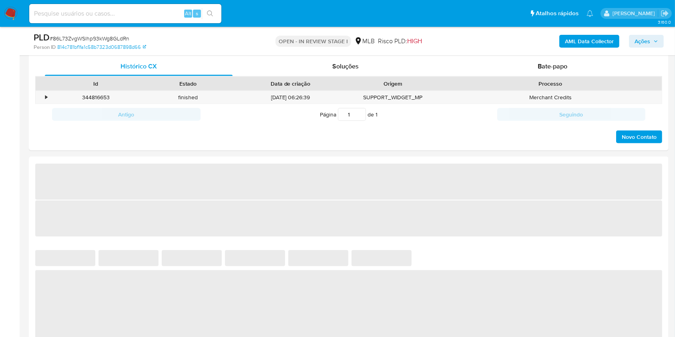
select select "10"
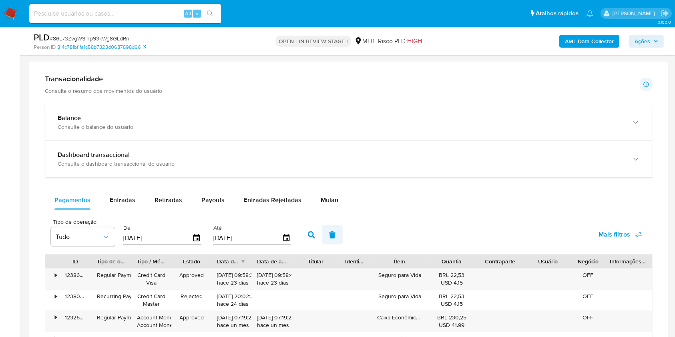
scroll to position [526, 0]
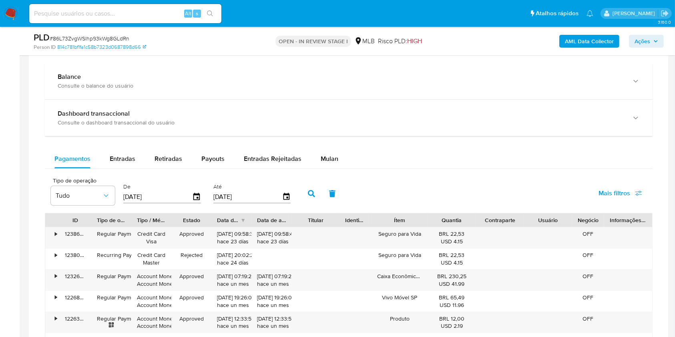
drag, startPoint x: 327, startPoint y: 161, endPoint x: 307, endPoint y: 171, distance: 22.4
click at [328, 161] on span "Mulan" at bounding box center [330, 158] width 18 height 9
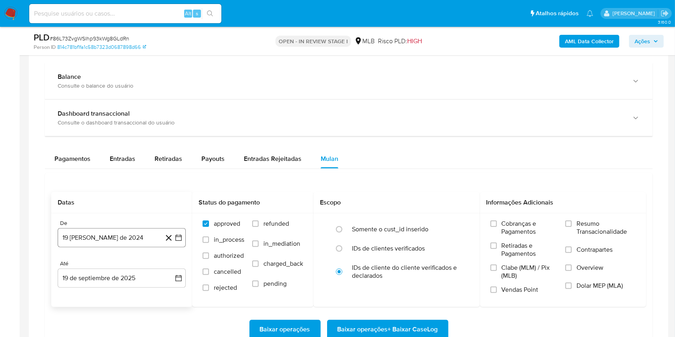
click at [110, 235] on button "19 [PERSON_NAME] de 2024" at bounding box center [122, 237] width 128 height 19
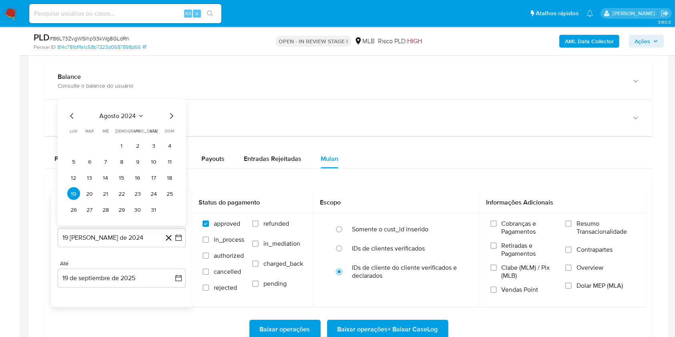
click at [115, 117] on span "agosto 2024" at bounding box center [118, 116] width 36 height 8
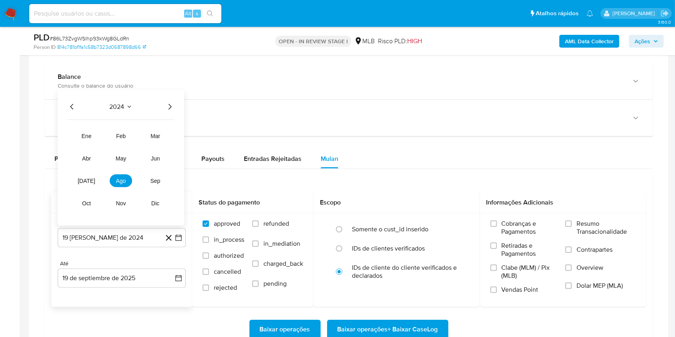
click at [171, 103] on icon "Año siguiente" at bounding box center [170, 107] width 10 height 10
click at [116, 181] on span "ago" at bounding box center [121, 181] width 10 height 6
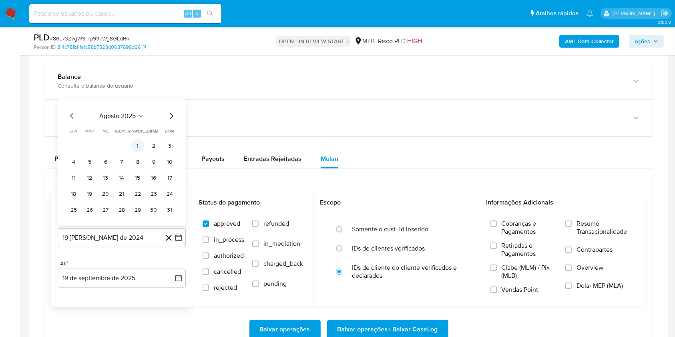
click at [141, 142] on button "1" at bounding box center [137, 145] width 13 height 13
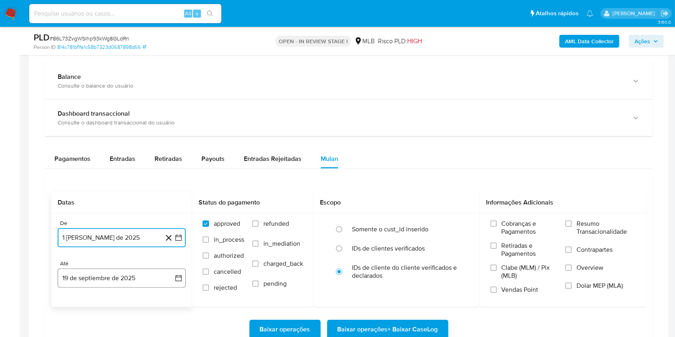
click at [110, 279] on button "19 de septiembre de 2025" at bounding box center [122, 278] width 128 height 19
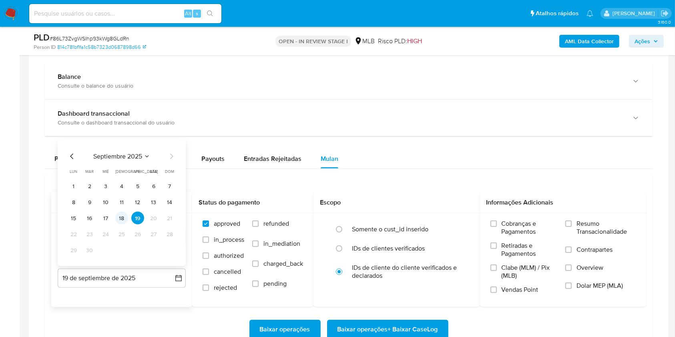
click at [121, 218] on button "18" at bounding box center [121, 218] width 13 height 13
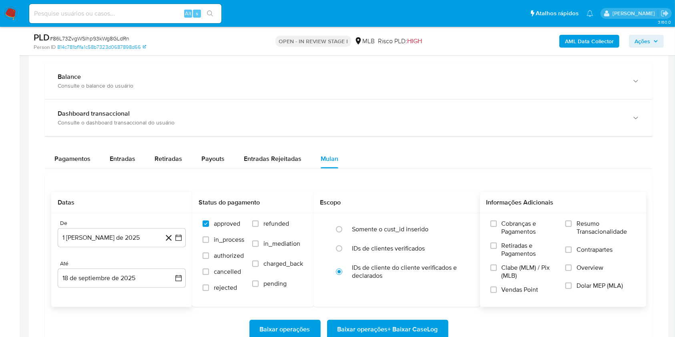
click at [582, 225] on span "Resumo Transacionalidade" at bounding box center [605, 228] width 59 height 16
click at [572, 225] on input "Resumo Transacionalidade" at bounding box center [568, 224] width 6 height 6
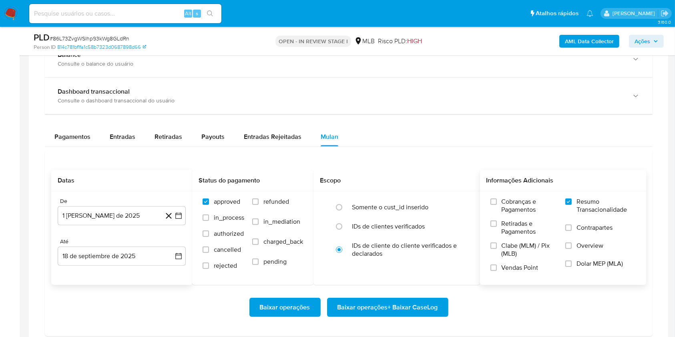
scroll to position [548, 0]
click at [408, 303] on span "Baixar operações + Baixar CaseLog" at bounding box center [387, 307] width 100 height 18
click at [374, 160] on div "Datas De 1 de agosto de 2025 1-08-2025 Até 18 de septiembre de 2025 18-09-2025 …" at bounding box center [349, 266] width 608 height 231
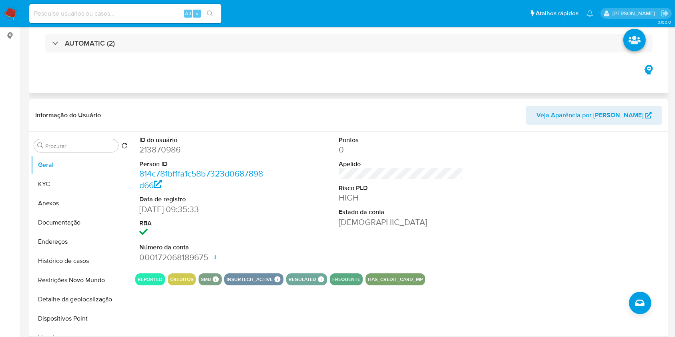
scroll to position [0, 0]
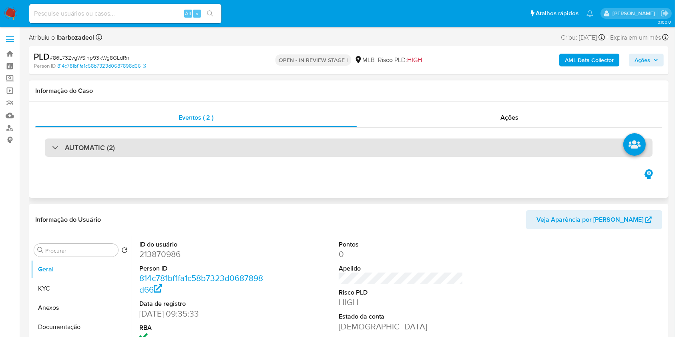
click at [381, 139] on div "AUTOMATIC (2)" at bounding box center [349, 148] width 608 height 18
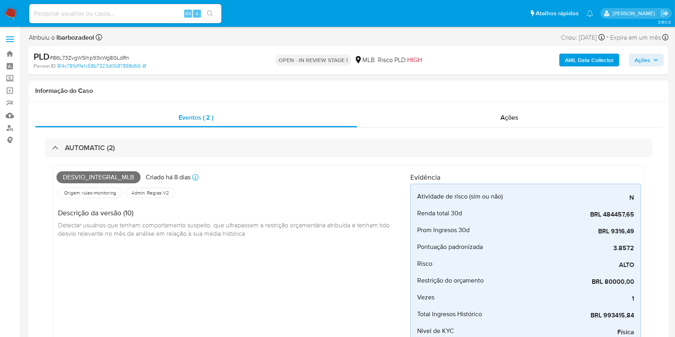
click at [109, 171] on div "Desvio_integral_mlb Criado há 8 dias Criado: 12/09/2025 00:22:45" at bounding box center [233, 178] width 354 height 18
click at [109, 178] on span "Desvio_integral_mlb" at bounding box center [98, 177] width 84 height 12
copy span "Desvio_integral_mlb"
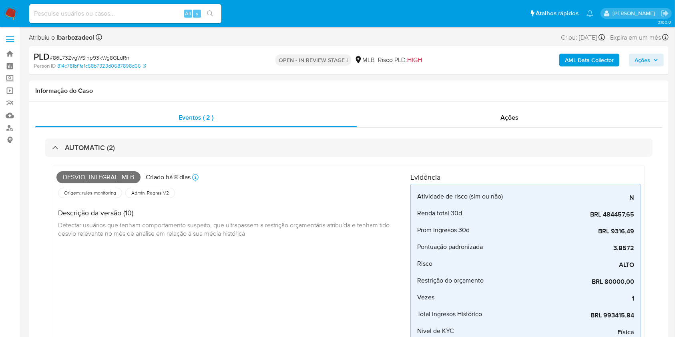
click at [665, 58] on div "PLD # 86L73ZvgWSlhp93kWg8GLdRn Person ID 814c781bf1fa1c58b7323d0687898d66 OPEN …" at bounding box center [349, 60] width 640 height 28
click at [644, 59] on span "Ações" at bounding box center [642, 60] width 16 height 13
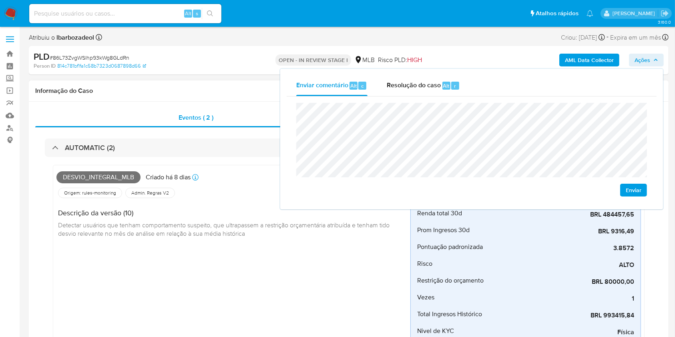
click at [235, 247] on div "Desvio_integral_mlb Criado há 8 dias Criado: 12/09/2025 00:22:45 Origem: rules-…" at bounding box center [233, 273] width 354 height 209
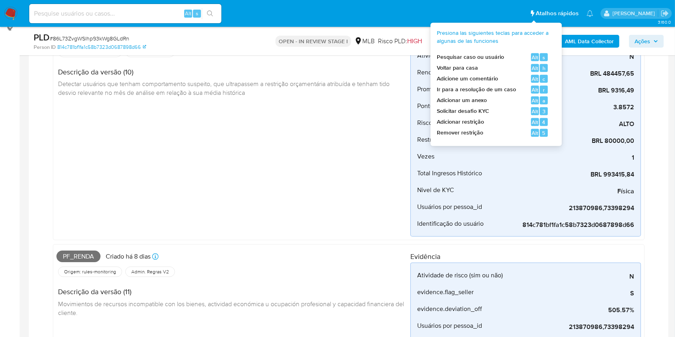
scroll to position [114, 0]
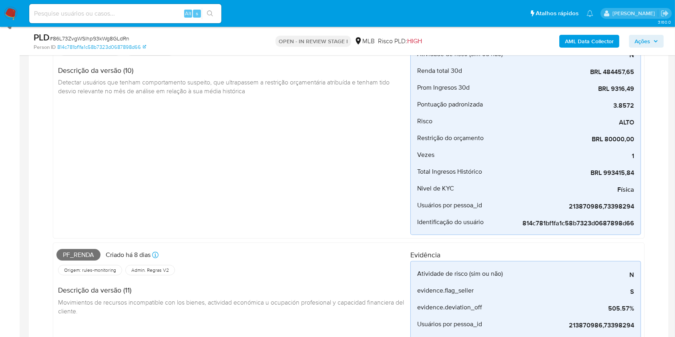
click at [76, 255] on span "Pf_renda" at bounding box center [78, 255] width 44 height 12
copy span "Pf_renda"
click at [653, 41] on icon "button" at bounding box center [655, 41] width 5 height 5
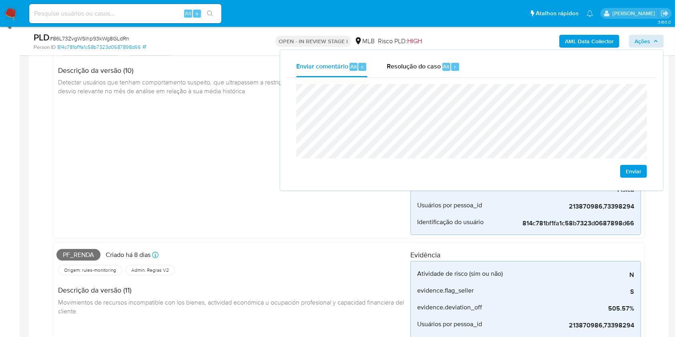
click at [238, 166] on div "Desvio_integral_mlb Criado há 8 dias Criado: 12/09/2025 00:22:45 Origem: rules-…" at bounding box center [233, 130] width 354 height 209
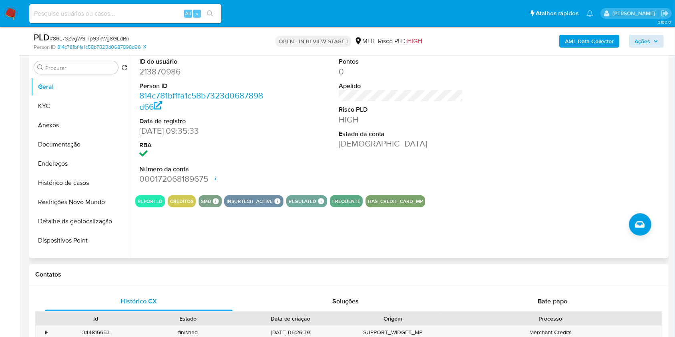
scroll to position [673, 0]
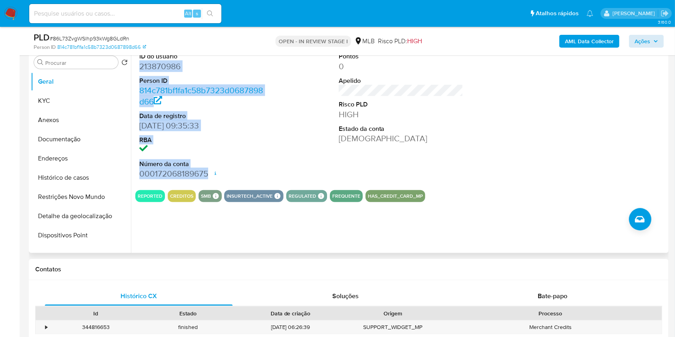
drag, startPoint x: 139, startPoint y: 67, endPoint x: 208, endPoint y: 172, distance: 125.8
click at [208, 172] on div "ID do usuário 213870986 Person ID 814c781bf1fa1c58b7323d0687898d66 Data de regi…" at bounding box center [201, 115] width 133 height 135
copy dl "213870986 Person ID 814c781bf1fa1c58b7323d0687898d66 Data de registro 29/11/201…"
click at [637, 37] on span "Ações" at bounding box center [642, 41] width 16 height 13
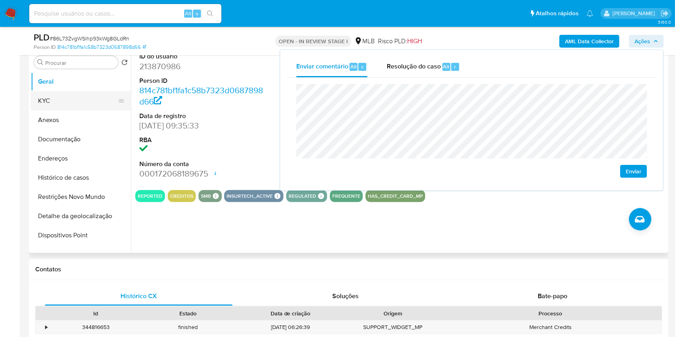
click at [69, 93] on button "KYC" at bounding box center [78, 100] width 94 height 19
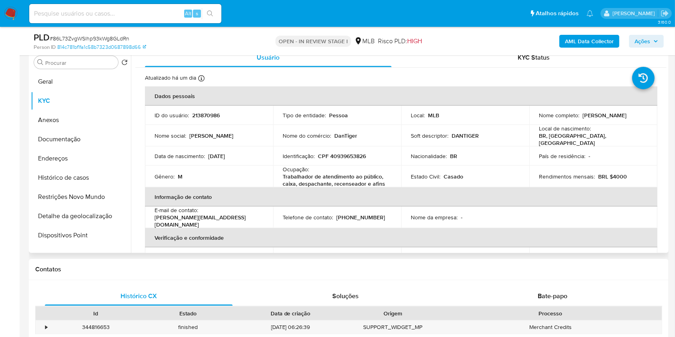
click at [340, 153] on p "CPF 40939653826" at bounding box center [342, 156] width 48 height 7
copy p "40939653826"
click at [634, 42] on button "Ações" at bounding box center [646, 41] width 35 height 13
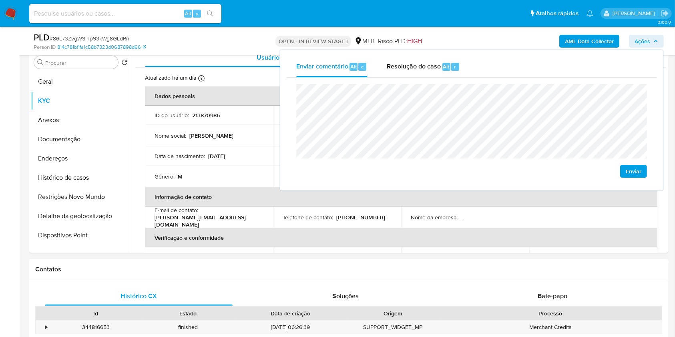
click at [636, 277] on div "Contatos" at bounding box center [349, 269] width 640 height 21
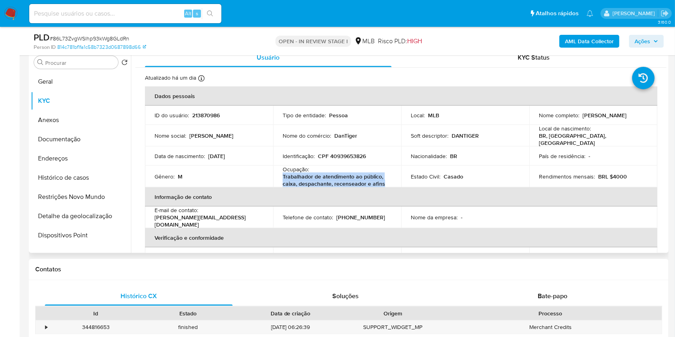
drag, startPoint x: 291, startPoint y: 175, endPoint x: 385, endPoint y: 181, distance: 94.3
click at [385, 181] on p "Trabalhador de atendimento ao público, caixa, despachante, recenseador e afins" at bounding box center [336, 180] width 106 height 14
copy p "Trabalhador de atendimento ao público, caixa, despachante, recenseador e afins"
click at [648, 40] on span "Ações" at bounding box center [642, 41] width 16 height 13
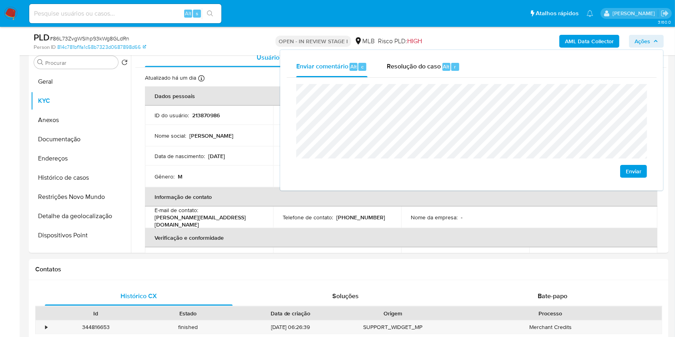
click at [0, 0] on lt-span "Guarulhos" at bounding box center [0, 0] width 0 height 0
click at [0, 0] on lt-span "econômica" at bounding box center [0, 0] width 0 height 0
click at [630, 266] on h1 "Contatos" at bounding box center [348, 269] width 627 height 8
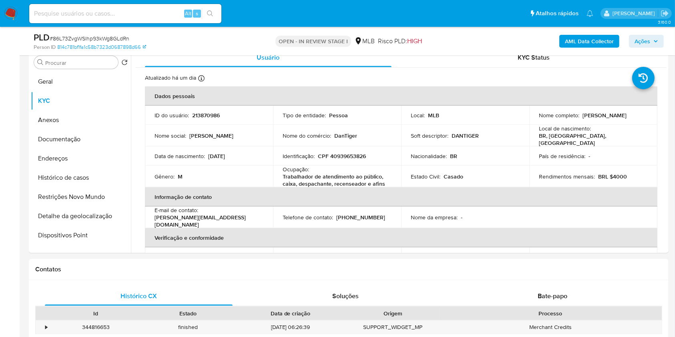
click at [647, 40] on span "Ações" at bounding box center [642, 41] width 16 height 13
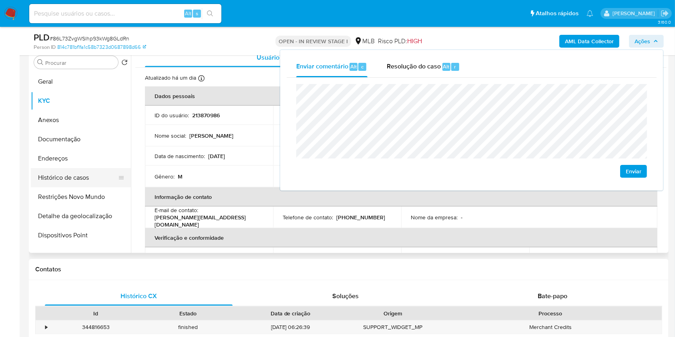
drag, startPoint x: 88, startPoint y: 162, endPoint x: 93, endPoint y: 162, distance: 4.4
click at [88, 162] on button "Endereços" at bounding box center [81, 158] width 100 height 19
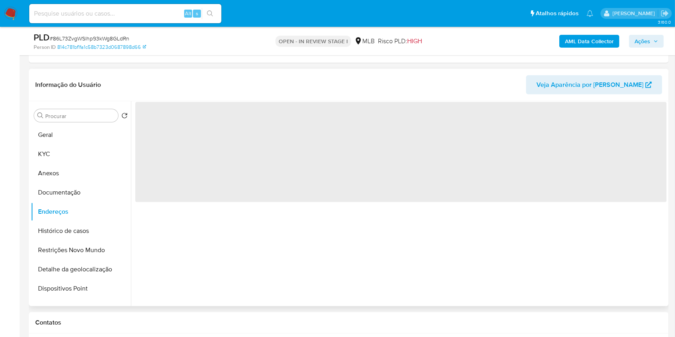
scroll to position [611, 0]
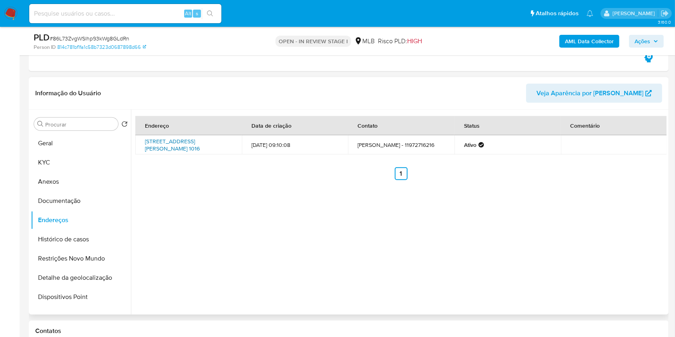
click at [193, 147] on link "Avenida Moita Bonita 1016, Guarulhos, São Paulo, 07270395, Brasil 1016" at bounding box center [172, 144] width 55 height 15
drag, startPoint x: 75, startPoint y: 199, endPoint x: 215, endPoint y: 259, distance: 152.2
click at [74, 199] on button "Documentação" at bounding box center [81, 200] width 100 height 19
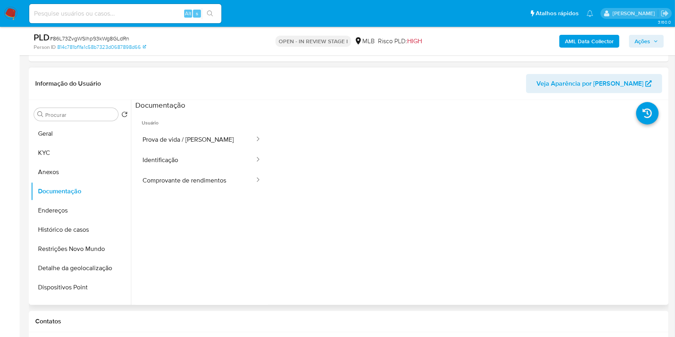
click at [637, 191] on div at bounding box center [467, 238] width 398 height 256
click at [232, 144] on button "Prova de vida / Selfie" at bounding box center [195, 139] width 120 height 20
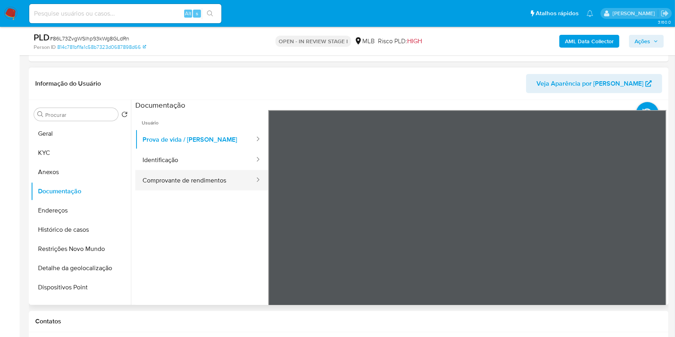
click at [186, 170] on button "Comprovante de rendimentos" at bounding box center [195, 180] width 120 height 20
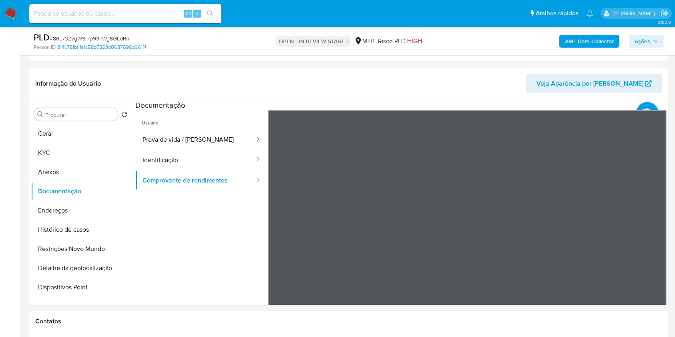
click at [497, 337] on html "Pausado Ver notificaciones Alt s Atalhos rápidos Presiona las siguientes teclas…" at bounding box center [337, 311] width 675 height 1844
click at [84, 150] on button "KYC" at bounding box center [78, 152] width 94 height 19
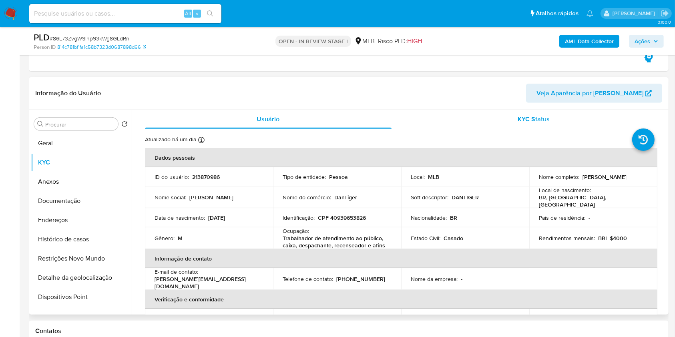
click at [495, 121] on div "KYC Status" at bounding box center [534, 119] width 247 height 19
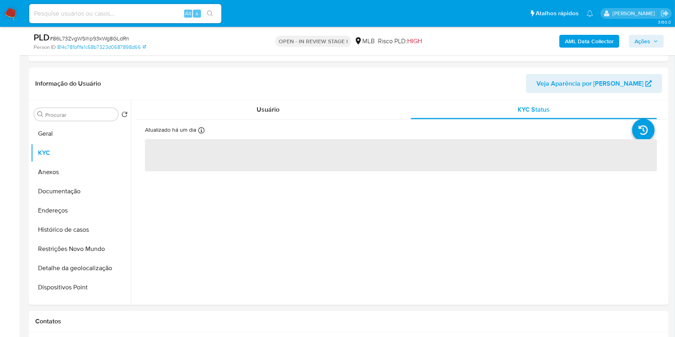
click at [639, 40] on span "Ações" at bounding box center [642, 41] width 16 height 13
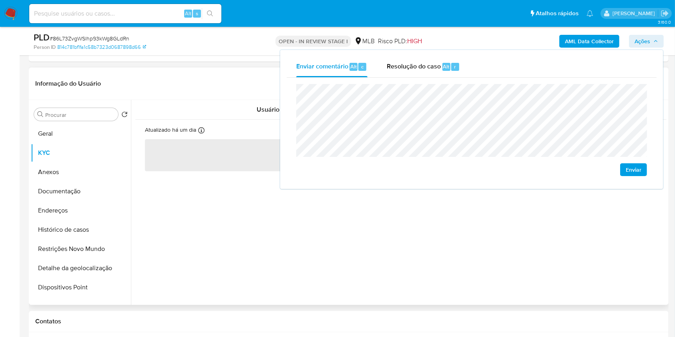
click at [223, 91] on header "Informação do Usuário Veja Aparência por Pessoa" at bounding box center [348, 83] width 627 height 19
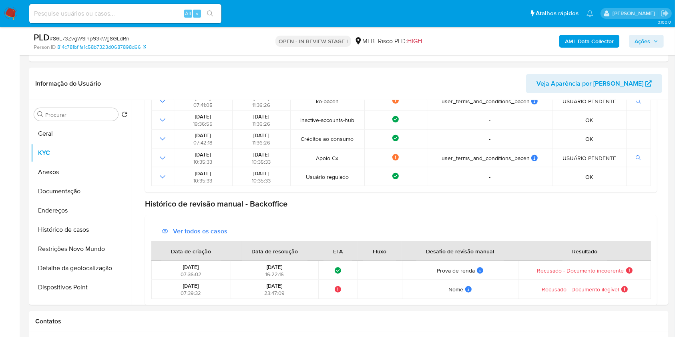
scroll to position [249, 0]
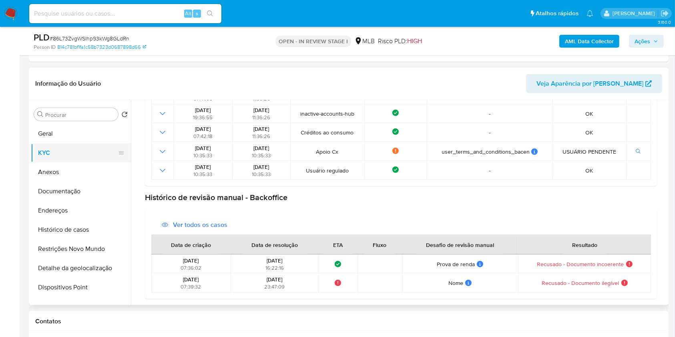
click at [58, 158] on button "KYC" at bounding box center [78, 152] width 94 height 19
click at [71, 135] on button "Geral" at bounding box center [78, 133] width 94 height 19
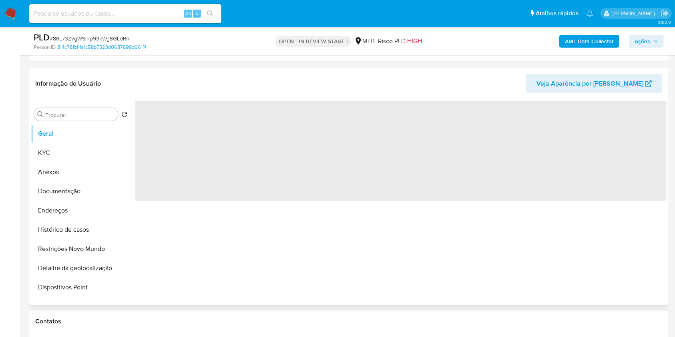
scroll to position [0, 0]
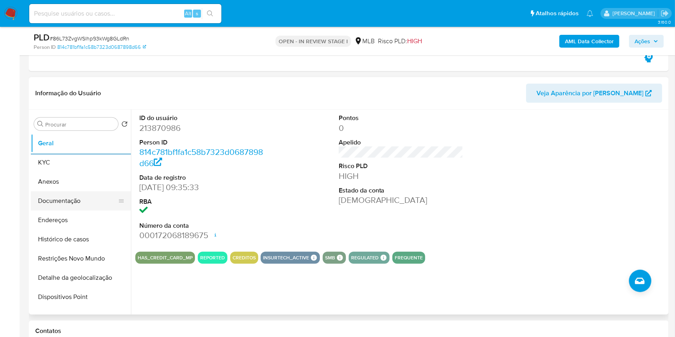
click at [84, 197] on button "Documentação" at bounding box center [78, 200] width 94 height 19
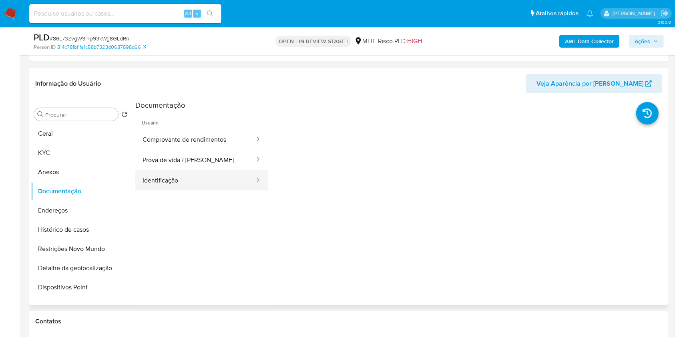
click at [195, 183] on button "Identificação" at bounding box center [195, 180] width 120 height 20
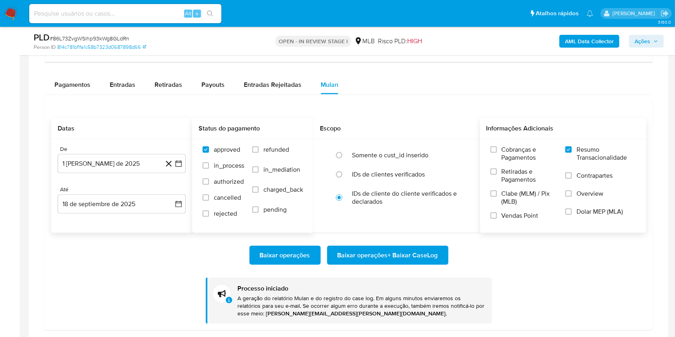
scroll to position [1095, 0]
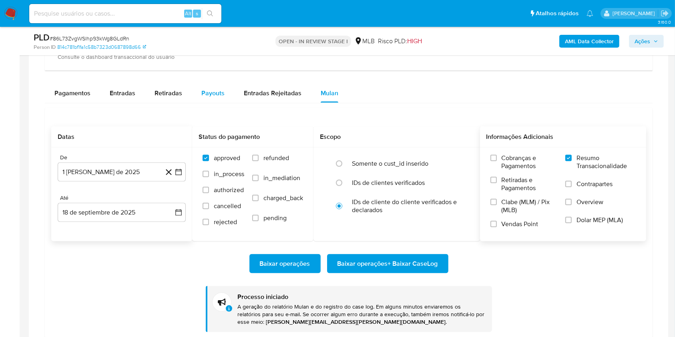
click at [210, 101] on div "Payouts" at bounding box center [212, 93] width 23 height 19
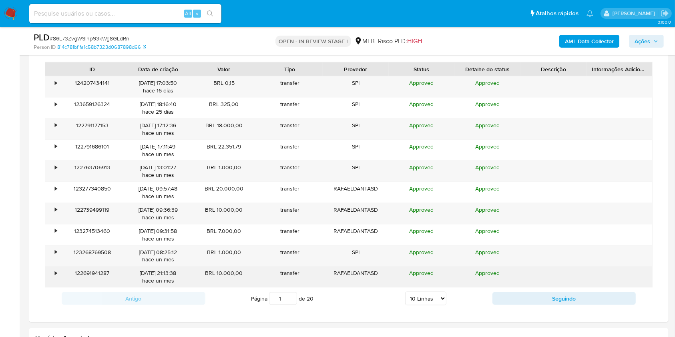
scroll to position [1181, 0]
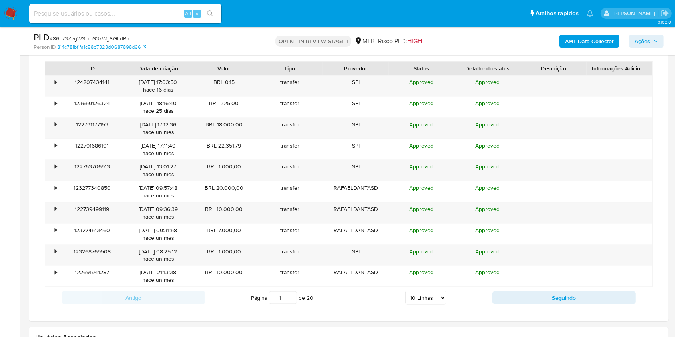
drag, startPoint x: 414, startPoint y: 298, endPoint x: 417, endPoint y: 295, distance: 4.6
click at [414, 298] on select "5 Linhas 10 Linhas 20 Linhas 25 Linhas 50 Linhas 100 Linhas" at bounding box center [425, 298] width 41 height 14
select select "100"
click at [405, 291] on select "5 Linhas 10 Linhas 20 Linhas 25 Linhas 50 Linhas 100 Linhas" at bounding box center [425, 298] width 41 height 14
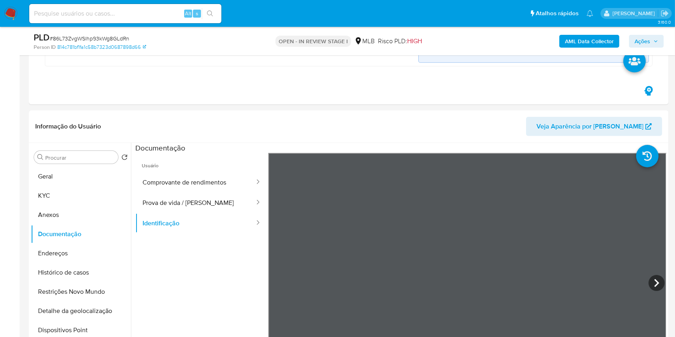
scroll to position [414, 0]
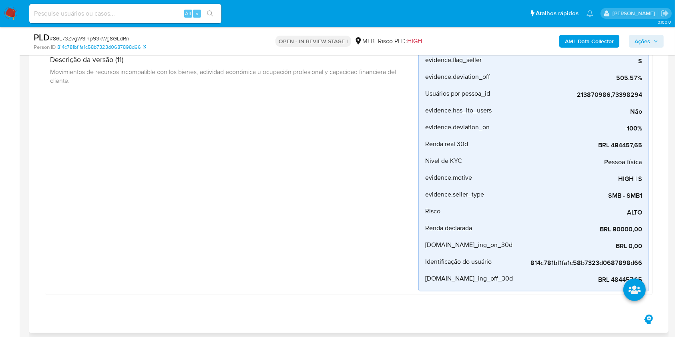
drag, startPoint x: 108, startPoint y: 212, endPoint x: 44, endPoint y: 239, distance: 69.7
click at [44, 239] on div "AUTOMATIC (2) Desvio_integral_mlb Criado há 8 dias Criado: 12/09/2025 00:22:45 …" at bounding box center [348, 36] width 627 height 554
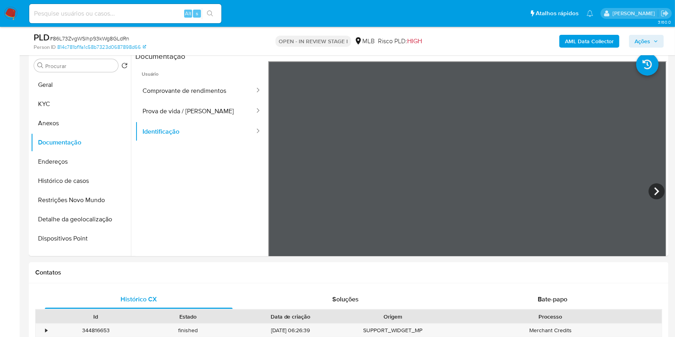
scroll to position [623, 0]
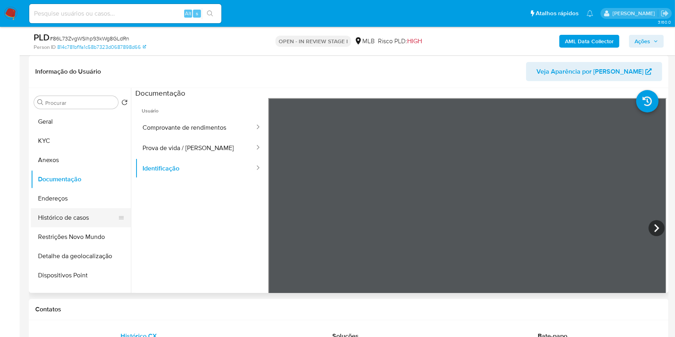
click at [80, 219] on button "Histórico de casos" at bounding box center [78, 217] width 94 height 19
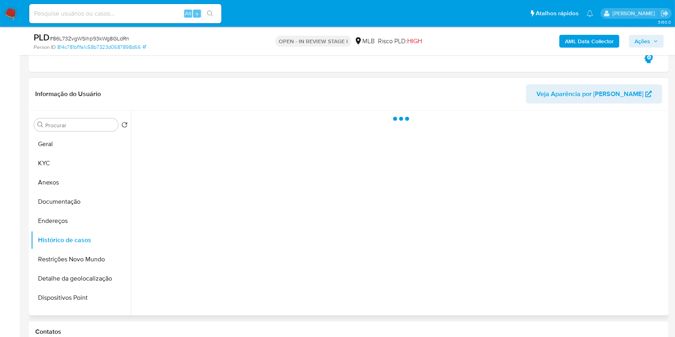
scroll to position [600, 0]
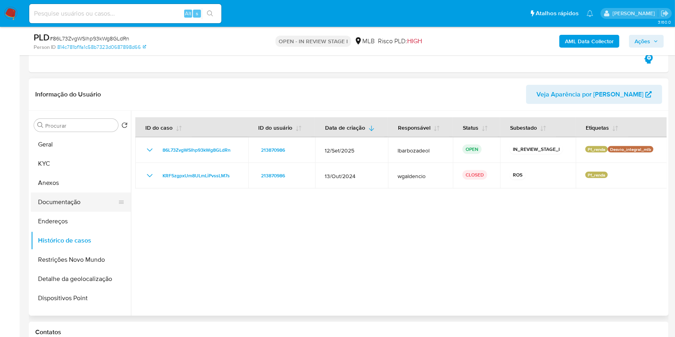
click at [90, 204] on button "Documentação" at bounding box center [78, 202] width 94 height 19
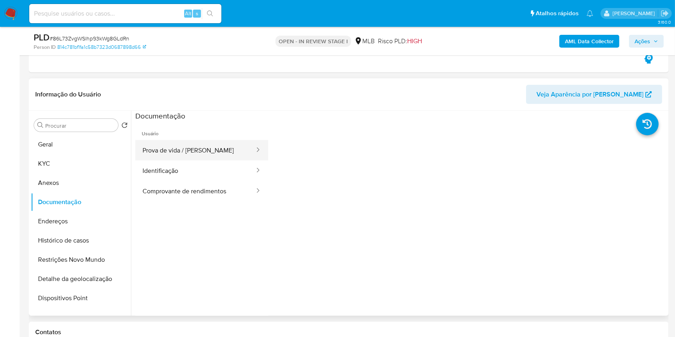
click at [215, 151] on button "Prova de vida / Selfie" at bounding box center [195, 150] width 120 height 20
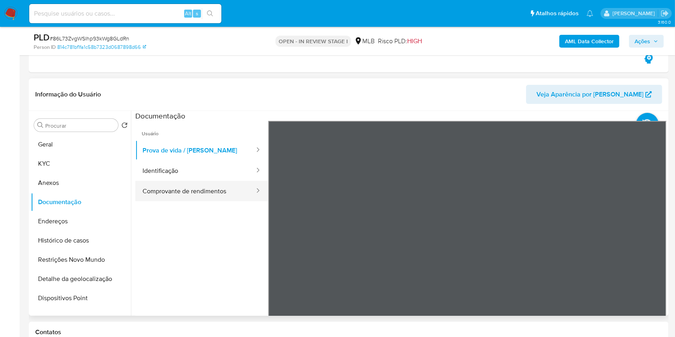
click at [224, 191] on button "Comprovante de rendimentos" at bounding box center [195, 191] width 120 height 20
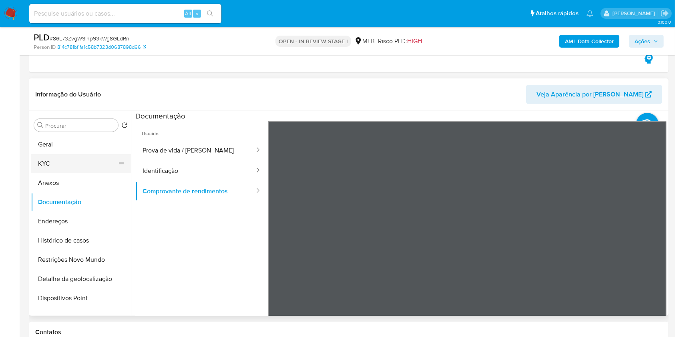
click at [74, 161] on button "KYC" at bounding box center [78, 163] width 94 height 19
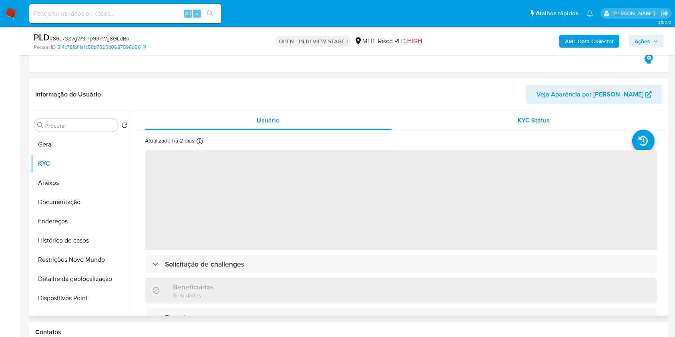
click at [490, 120] on div "KYC Status" at bounding box center [534, 120] width 247 height 19
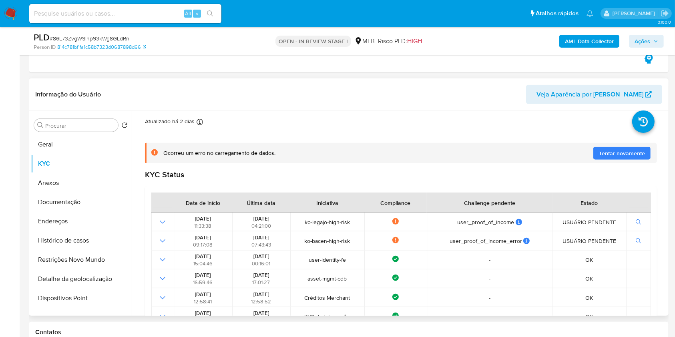
scroll to position [249, 0]
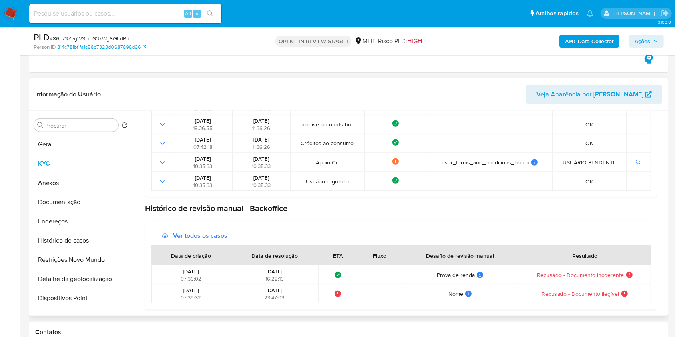
click at [539, 273] on span "Recusado - Documento incoerente" at bounding box center [580, 274] width 87 height 7
click at [91, 145] on button "Geral" at bounding box center [78, 144] width 94 height 19
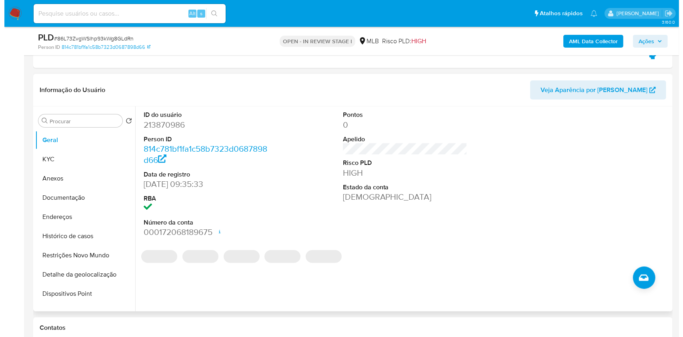
scroll to position [616, 0]
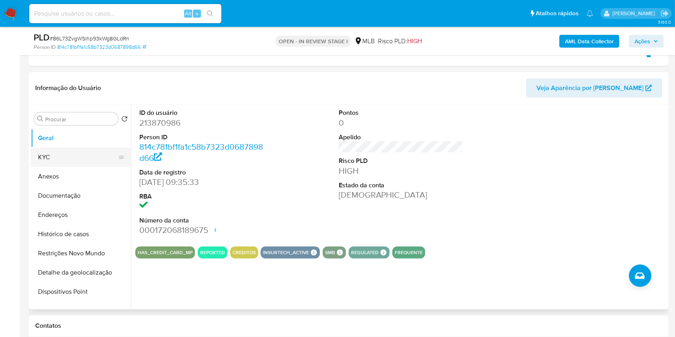
click at [96, 158] on button "KYC" at bounding box center [78, 157] width 94 height 19
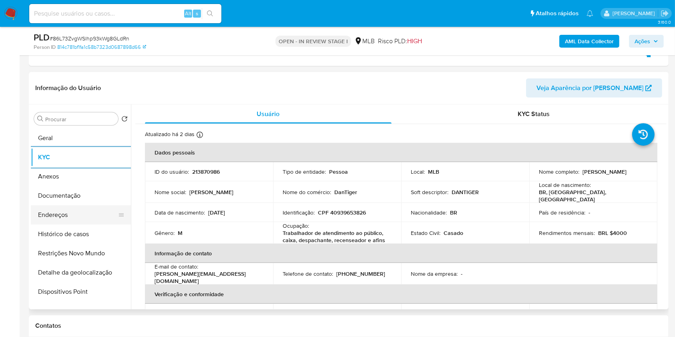
click at [65, 218] on button "Endereços" at bounding box center [78, 214] width 94 height 19
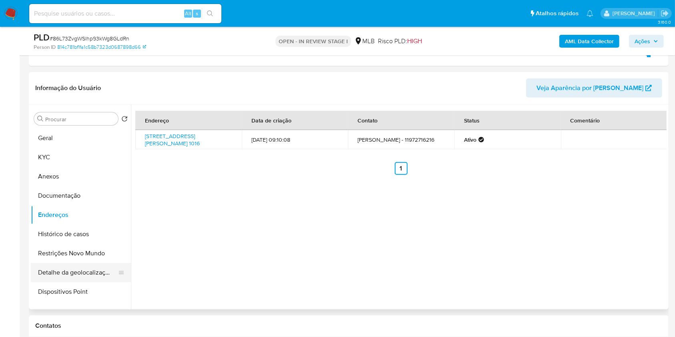
click at [70, 277] on button "Detalhe da geolocalização" at bounding box center [78, 272] width 94 height 19
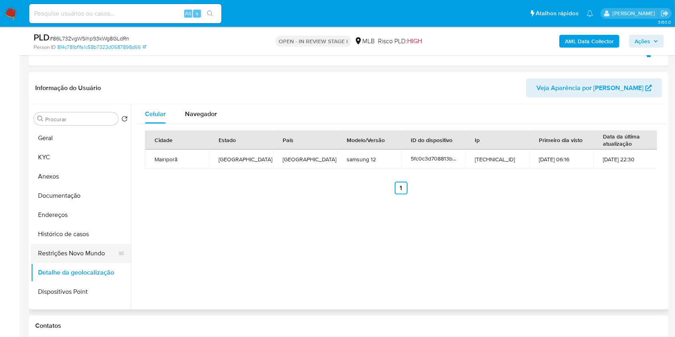
click at [75, 251] on button "Restrições Novo Mundo" at bounding box center [78, 253] width 94 height 19
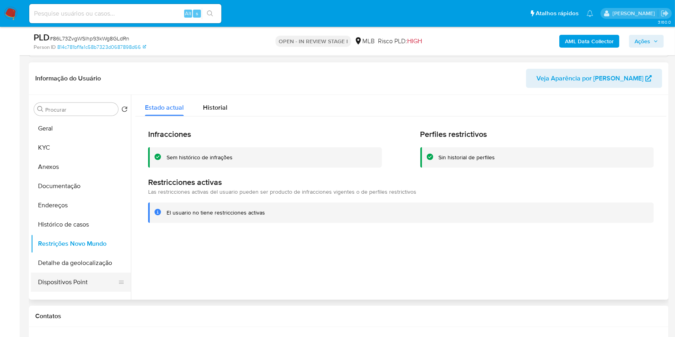
click at [91, 277] on button "Dispositivos Point" at bounding box center [78, 282] width 94 height 19
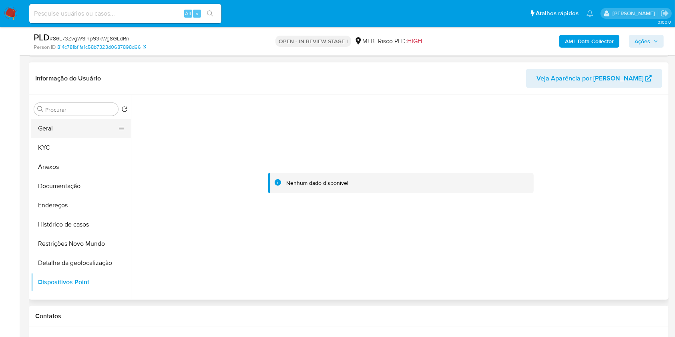
click at [90, 120] on button "Geral" at bounding box center [78, 128] width 94 height 19
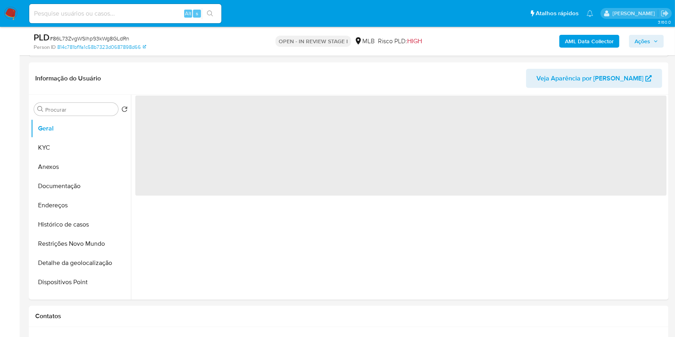
click at [631, 46] on button "Ações" at bounding box center [646, 41] width 35 height 13
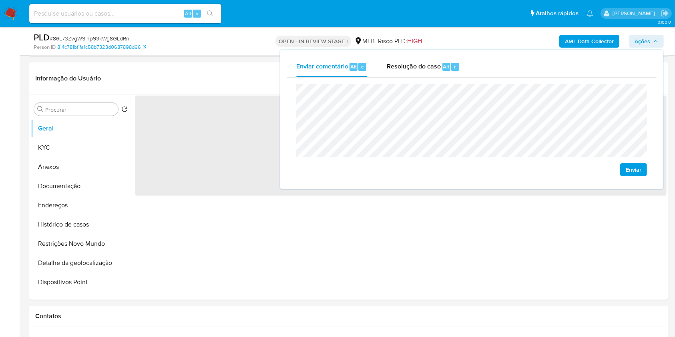
click at [638, 41] on span "Ações" at bounding box center [642, 41] width 16 height 13
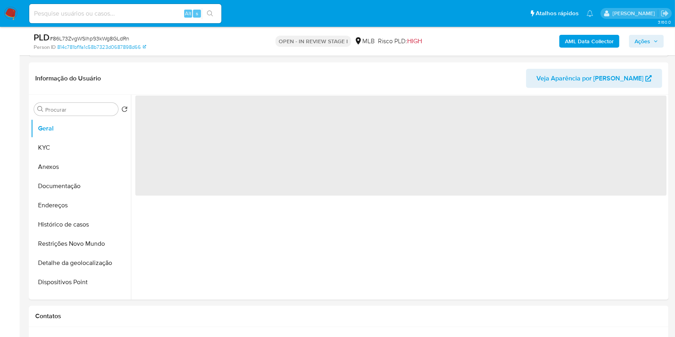
click at [636, 42] on span "Ações" at bounding box center [642, 41] width 16 height 13
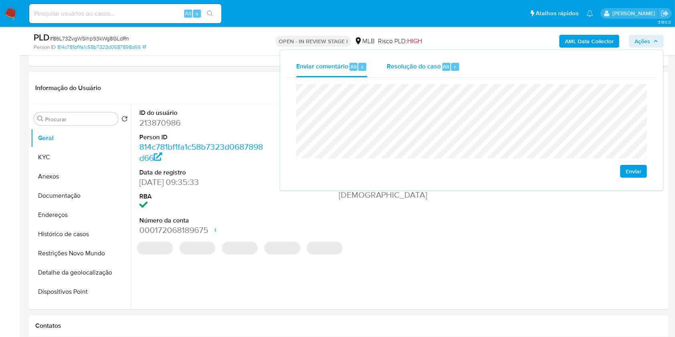
click at [410, 63] on span "Resolução do caso" at bounding box center [414, 66] width 54 height 9
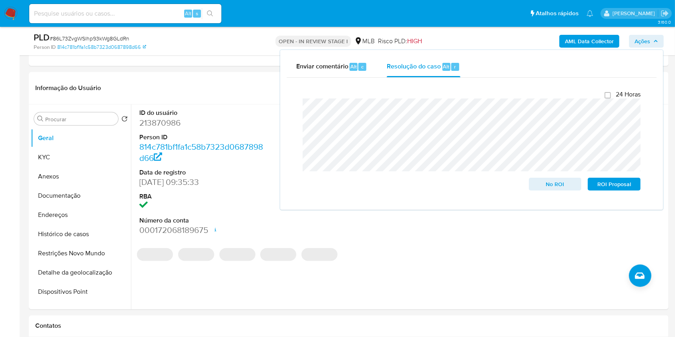
click at [480, 41] on div "AML Data Collector Ações Enviar comentário Alt c Resolução do caso Alt r Fecham…" at bounding box center [560, 41] width 208 height 19
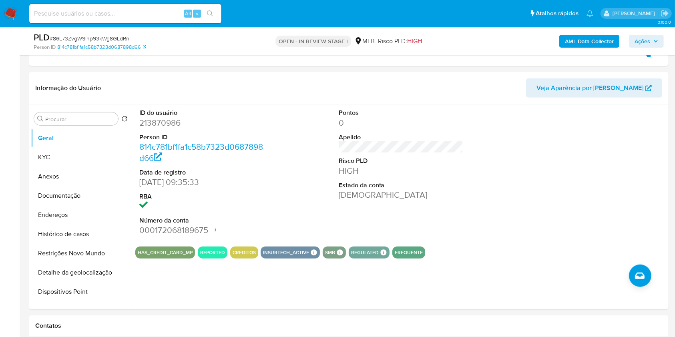
click at [582, 41] on b "AML Data Collector" at bounding box center [589, 41] width 49 height 13
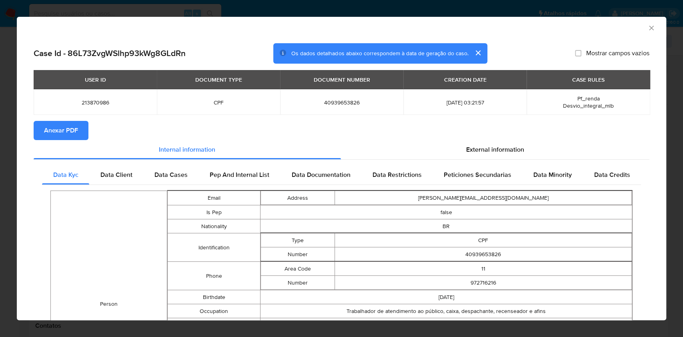
click at [69, 130] on span "Anexar PDF" at bounding box center [61, 131] width 34 height 18
click at [648, 27] on icon "Fechar a janela" at bounding box center [652, 28] width 8 height 8
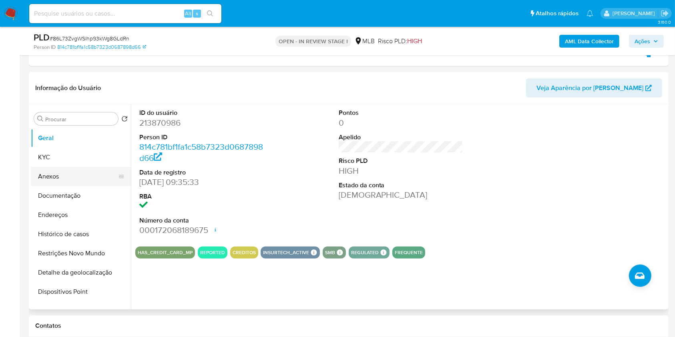
click at [54, 176] on button "Anexos" at bounding box center [78, 176] width 94 height 19
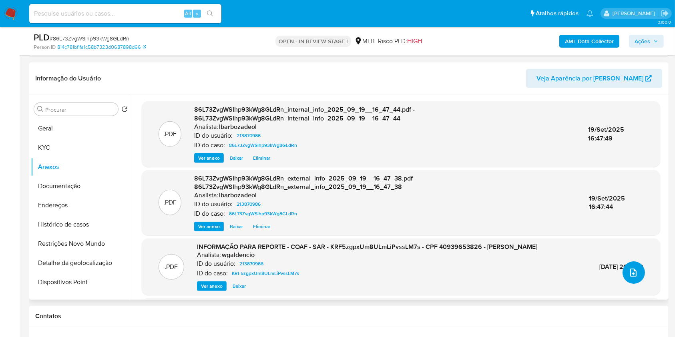
click at [634, 277] on button "upload-file" at bounding box center [633, 272] width 22 height 22
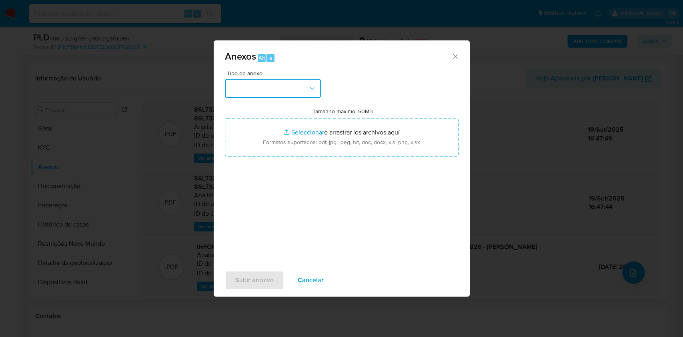
click at [304, 96] on button "button" at bounding box center [273, 88] width 96 height 19
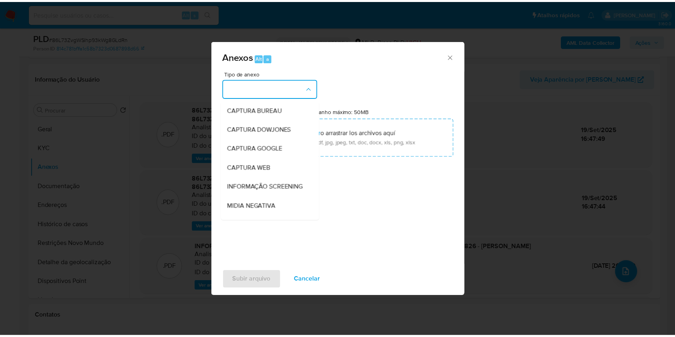
scroll to position [123, 0]
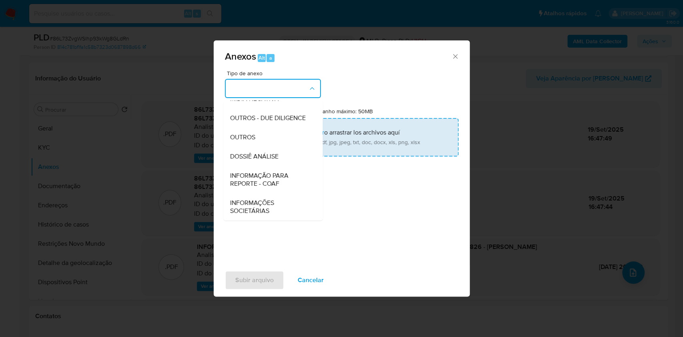
click at [277, 157] on span "DOSSIÊ ANÁLISE" at bounding box center [254, 157] width 48 height 8
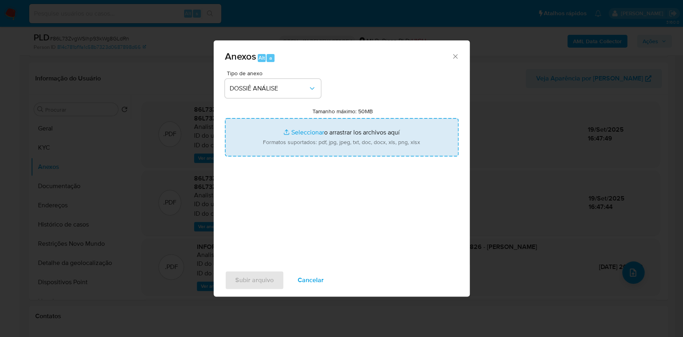
click at [285, 141] on input "Tamanho máximo: 50MB Seleccionar archivos" at bounding box center [342, 137] width 234 height 38
type input "C:\fakepath\2° SAR - XXXX - CPF 40939653826 - RAFAEL DANTAS DE SOUZA.pdf"
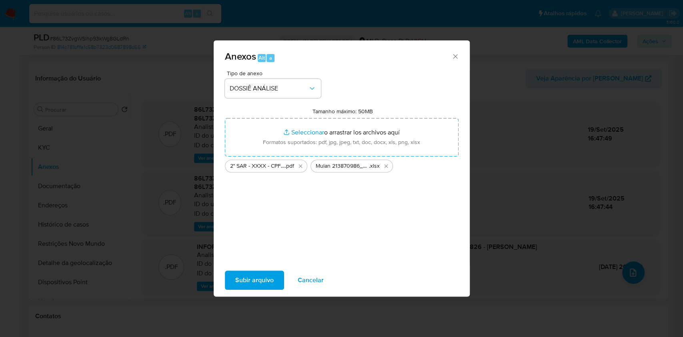
click at [246, 281] on span "Subir arquivo" at bounding box center [254, 280] width 38 height 18
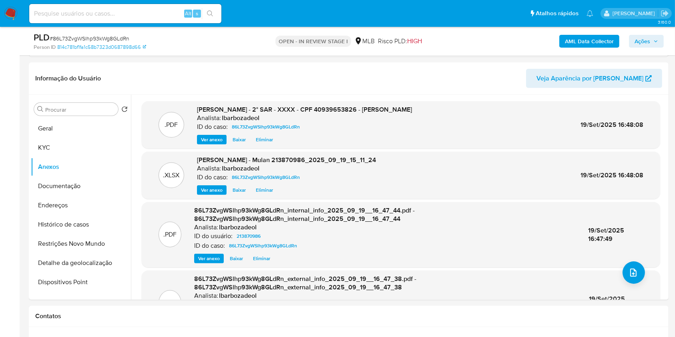
click at [638, 42] on span "Ações" at bounding box center [642, 41] width 16 height 13
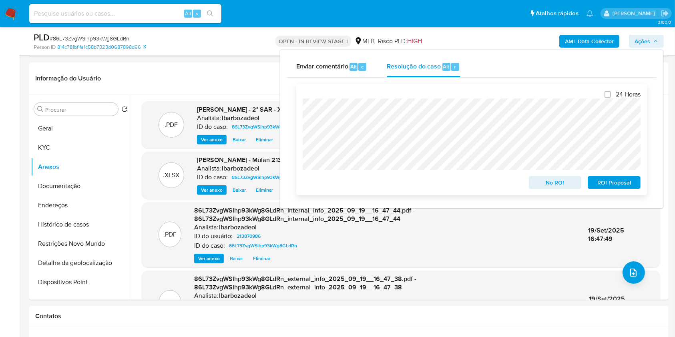
click at [598, 184] on span "ROI Proposal" at bounding box center [614, 182] width 42 height 11
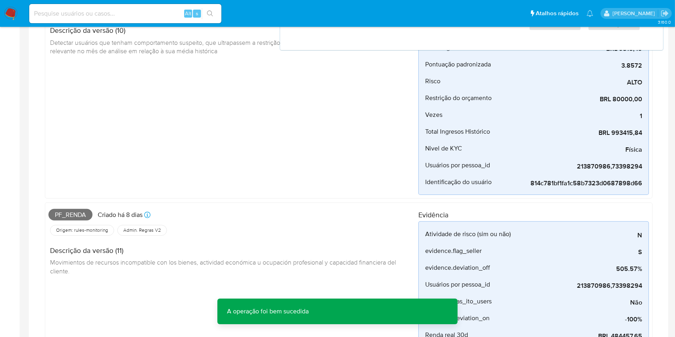
scroll to position [0, 0]
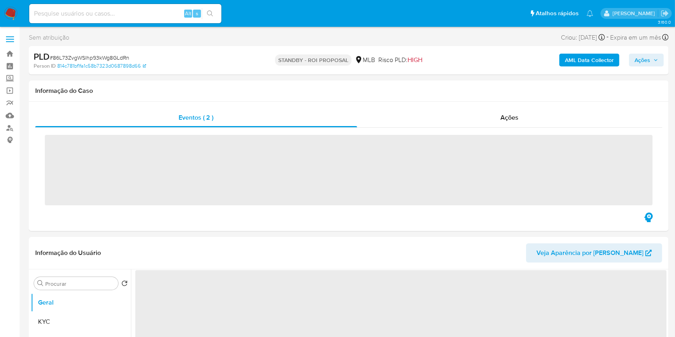
click at [223, 70] on div "PLD # 86L73ZvgWSlhp93kWg8GLdRn Person ID 814c781bf1fa1c58b7323d0687898d66 STAND…" at bounding box center [349, 60] width 640 height 28
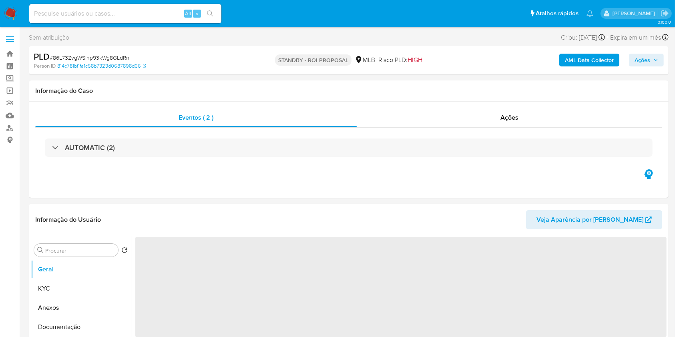
select select "10"
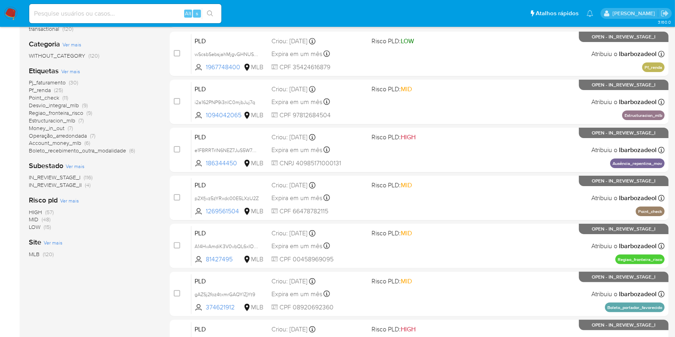
scroll to position [167, 0]
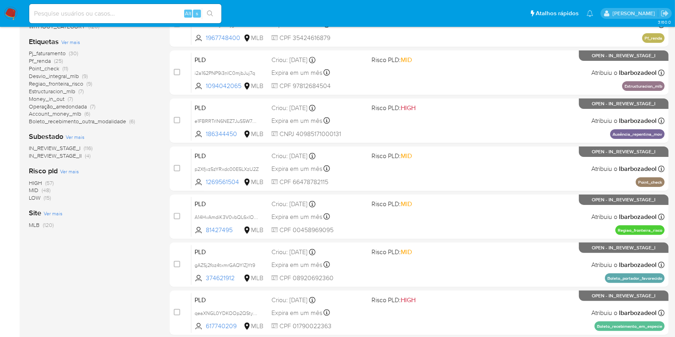
click at [51, 181] on span "(57)" at bounding box center [49, 183] width 8 height 8
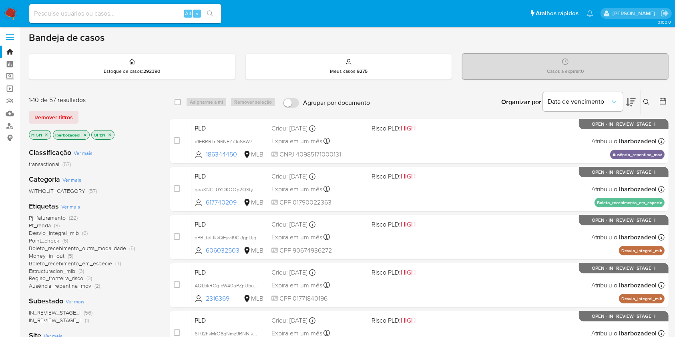
scroll to position [323, 0]
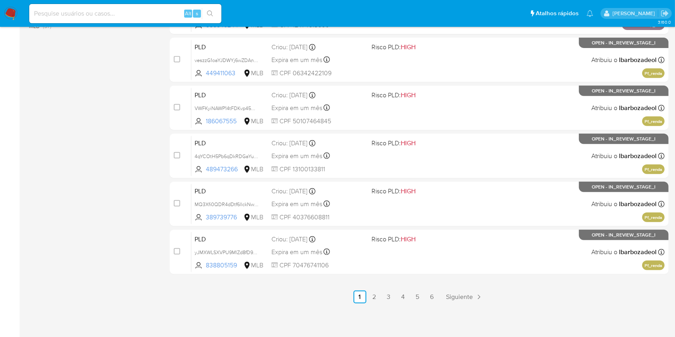
click at [380, 291] on li "2" at bounding box center [374, 297] width 13 height 13
click at [381, 292] on ul "Anterior 1 2 3 4 5 6 Siguiente" at bounding box center [419, 297] width 499 height 13
click at [385, 293] on link "3" at bounding box center [388, 297] width 13 height 13
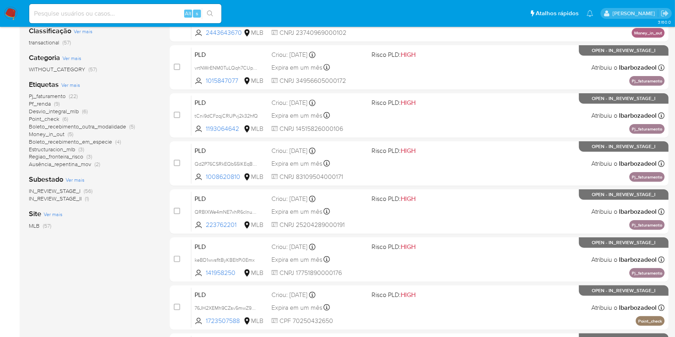
scroll to position [124, 0]
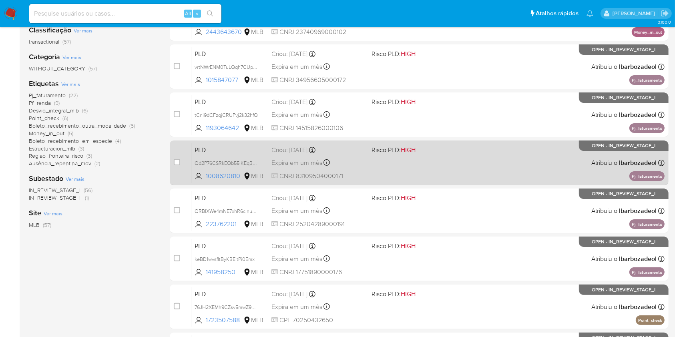
click at [420, 172] on div "PLD Qd2P76CSRkEQb55IKEqBuzlO 1008620810 MLB Risco PLD: HIGH Criou: 12/09/2025 C…" at bounding box center [427, 163] width 473 height 40
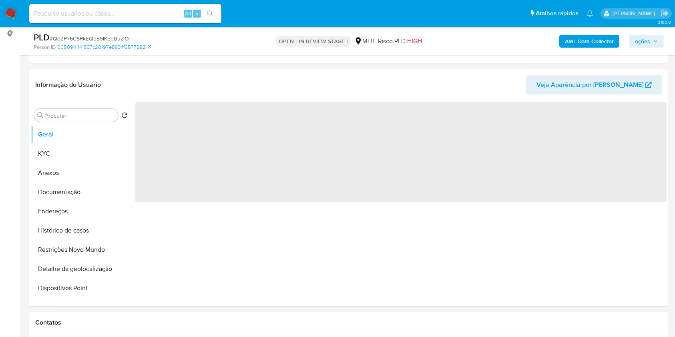
select select "10"
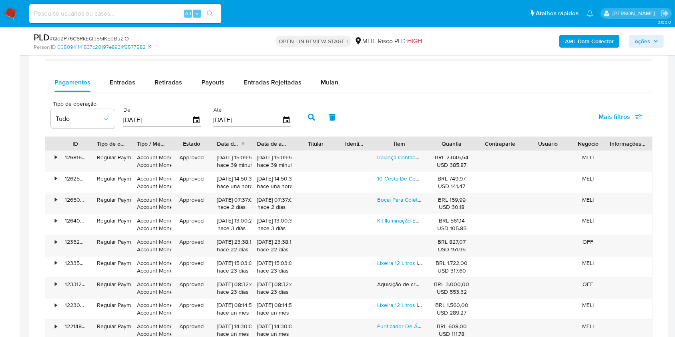
scroll to position [661, 0]
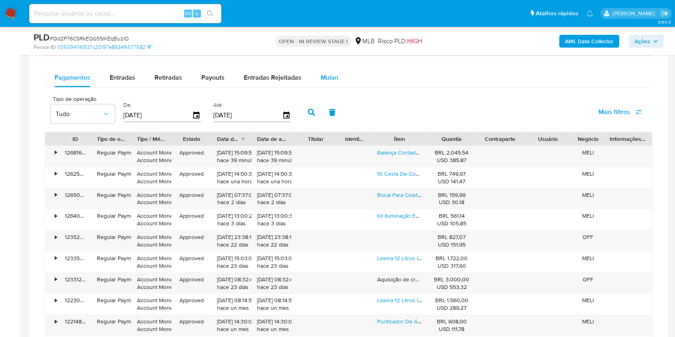
click at [317, 80] on button "Mulan" at bounding box center [329, 77] width 37 height 19
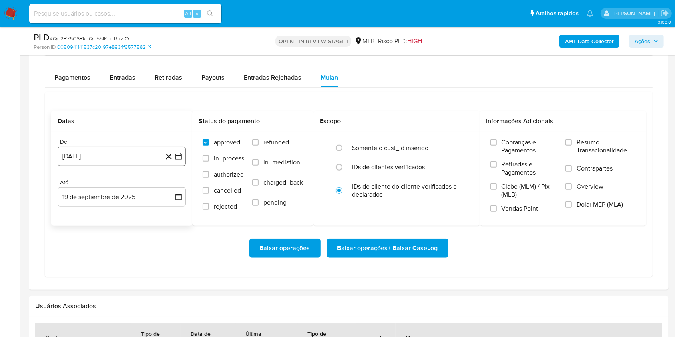
click at [94, 155] on button "19 de agosto de 2024" at bounding box center [122, 156] width 128 height 19
click at [126, 184] on span "agosto 2024" at bounding box center [118, 185] width 36 height 8
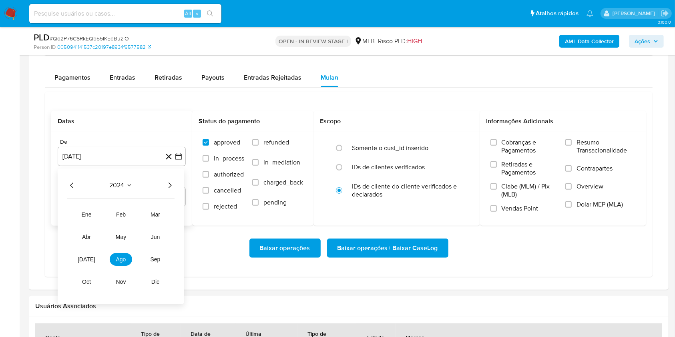
click at [171, 185] on icon "Año siguiente" at bounding box center [170, 186] width 10 height 10
click at [120, 264] on button "ago" at bounding box center [121, 259] width 22 height 13
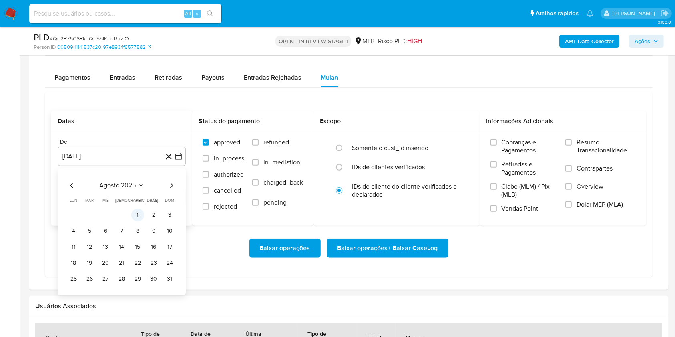
click at [138, 214] on button "1" at bounding box center [137, 215] width 13 height 13
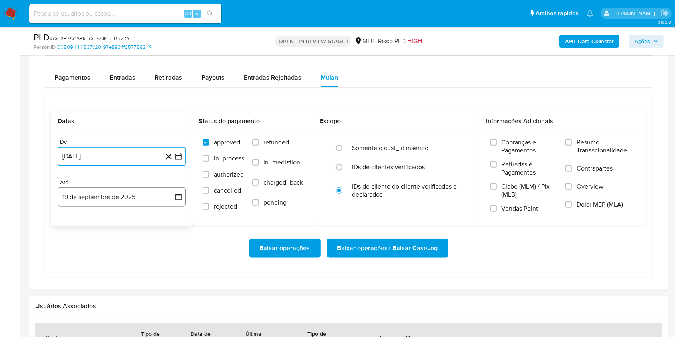
click at [138, 193] on button "19 de septiembre de 2025" at bounding box center [122, 196] width 128 height 19
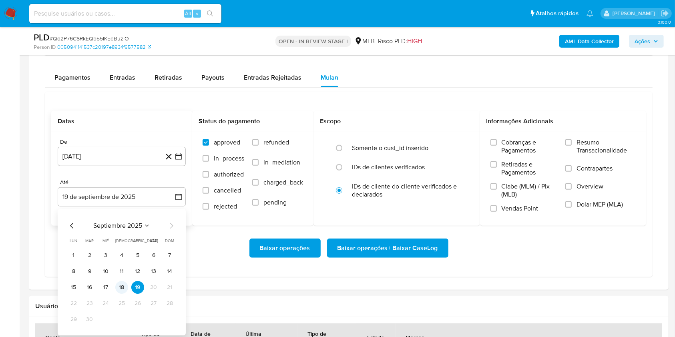
click at [118, 281] on td "18" at bounding box center [121, 287] width 13 height 13
click at [123, 283] on button "18" at bounding box center [121, 287] width 13 height 13
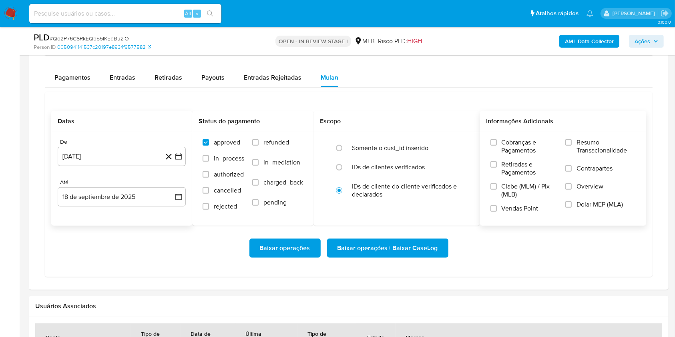
click at [582, 143] on span "Resumo Transacionalidade" at bounding box center [605, 147] width 59 height 16
click at [572, 143] on input "Resumo Transacionalidade" at bounding box center [568, 142] width 6 height 6
click at [401, 250] on span "Baixar operações + Baixar CaseLog" at bounding box center [387, 248] width 100 height 18
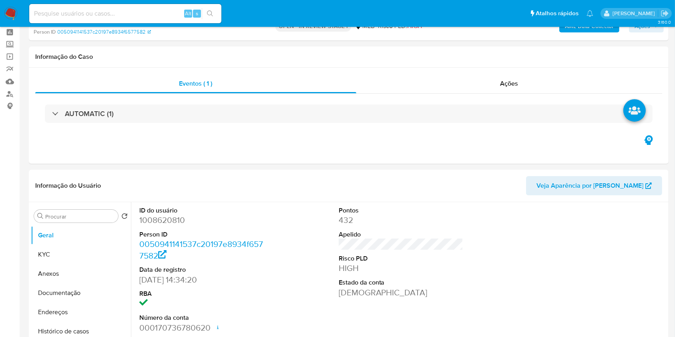
scroll to position [0, 0]
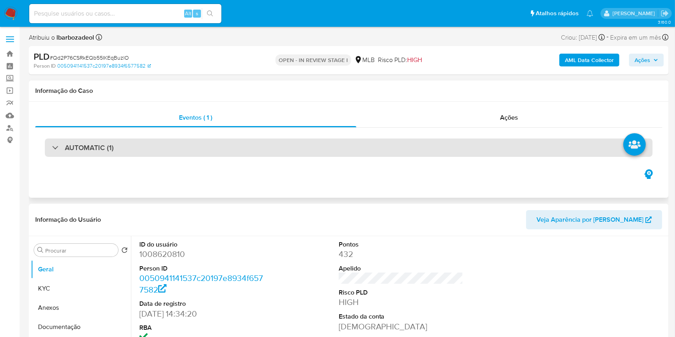
click at [275, 150] on div "AUTOMATIC (1)" at bounding box center [349, 148] width 608 height 18
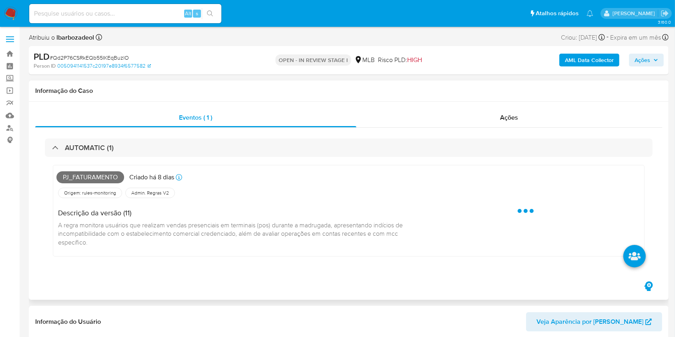
click at [108, 181] on span "Pj_faturamento" at bounding box center [90, 177] width 68 height 12
copy span "Pj_faturamento"
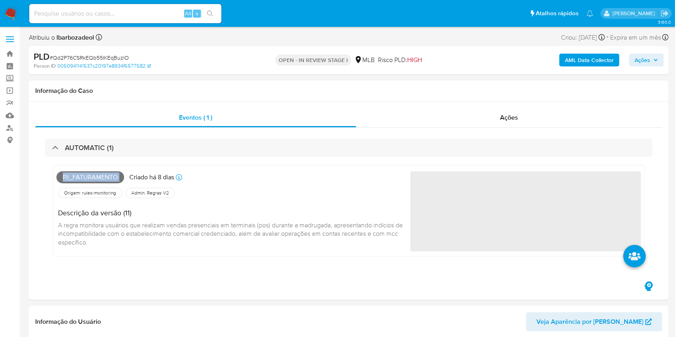
click at [656, 65] on span "Ações" at bounding box center [646, 59] width 24 height 11
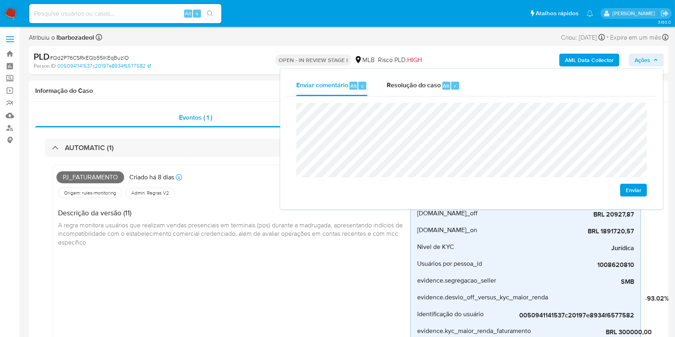
click at [231, 61] on div "PLD # Qd2P76CSRkEQb55IKEqBuzlO" at bounding box center [137, 57] width 207 height 12
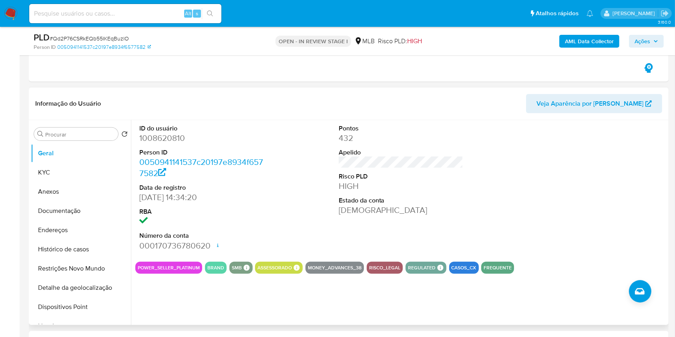
scroll to position [349, 0]
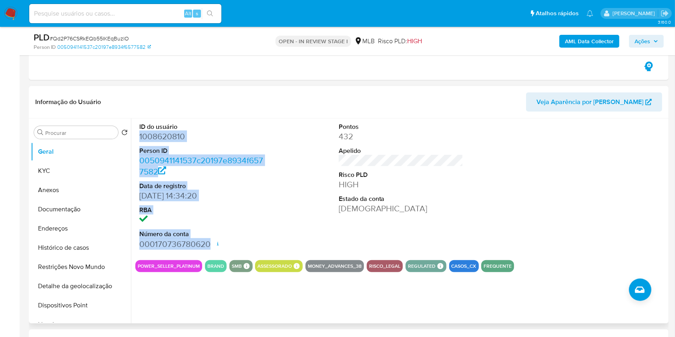
drag, startPoint x: 138, startPoint y: 137, endPoint x: 211, endPoint y: 238, distance: 125.3
click at [211, 238] on div "ID do usuário 1008620810 Person ID 0050941141537c20197e8934f6577582 Data de reg…" at bounding box center [201, 185] width 133 height 135
copy dl "1008620810 Person ID 0050941141537c20197e8934f6577582 Data de registro 28/10/20…"
click at [640, 40] on span "Ações" at bounding box center [642, 41] width 16 height 13
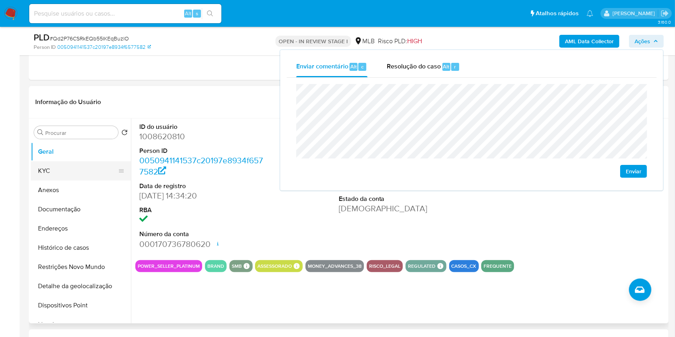
click at [46, 164] on button "KYC" at bounding box center [78, 170] width 94 height 19
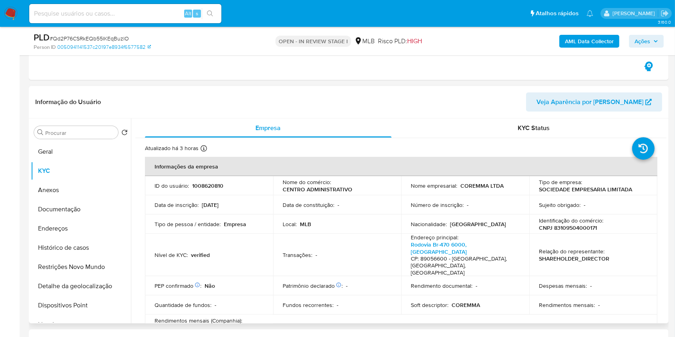
click at [586, 226] on p "CNPJ 83109504000171" at bounding box center [568, 227] width 58 height 7
copy p "83109504000171"
click at [646, 40] on span "Ações" at bounding box center [642, 41] width 16 height 13
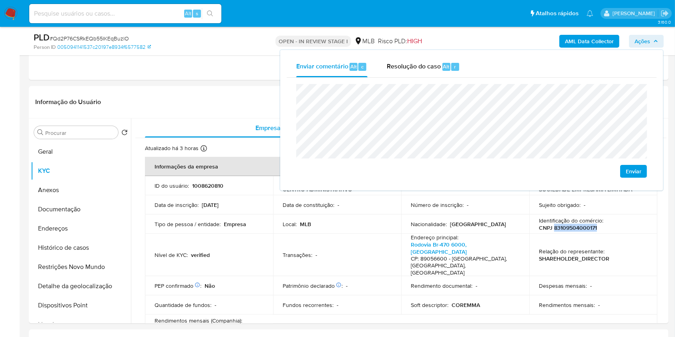
scroll to position [362, 0]
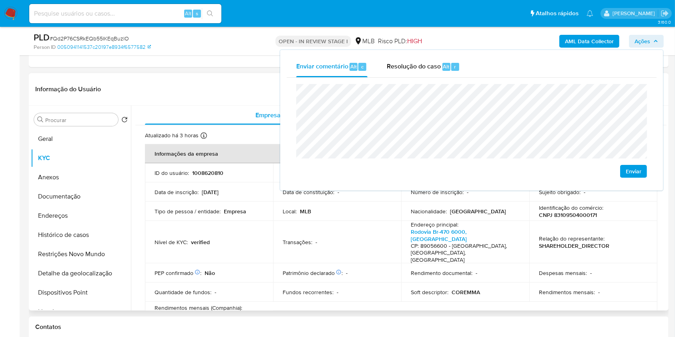
click at [227, 210] on p "Empresa" at bounding box center [235, 211] width 22 height 7
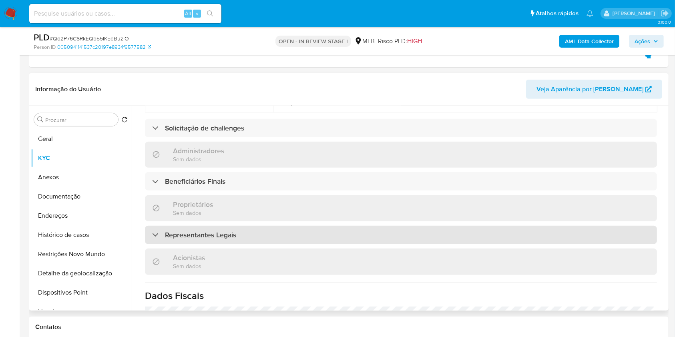
click at [233, 231] on h3 "Representantes Legais" at bounding box center [200, 235] width 71 height 9
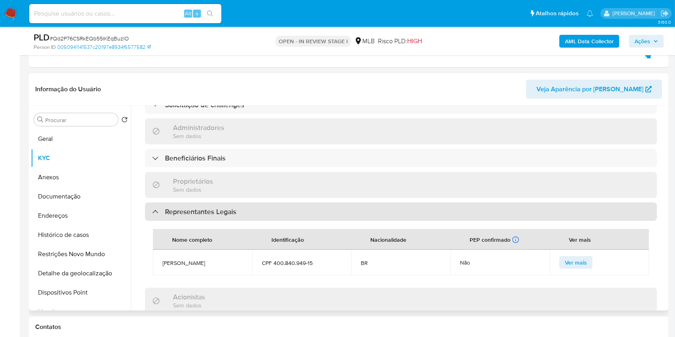
scroll to position [373, 0]
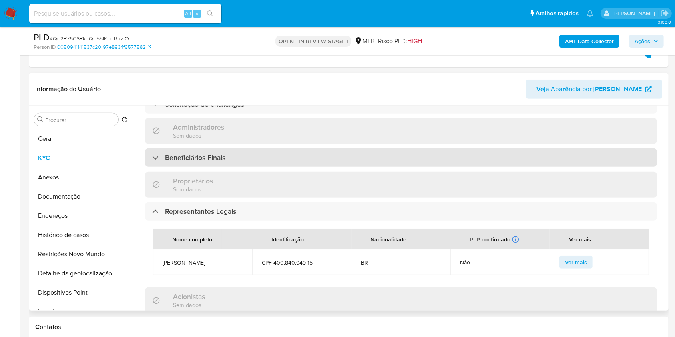
click at [224, 149] on div "Beneficiários Finais" at bounding box center [401, 158] width 512 height 18
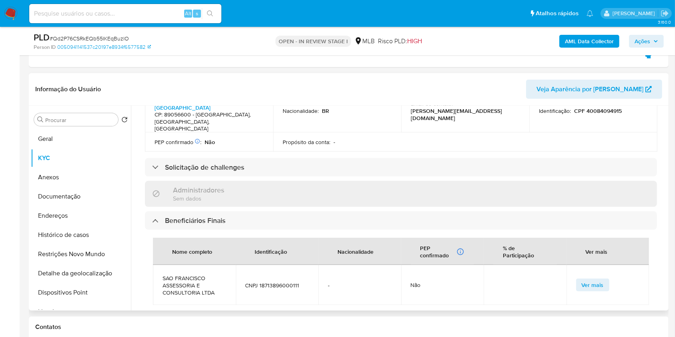
scroll to position [307, 0]
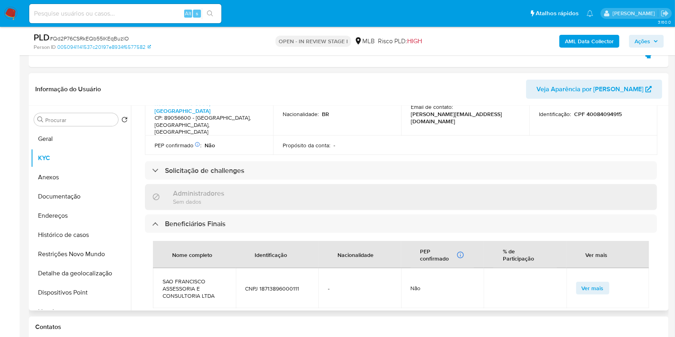
click at [240, 152] on div "Informações da empresa ID do usuário : 1008620810 Nome do comércio : CENTRO ADM…" at bounding box center [401, 245] width 512 height 816
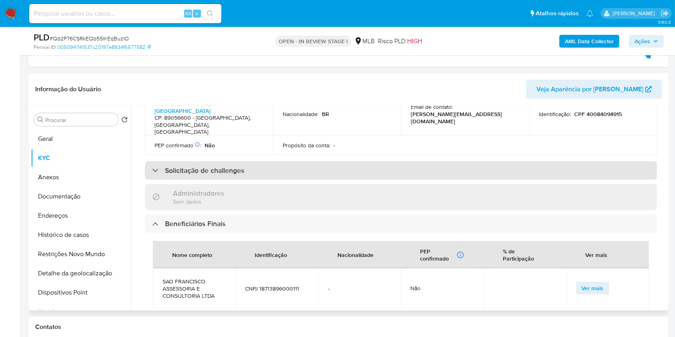
click at [240, 166] on h3 "Solicitação de challenges" at bounding box center [204, 170] width 79 height 9
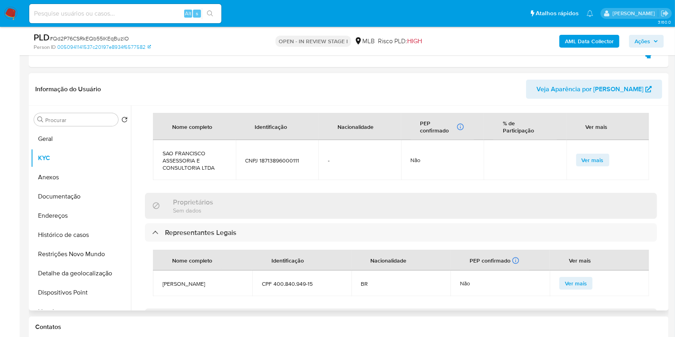
scroll to position [494, 0]
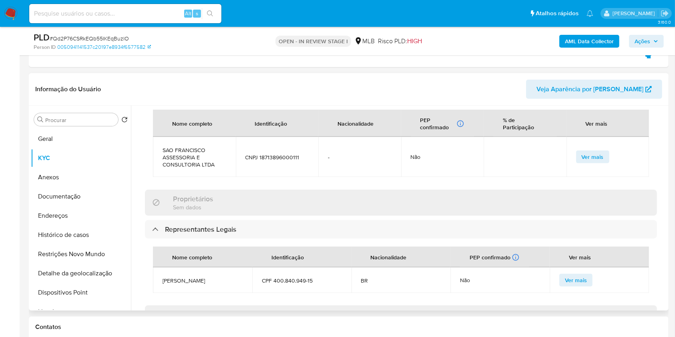
click at [184, 147] on span "SAO FRANCISCO ASSESSORIA E CONSULTORIA LTDA" at bounding box center [195, 158] width 64 height 22
copy span "SAO FRANCISCO ASSESSORIA E CONSULTORIA LTDA"
click at [286, 277] on span "CPF 400.840.949-15" at bounding box center [302, 280] width 80 height 7
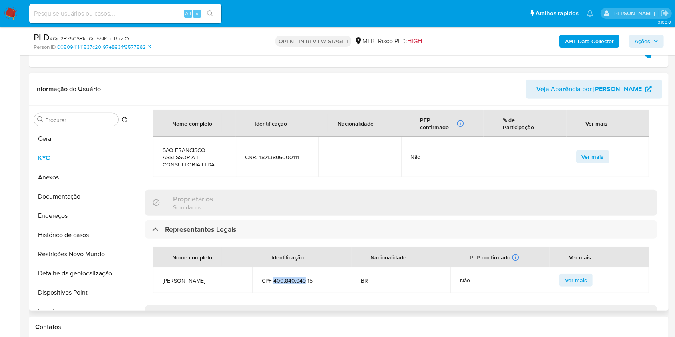
click at [286, 277] on span "CPF 400.840.949-15" at bounding box center [302, 280] width 80 height 7
copy span "CPF 400.840.949-15"
click at [254, 154] on span "CNPJ 18713896000111" at bounding box center [277, 157] width 64 height 7
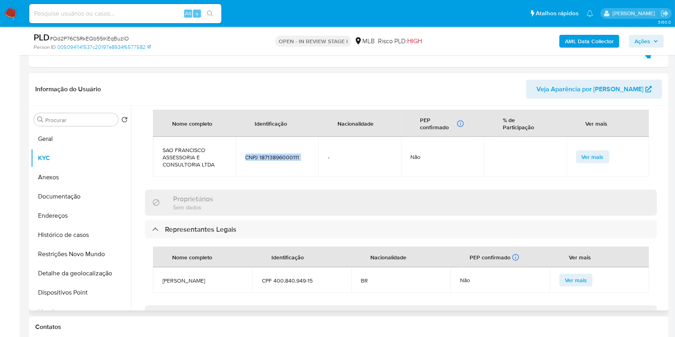
click at [254, 154] on span "CNPJ 18713896000111" at bounding box center [277, 157] width 64 height 7
copy span "CNPJ 18713896000111"
click at [640, 39] on span "Ações" at bounding box center [642, 41] width 16 height 13
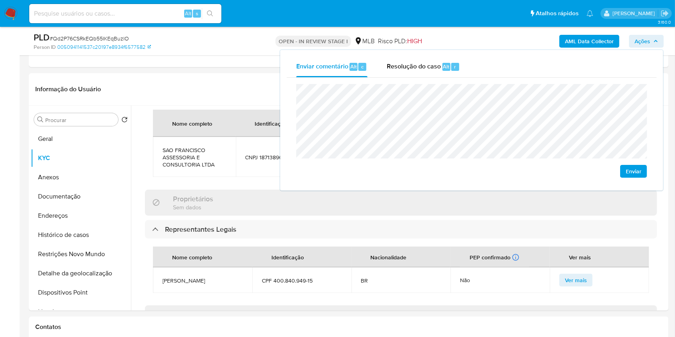
click at [0, 0] on lt-span "econômica" at bounding box center [0, 0] width 0 height 0
click at [263, 190] on div "Proprietários Sem dados" at bounding box center [401, 203] width 512 height 26
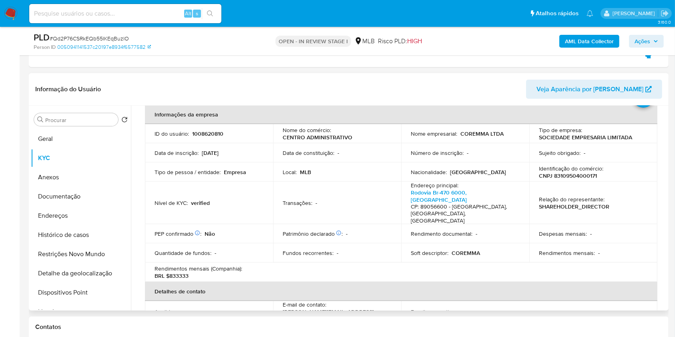
scroll to position [40, 0]
drag, startPoint x: 170, startPoint y: 259, endPoint x: 202, endPoint y: 259, distance: 32.0
click at [202, 264] on div "Rendimentos mensais (Companhia) : BRL $833333" at bounding box center [209, 271] width 109 height 14
copy p "833333"
click at [81, 194] on button "Documentação" at bounding box center [78, 196] width 94 height 19
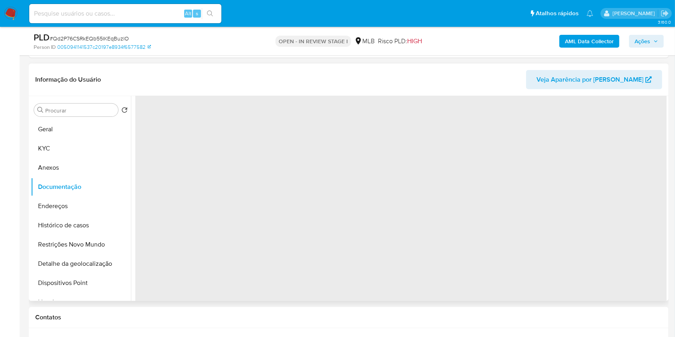
scroll to position [0, 0]
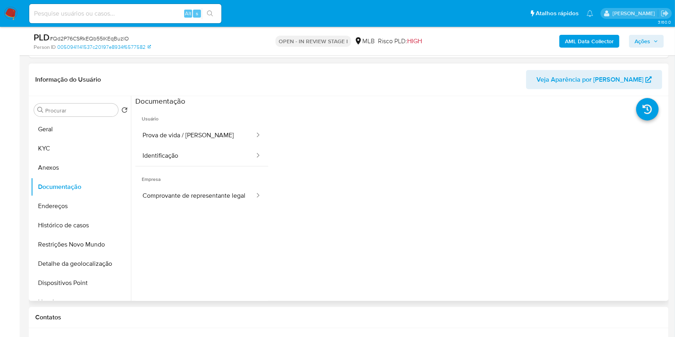
click at [643, 36] on span "Ações" at bounding box center [642, 41] width 16 height 13
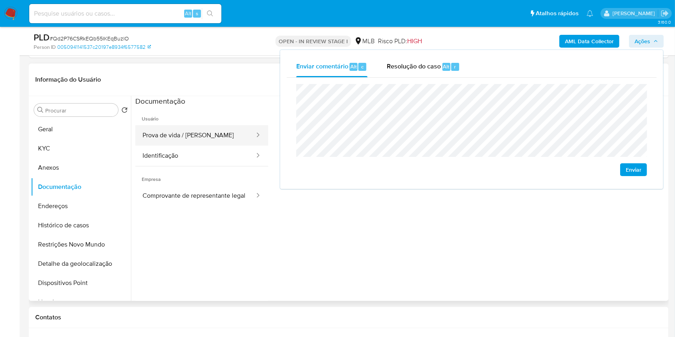
click at [197, 130] on button "Prova de vida / Selfie" at bounding box center [195, 135] width 120 height 20
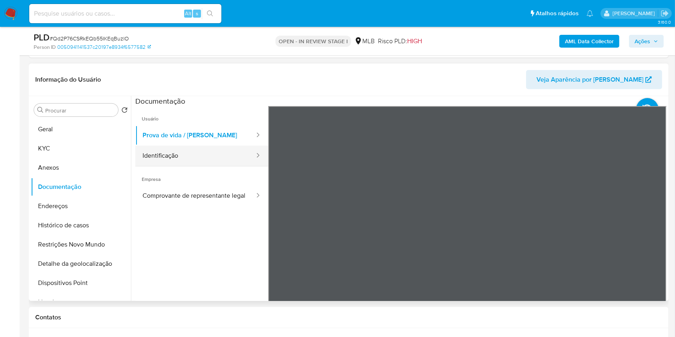
click at [166, 161] on button "Identificação" at bounding box center [195, 156] width 120 height 20
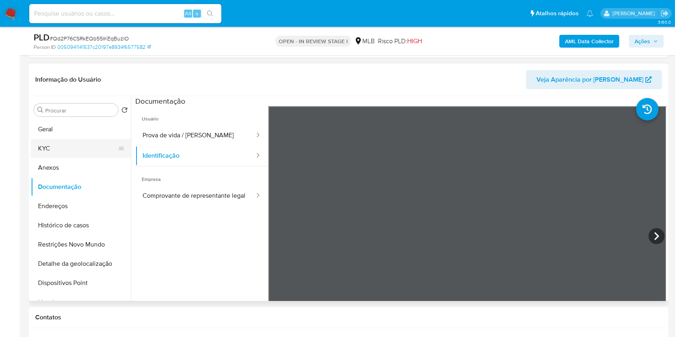
click at [72, 147] on button "KYC" at bounding box center [78, 148] width 94 height 19
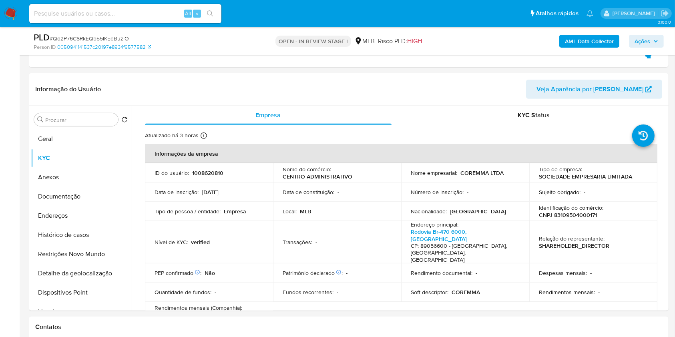
click at [638, 36] on span "Ações" at bounding box center [642, 41] width 16 height 13
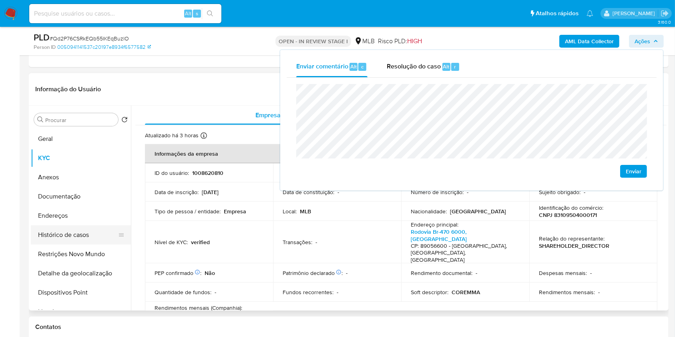
click at [67, 221] on button "Endereços" at bounding box center [81, 215] width 100 height 19
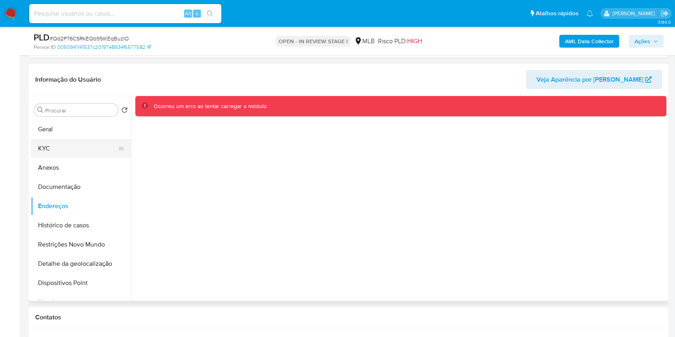
click at [47, 139] on button "KYC" at bounding box center [78, 148] width 94 height 19
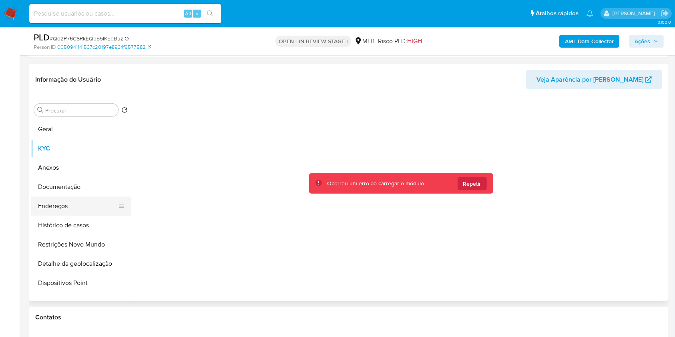
click at [59, 209] on button "Endereços" at bounding box center [78, 206] width 94 height 19
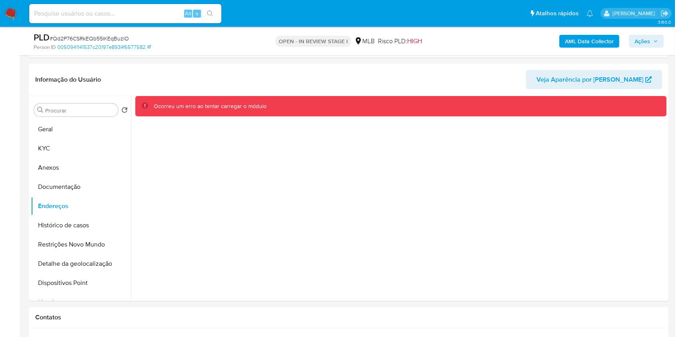
click at [650, 36] on span "Ações" at bounding box center [642, 41] width 16 height 13
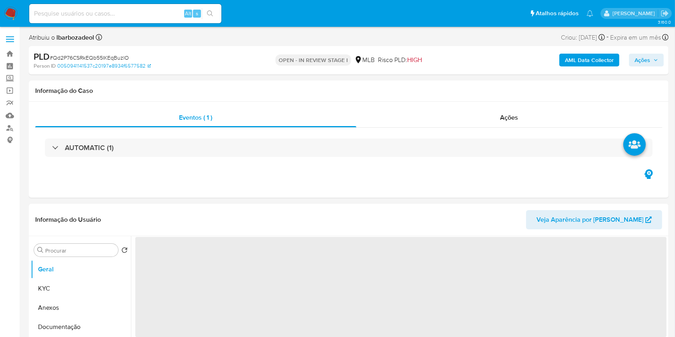
select select "10"
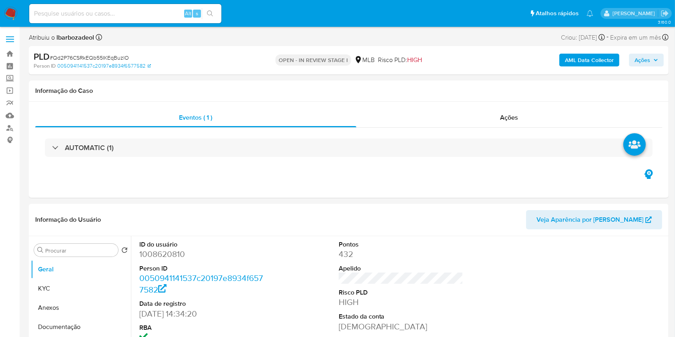
click at [647, 59] on span "Ações" at bounding box center [642, 60] width 16 height 13
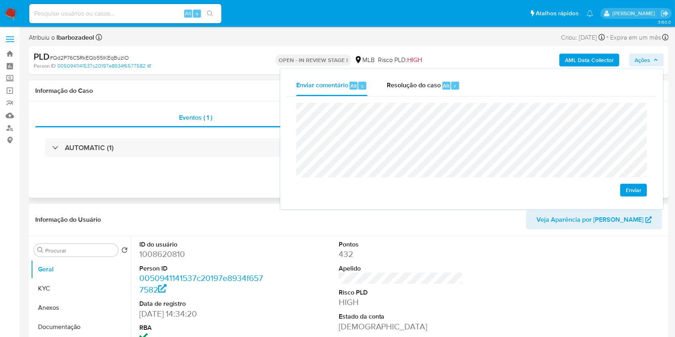
click at [152, 181] on div "Eventos ( 1 ) Ações AUTOMATIC (1)" at bounding box center [349, 150] width 640 height 96
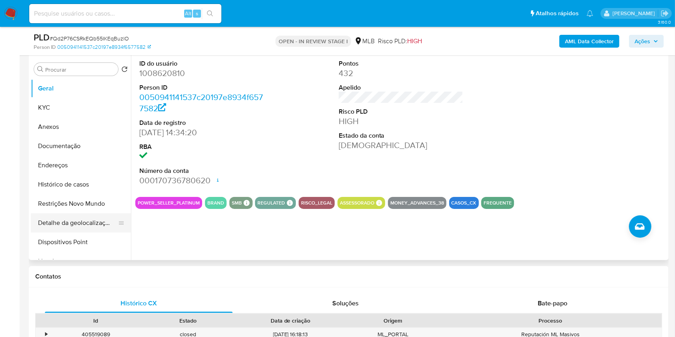
scroll to position [155, 0]
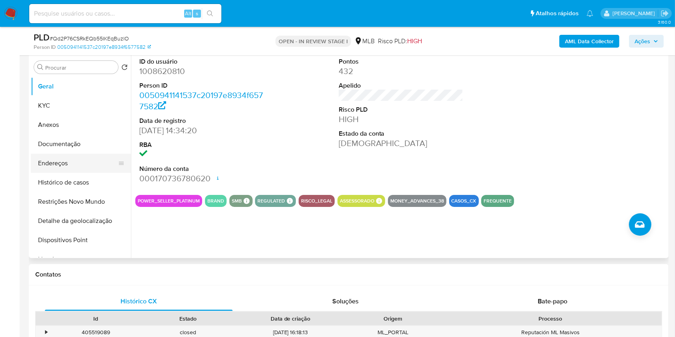
click at [50, 171] on button "Endereços" at bounding box center [78, 163] width 94 height 19
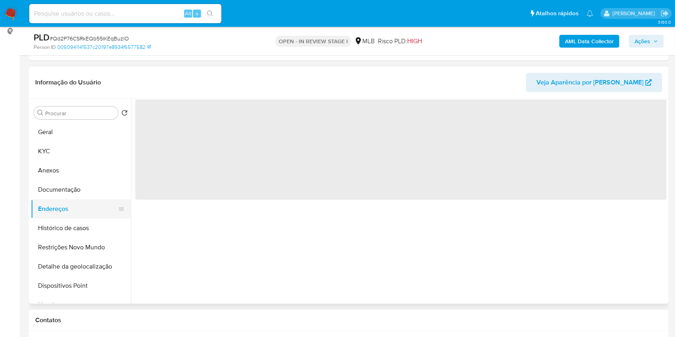
scroll to position [109, 0]
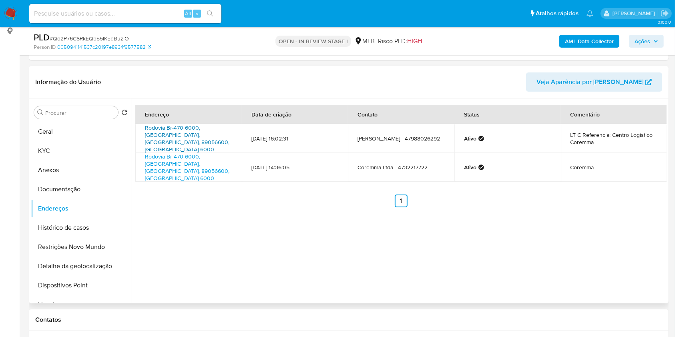
click at [180, 132] on link "Rodovia Br-470 6000, [GEOGRAPHIC_DATA], [GEOGRAPHIC_DATA], 89056600, [GEOGRAPHI…" at bounding box center [187, 139] width 84 height 30
click at [77, 194] on button "Documentação" at bounding box center [78, 189] width 94 height 19
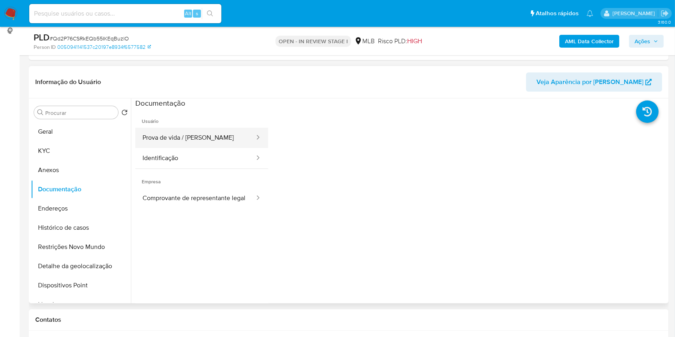
drag, startPoint x: 190, startPoint y: 129, endPoint x: 192, endPoint y: 135, distance: 6.0
click at [189, 128] on button "Prova de vida / [PERSON_NAME]" at bounding box center [195, 138] width 120 height 20
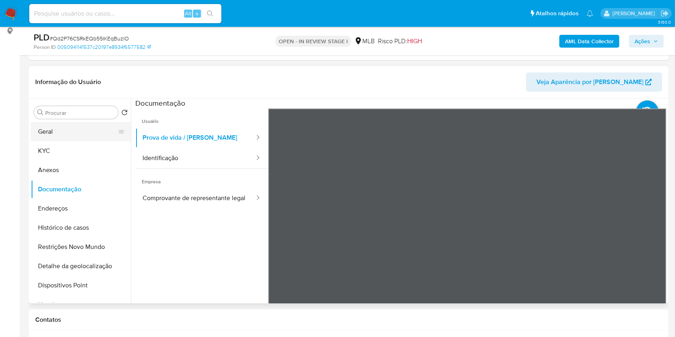
click at [54, 128] on button "Geral" at bounding box center [78, 131] width 94 height 19
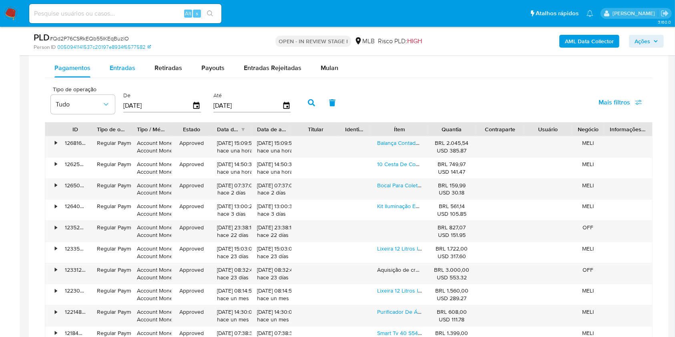
scroll to position [671, 0]
click at [122, 64] on span "Entradas" at bounding box center [123, 67] width 26 height 9
select select "10"
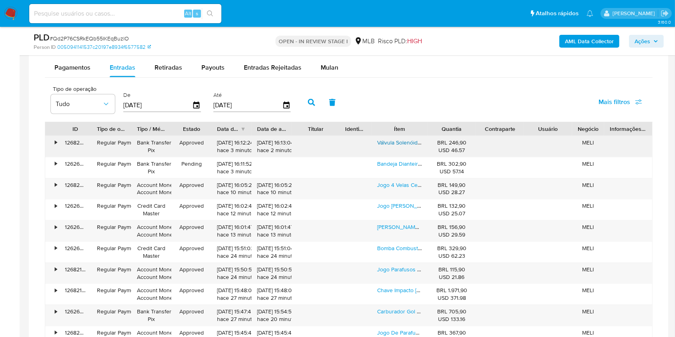
click at [415, 145] on link "Válvula Solenóide Canister Onix Prisma 2012 A 2019 Bosch" at bounding box center [450, 143] width 147 height 8
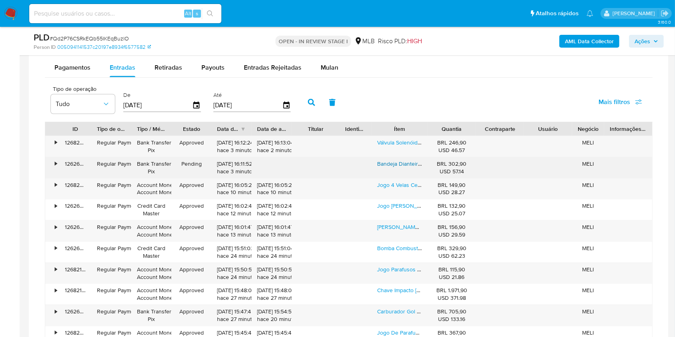
click at [405, 164] on link "Bandeja Dianteira Ld Superior Jeep Grand Cherokee 2011/2017" at bounding box center [455, 164] width 157 height 8
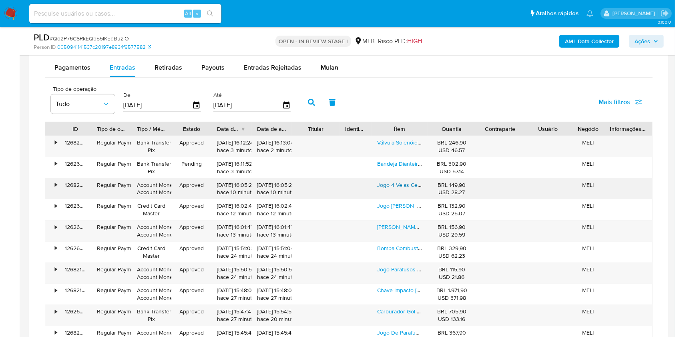
click at [394, 182] on link "Jogo 4 Velas Cerato Soul 1.6 16v Gasolina Após 2010 Ngk" at bounding box center [448, 185] width 143 height 8
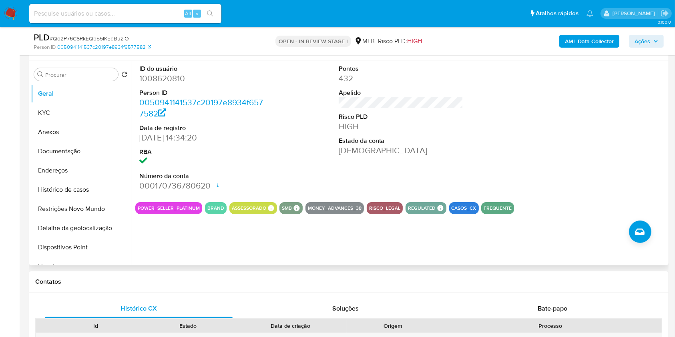
scroll to position [147, 0]
click at [87, 192] on button "Histórico de casos" at bounding box center [78, 190] width 94 height 19
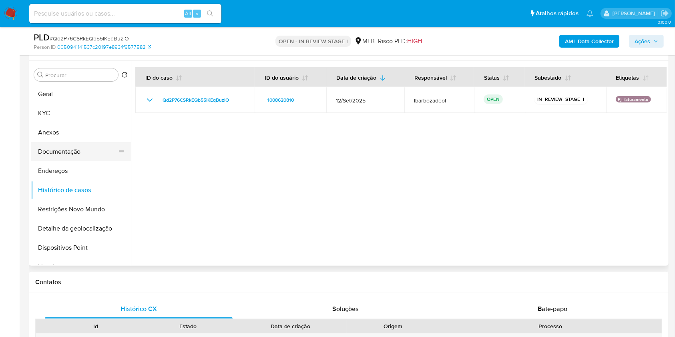
click at [64, 155] on button "Documentação" at bounding box center [78, 151] width 94 height 19
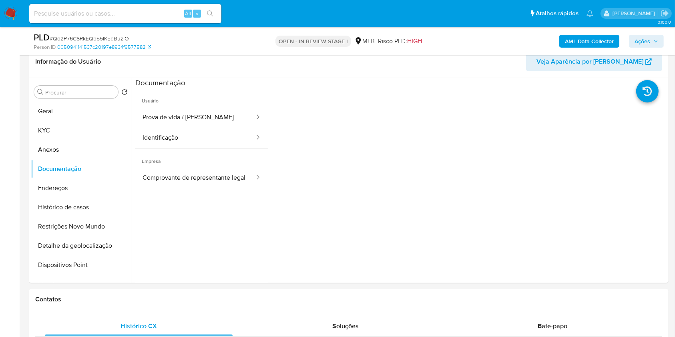
scroll to position [125, 0]
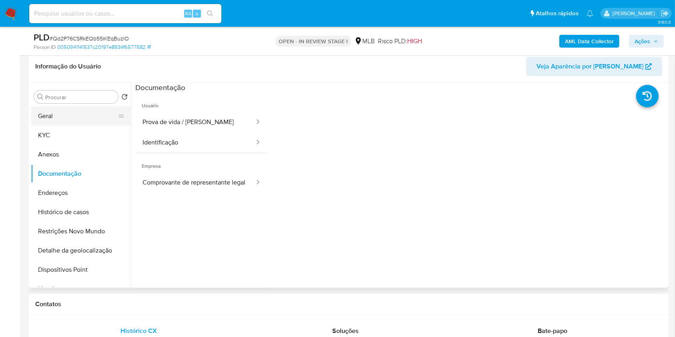
click at [83, 116] on button "Geral" at bounding box center [78, 115] width 94 height 19
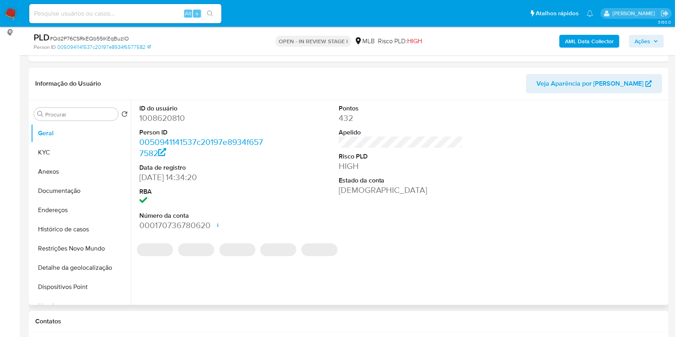
scroll to position [108, 0]
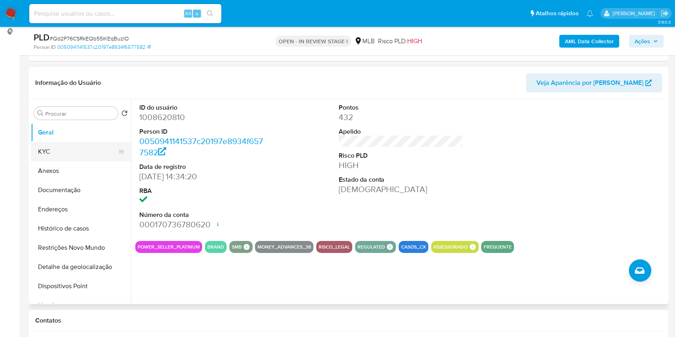
click at [93, 150] on button "KYC" at bounding box center [78, 151] width 94 height 19
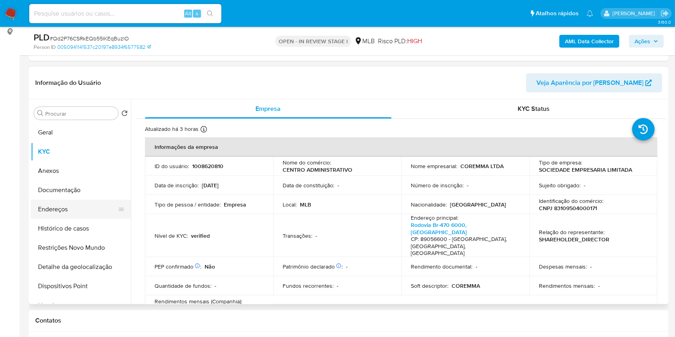
click at [80, 215] on button "Endereços" at bounding box center [78, 209] width 94 height 19
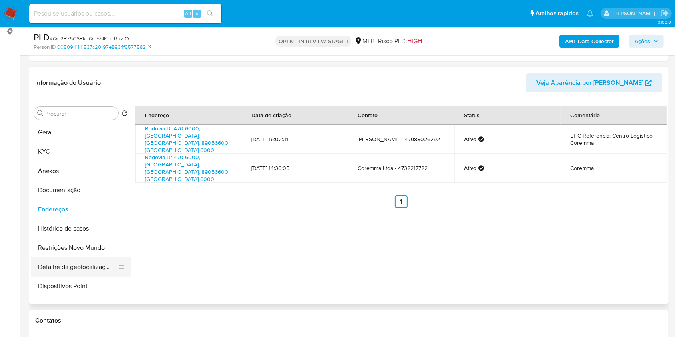
click at [86, 264] on button "Detalhe da geolocalização" at bounding box center [78, 266] width 94 height 19
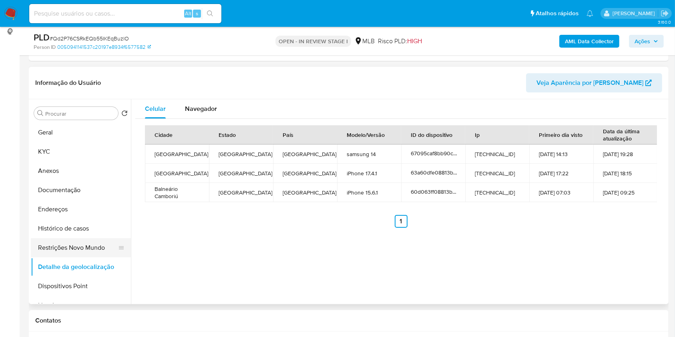
click at [71, 248] on button "Restrições Novo Mundo" at bounding box center [78, 247] width 94 height 19
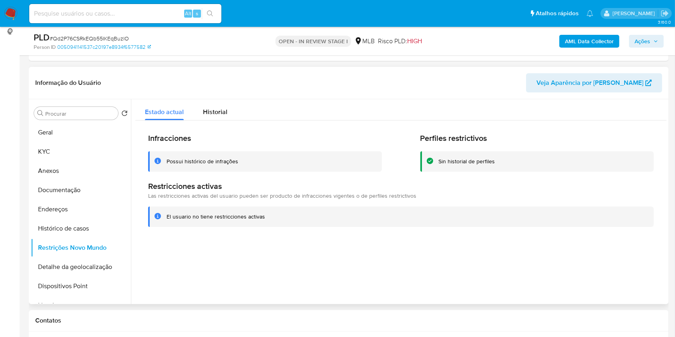
drag, startPoint x: 71, startPoint y: 290, endPoint x: 552, endPoint y: 296, distance: 480.4
click at [552, 296] on div "Procurar Retornar ao pedido padrão Geral KYC Anexos Documentação Endereços Hist…" at bounding box center [349, 201] width 636 height 205
click at [111, 285] on button "Dispositivos Point" at bounding box center [78, 286] width 94 height 19
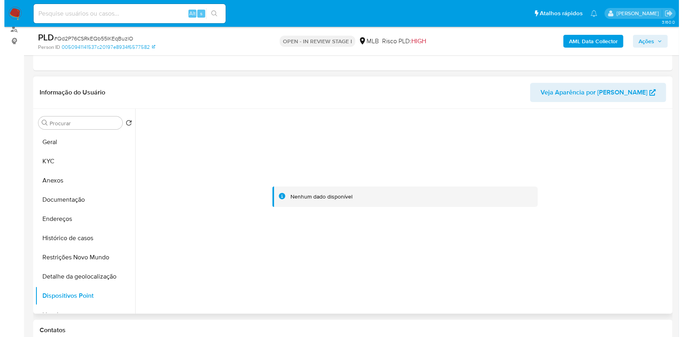
scroll to position [99, 0]
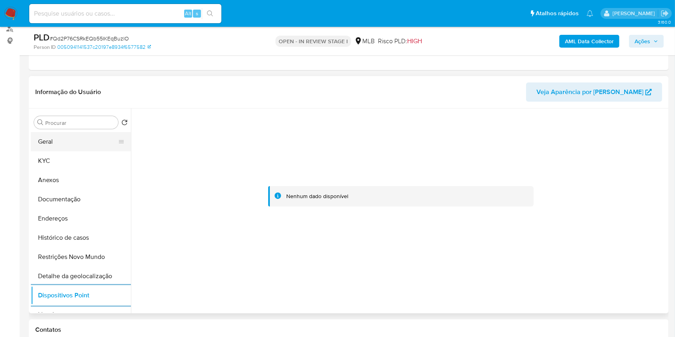
click at [79, 142] on button "Geral" at bounding box center [78, 141] width 94 height 19
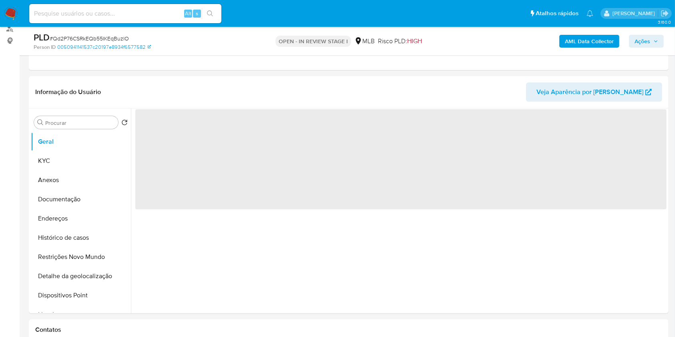
click at [646, 41] on span "Ações" at bounding box center [642, 41] width 16 height 13
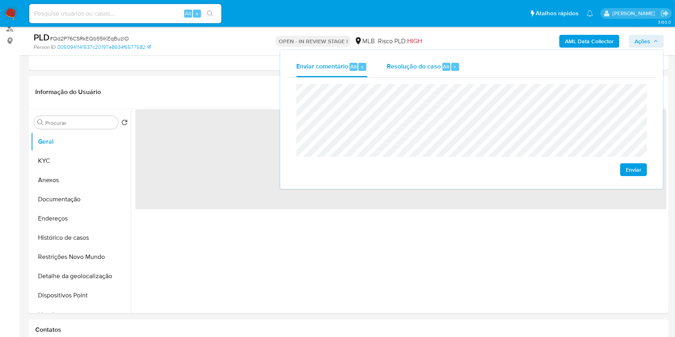
click at [461, 63] on button "Resolução do caso Alt r" at bounding box center [423, 66] width 92 height 21
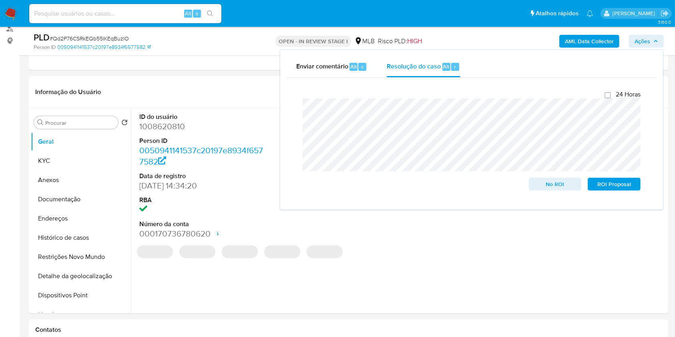
click at [481, 34] on div "AML Data Collector Ações Enviar comentário Alt c Resolução do caso Alt r Fecham…" at bounding box center [560, 41] width 208 height 19
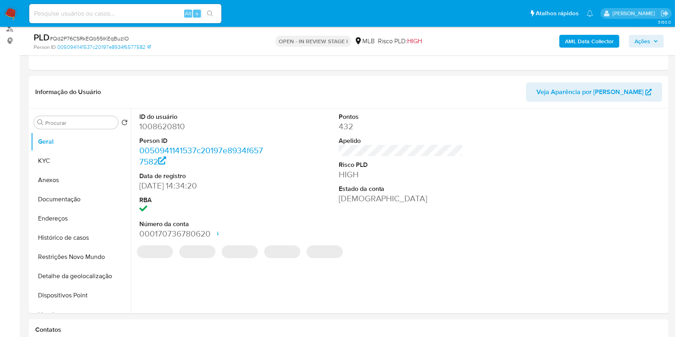
click at [583, 37] on b "AML Data Collector" at bounding box center [589, 41] width 49 height 13
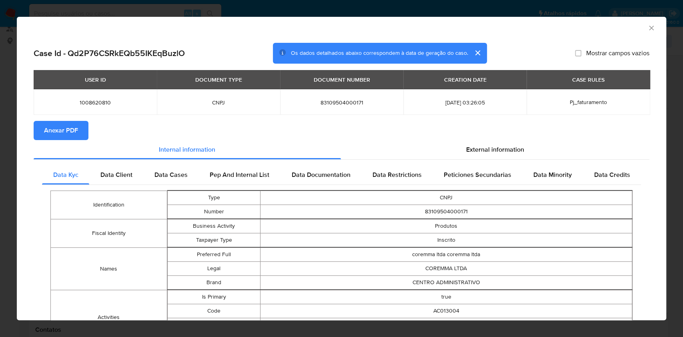
click at [67, 128] on span "Anexar PDF" at bounding box center [61, 131] width 34 height 18
click at [648, 31] on icon "Fechar a janela" at bounding box center [652, 28] width 8 height 8
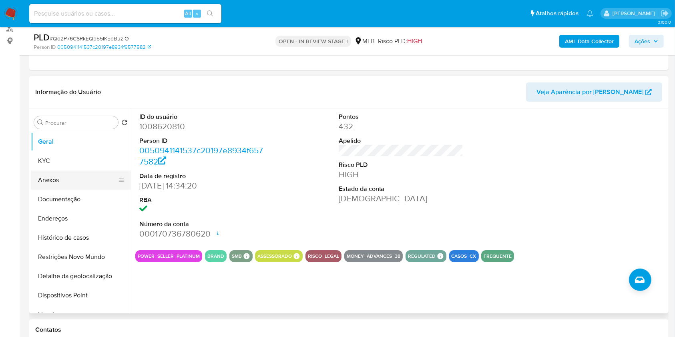
click at [69, 173] on button "Anexos" at bounding box center [78, 180] width 94 height 19
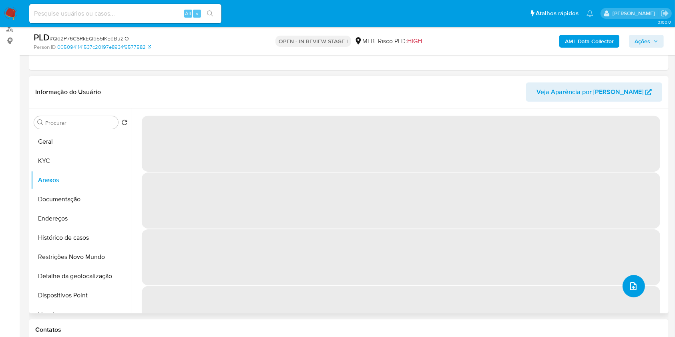
click at [628, 290] on span "upload-file" at bounding box center [633, 286] width 10 height 10
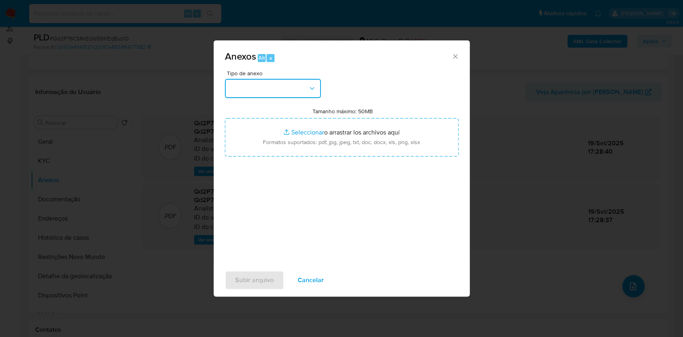
click at [309, 90] on icon "button" at bounding box center [312, 88] width 8 height 8
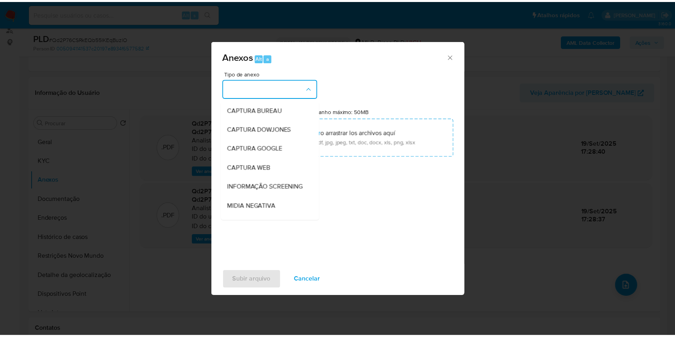
scroll to position [123, 0]
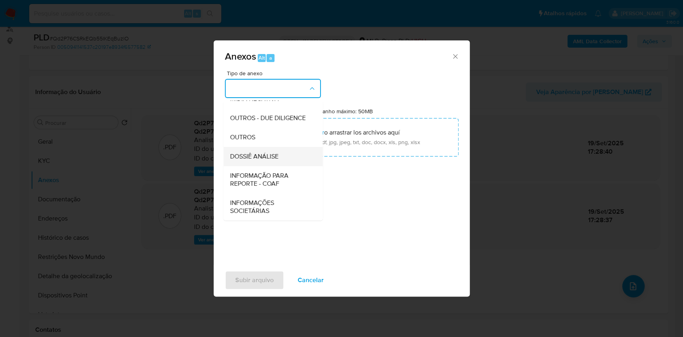
click at [281, 155] on div "DOSSIÊ ANÁLISE" at bounding box center [271, 156] width 82 height 19
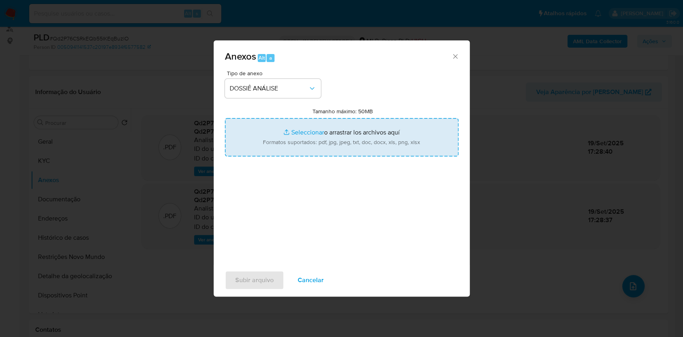
click at [281, 152] on input "Tamanho máximo: 50MB Seleccionar archivos" at bounding box center [342, 137] width 234 height 38
type input "C:\fakepath\Mulan 1008620810_2025_09_19_15_54_11.xlsx"
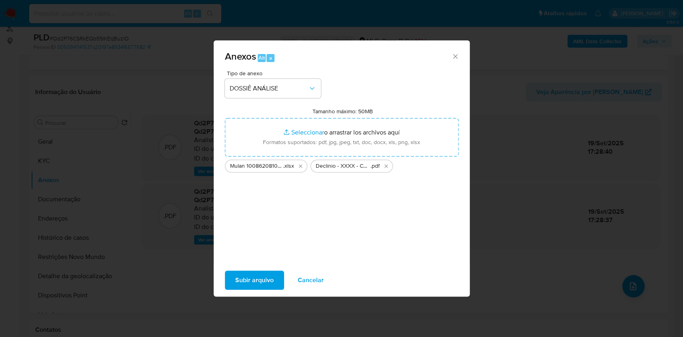
click at [240, 283] on span "Subir arquivo" at bounding box center [254, 280] width 38 height 18
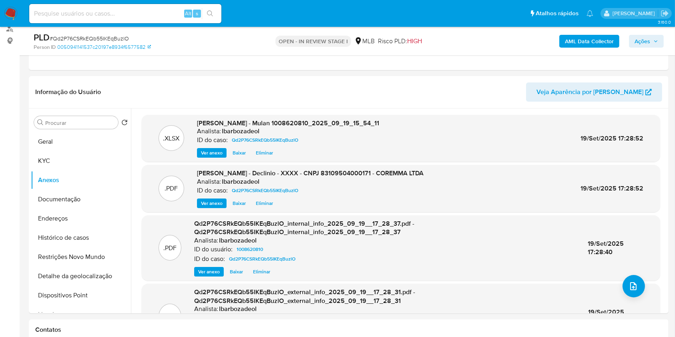
click at [644, 35] on span "Ações" at bounding box center [642, 41] width 16 height 13
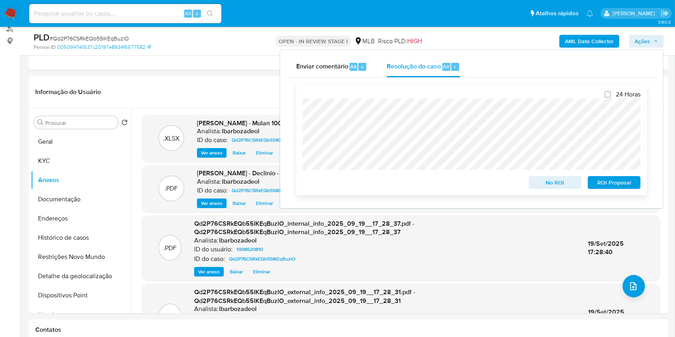
click at [541, 181] on span "No ROI" at bounding box center [555, 182] width 42 height 11
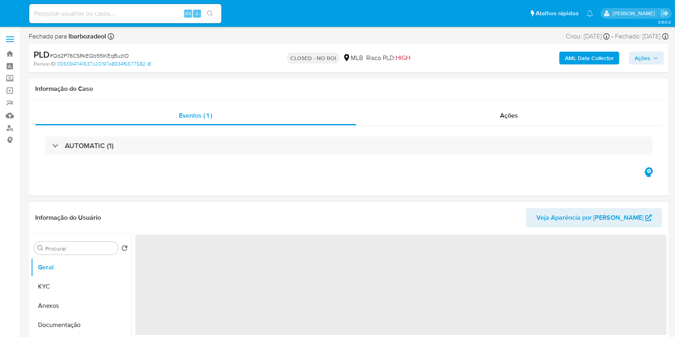
select select "10"
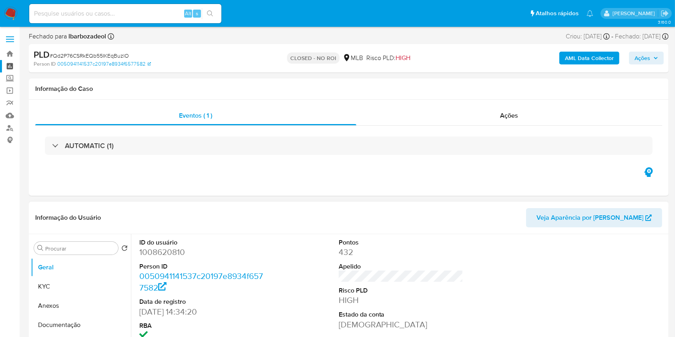
click at [8, 66] on link "Painel" at bounding box center [47, 66] width 95 height 12
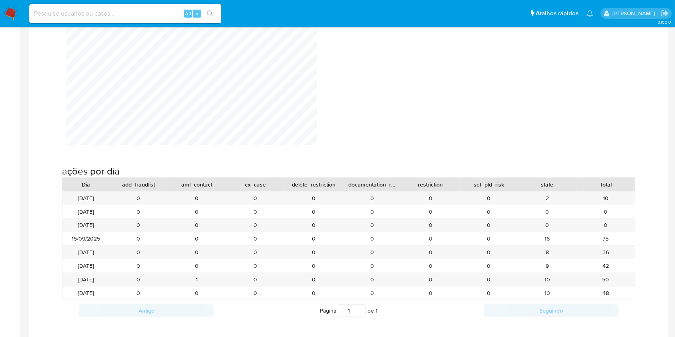
scroll to position [781, 0]
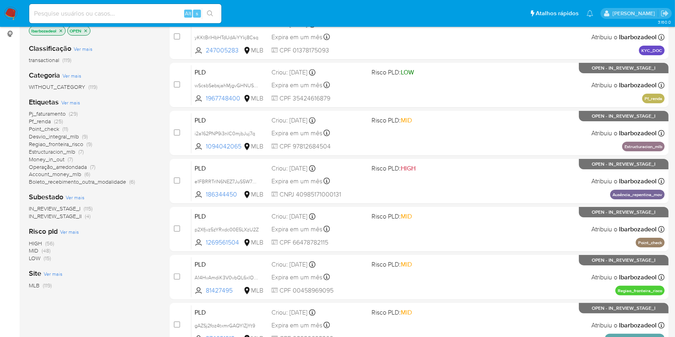
scroll to position [113, 0]
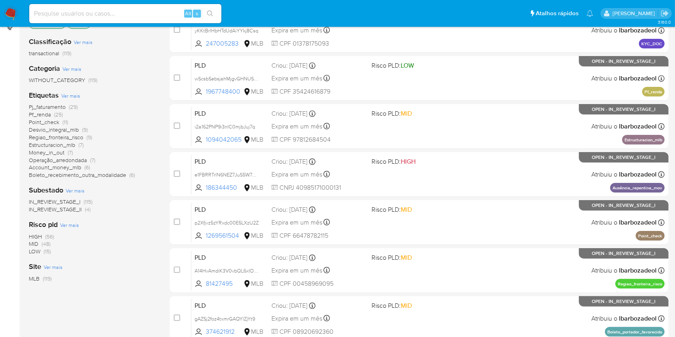
click at [41, 234] on span "HIGH" at bounding box center [35, 237] width 13 height 8
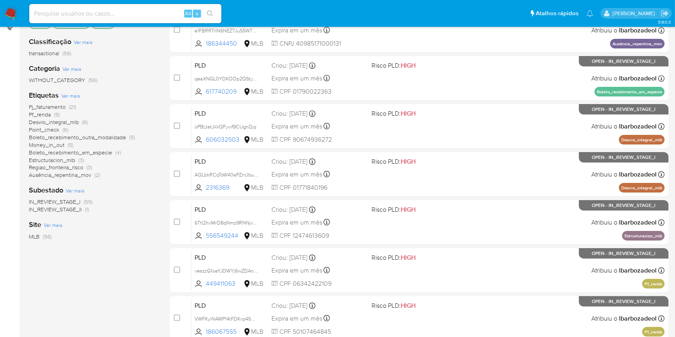
click at [40, 112] on span "Pf_renda" at bounding box center [40, 114] width 22 height 8
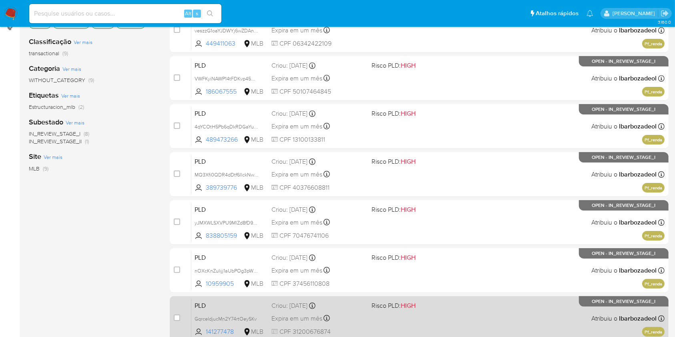
scroll to position [275, 0]
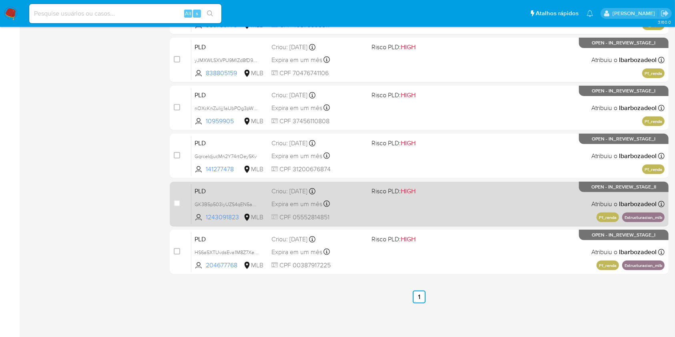
click at [433, 218] on div "PLD GK3B5p503iyUZS4qEN5aUixJ 1243091823 MLB Risco PLD: HIGH Criou: 12/09/2025 C…" at bounding box center [427, 204] width 473 height 40
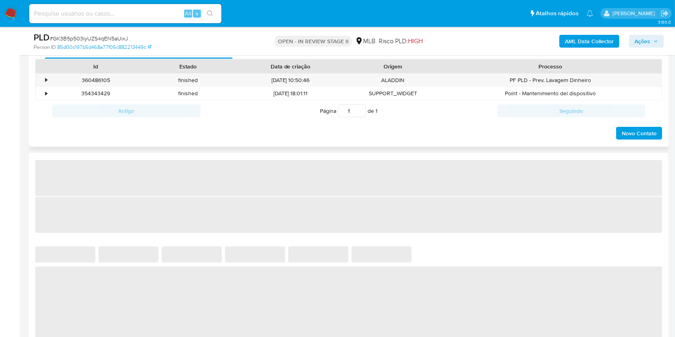
select select "10"
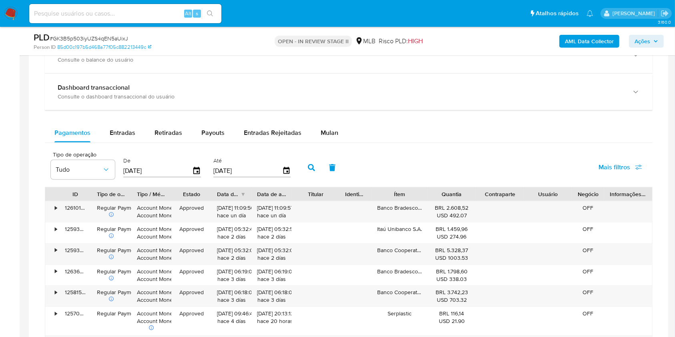
scroll to position [566, 0]
click at [325, 143] on div "Pagamentos Entradas Retiradas Payouts Entradas Rejeitadas Mulan Tipo de operaçã…" at bounding box center [349, 282] width 608 height 319
click at [327, 131] on span "Mulan" at bounding box center [330, 132] width 18 height 9
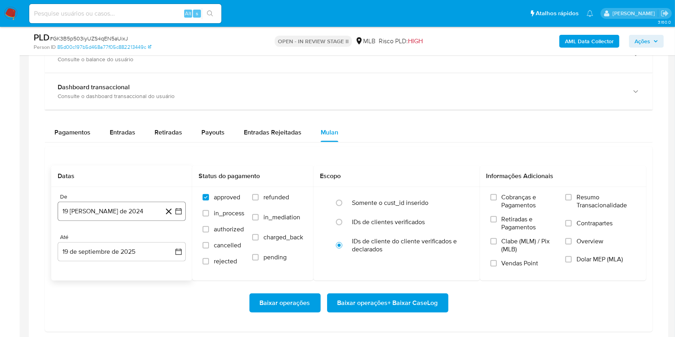
click at [138, 210] on button "19 [PERSON_NAME] de 2024" at bounding box center [122, 211] width 128 height 19
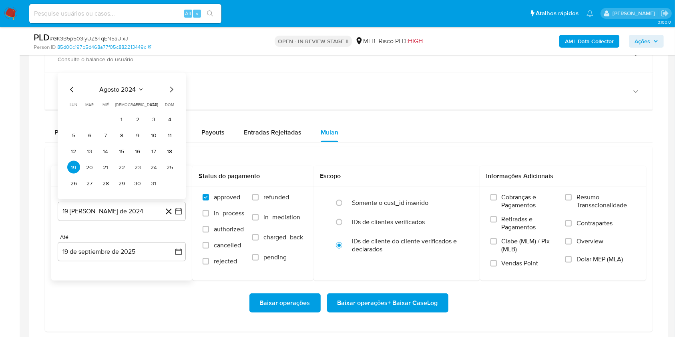
click at [124, 86] on span "agosto 2024" at bounding box center [118, 90] width 36 height 8
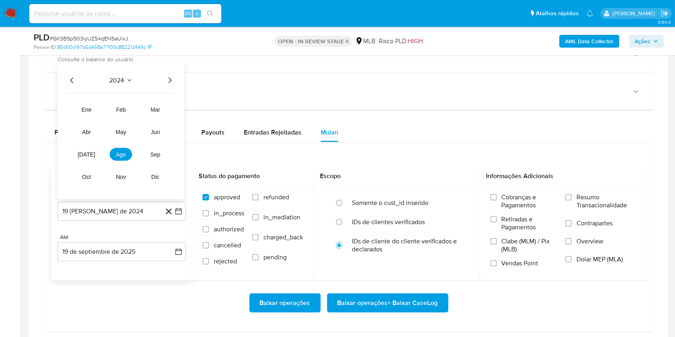
click at [170, 78] on icon "Año siguiente" at bounding box center [170, 81] width 10 height 10
click at [90, 155] on span "jul" at bounding box center [87, 154] width 18 height 6
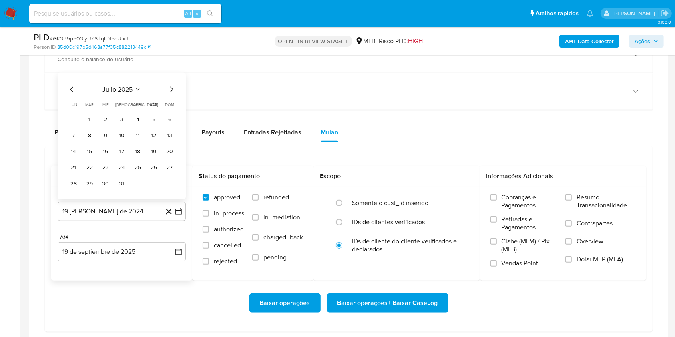
click at [172, 90] on icon "Mes siguiente" at bounding box center [171, 90] width 3 height 6
click at [135, 120] on button "1" at bounding box center [137, 119] width 13 height 13
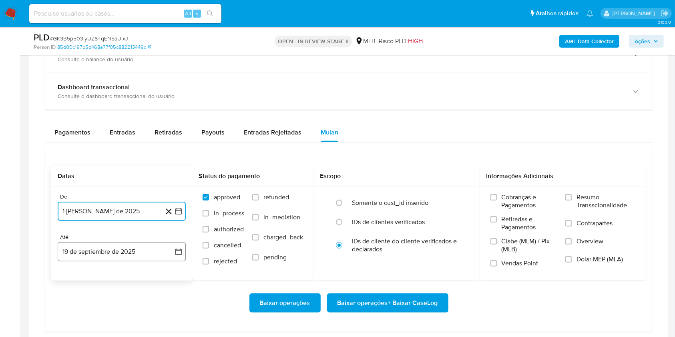
click at [106, 248] on button "19 de septiembre de 2025" at bounding box center [122, 251] width 128 height 19
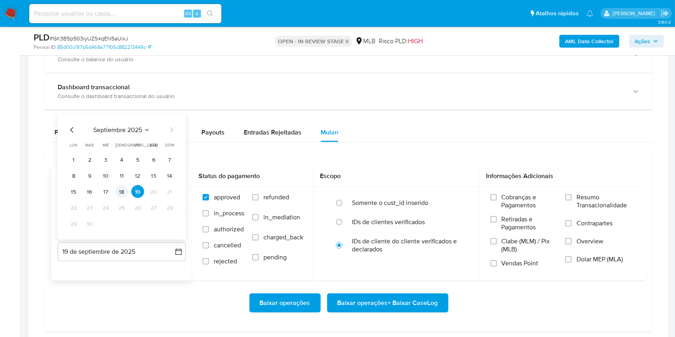
click at [124, 189] on button "18" at bounding box center [121, 191] width 13 height 13
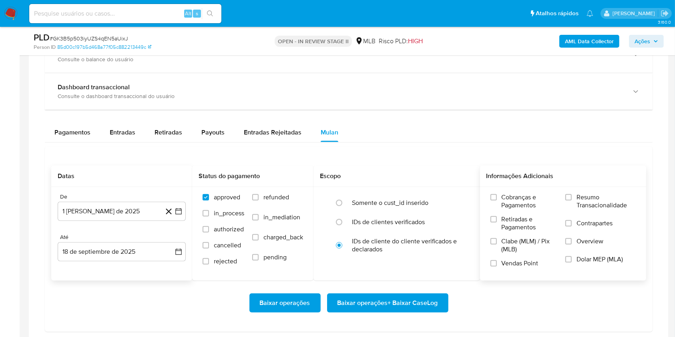
click at [602, 199] on span "Resumo Transacionalidade" at bounding box center [605, 201] width 59 height 16
click at [572, 199] on input "Resumo Transacionalidade" at bounding box center [568, 197] width 6 height 6
click at [413, 297] on span "Baixar operações + Baixar CaseLog" at bounding box center [387, 303] width 100 height 18
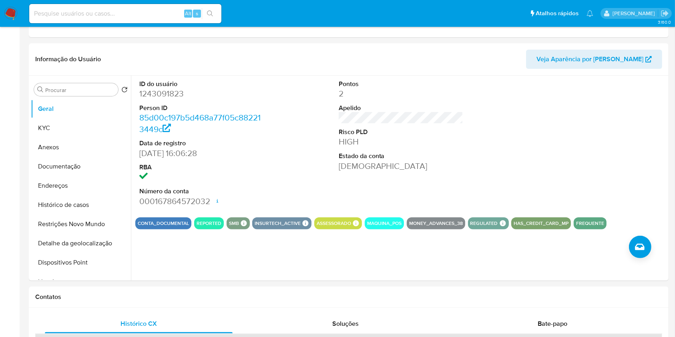
scroll to position [0, 0]
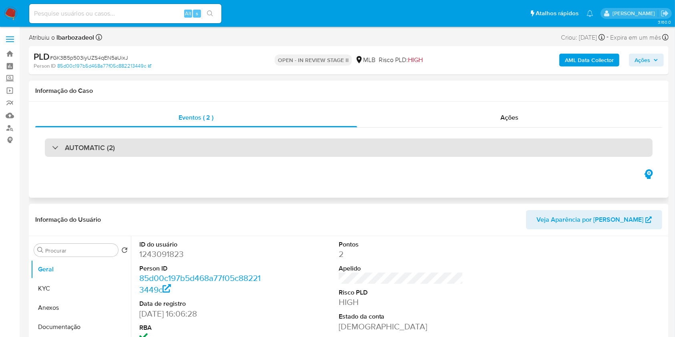
click at [363, 143] on div "AUTOMATIC (2)" at bounding box center [349, 148] width 608 height 18
click at [126, 150] on div "AUTOMATIC (2)" at bounding box center [349, 148] width 608 height 18
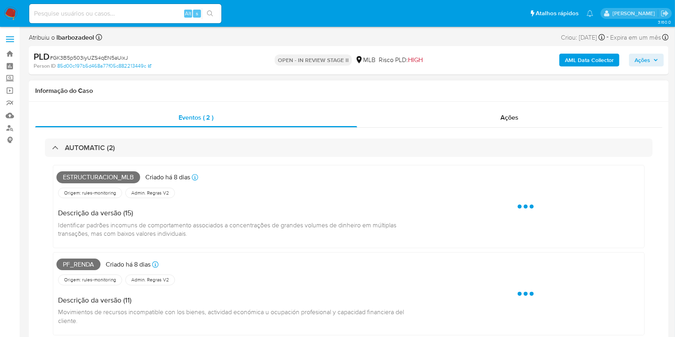
click at [98, 175] on span "Estructuracion_mlb" at bounding box center [98, 177] width 84 height 12
copy span "Estructuracion_mlb"
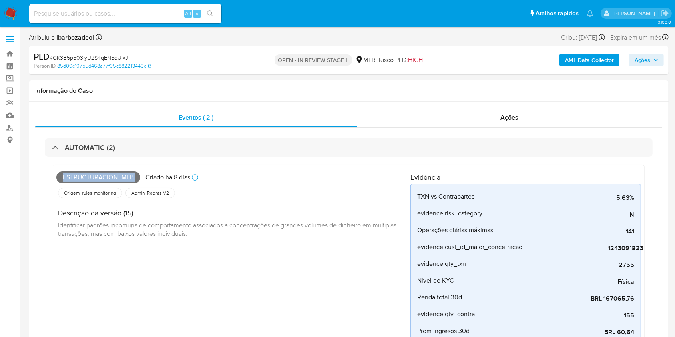
drag, startPoint x: 637, startPoint y: 62, endPoint x: 629, endPoint y: 66, distance: 9.0
click at [634, 62] on span "Ações" at bounding box center [642, 60] width 16 height 13
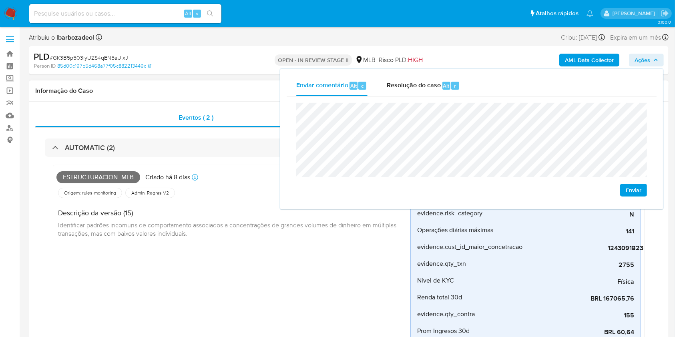
click at [197, 223] on span "Identificar padrões incomuns de comportamento associados a concentrações de gra…" at bounding box center [228, 230] width 340 height 18
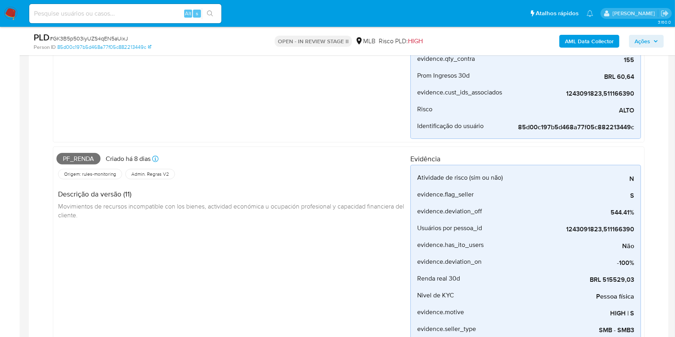
scroll to position [233, 0]
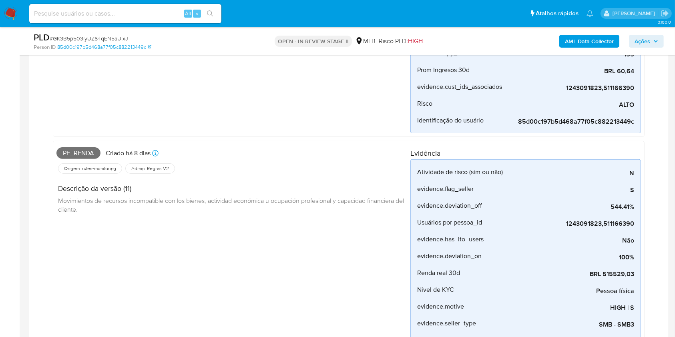
click at [83, 152] on span "Pf_renda" at bounding box center [78, 153] width 44 height 12
copy span "Pf_renda"
click at [658, 35] on button "Ações" at bounding box center [646, 41] width 35 height 13
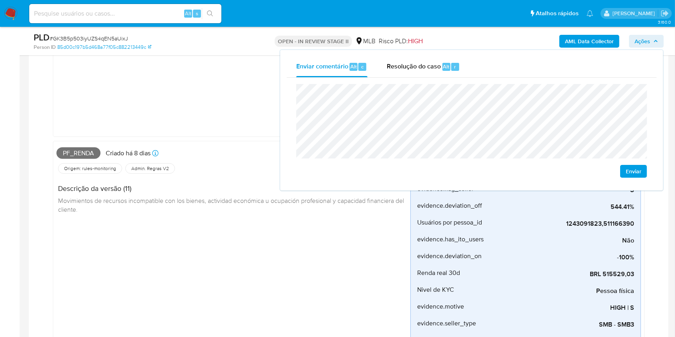
click at [189, 167] on div "Origem: rules-monitoring Referência ao id da tabela de resultados da regra em r…" at bounding box center [233, 169] width 354 height 14
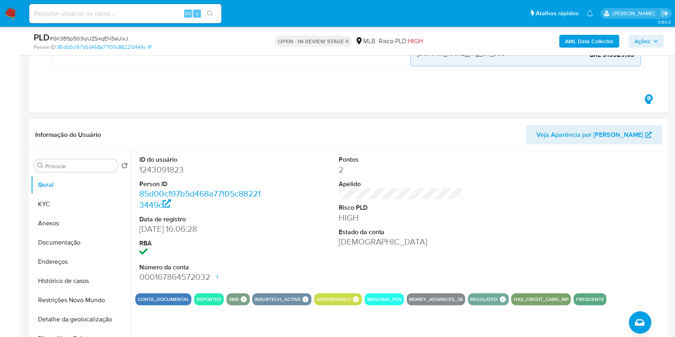
scroll to position [593, 0]
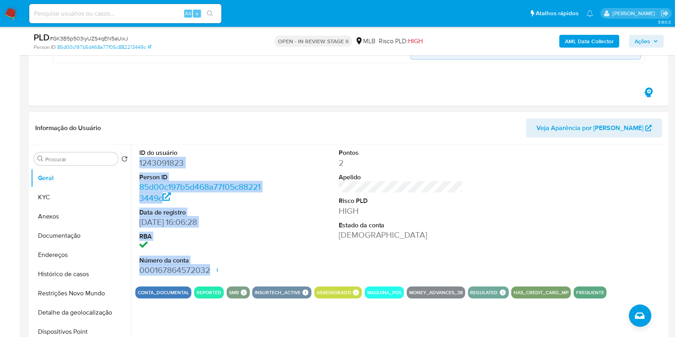
drag, startPoint x: 160, startPoint y: 171, endPoint x: 211, endPoint y: 265, distance: 106.2
click at [211, 265] on div "ID do usuário 1243091823 Person ID 85d00c197b5d468a77f05c882213449c Data de reg…" at bounding box center [201, 212] width 133 height 135
copy dl "1243091823 Person ID 85d00c197b5d468a77f05c882213449c Data de registro 19/11/20…"
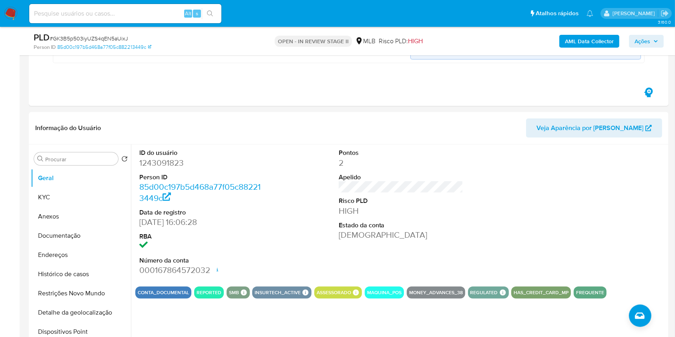
click at [651, 34] on div "AML Data Collector Ações" at bounding box center [560, 41] width 208 height 19
click at [650, 43] on span "Ações" at bounding box center [642, 41] width 16 height 13
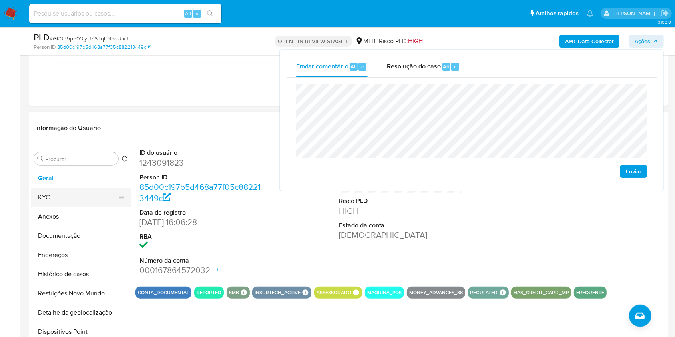
click at [45, 194] on button "KYC" at bounding box center [78, 197] width 94 height 19
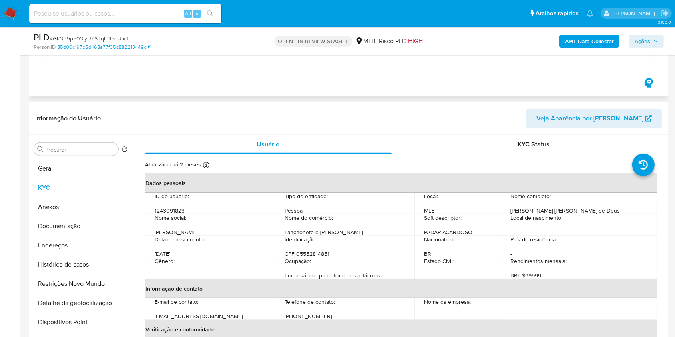
scroll to position [599, 0]
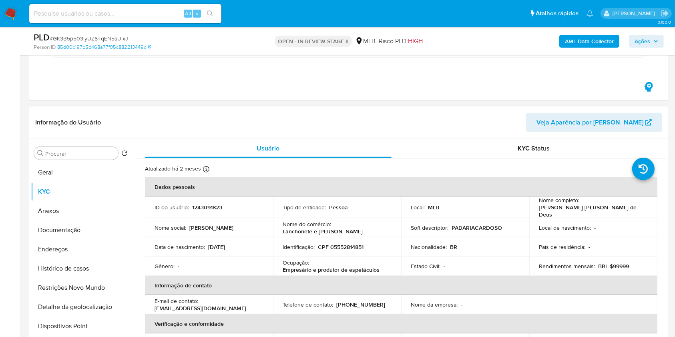
click at [355, 243] on p "CPF 05552814851" at bounding box center [341, 246] width 46 height 7
copy p "05552814851"
click at [642, 32] on div "AML Data Collector Ações" at bounding box center [560, 41] width 208 height 19
click at [641, 41] on span "Ações" at bounding box center [642, 41] width 16 height 13
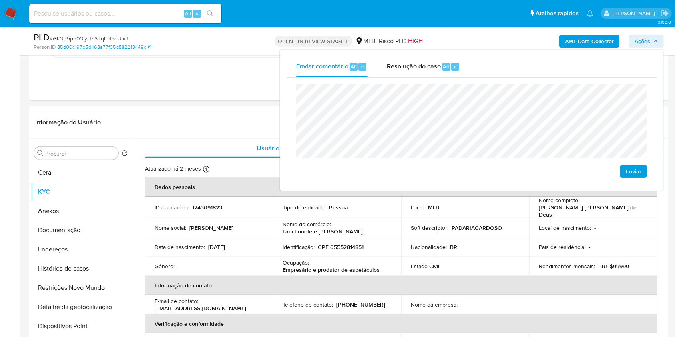
click at [0, 0] on lt-span "econômica" at bounding box center [0, 0] width 0 height 0
click at [359, 257] on td "Ocupação : Empresário e produtor de espetáculos" at bounding box center [337, 266] width 128 height 19
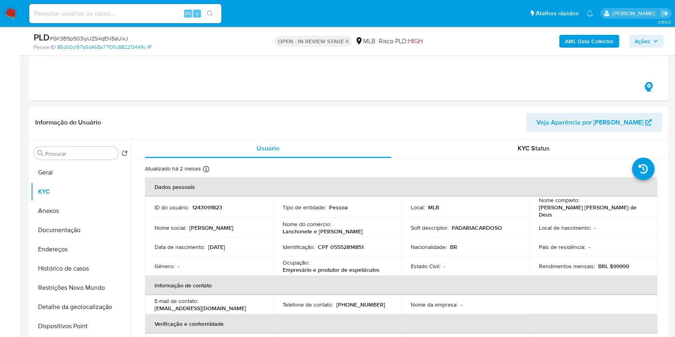
click at [283, 267] on p "Empresário e produtor de espetáculos" at bounding box center [331, 269] width 97 height 7
drag, startPoint x: 284, startPoint y: 267, endPoint x: 394, endPoint y: 269, distance: 110.1
click at [371, 267] on p "Empresário e produtor de espetáculos" at bounding box center [331, 269] width 97 height 7
copy p "Empresário e produtor de espetáculos"
click at [632, 40] on button "Ações" at bounding box center [646, 41] width 35 height 13
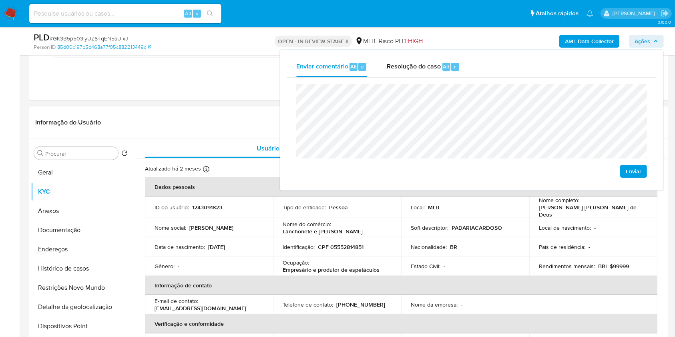
click at [518, 199] on td "Local : MLB" at bounding box center [465, 208] width 128 height 22
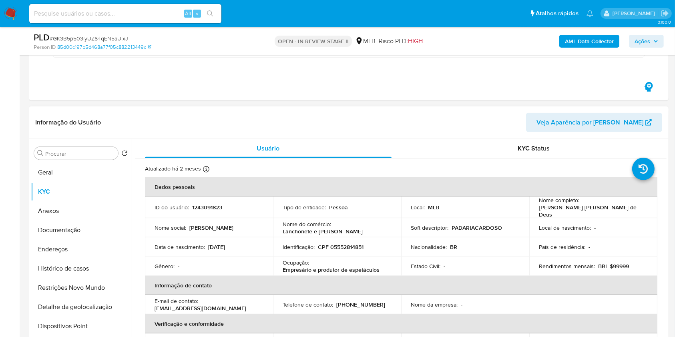
scroll to position [340, 0]
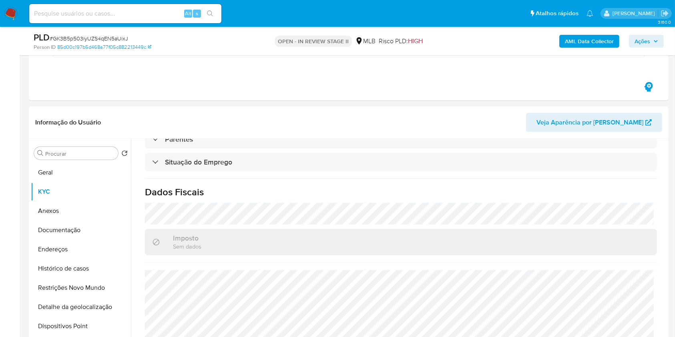
click at [642, 40] on span "Ações" at bounding box center [642, 41] width 16 height 13
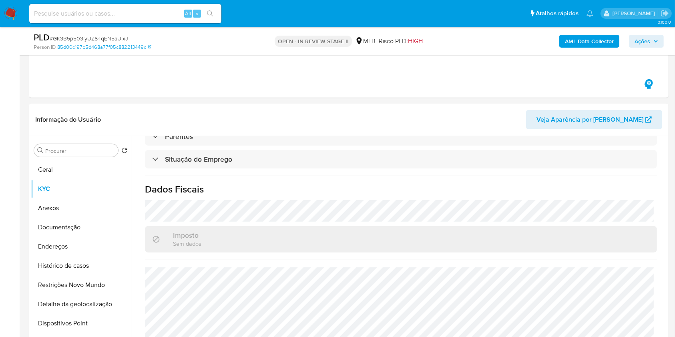
scroll to position [602, 0]
click at [632, 33] on div "AML Data Collector Ações" at bounding box center [560, 41] width 208 height 19
click at [636, 37] on span "Ações" at bounding box center [642, 41] width 16 height 13
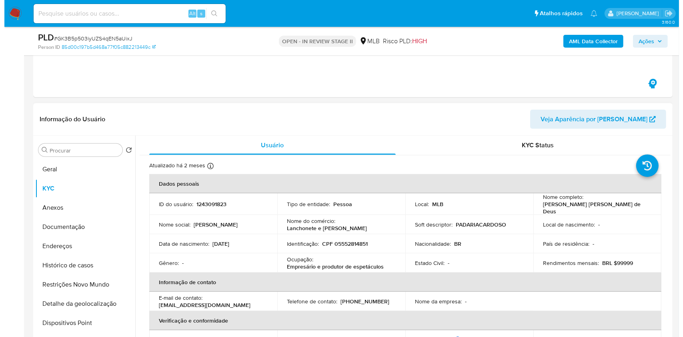
scroll to position [0, 0]
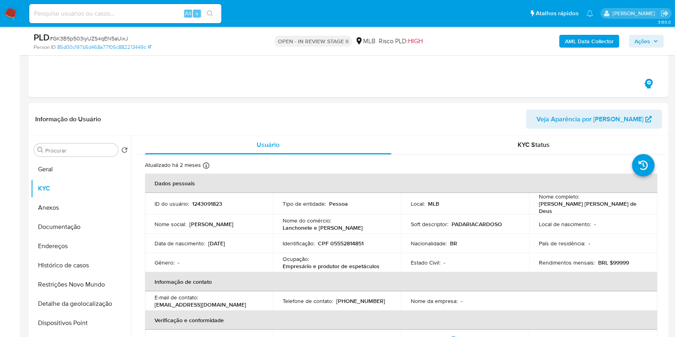
click at [567, 40] on b "AML Data Collector" at bounding box center [589, 41] width 49 height 13
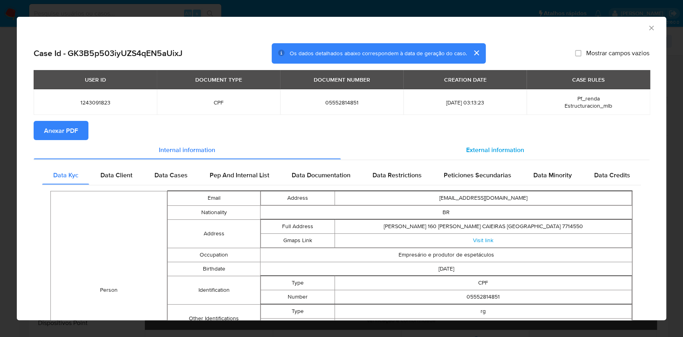
click at [469, 144] on div "External information" at bounding box center [495, 149] width 309 height 19
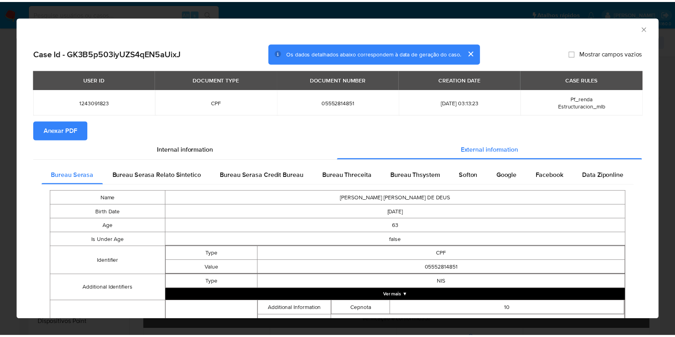
scroll to position [229, 0]
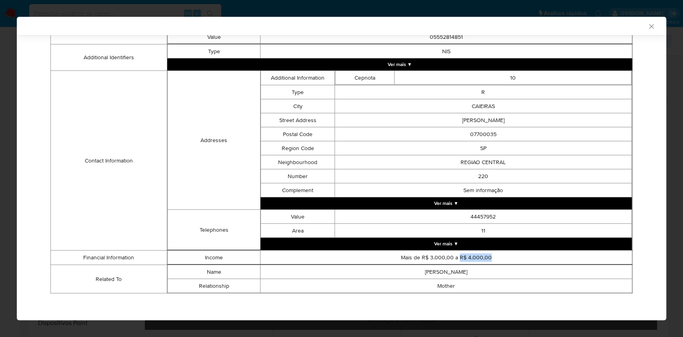
drag, startPoint x: 489, startPoint y: 255, endPoint x: 455, endPoint y: 257, distance: 34.1
click at [455, 257] on td "Mais de R$ 3.000,00 a R$ 4.000,00" at bounding box center [447, 258] width 372 height 14
copy td "R$ 4.000,00"
click at [648, 24] on icon "Fechar a janela" at bounding box center [652, 26] width 8 height 8
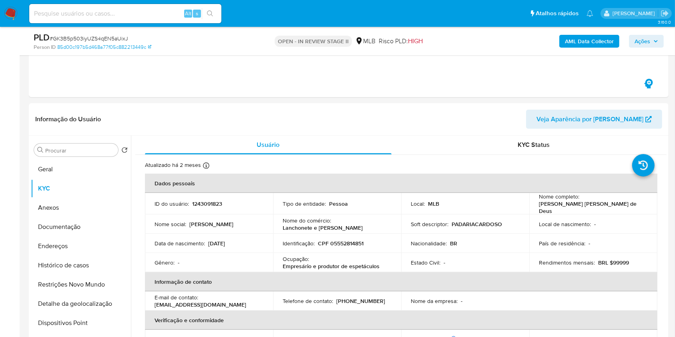
click at [649, 37] on span "Ações" at bounding box center [642, 41] width 16 height 13
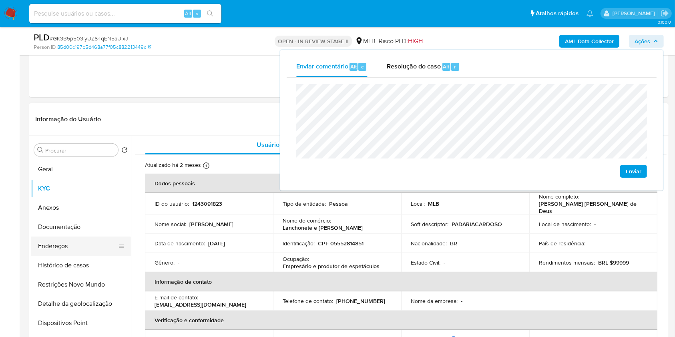
click at [67, 239] on button "Endereços" at bounding box center [78, 246] width 94 height 19
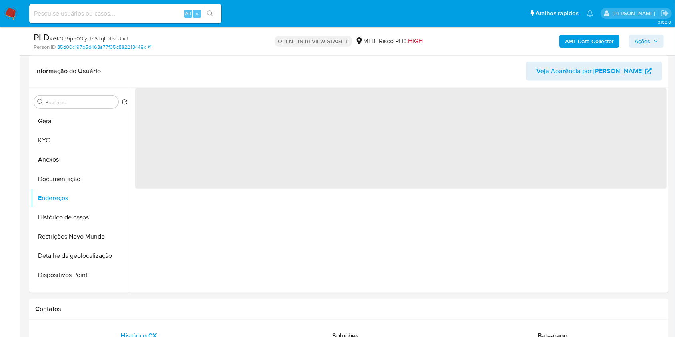
scroll to position [640, 0]
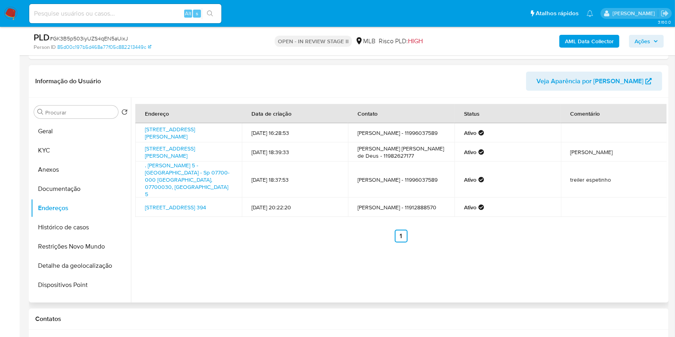
click at [183, 123] on td "Rua São Vicente 69, Caieiras, São Paulo, 07700030, Brasil 69" at bounding box center [188, 132] width 106 height 19
click at [181, 130] on link "Rua São Vicente 69, Caieiras, São Paulo, 07700030, Brasil 69" at bounding box center [170, 132] width 50 height 15
click at [186, 150] on link "Rua São Vicente 69, Caieiras, São Paulo, 07700030, Brasil 69" at bounding box center [170, 152] width 50 height 15
click at [186, 175] on link ". João Lopes 5 - Jardim Dos Eucaliptos Caieiras - Sp 07700-000 5, Caieiras, São…" at bounding box center [187, 179] width 84 height 37
click at [182, 203] on link "Rua Aracanguira 394, São Paulo, São Paulo, 02878110, Brasil 394" at bounding box center [175, 207] width 61 height 8
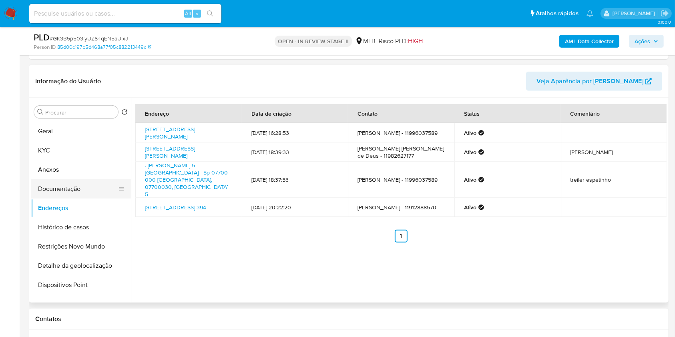
click at [88, 182] on button "Documentação" at bounding box center [78, 188] width 94 height 19
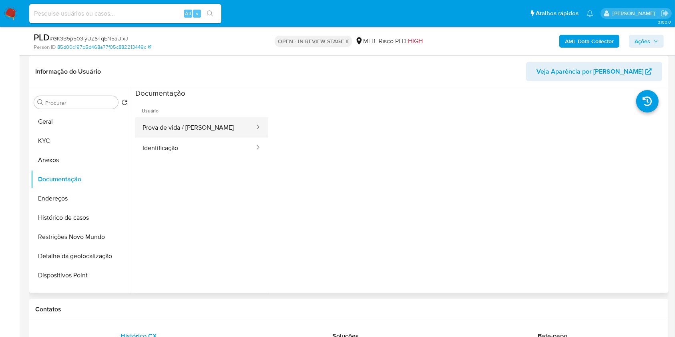
click at [203, 126] on button "Prova de vida / Selfie" at bounding box center [195, 127] width 120 height 20
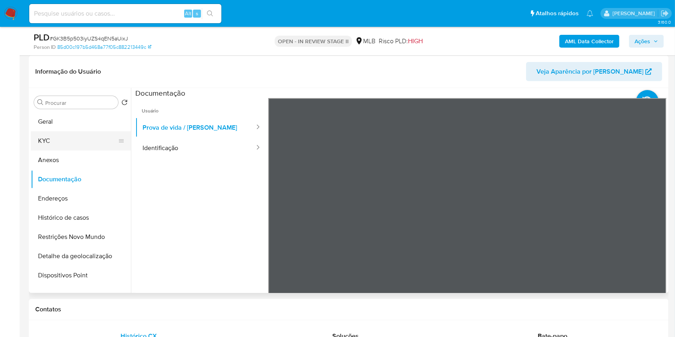
click at [52, 145] on button "KYC" at bounding box center [78, 140] width 94 height 19
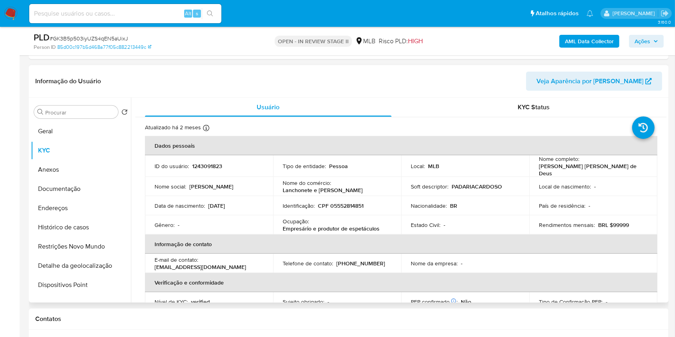
drag, startPoint x: 369, startPoint y: 190, endPoint x: 277, endPoint y: 181, distance: 92.5
click at [277, 181] on td "Nome do comércio : Lanchonete e Mercearia Cardoso" at bounding box center [337, 186] width 128 height 19
copy div "Nome do comércio : Lanchonete e Mercearia Cardoso"
click at [64, 133] on button "Geral" at bounding box center [78, 131] width 94 height 19
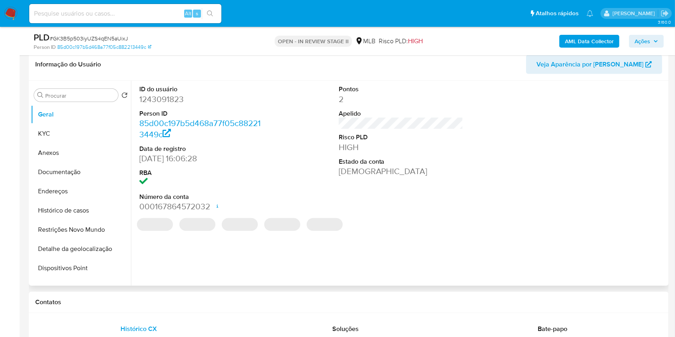
scroll to position [657, 0]
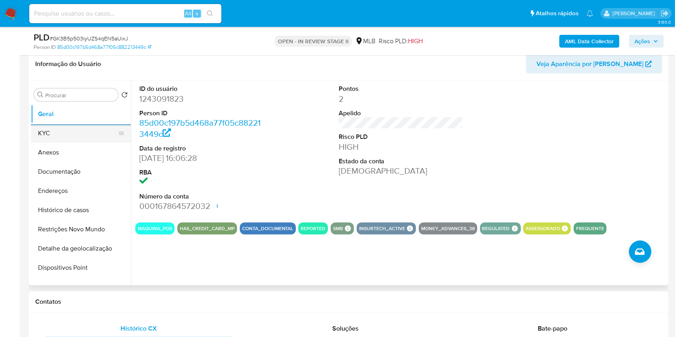
click at [84, 132] on button "KYC" at bounding box center [78, 133] width 94 height 19
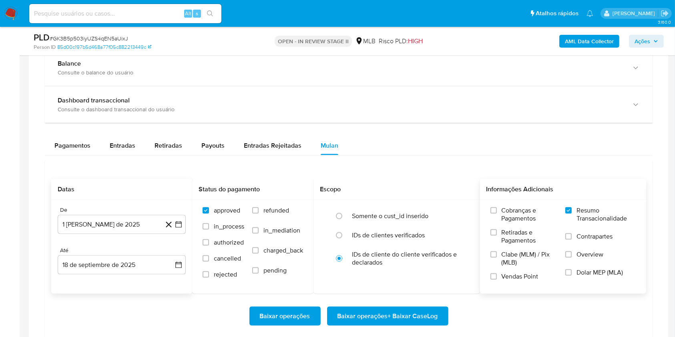
scroll to position [1084, 0]
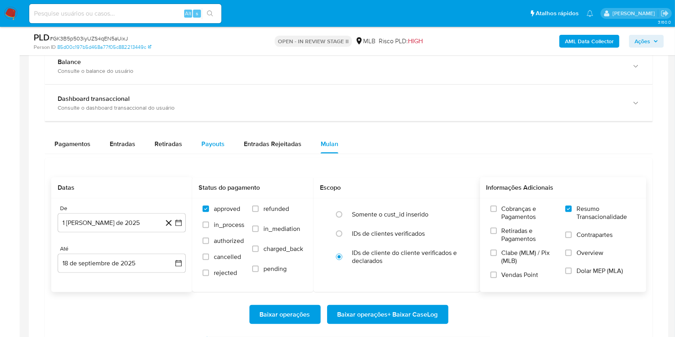
click at [199, 149] on button "Payouts" at bounding box center [213, 144] width 42 height 19
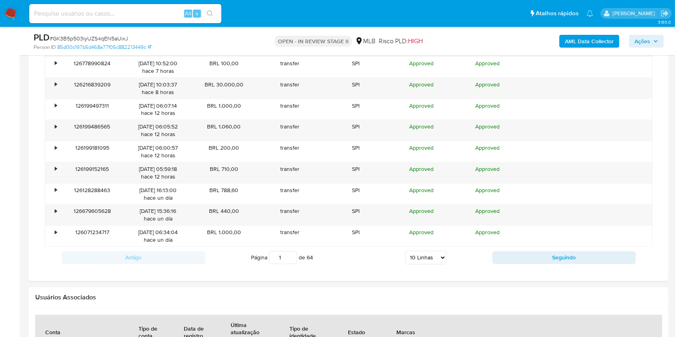
scroll to position [1263, 0]
click at [411, 255] on select "5 Linhas 10 Linhas 20 Linhas 25 Linhas 50 Linhas 100 Linhas" at bounding box center [425, 257] width 41 height 14
select select "100"
click at [405, 250] on select "5 Linhas 10 Linhas 20 Linhas 25 Linhas 50 Linhas 100 Linhas" at bounding box center [425, 257] width 41 height 14
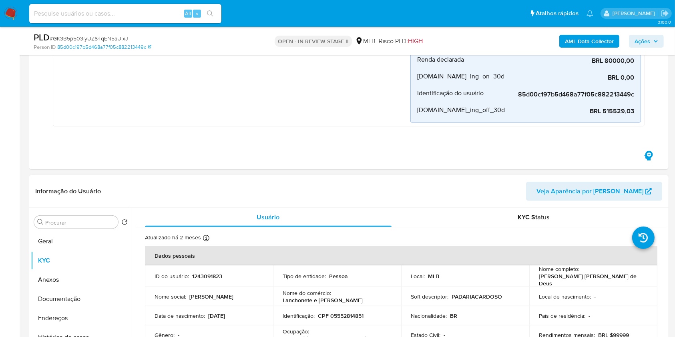
scroll to position [529, 0]
click at [75, 331] on button "Histórico de casos" at bounding box center [78, 338] width 94 height 19
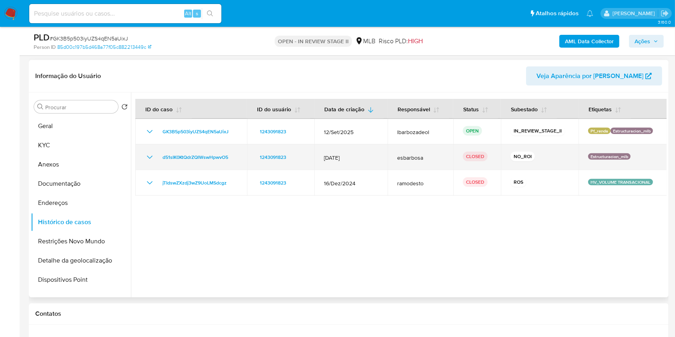
scroll to position [636, 0]
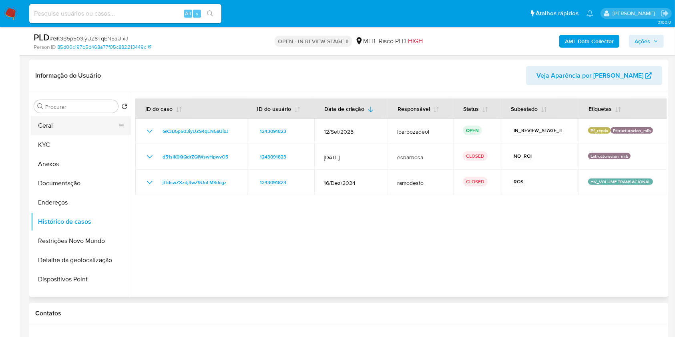
click at [74, 129] on button "Geral" at bounding box center [78, 125] width 94 height 19
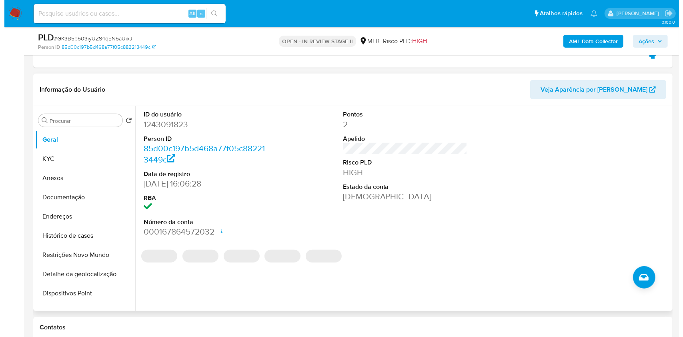
scroll to position [632, 0]
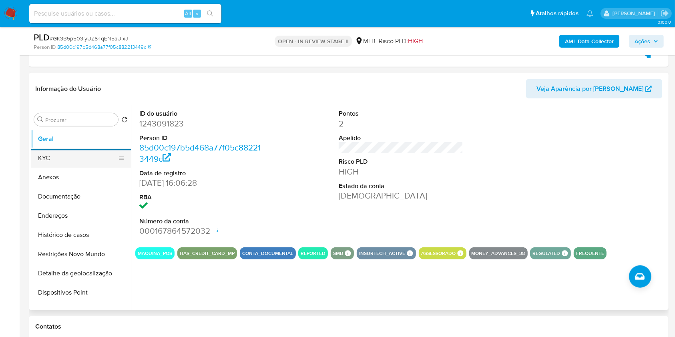
click at [83, 159] on button "KYC" at bounding box center [78, 158] width 94 height 19
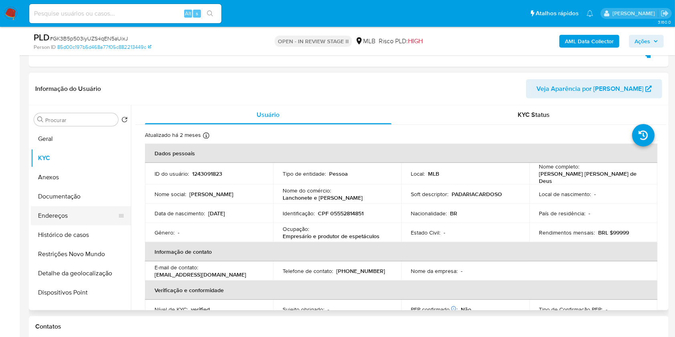
click at [77, 216] on button "Endereços" at bounding box center [78, 215] width 94 height 19
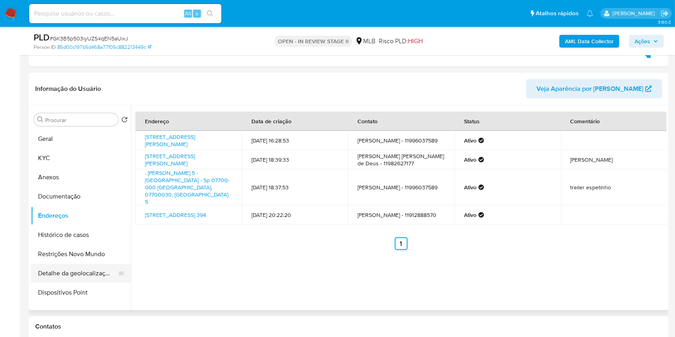
click at [91, 275] on button "Detalhe da geolocalização" at bounding box center [78, 273] width 94 height 19
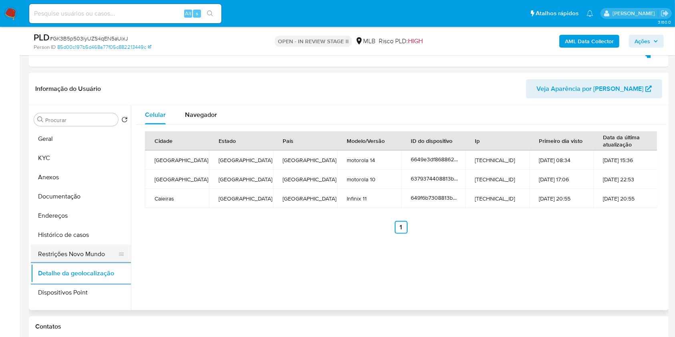
click at [90, 257] on button "Restrições Novo Mundo" at bounding box center [78, 254] width 94 height 19
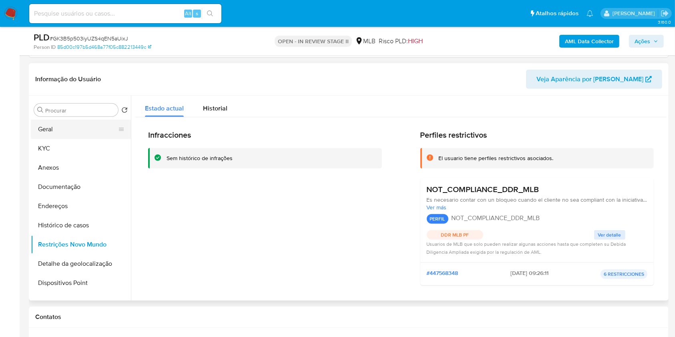
click at [68, 120] on button "Geral" at bounding box center [78, 129] width 94 height 19
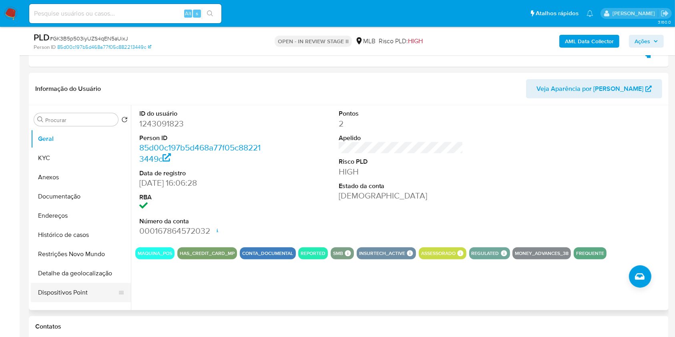
click at [70, 291] on button "Dispositivos Point" at bounding box center [78, 292] width 94 height 19
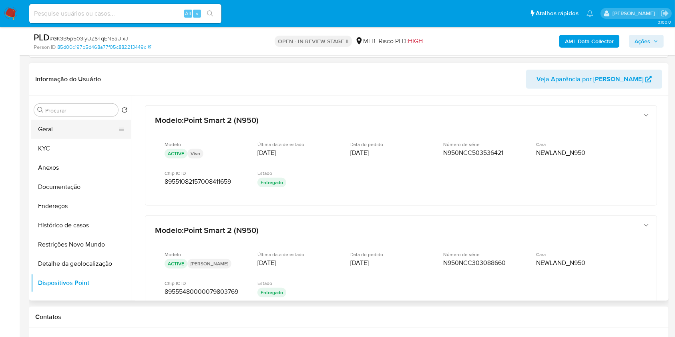
click at [86, 132] on button "Geral" at bounding box center [78, 129] width 94 height 19
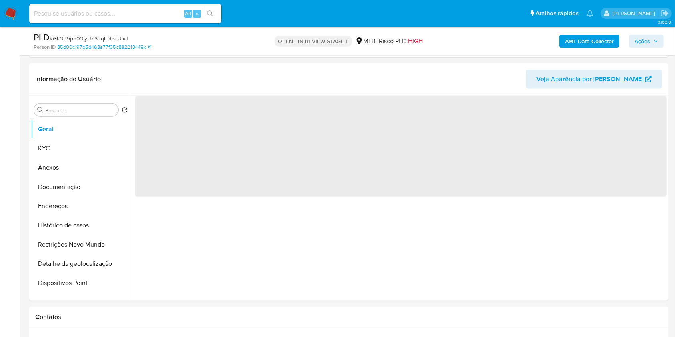
click at [652, 43] on span "Ações" at bounding box center [646, 41] width 24 height 11
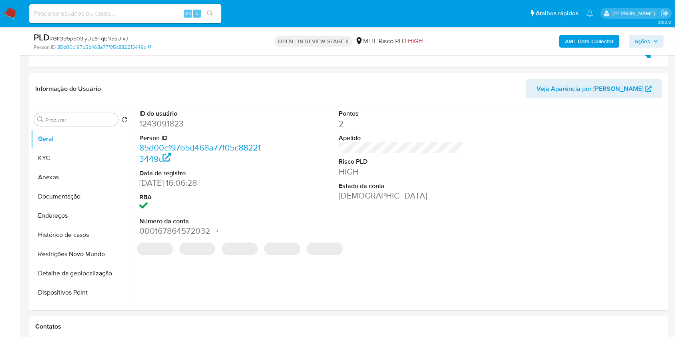
drag, startPoint x: 654, startPoint y: 42, endPoint x: 648, endPoint y: 45, distance: 6.1
click at [653, 42] on icon "button" at bounding box center [655, 41] width 5 height 5
click at [649, 35] on span "Ações" at bounding box center [642, 41] width 16 height 13
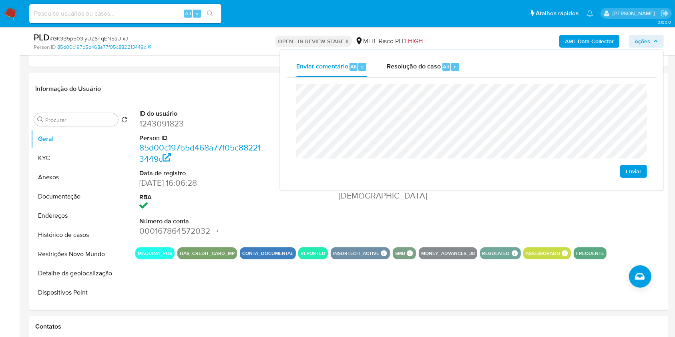
click at [434, 62] on span "Resolução do caso" at bounding box center [414, 66] width 54 height 9
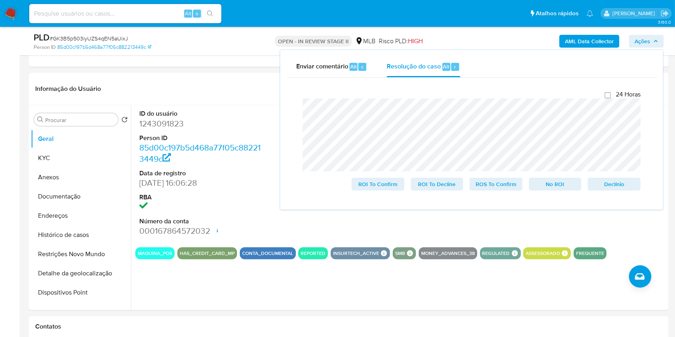
click at [454, 31] on div "PLD # GK3B5p503iyUZS4qEN5aUixJ Person ID 85d00c197b5d468a77f05c882213449c OPEN …" at bounding box center [349, 41] width 640 height 28
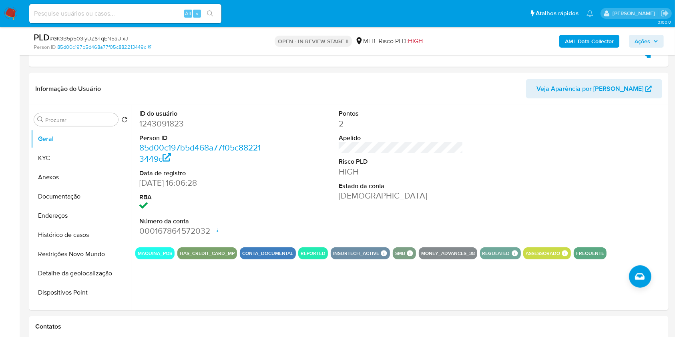
click at [570, 40] on b "AML Data Collector" at bounding box center [589, 41] width 49 height 13
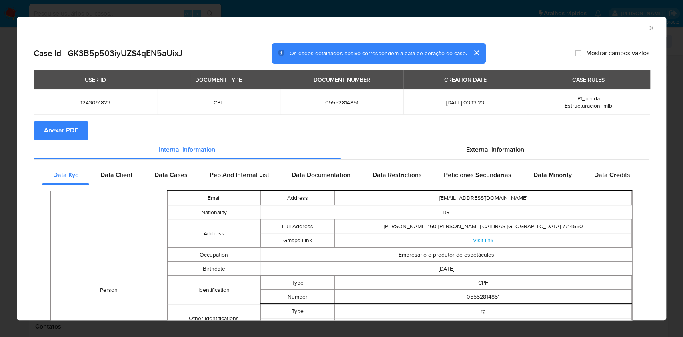
click at [61, 129] on span "Anexar PDF" at bounding box center [61, 131] width 34 height 18
click at [638, 28] on div "AML Data Collector" at bounding box center [334, 26] width 625 height 9
click at [648, 28] on icon "Fechar a janela" at bounding box center [652, 28] width 8 height 8
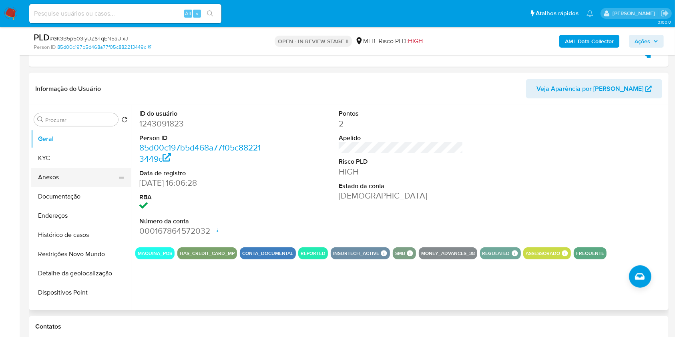
click at [68, 181] on button "Anexos" at bounding box center [78, 177] width 94 height 19
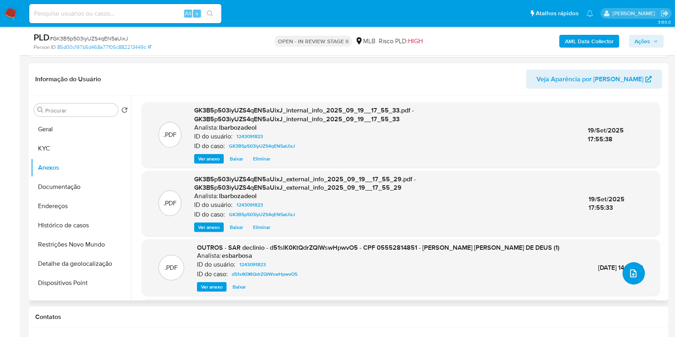
click at [630, 278] on button "upload-file" at bounding box center [633, 273] width 22 height 22
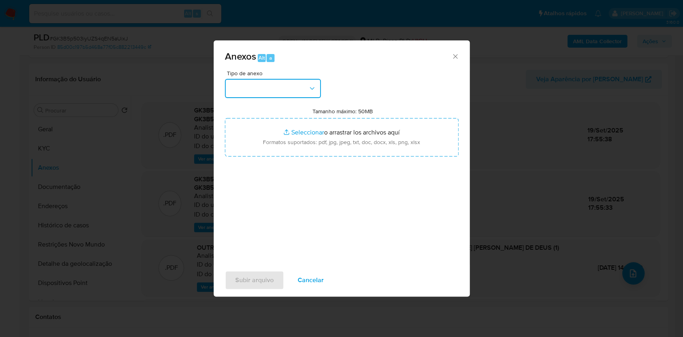
click at [307, 93] on button "button" at bounding box center [273, 88] width 96 height 19
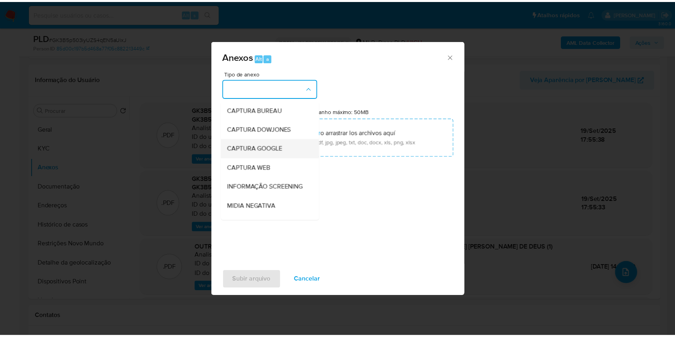
scroll to position [123, 0]
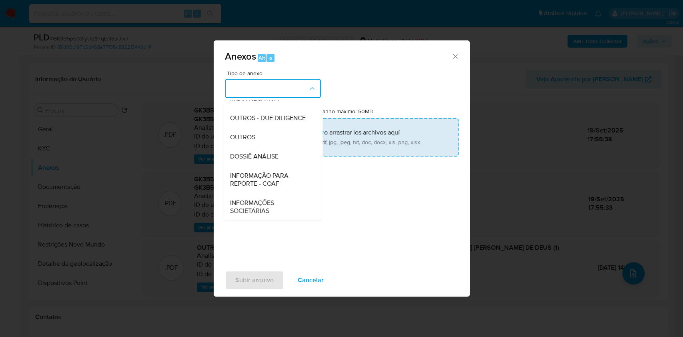
click at [288, 155] on div "DOSSIÊ ANÁLISE" at bounding box center [271, 156] width 82 height 19
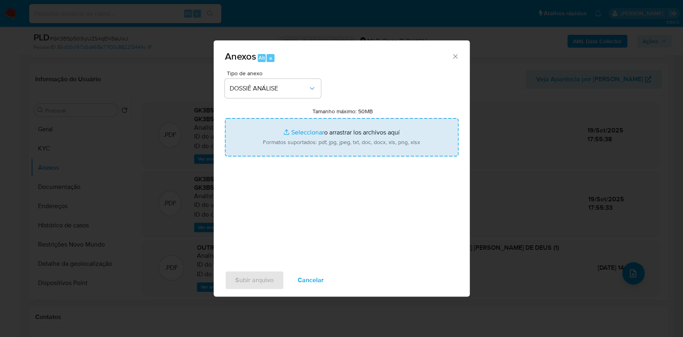
click at [291, 141] on input "Tamanho máximo: 50MB Seleccionar archivos" at bounding box center [342, 137] width 234 height 38
type input "C:\fakepath\2° SAR - XXXX - CPF 05552814851 - ANTONIA ALICE NUNES CARDOSO DE DE…"
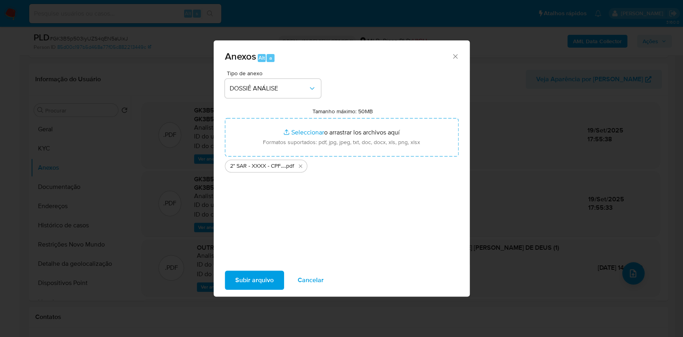
click at [255, 283] on span "Subir arquivo" at bounding box center [254, 280] width 38 height 18
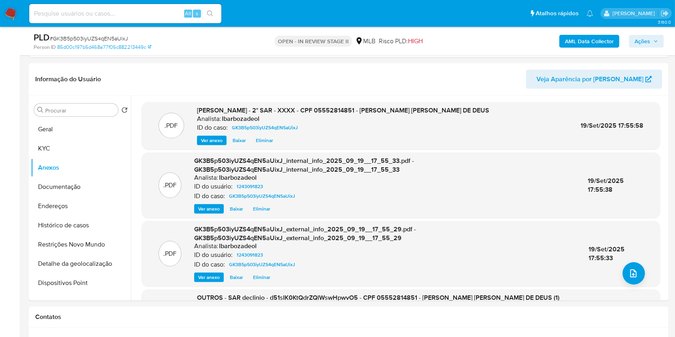
click at [656, 45] on span "Ações" at bounding box center [646, 41] width 24 height 11
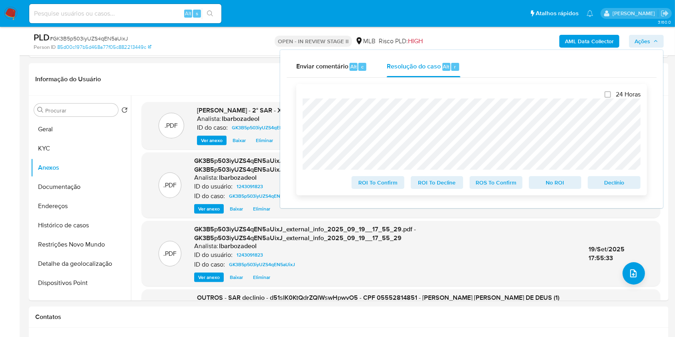
click at [504, 185] on span "ROS To Confirm" at bounding box center [496, 182] width 42 height 11
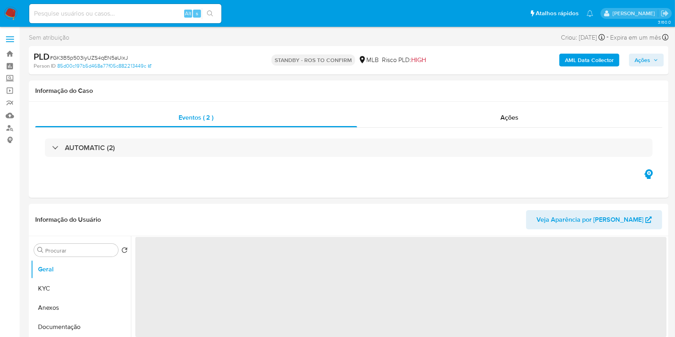
select select "10"
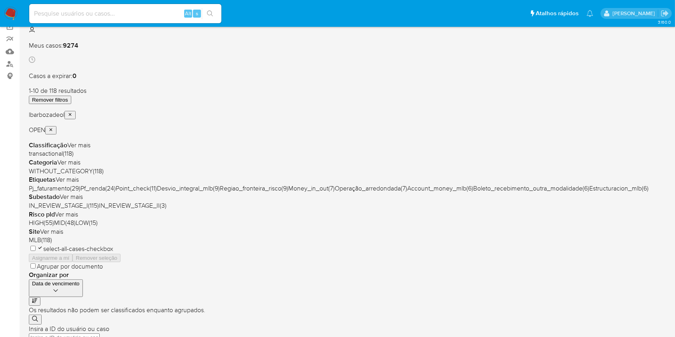
scroll to position [323, 0]
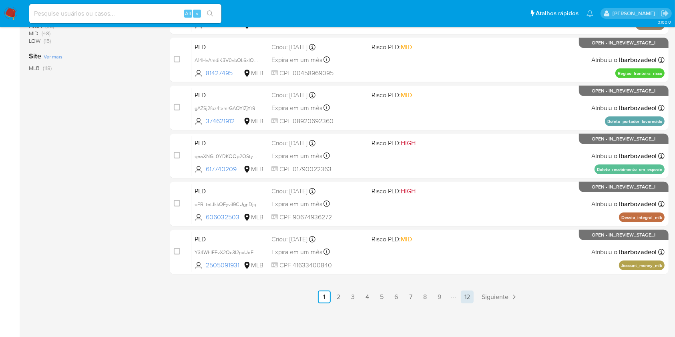
click at [466, 295] on link "12" at bounding box center [467, 297] width 13 height 13
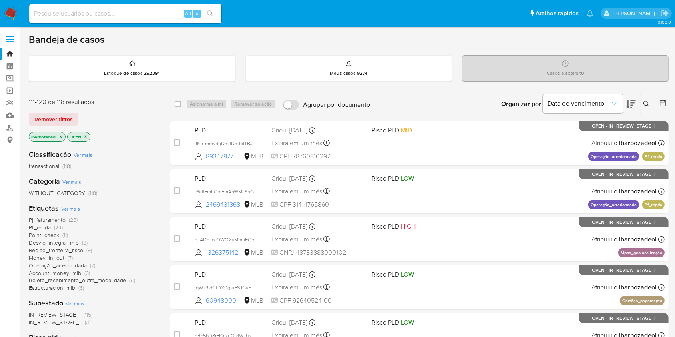
drag, startPoint x: 0, startPoint y: 244, endPoint x: 4, endPoint y: 244, distance: 4.0
click at [4, 244] on aside "Bandeja Painel Screening Pesquisa em Listas Watchlist Ferramentas Operações em …" at bounding box center [10, 282] width 20 height 565
